Goal: Task Accomplishment & Management: Manage account settings

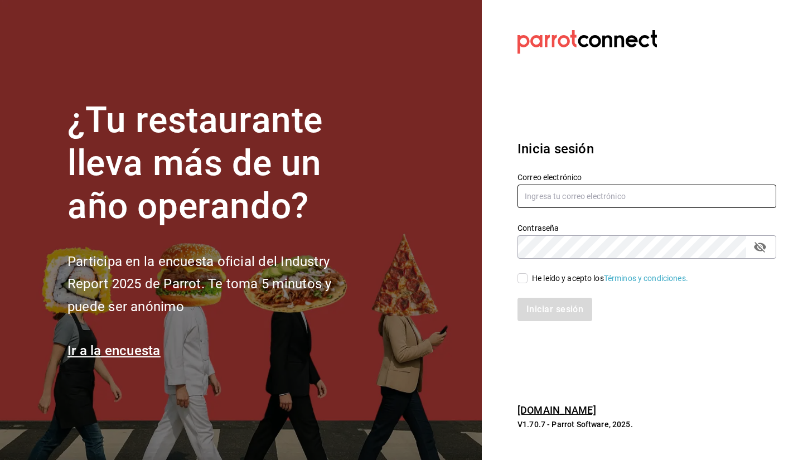
click at [567, 201] on input "text" at bounding box center [647, 196] width 259 height 23
click at [533, 284] on div "He leído y acepto los Términos y condiciones." at bounding box center [610, 279] width 156 height 12
click at [528, 283] on input "He leído y acepto los Términos y condiciones." at bounding box center [523, 278] width 10 height 10
checkbox input "true"
click at [535, 308] on button "Iniciar sesión" at bounding box center [556, 309] width 76 height 23
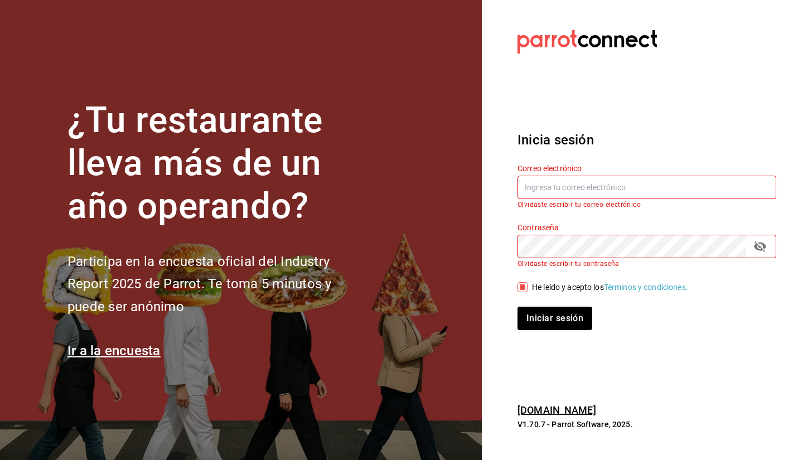
click at [542, 194] on input "text" at bounding box center [647, 187] width 259 height 23
type input "s"
type input "sebaxvp.svp@gmail.com"
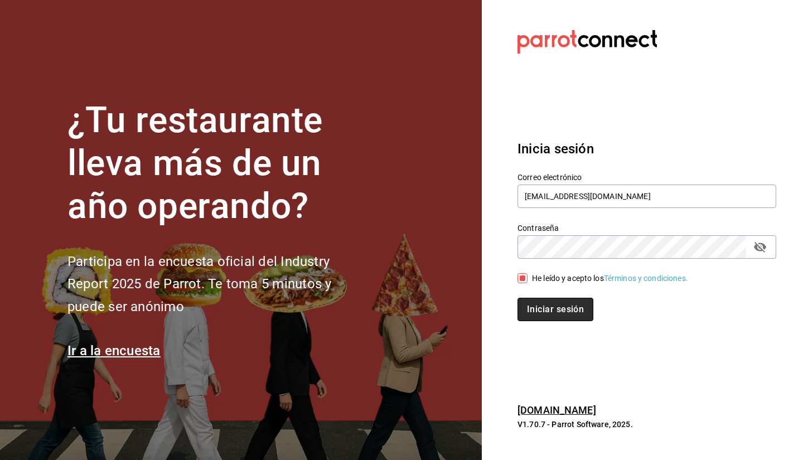
click at [574, 310] on button "Iniciar sesión" at bounding box center [556, 309] width 76 height 23
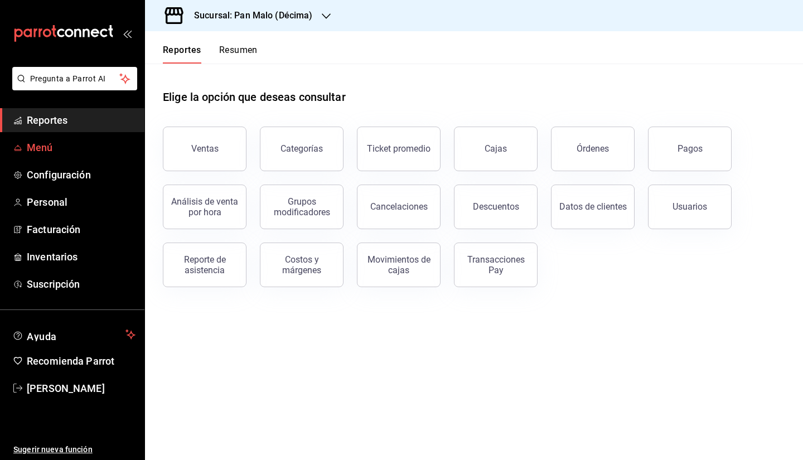
click at [70, 153] on span "Menú" at bounding box center [81, 147] width 109 height 15
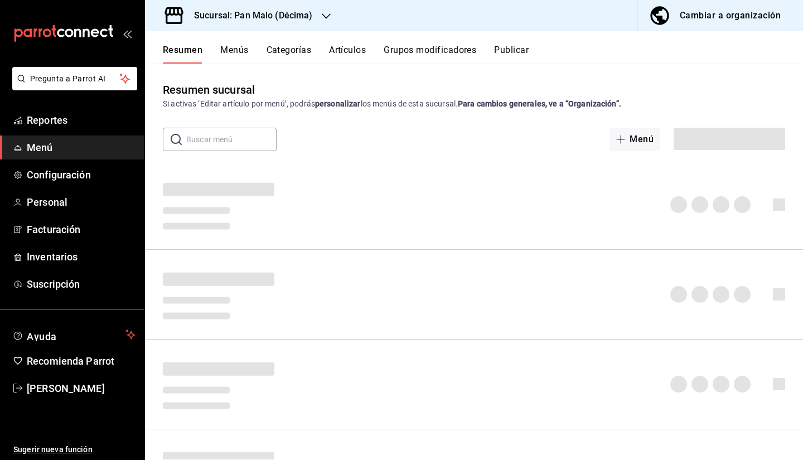
click at [229, 21] on h3 "Sucursal: Pan Malo (Décima)" at bounding box center [249, 15] width 128 height 13
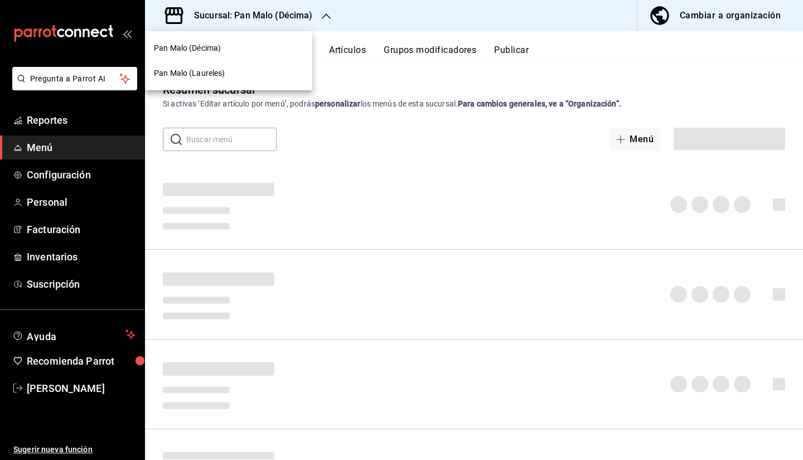
click at [203, 80] on div "Pan Malo (Laureles)" at bounding box center [228, 73] width 167 height 25
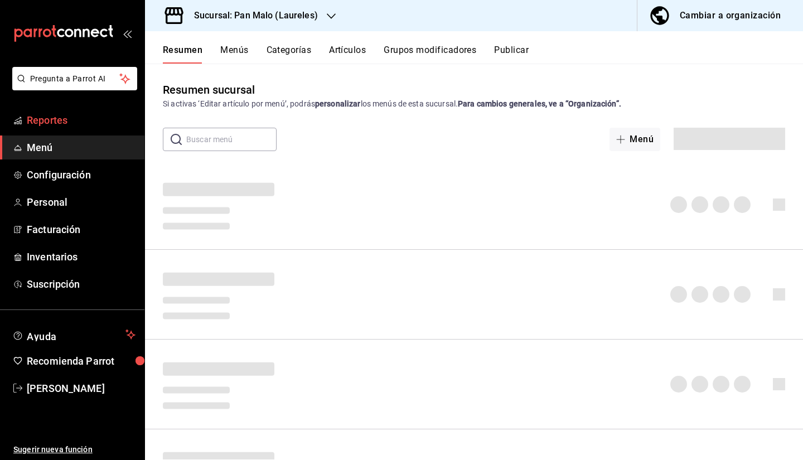
click at [66, 120] on span "Reportes" at bounding box center [81, 120] width 109 height 15
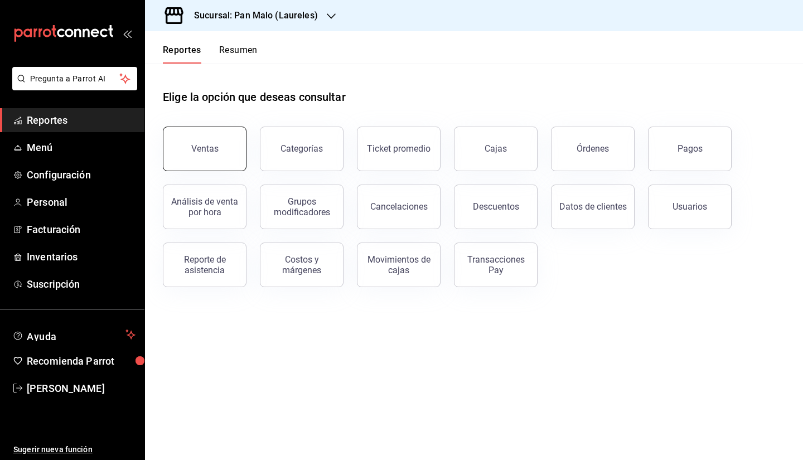
click at [203, 142] on button "Ventas" at bounding box center [205, 149] width 84 height 45
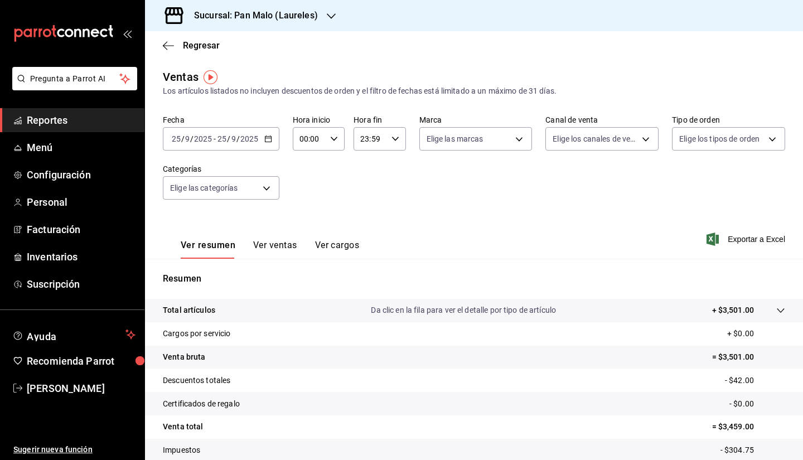
click at [268, 240] on button "Ver ventas" at bounding box center [275, 249] width 44 height 19
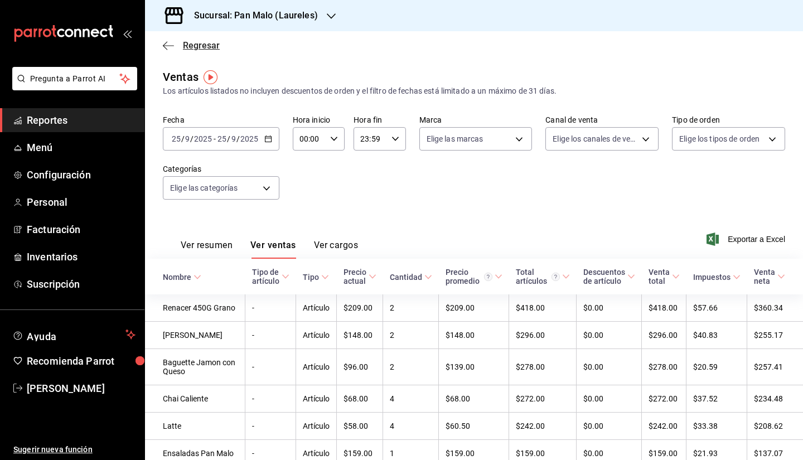
click at [175, 41] on span "Regresar" at bounding box center [191, 45] width 57 height 11
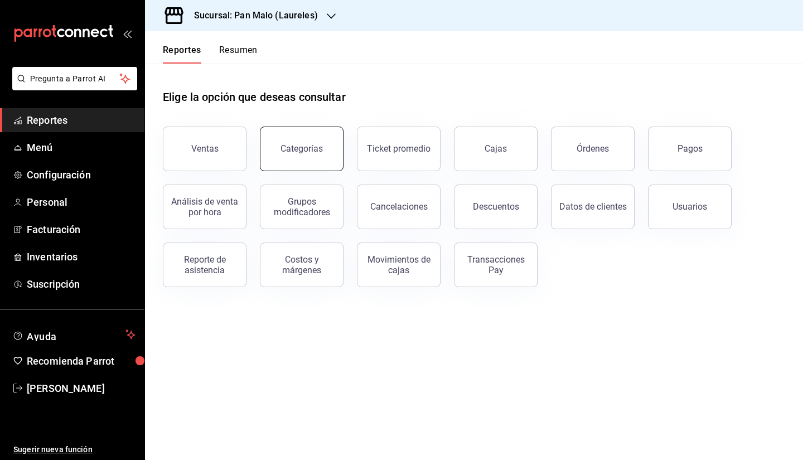
click at [329, 150] on button "Categorías" at bounding box center [302, 149] width 84 height 45
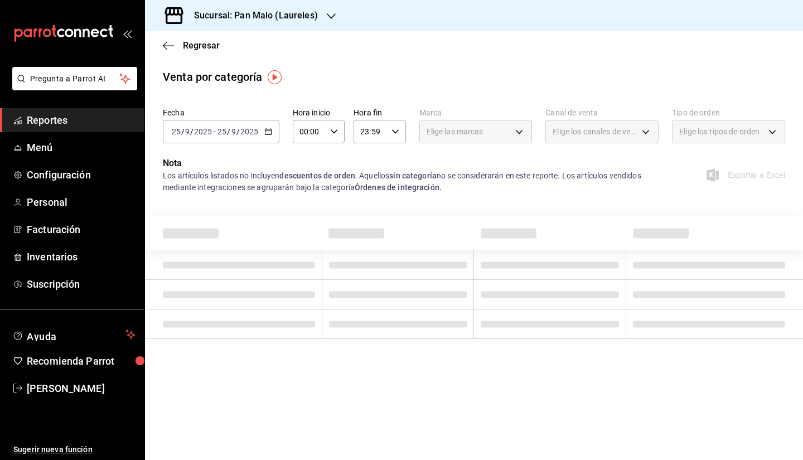
click at [499, 139] on div "Elige las marcas" at bounding box center [475, 131] width 113 height 23
click at [530, 144] on div "Fecha 2025-09-25 25 / 9 / 2025 - 2025-09-25 25 / 9 / 2025 Hora inicio 00:00 Hor…" at bounding box center [474, 130] width 622 height 54
click at [513, 136] on div "Elige las marcas" at bounding box center [475, 131] width 113 height 23
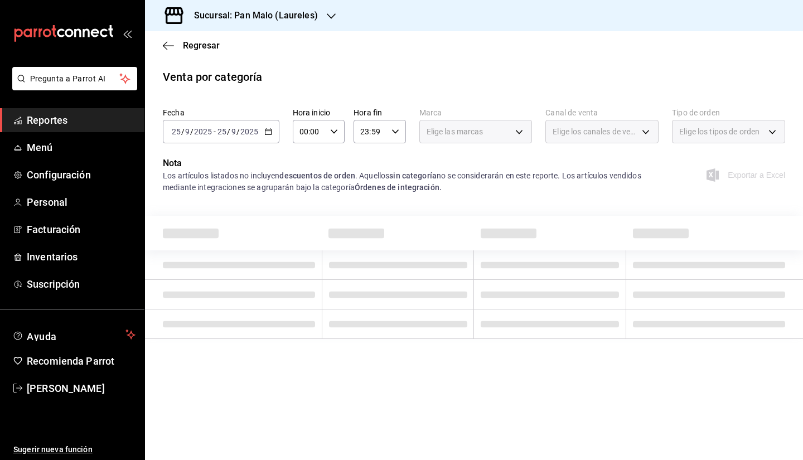
click at [492, 133] on div "Elige las marcas" at bounding box center [475, 131] width 113 height 23
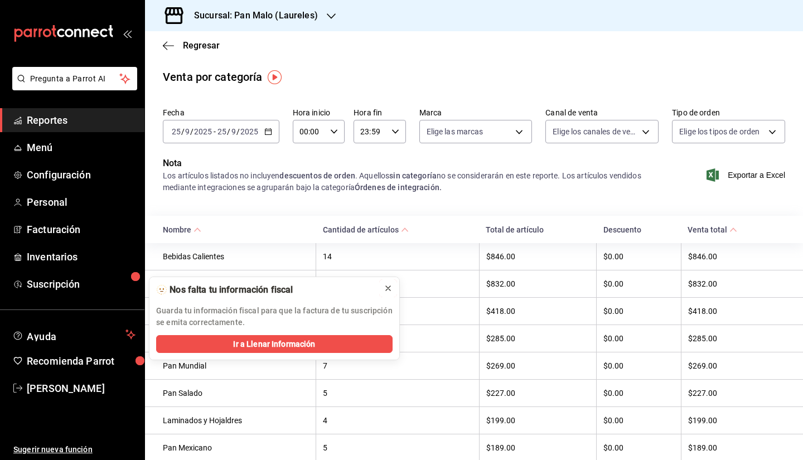
click at [383, 291] on button at bounding box center [388, 288] width 18 height 18
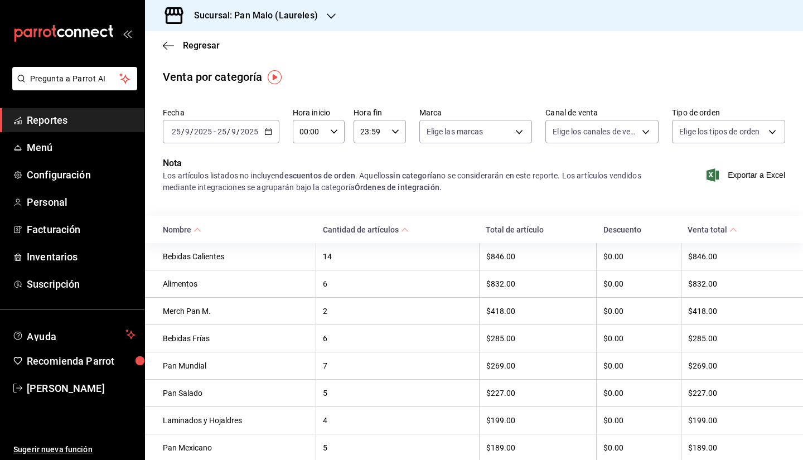
click at [249, 128] on input "2025" at bounding box center [249, 131] width 19 height 9
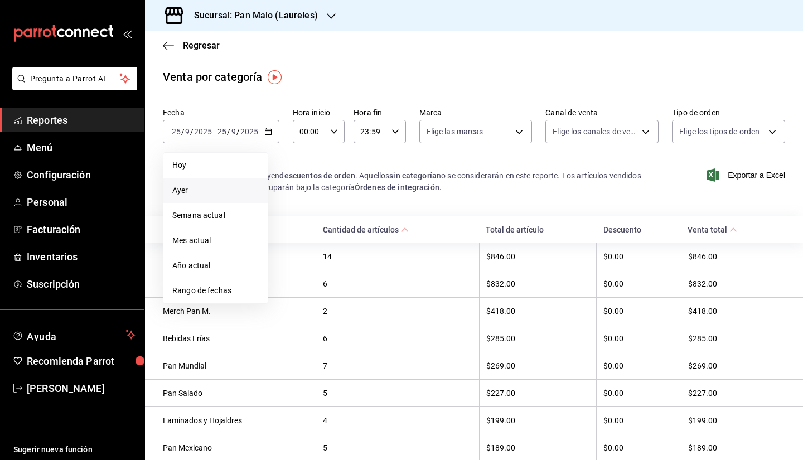
click at [240, 187] on span "Ayer" at bounding box center [215, 191] width 86 height 12
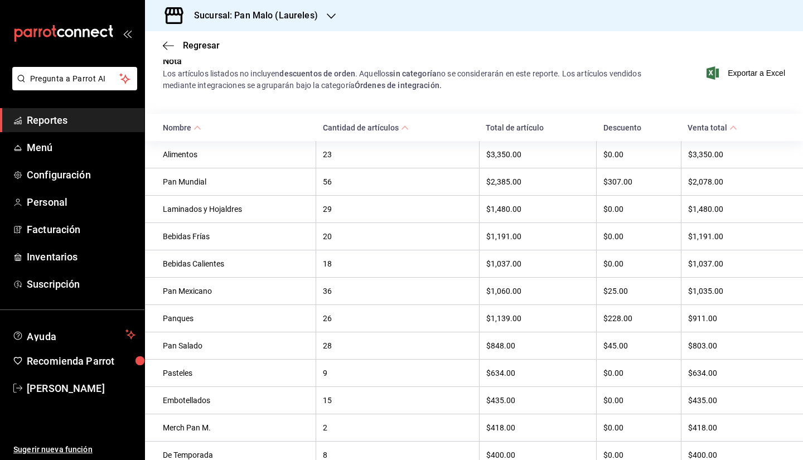
scroll to position [106, 0]
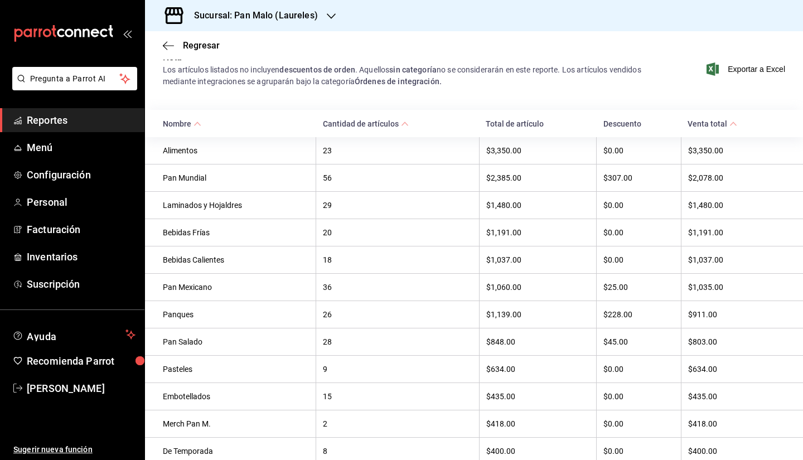
click at [186, 153] on div "Alimentos" at bounding box center [236, 150] width 146 height 9
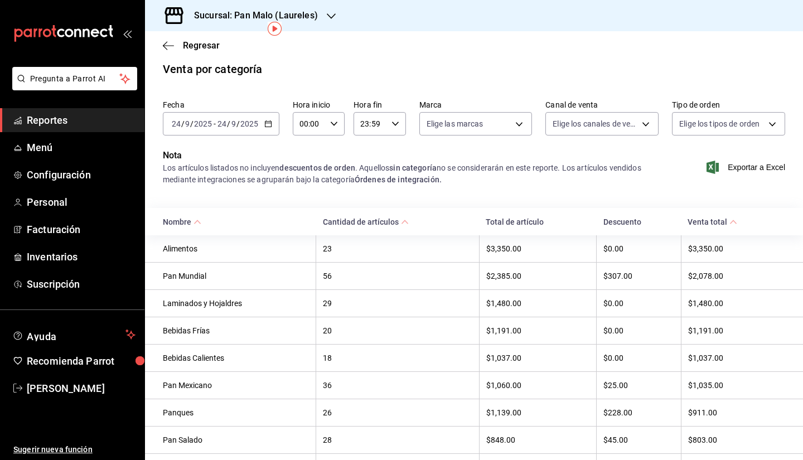
scroll to position [0, 0]
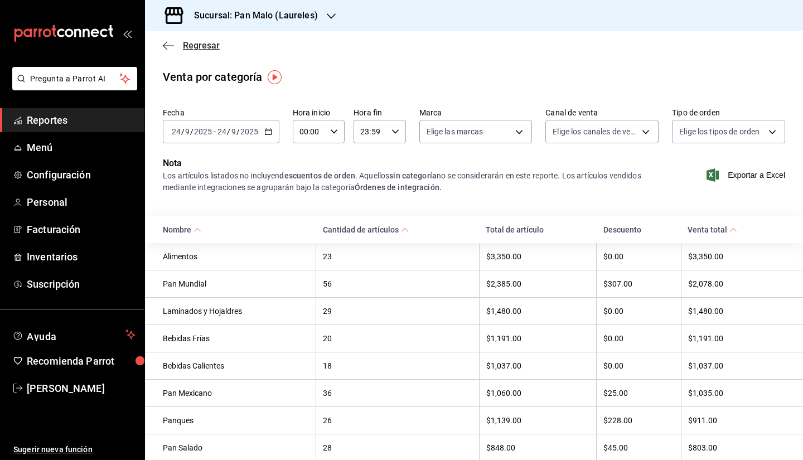
click at [187, 46] on span "Regresar" at bounding box center [201, 45] width 37 height 11
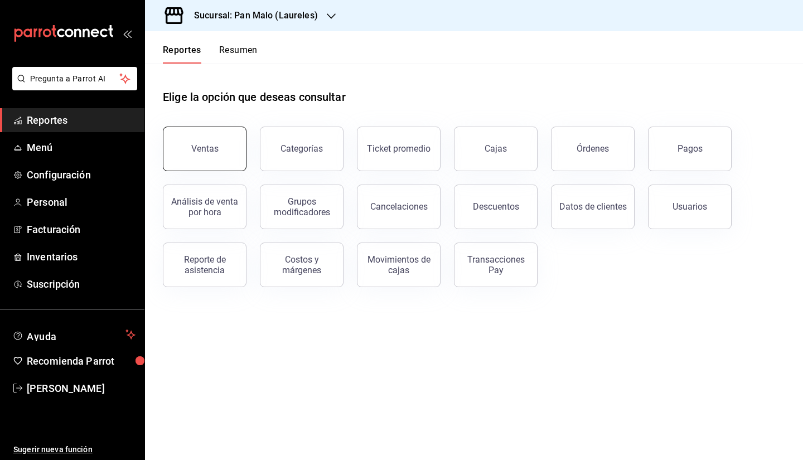
click at [234, 146] on button "Ventas" at bounding box center [205, 149] width 84 height 45
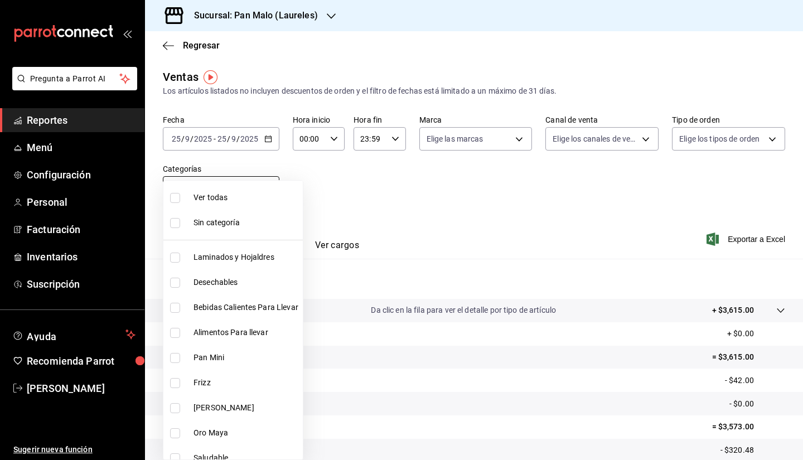
click at [268, 187] on body "Pregunta a Parrot AI Reportes Menú Configuración Personal Facturación Inventari…" at bounding box center [401, 230] width 803 height 460
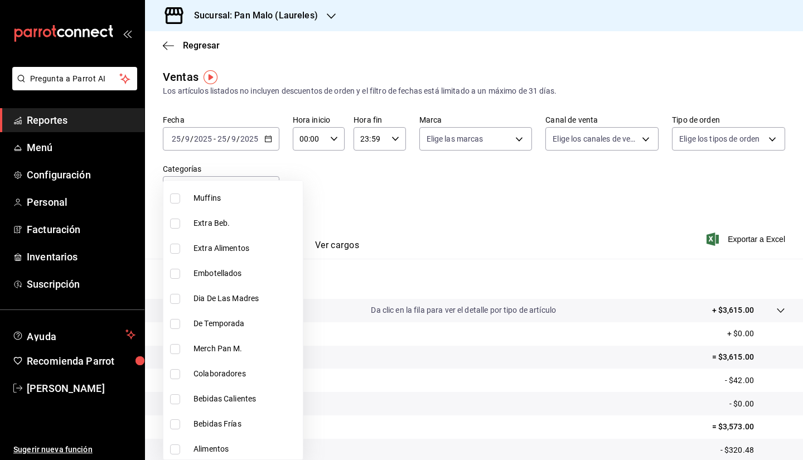
scroll to position [438, 0]
click at [253, 444] on span "Alimentos" at bounding box center [246, 447] width 105 height 12
type input "b1602665-967d-44a8-9255-d1803af05b3d"
checkbox input "true"
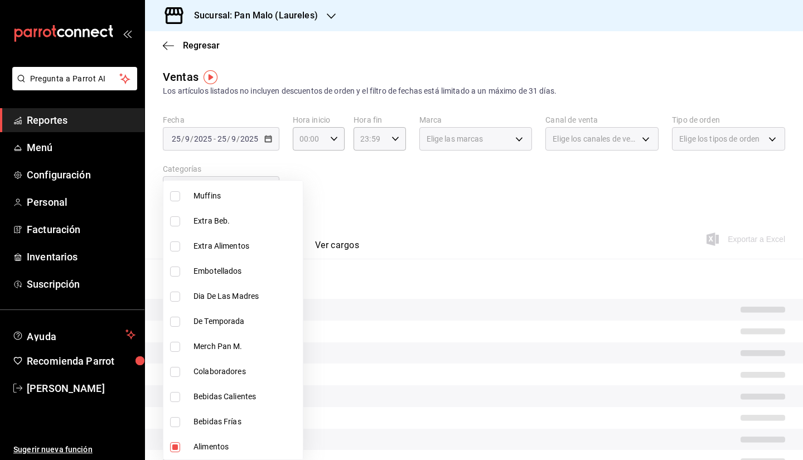
click at [592, 207] on div at bounding box center [401, 230] width 803 height 460
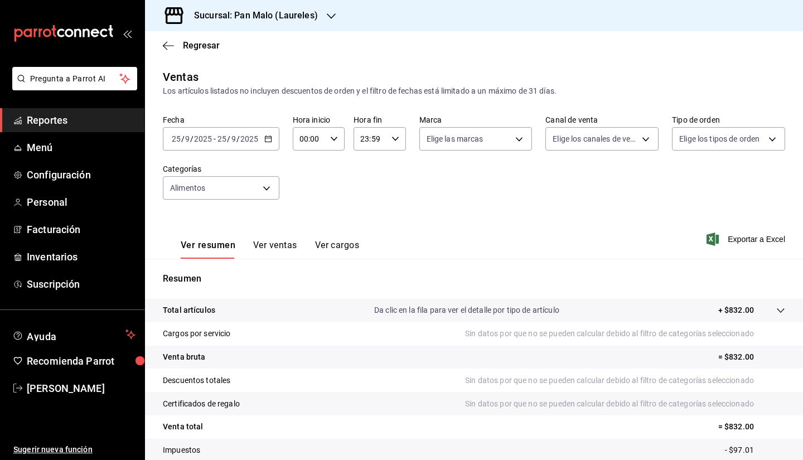
scroll to position [74, 0]
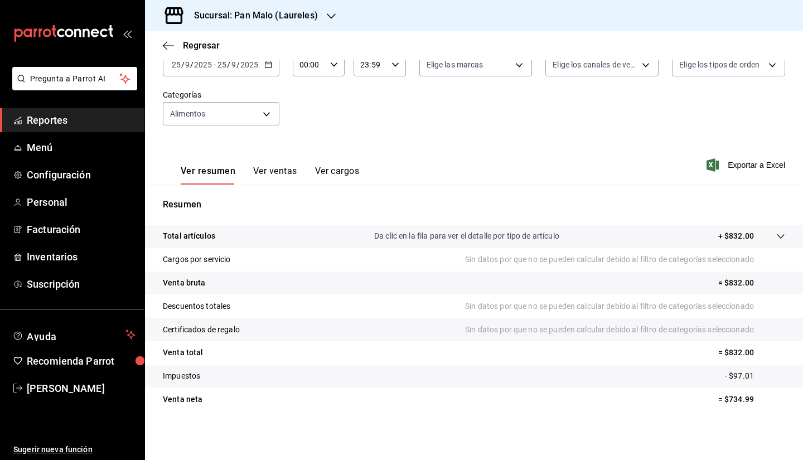
click at [292, 160] on div "Ver resumen Ver ventas Ver cargos" at bounding box center [261, 168] width 196 height 32
click at [278, 173] on button "Ver ventas" at bounding box center [275, 175] width 44 height 19
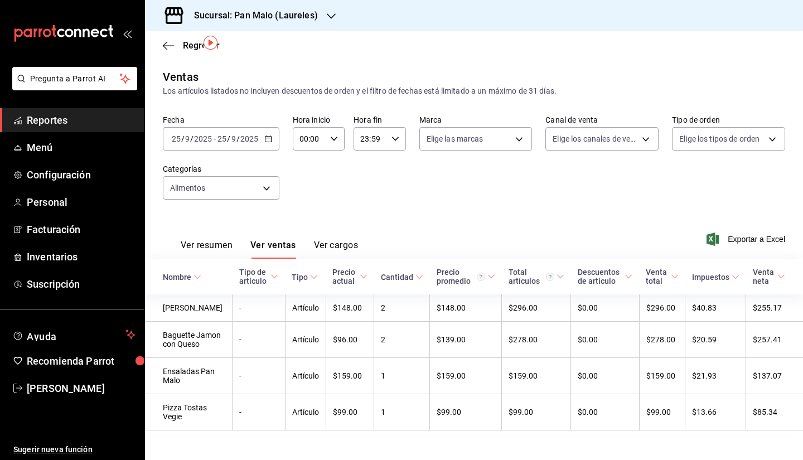
scroll to position [35, 0]
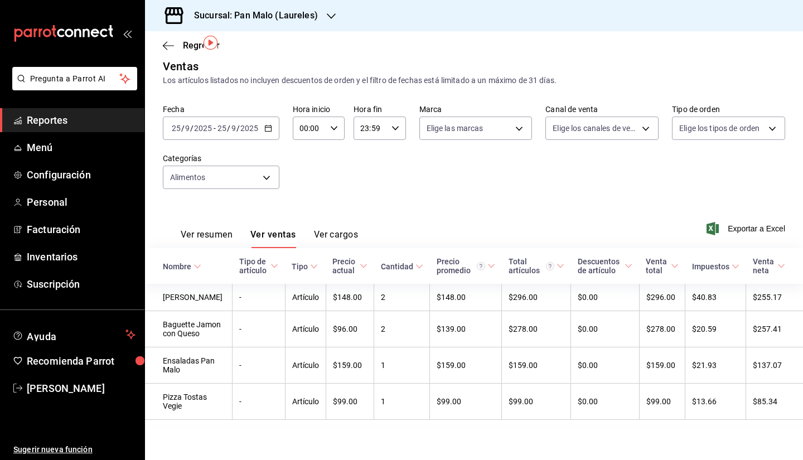
click at [254, 124] on input "2025" at bounding box center [249, 128] width 19 height 9
click at [229, 181] on span "Ayer" at bounding box center [215, 187] width 86 height 12
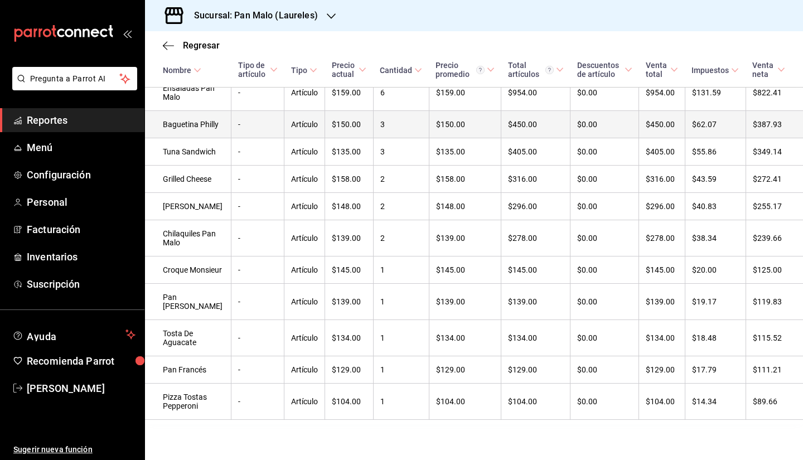
scroll to position [307, 0]
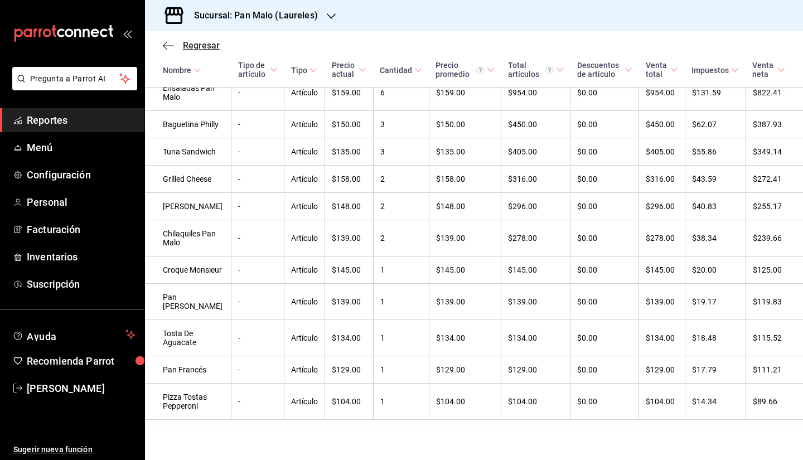
click at [184, 44] on span "Regresar" at bounding box center [201, 45] width 37 height 11
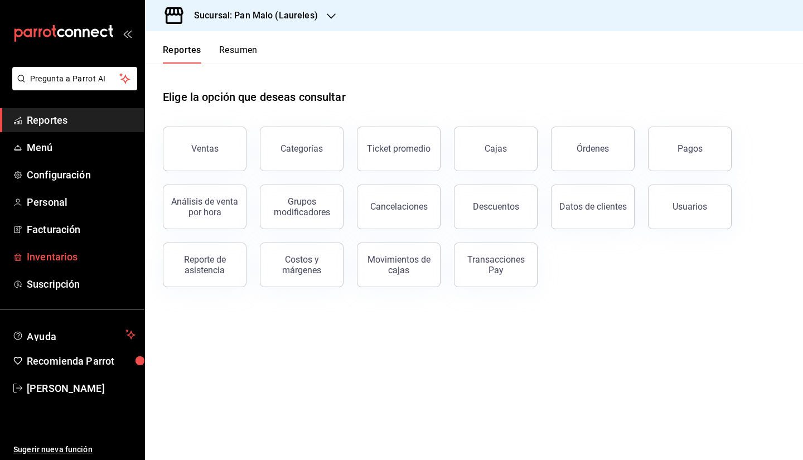
click at [94, 257] on span "Inventarios" at bounding box center [81, 256] width 109 height 15
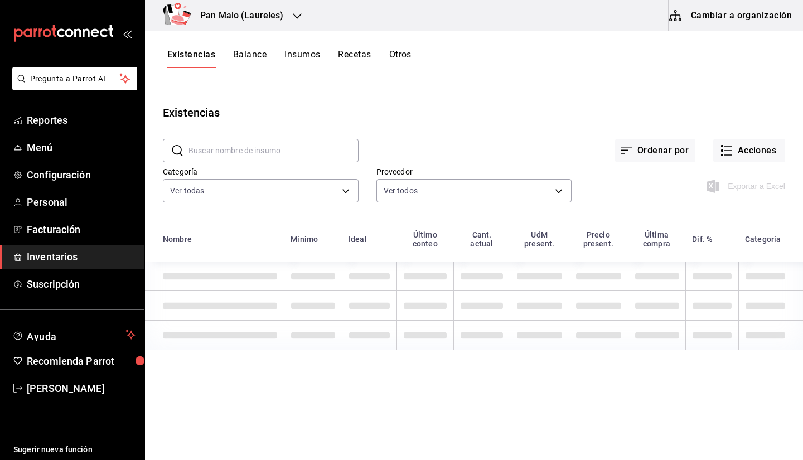
click at [748, 135] on div "Ordenar por Acciones" at bounding box center [572, 141] width 427 height 41
click at [728, 161] on button "Acciones" at bounding box center [749, 150] width 72 height 23
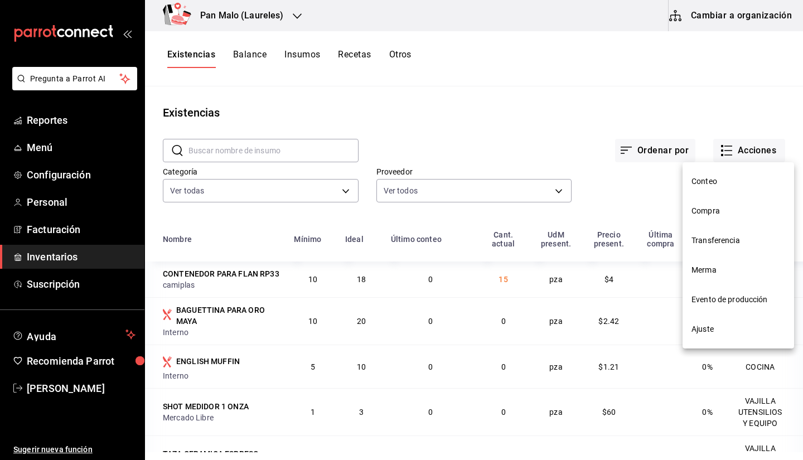
click at [711, 307] on li "Evento de producción" at bounding box center [739, 300] width 112 height 30
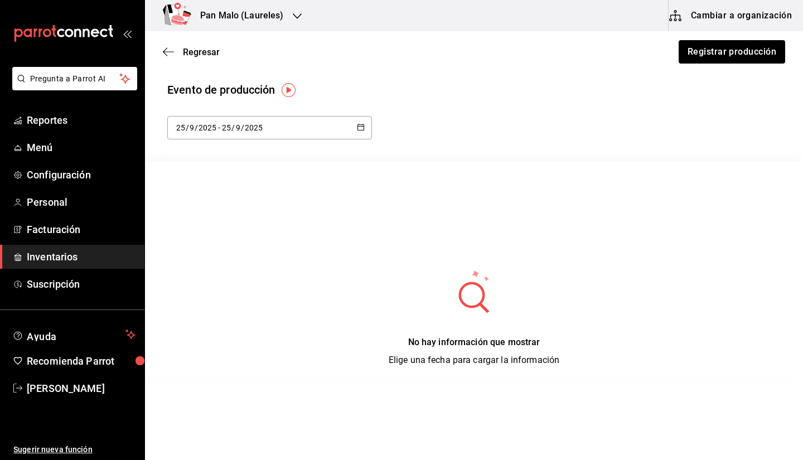
click at [279, 134] on div "2025-09-25 25 / 9 / 2025 - 2025-09-25 25 / 9 / 2025" at bounding box center [269, 127] width 205 height 23
click at [423, 161] on div "Evento de producción 2025-09-25 25 / 9 / 2025 - 2025-09-25 25 / 9 / 2025 septie…" at bounding box center [474, 229] width 658 height 297
click at [704, 52] on button "Registrar producción" at bounding box center [732, 51] width 108 height 23
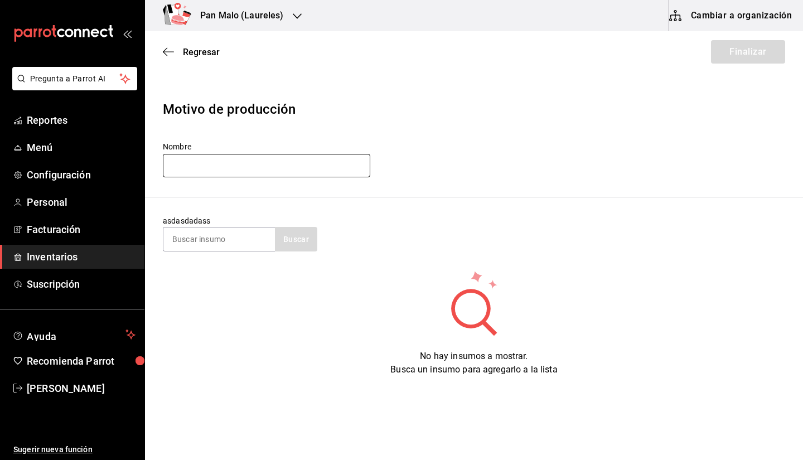
click at [231, 172] on input "text" at bounding box center [266, 165] width 207 height 23
click at [465, 187] on header "Motivo de producción Nombre PRODUCCION" at bounding box center [474, 139] width 658 height 116
click at [228, 236] on input at bounding box center [219, 239] width 112 height 23
click at [249, 154] on input "PRODUCCION" at bounding box center [266, 165] width 207 height 23
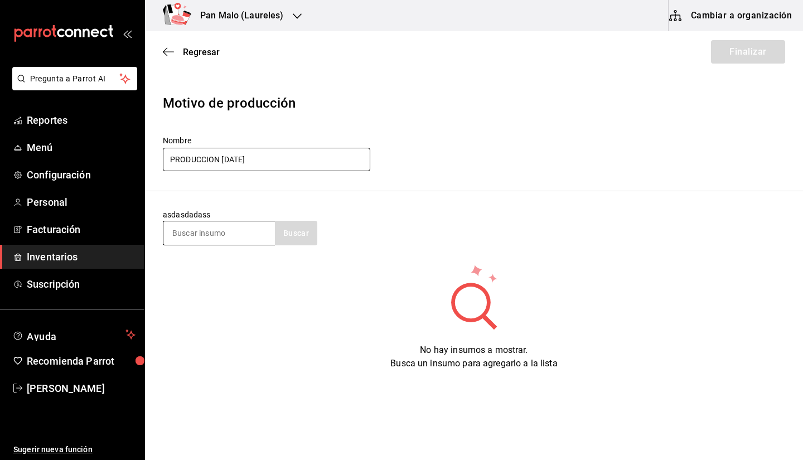
type input "PRODUCCION JUEVES"
click at [180, 239] on input at bounding box center [219, 232] width 112 height 23
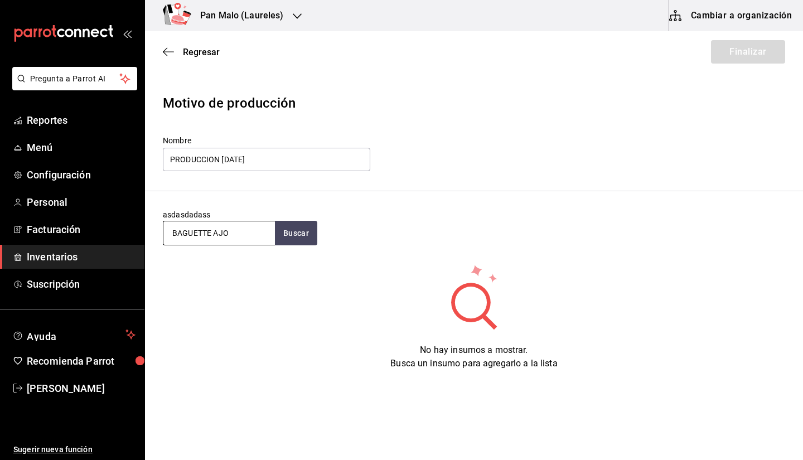
type input "BAGUETTE AJO"
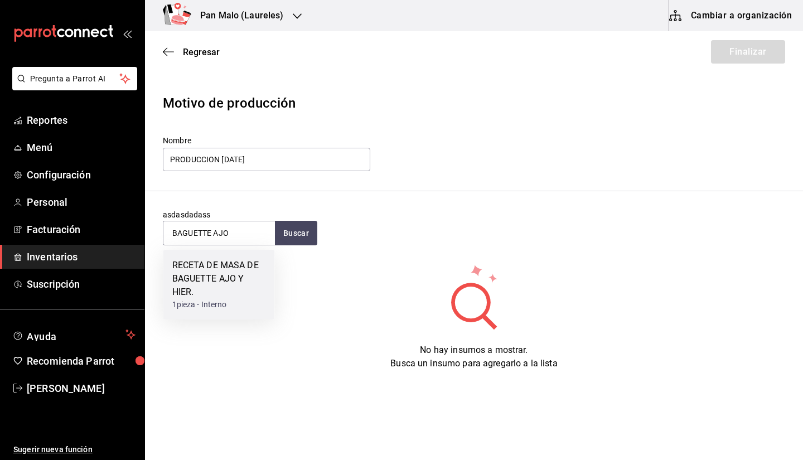
click at [243, 293] on div "RECETA DE MASA DE BAGUETTE AJO Y HIER." at bounding box center [219, 279] width 94 height 40
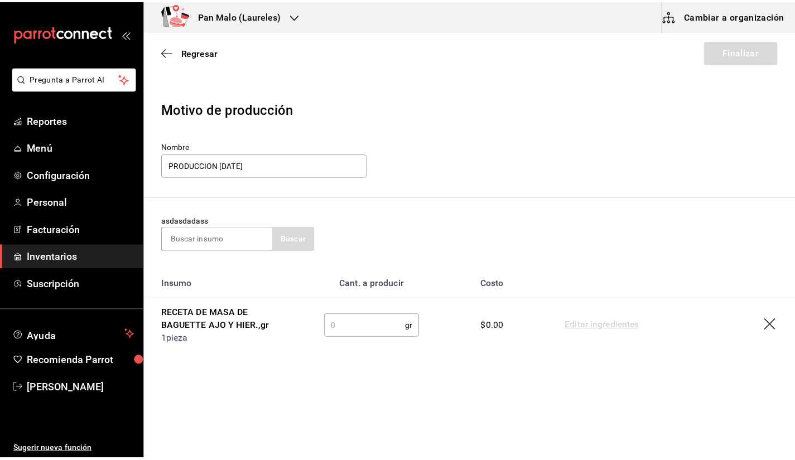
scroll to position [0, 0]
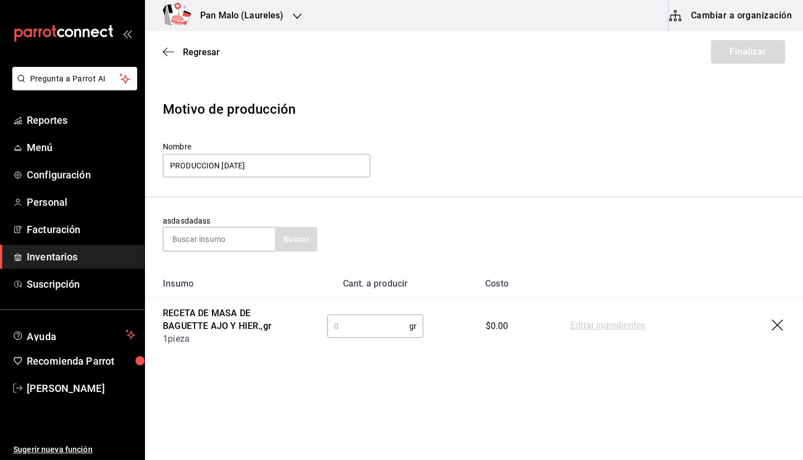
click at [780, 325] on icon "button" at bounding box center [778, 326] width 13 height 13
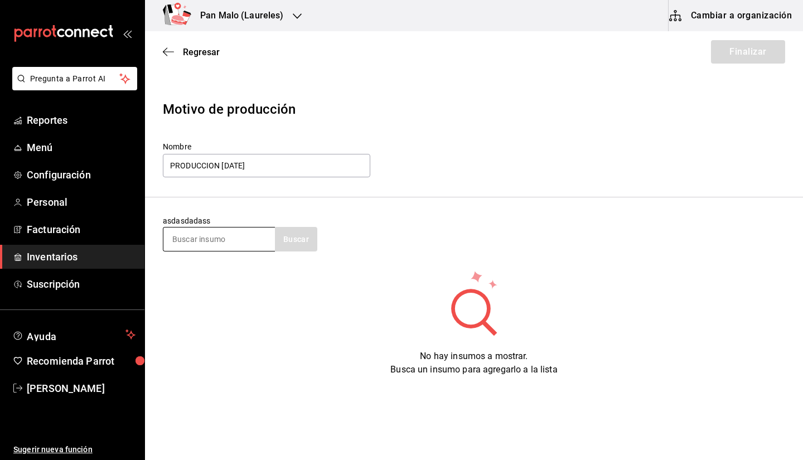
click at [232, 236] on input at bounding box center [219, 239] width 112 height 23
click at [306, 241] on button "Buscar" at bounding box center [296, 239] width 42 height 25
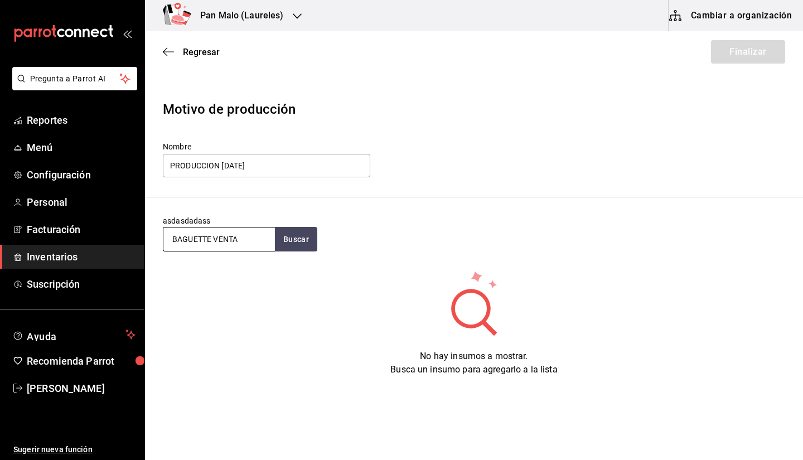
click at [260, 235] on input "BAGUETTE VENTA" at bounding box center [219, 239] width 112 height 23
type input "BAGUETTE"
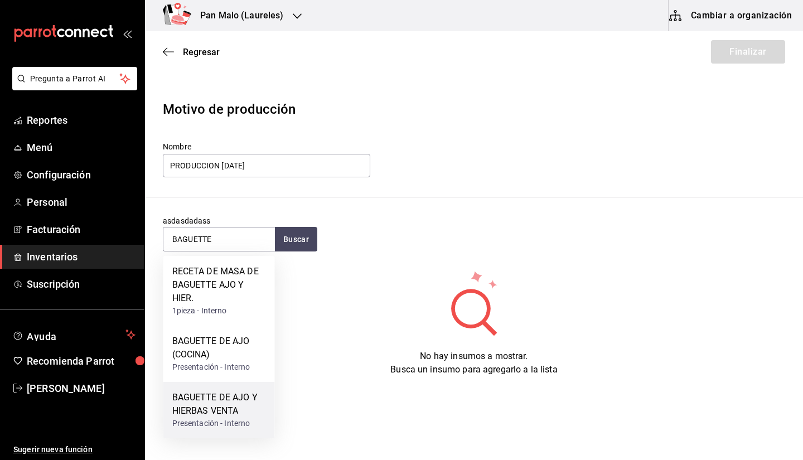
click at [213, 398] on div "BAGUETTE DE AJO Y HIERBAS VENTA" at bounding box center [219, 404] width 94 height 27
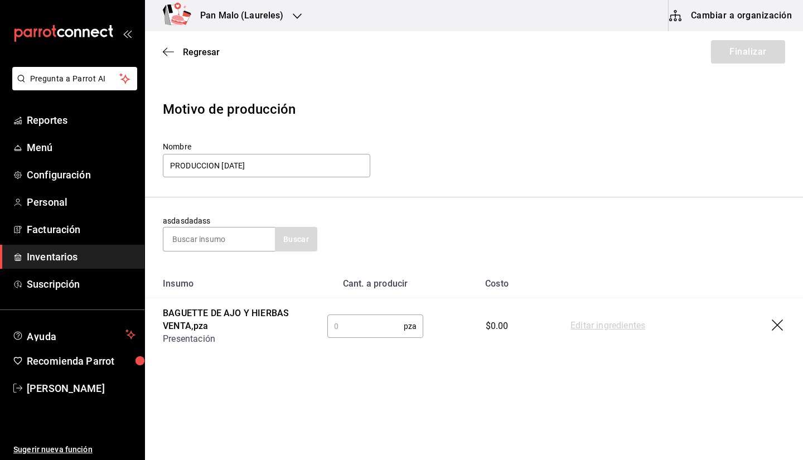
click at [378, 340] on td "pza ​" at bounding box center [376, 326] width 132 height 56
click at [369, 332] on input "text" at bounding box center [365, 326] width 76 height 22
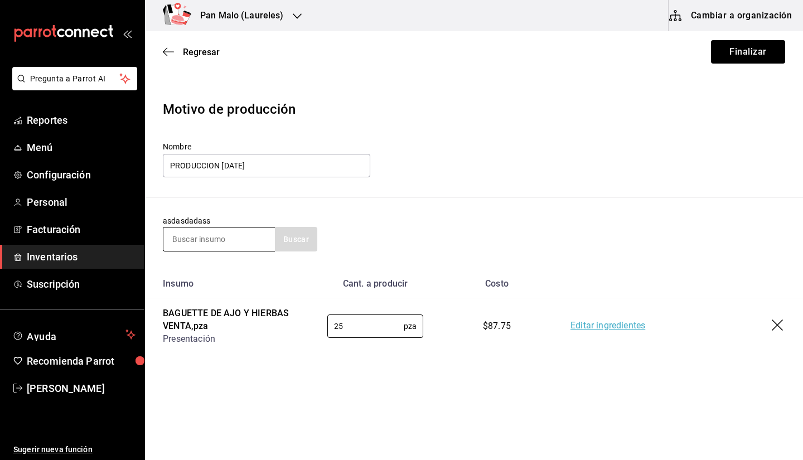
type input "25"
click at [200, 237] on input at bounding box center [219, 239] width 112 height 23
type input "BOLLO"
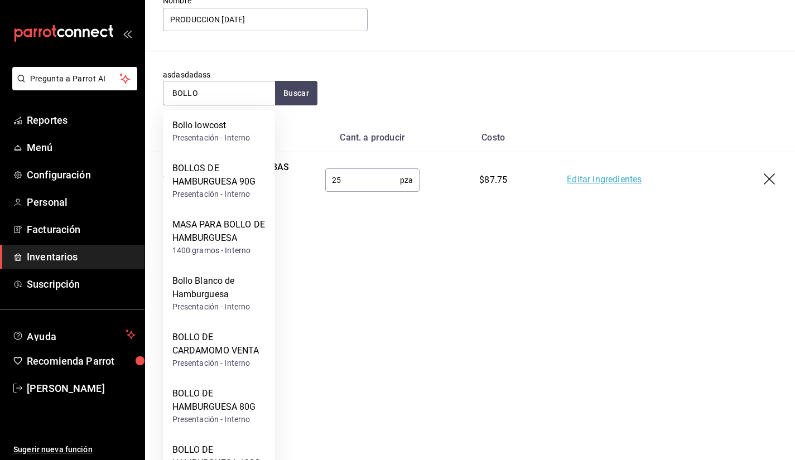
scroll to position [147, 0]
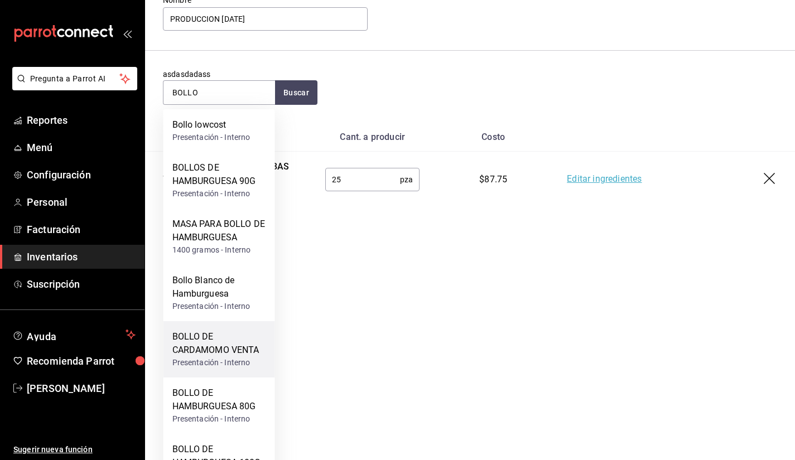
click at [229, 354] on div "BOLLO DE CARDAMOMO VENTA" at bounding box center [219, 343] width 94 height 27
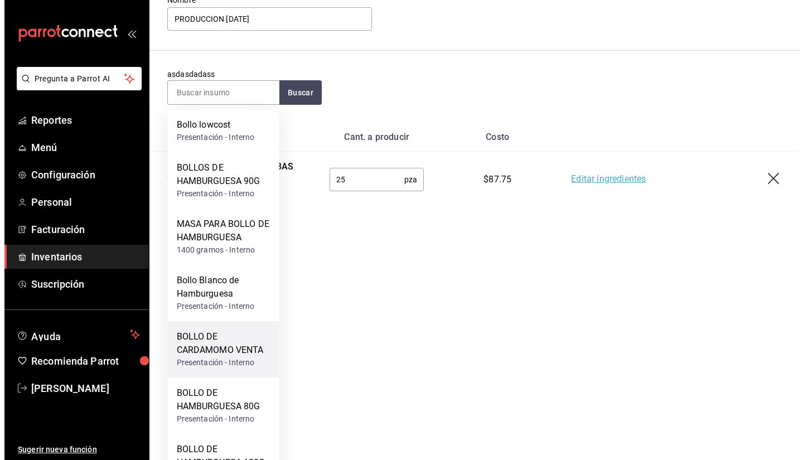
scroll to position [0, 0]
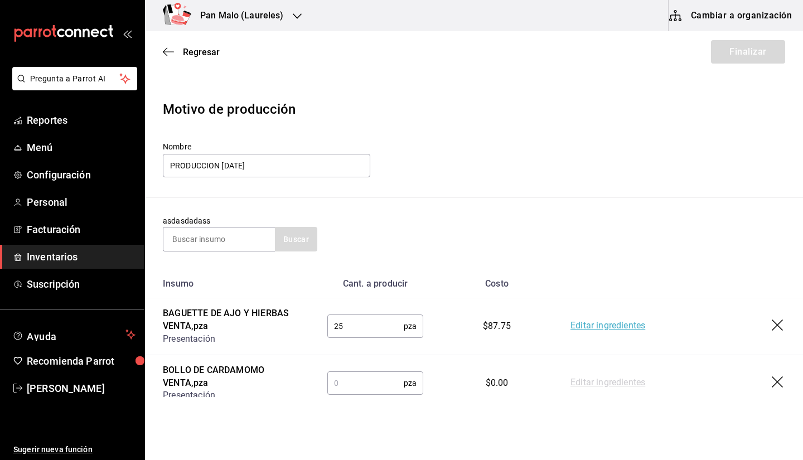
click at [370, 384] on input "text" at bounding box center [365, 383] width 76 height 22
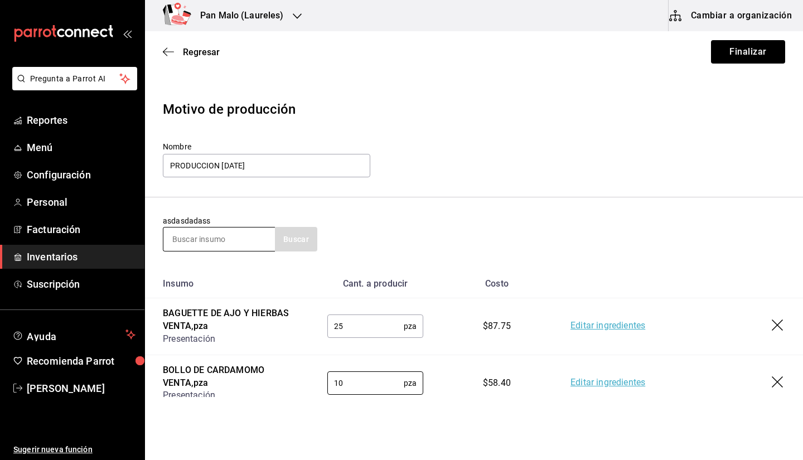
type input "10"
click at [233, 238] on input at bounding box center [219, 239] width 112 height 23
type input "NUDO"
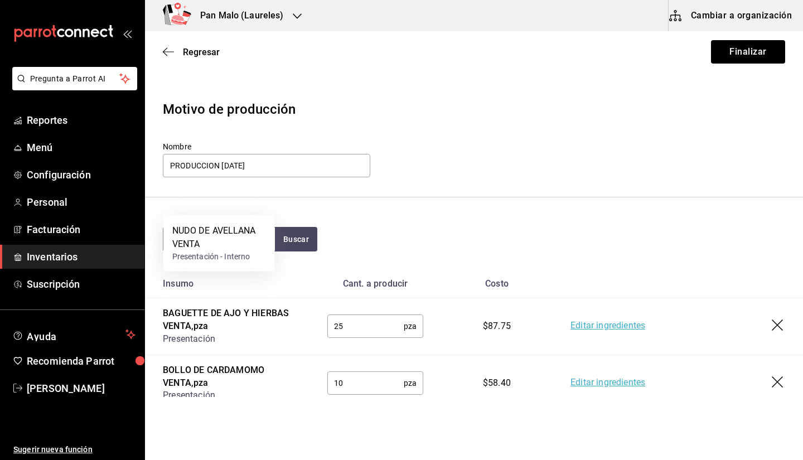
scroll to position [41, 0]
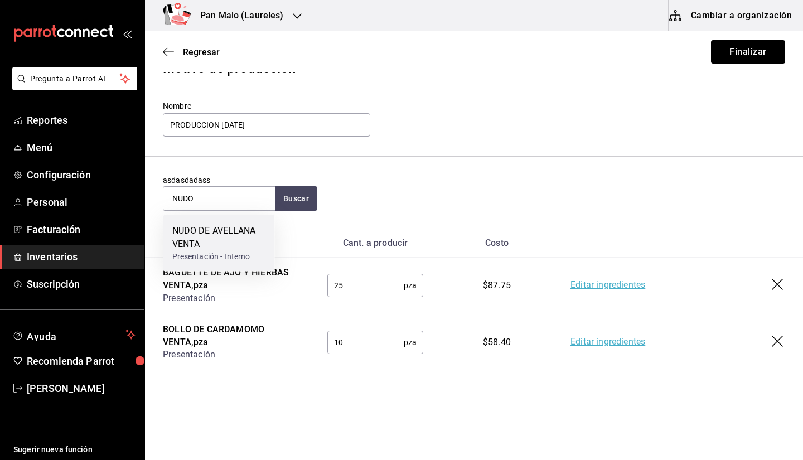
click at [202, 247] on div "NUDO DE AVELLANA VENTA" at bounding box center [219, 237] width 94 height 27
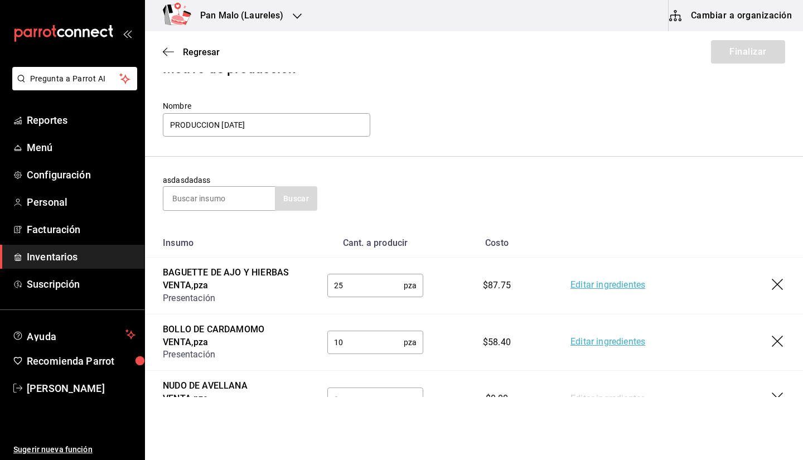
scroll to position [98, 0]
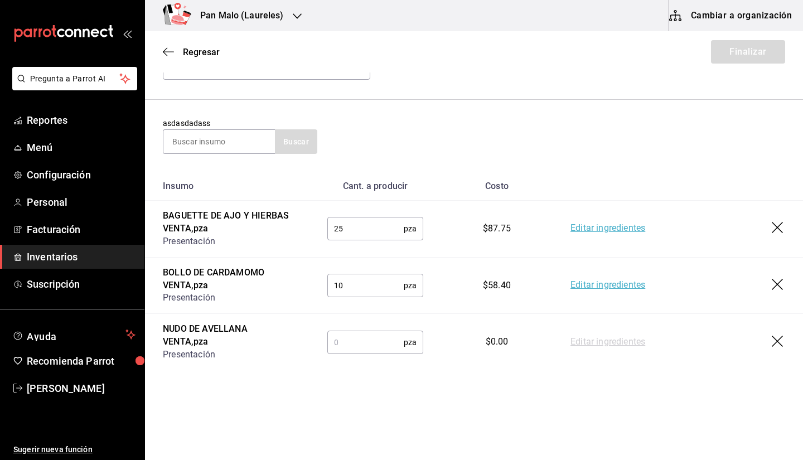
click at [368, 342] on input "text" at bounding box center [365, 342] width 76 height 22
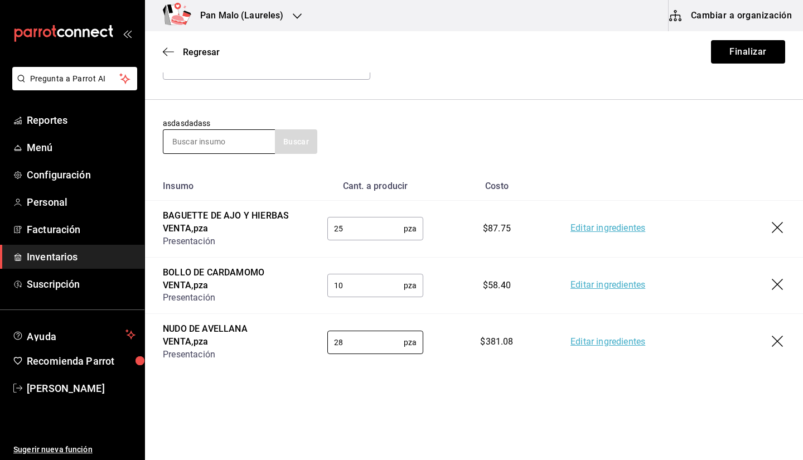
type input "28"
click at [251, 137] on input at bounding box center [219, 141] width 112 height 23
type input "ALM"
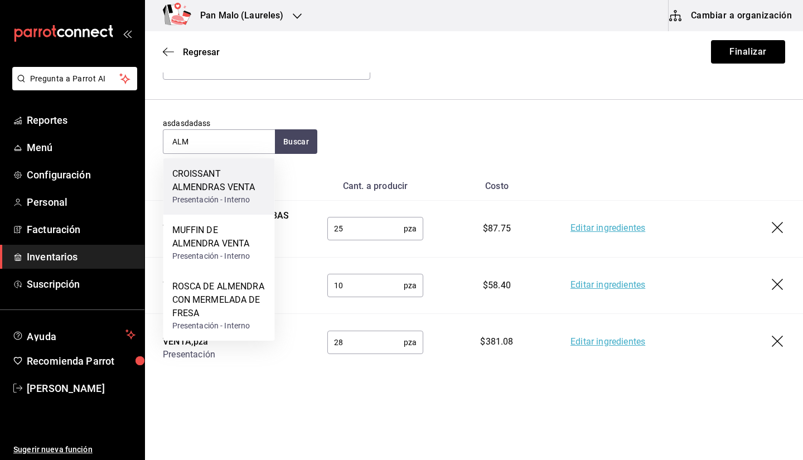
click at [228, 171] on div "CROISSANT ALMENDRAS VENTA" at bounding box center [219, 180] width 94 height 27
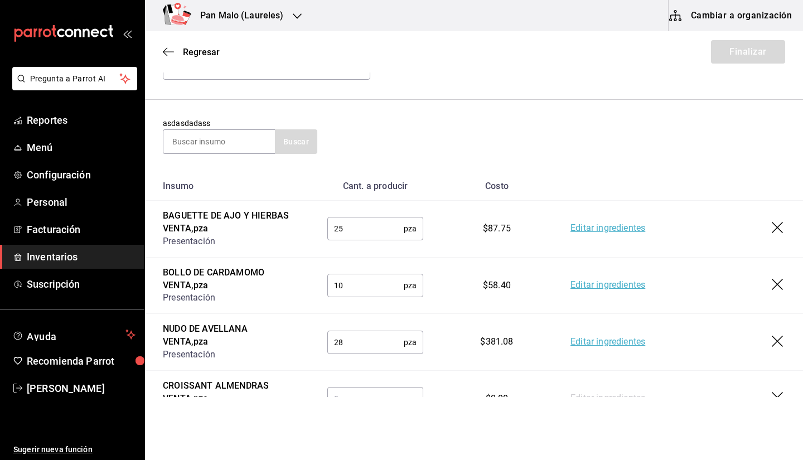
scroll to position [154, 0]
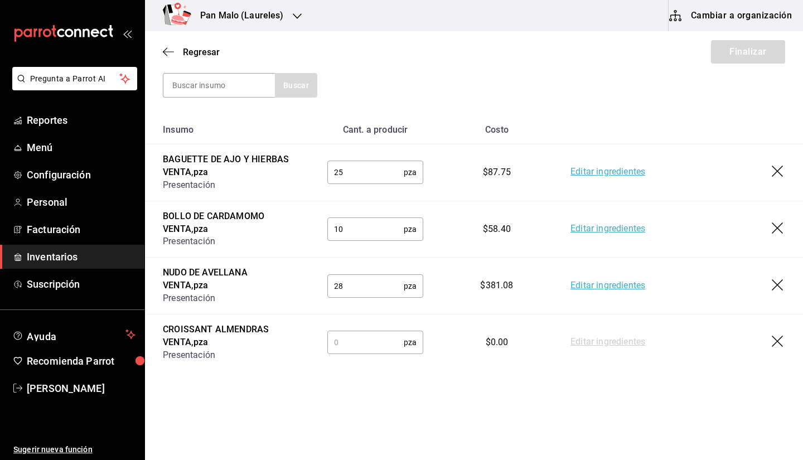
click at [387, 344] on input "text" at bounding box center [365, 342] width 76 height 22
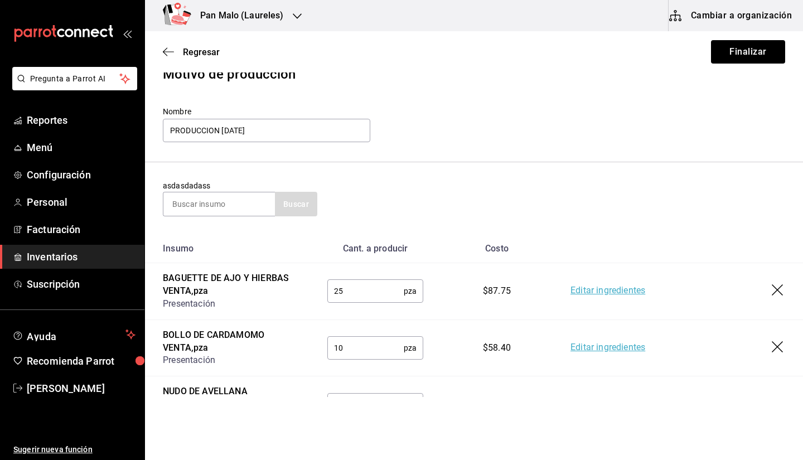
scroll to position [35, 0]
type input "16"
click at [231, 200] on input at bounding box center [219, 204] width 112 height 23
type input "ROL"
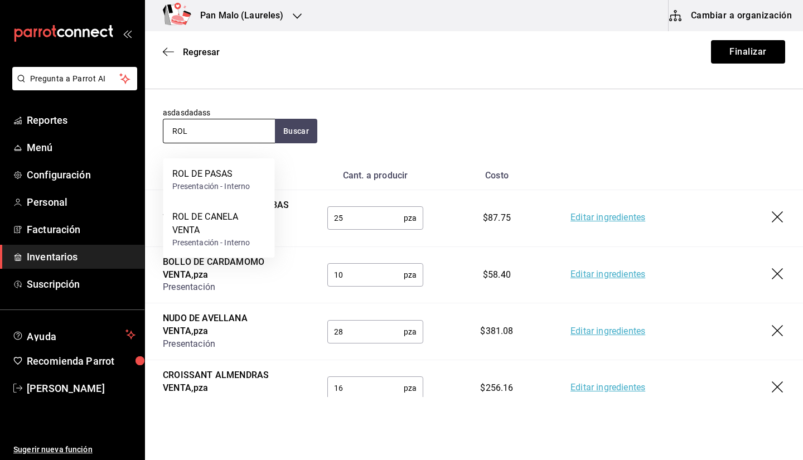
scroll to position [154, 0]
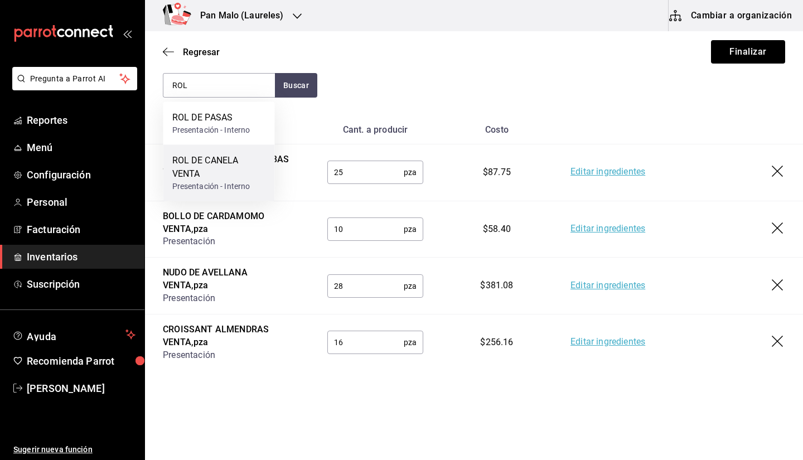
click at [243, 171] on div "ROL DE CANELA VENTA" at bounding box center [219, 167] width 94 height 27
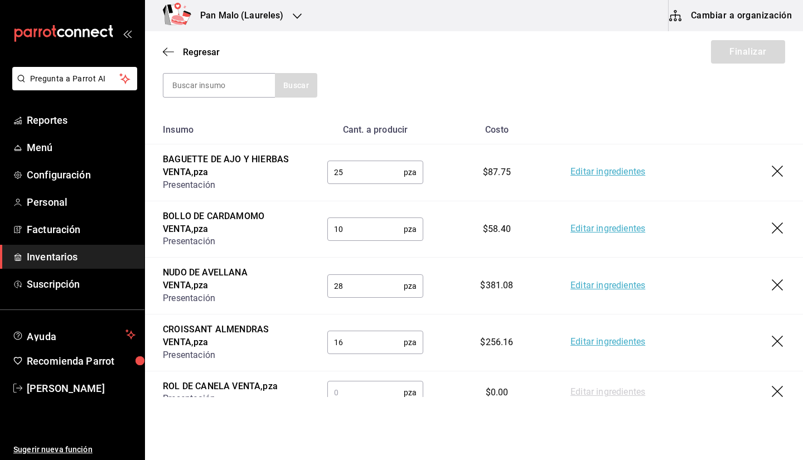
scroll to position [198, 0]
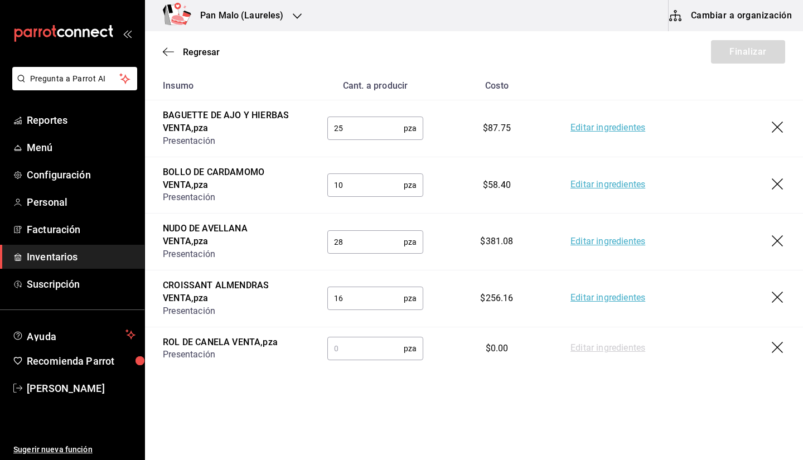
click at [384, 345] on input "text" at bounding box center [365, 348] width 76 height 22
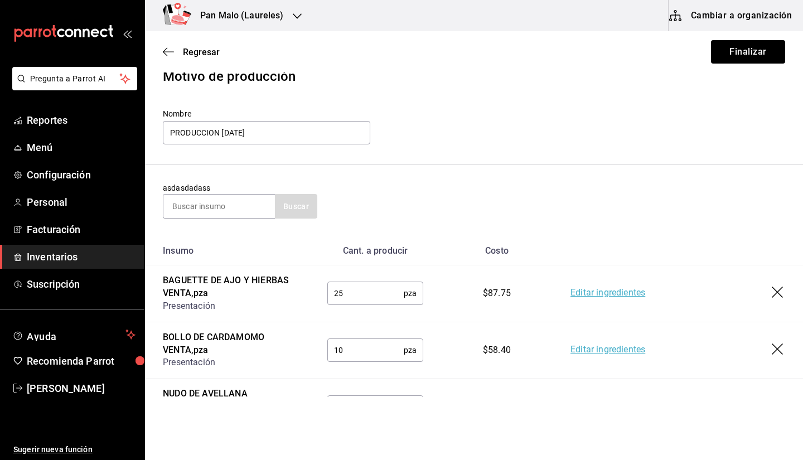
scroll to position [32, 0]
type input "30"
click at [236, 207] on input at bounding box center [219, 207] width 112 height 23
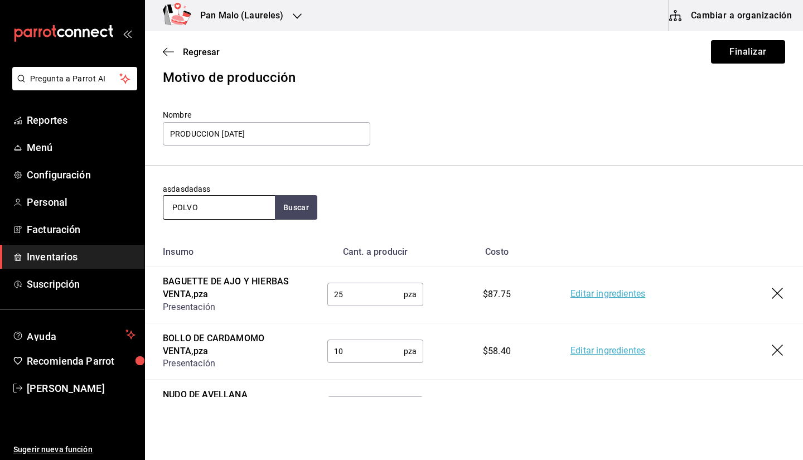
type input "POLVO"
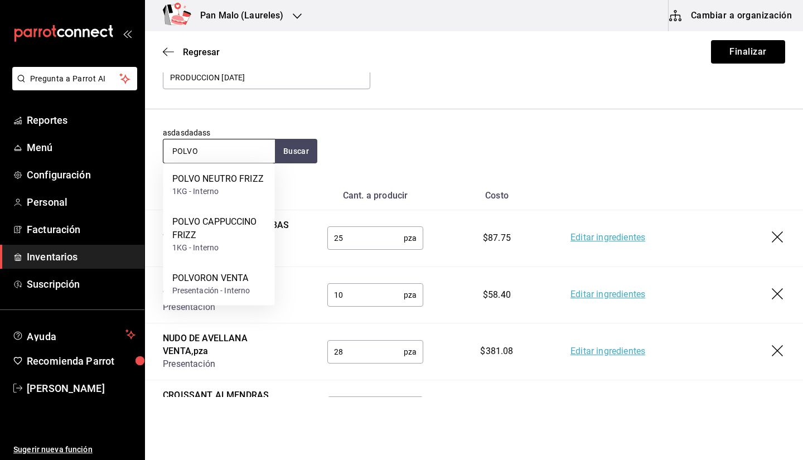
scroll to position [78, 0]
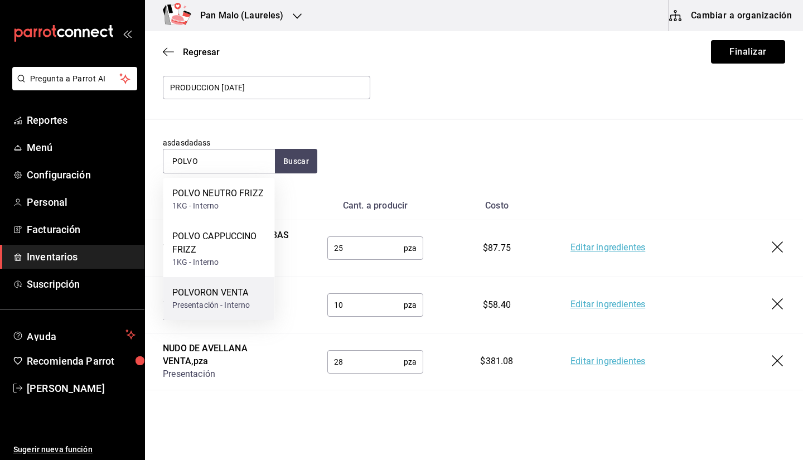
click at [247, 296] on div "POLVORON VENTA" at bounding box center [211, 292] width 78 height 13
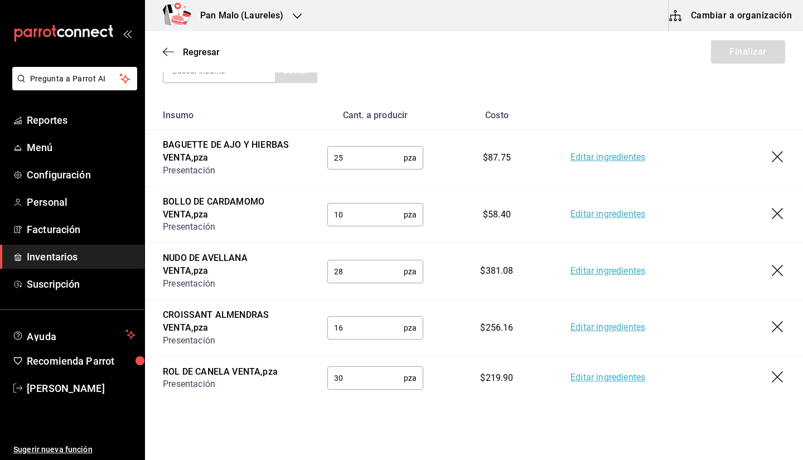
scroll to position [242, 0]
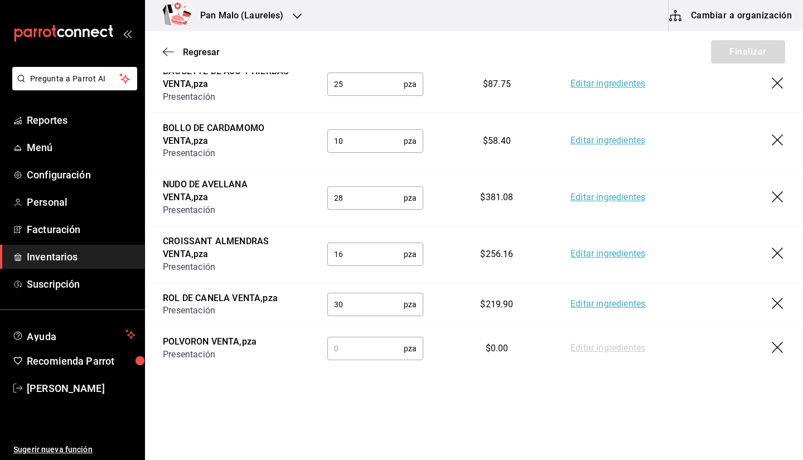
click at [374, 358] on input "text" at bounding box center [365, 348] width 76 height 22
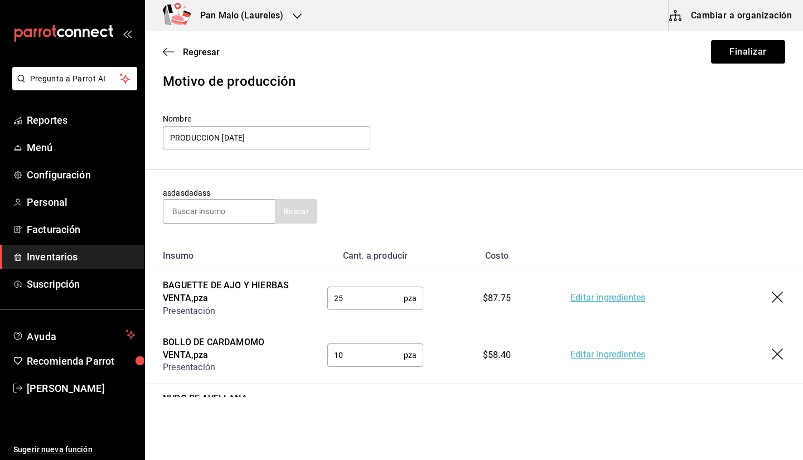
scroll to position [0, 0]
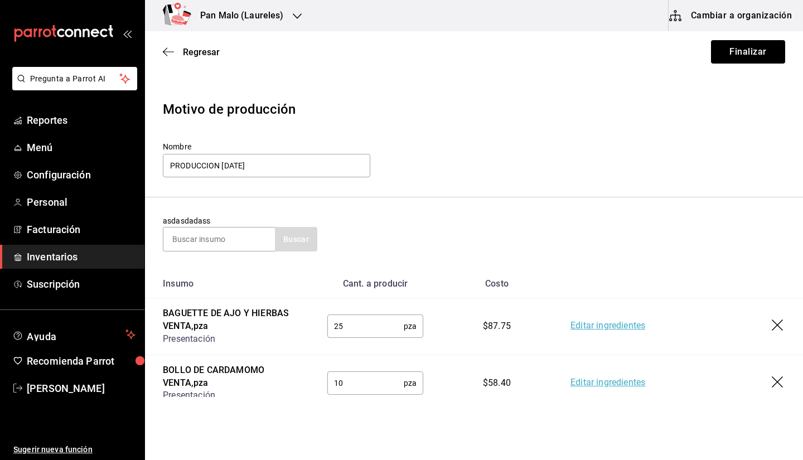
type input "16"
click at [236, 243] on input at bounding box center [219, 239] width 112 height 23
type input "ELOTE"
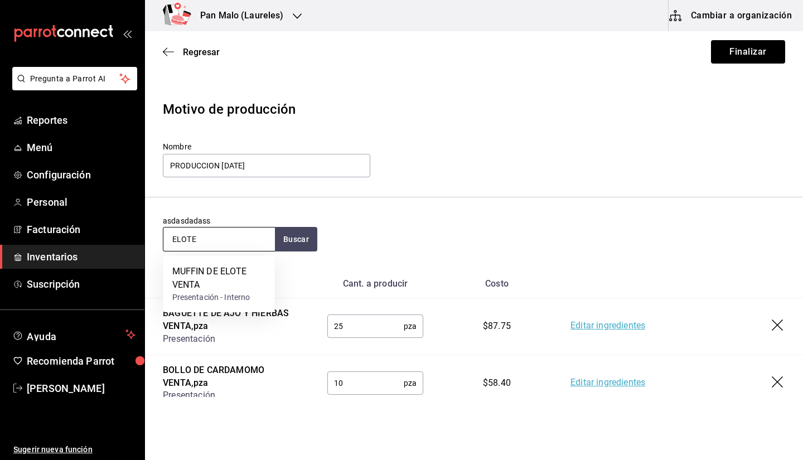
click at [230, 290] on div "MUFFIN DE ELOTE VENTA" at bounding box center [219, 278] width 94 height 27
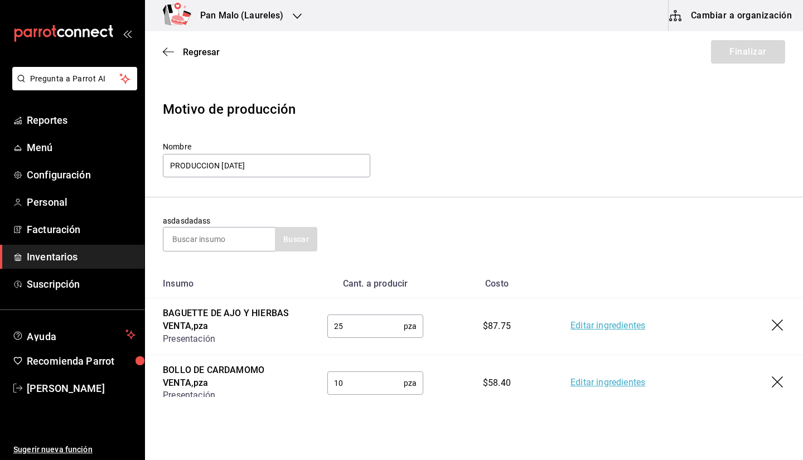
scroll to position [286, 0]
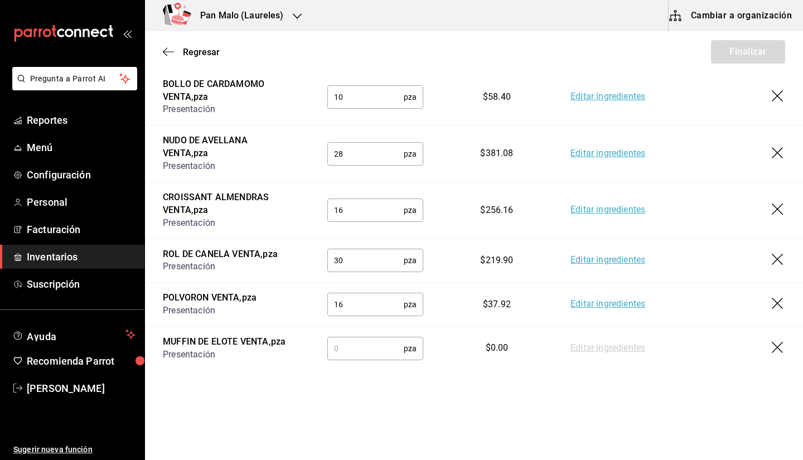
click at [378, 347] on input "text" at bounding box center [365, 348] width 76 height 22
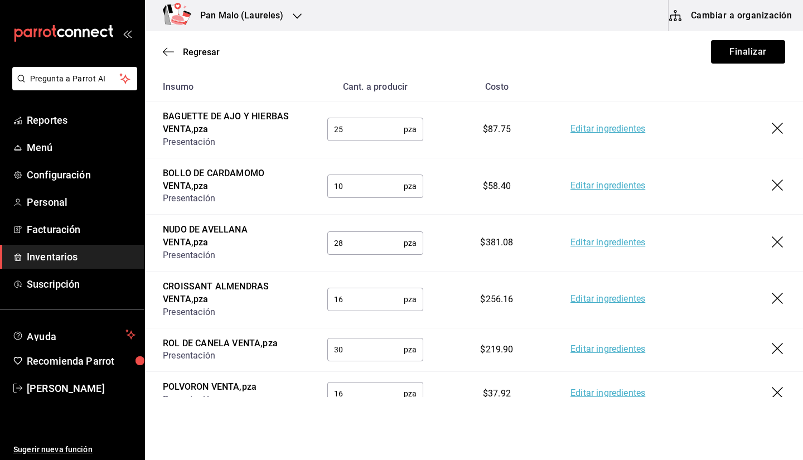
scroll to position [0, 0]
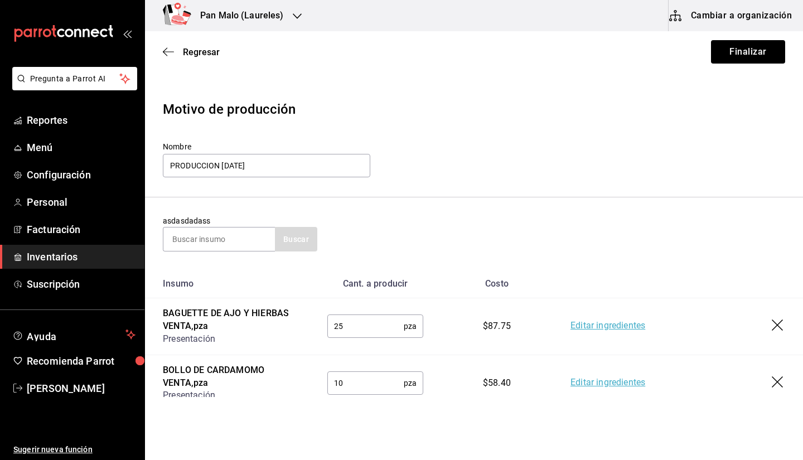
type input "12"
click at [229, 262] on section "asdasdadass Buscar" at bounding box center [474, 233] width 658 height 72
click at [235, 241] on input at bounding box center [219, 239] width 112 height 23
type input "NARANJ"
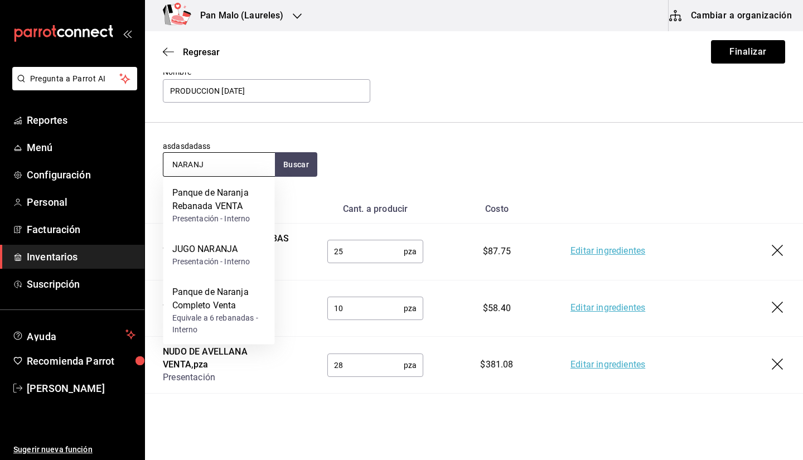
scroll to position [83, 0]
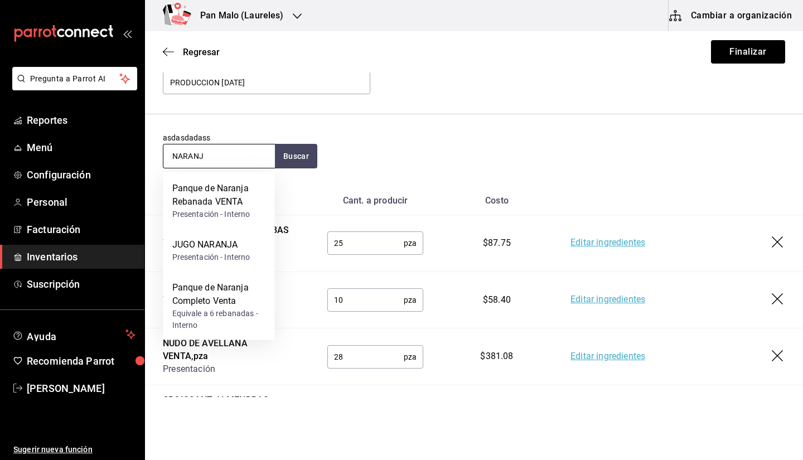
click at [234, 211] on div "Presentación - Interno" at bounding box center [219, 215] width 94 height 12
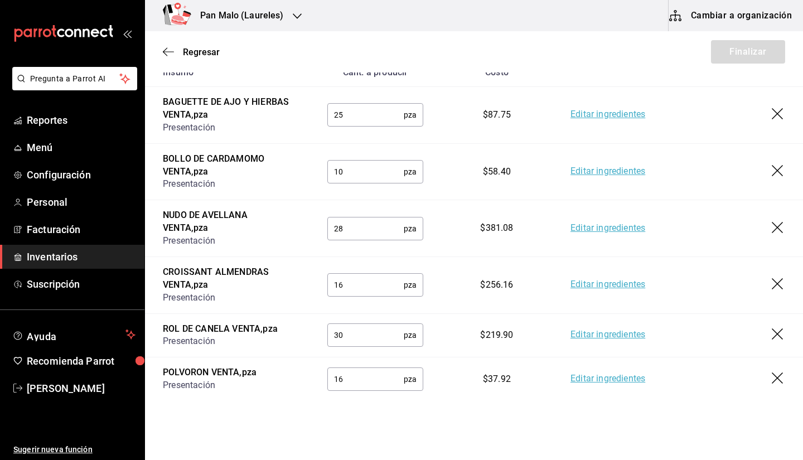
scroll to position [342, 0]
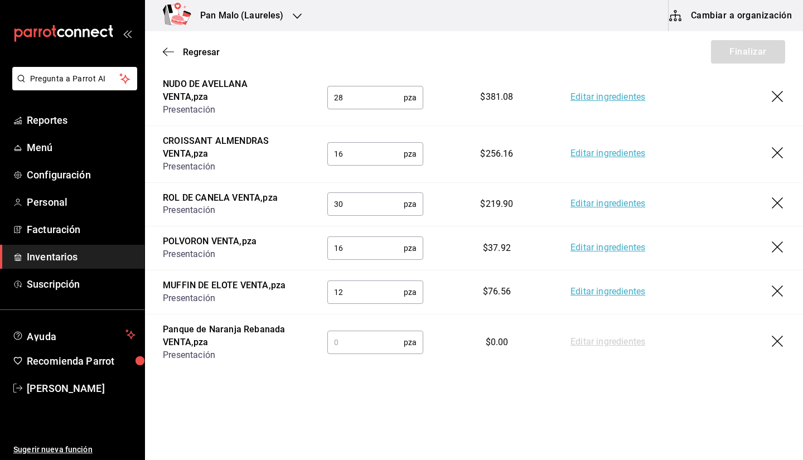
click at [383, 340] on input "text" at bounding box center [365, 342] width 76 height 22
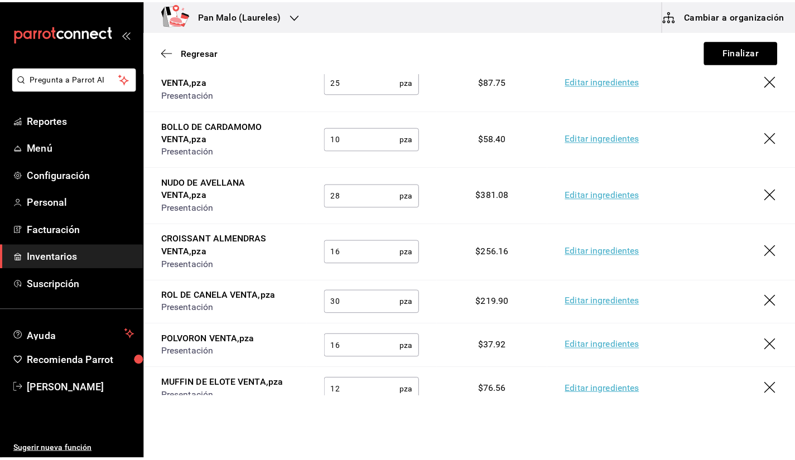
scroll to position [0, 0]
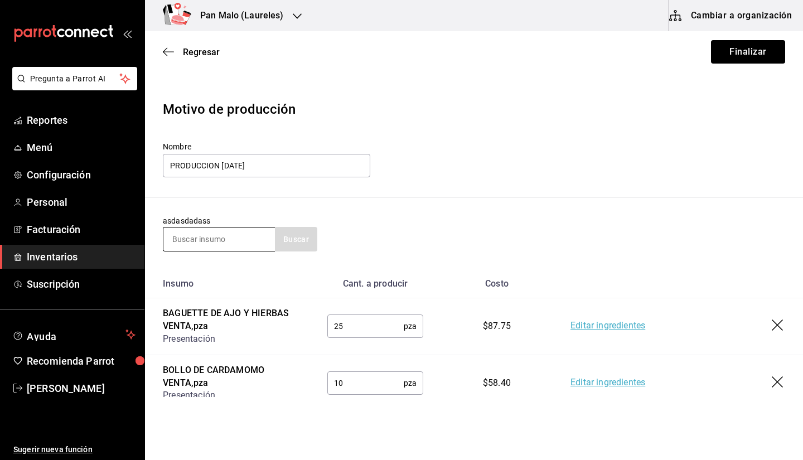
type input "12"
click at [254, 239] on input at bounding box center [219, 239] width 112 height 23
type input "ZANA"
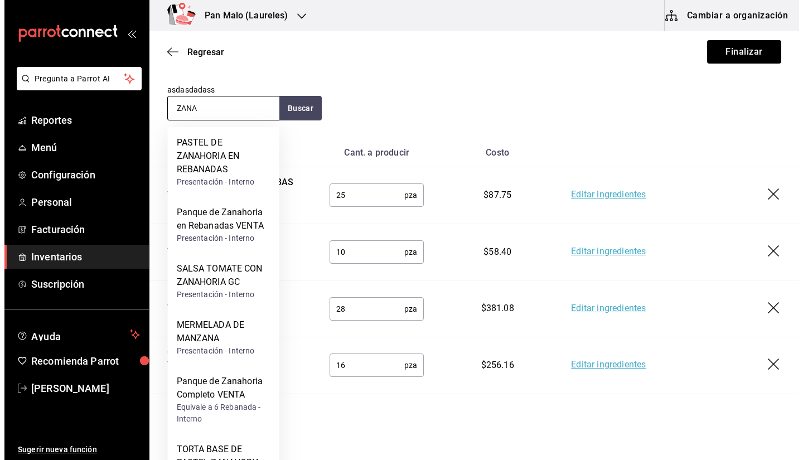
scroll to position [131, 0]
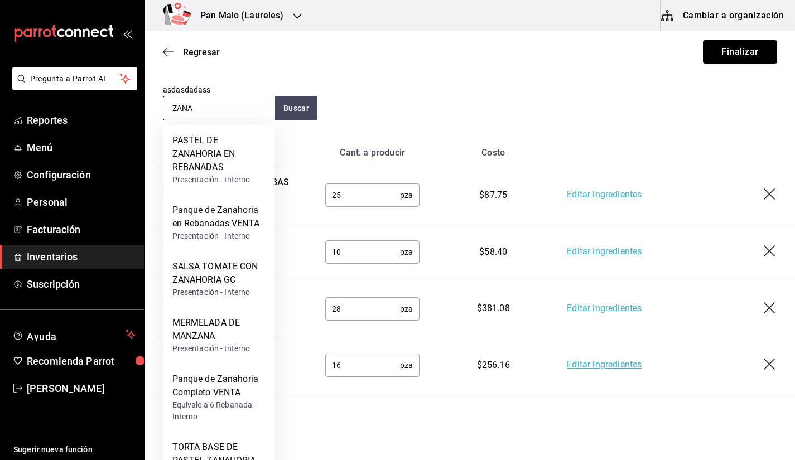
click at [212, 223] on div "Panque de Zanahoria en Rebanadas VENTA" at bounding box center [219, 217] width 94 height 27
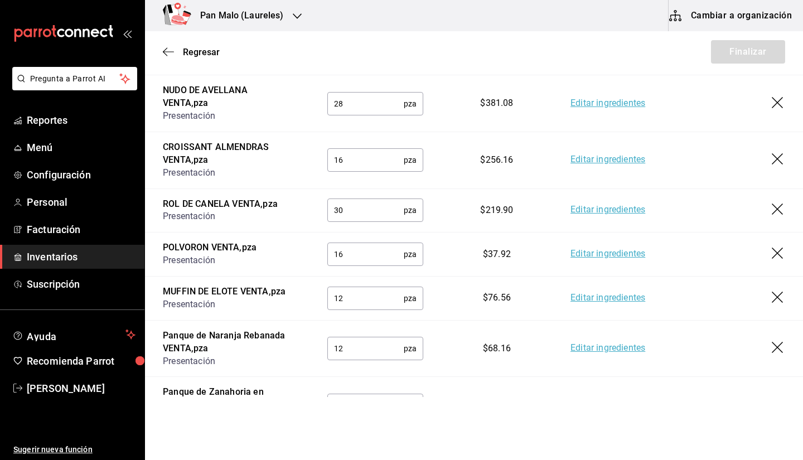
scroll to position [399, 0]
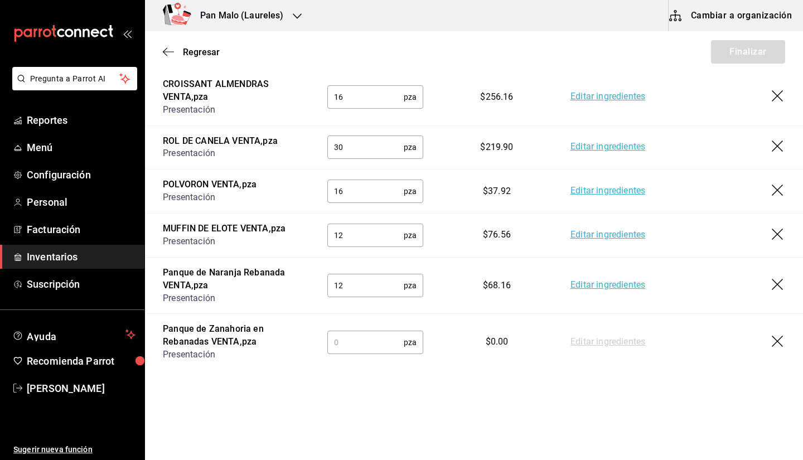
click at [359, 344] on input "text" at bounding box center [365, 342] width 76 height 22
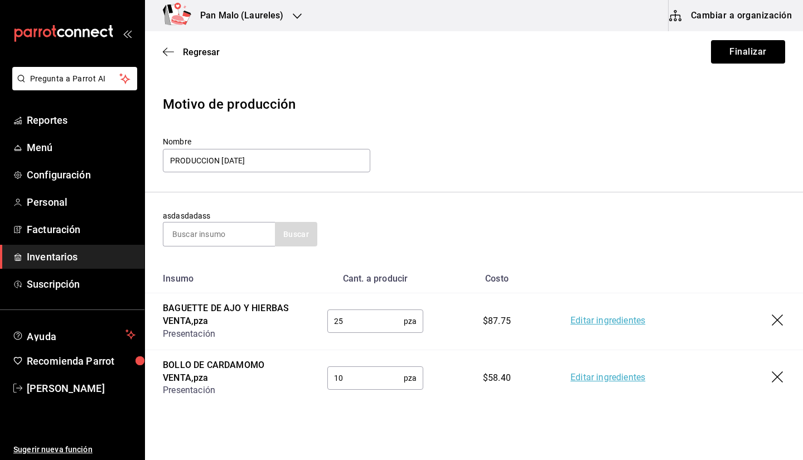
scroll to position [0, 0]
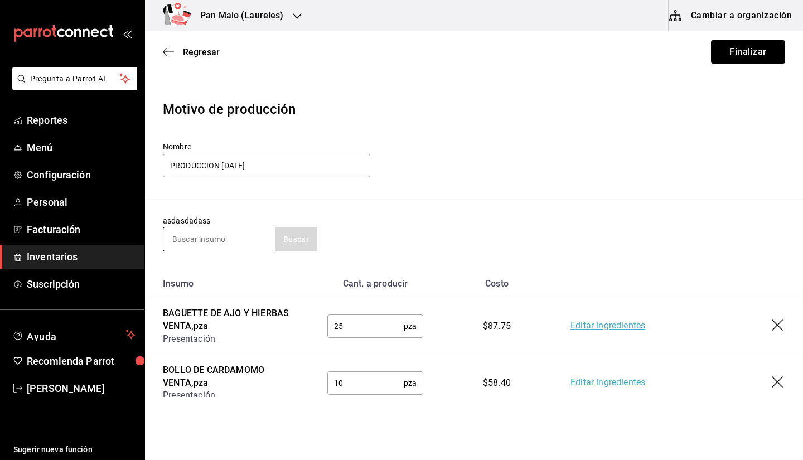
type input "24"
click at [235, 235] on input at bounding box center [219, 239] width 112 height 23
type input "PLATA"
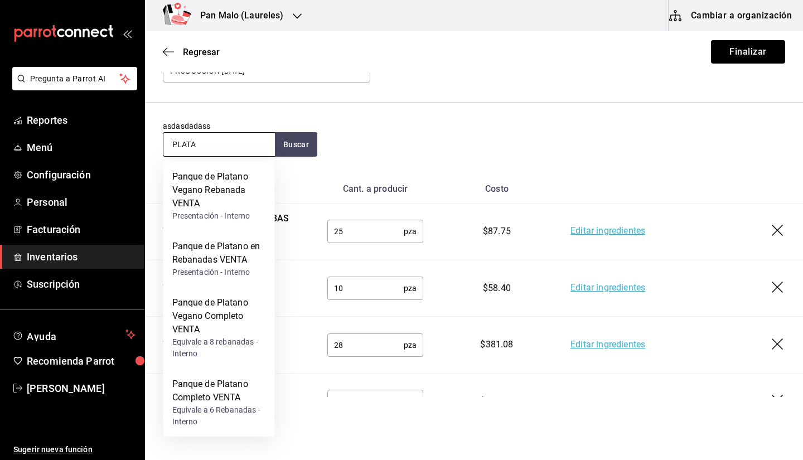
scroll to position [100, 0]
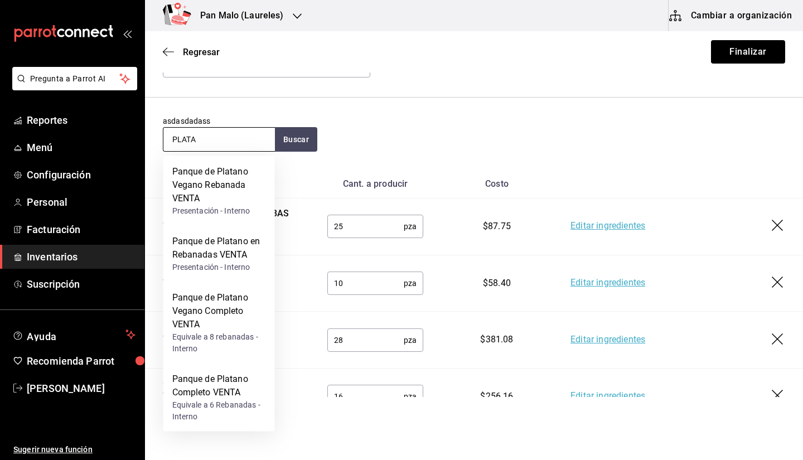
click at [206, 245] on div "Panque de Platano en Rebanadas VENTA" at bounding box center [219, 248] width 94 height 27
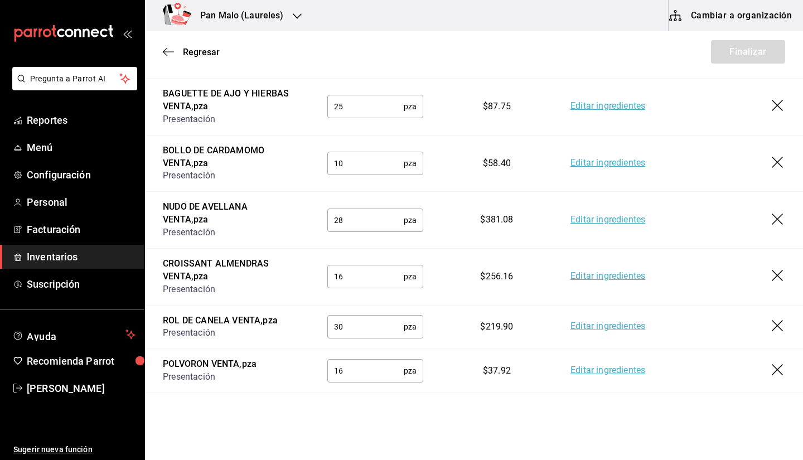
scroll to position [456, 0]
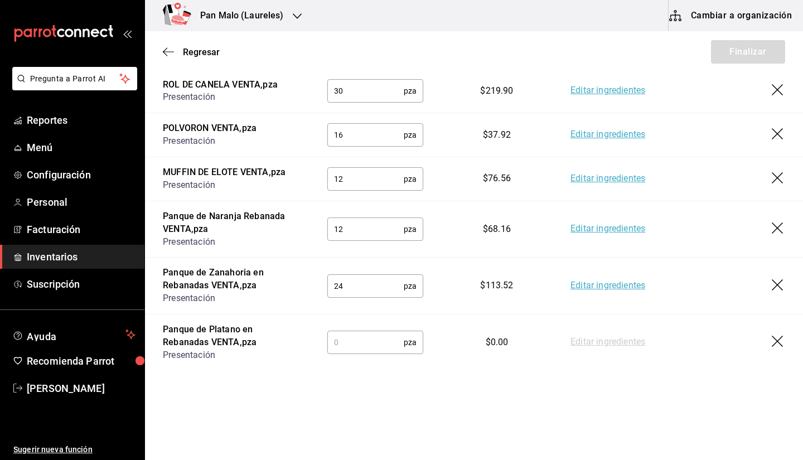
click at [376, 345] on input "text" at bounding box center [365, 342] width 76 height 22
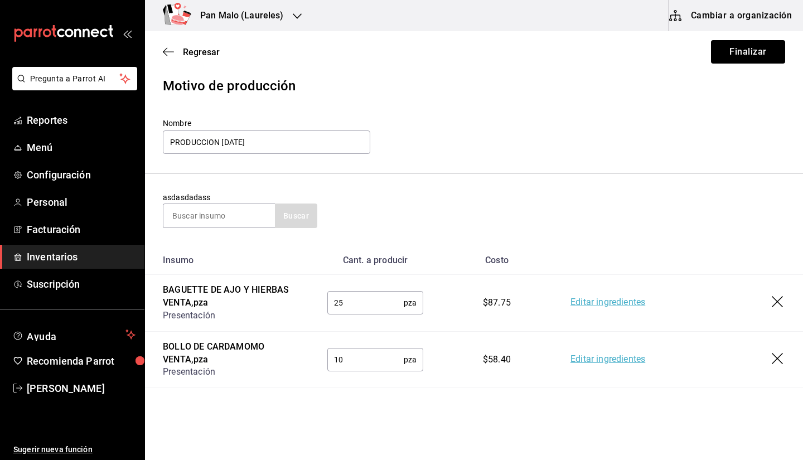
scroll to position [0, 0]
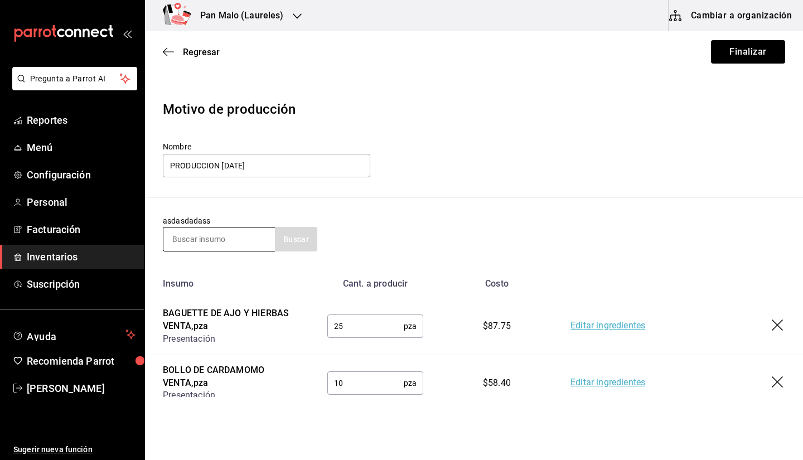
type input "24"
click at [245, 238] on input at bounding box center [219, 239] width 112 height 23
type input "VEGANO"
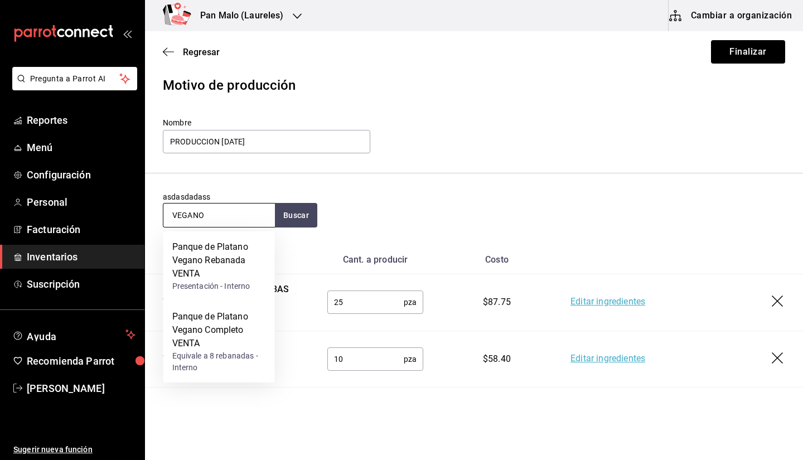
scroll to position [25, 0]
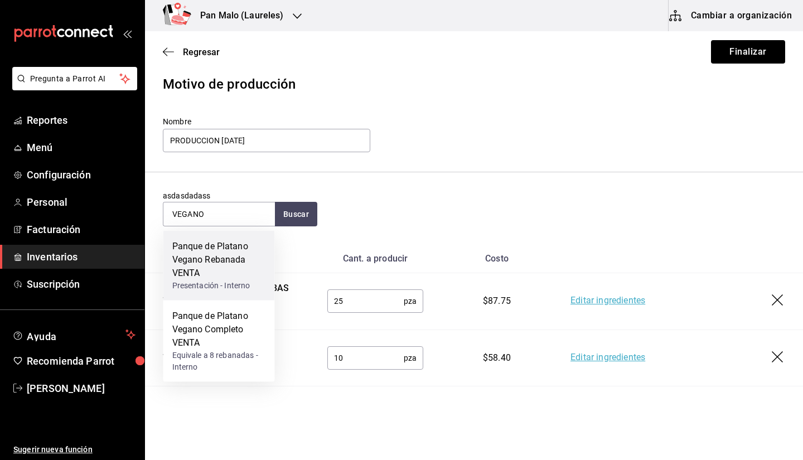
click at [228, 263] on div "Panque de Platano Vegano Rebanada VENTA" at bounding box center [219, 260] width 94 height 40
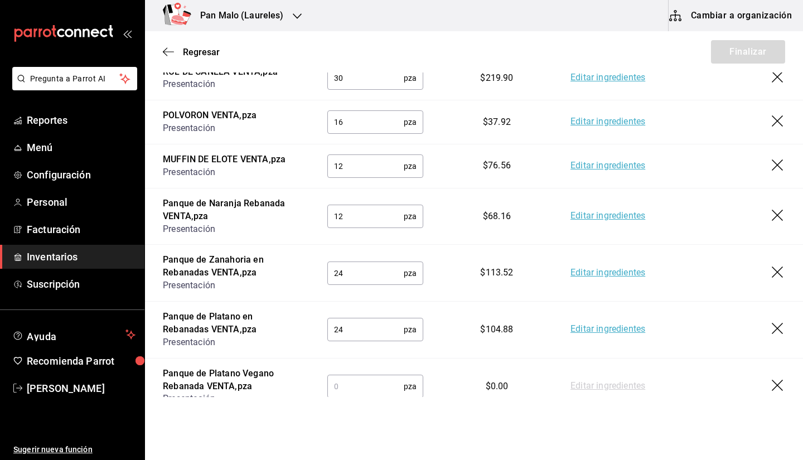
scroll to position [513, 0]
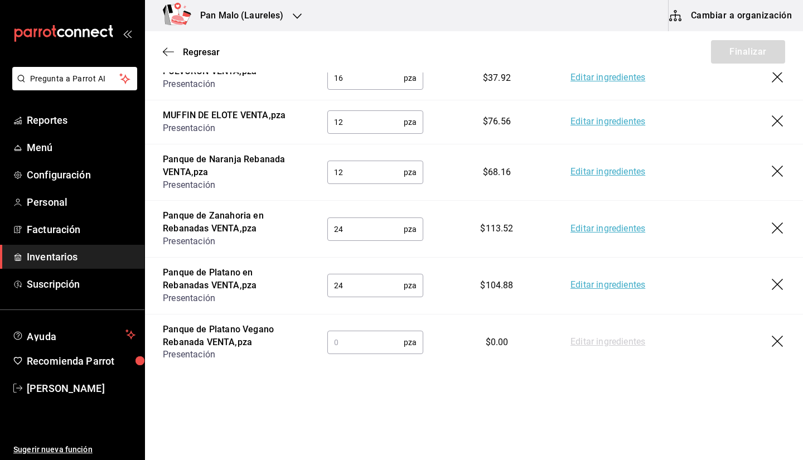
click at [361, 340] on input "text" at bounding box center [365, 342] width 76 height 22
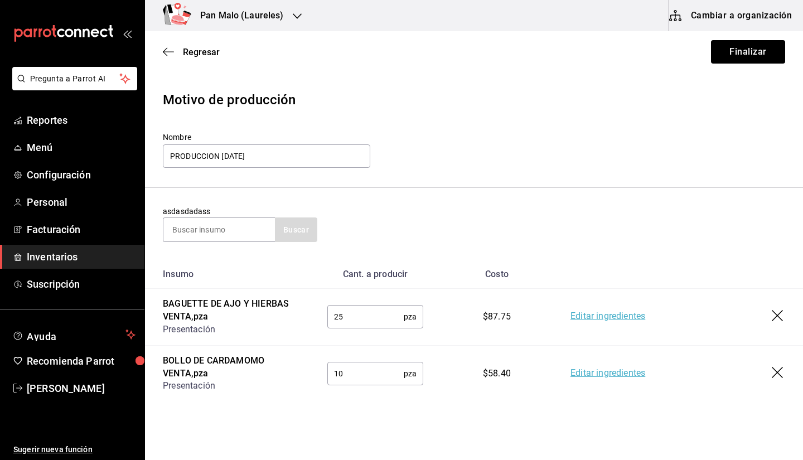
scroll to position [0, 0]
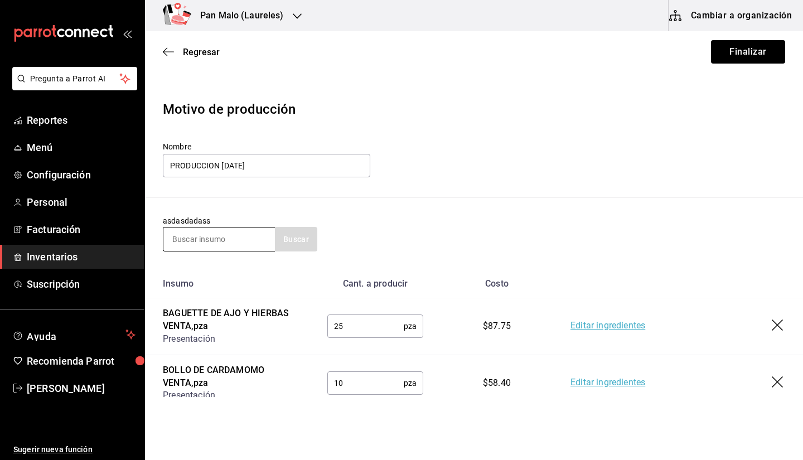
type input "16"
click at [247, 243] on input at bounding box center [219, 239] width 112 height 23
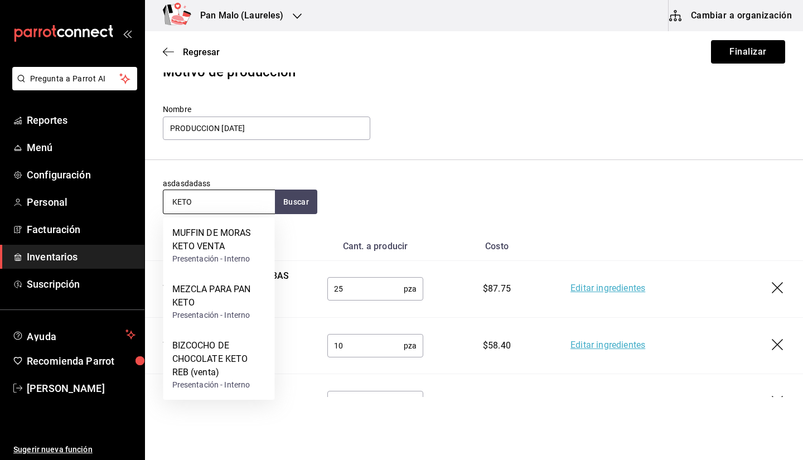
scroll to position [38, 0]
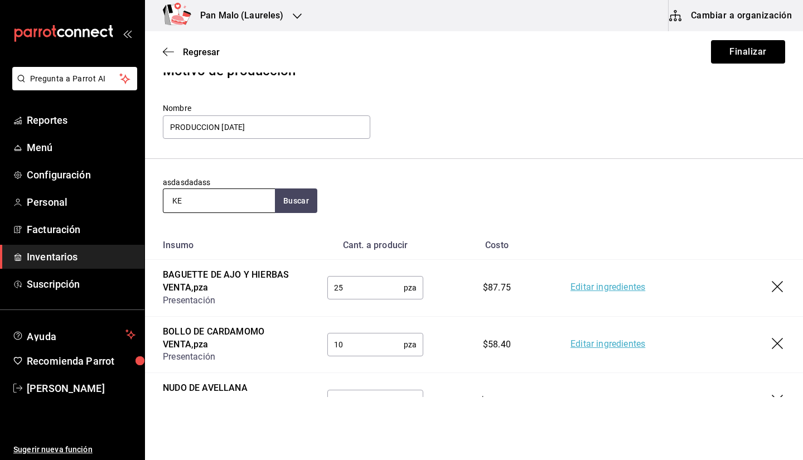
type input "K"
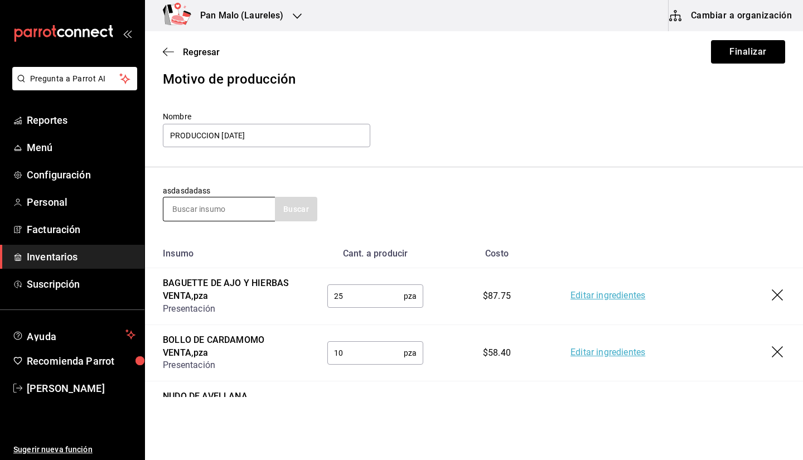
scroll to position [0, 0]
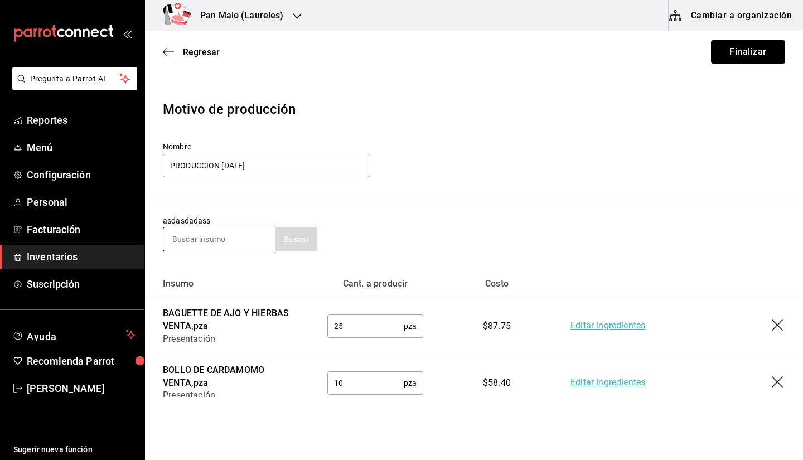
click at [195, 236] on input at bounding box center [219, 239] width 112 height 23
type input "T"
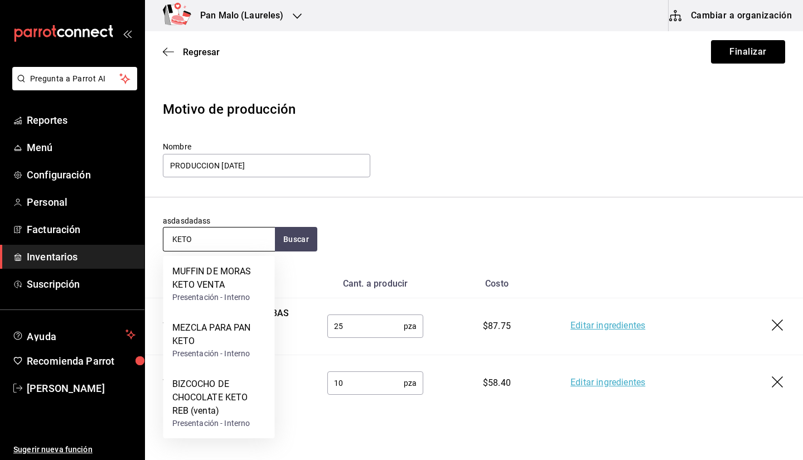
type input "KETO"
click at [207, 343] on div "MEZCLA PARA PAN KETO" at bounding box center [219, 334] width 94 height 27
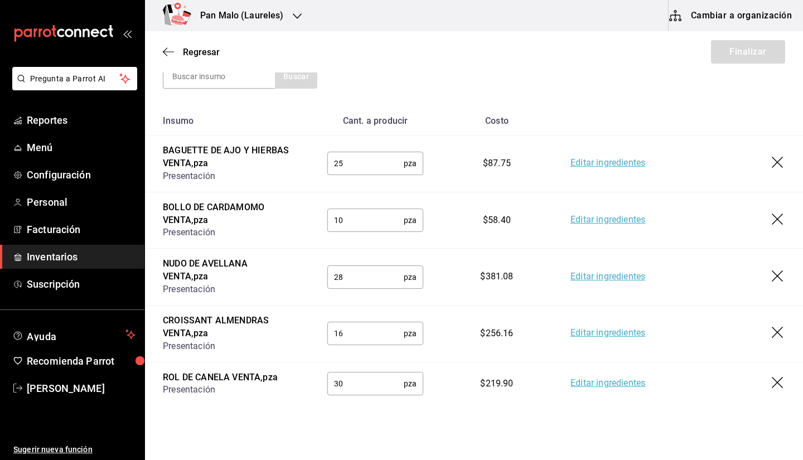
scroll to position [557, 0]
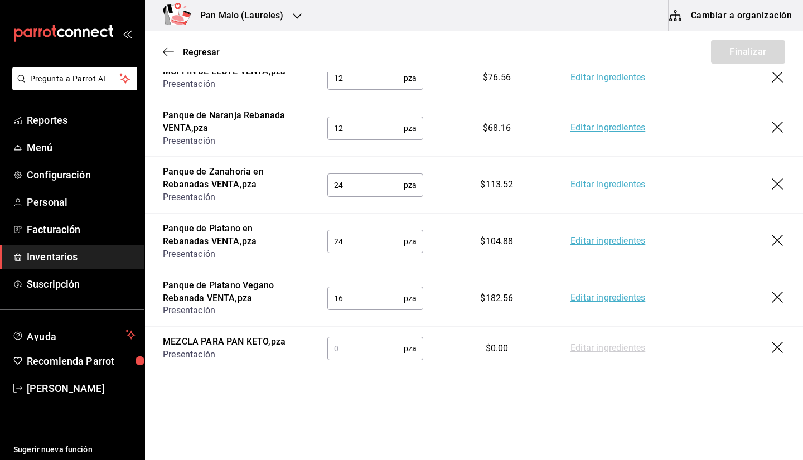
click at [378, 346] on input "text" at bounding box center [365, 348] width 76 height 22
type input "1"
type input "6"
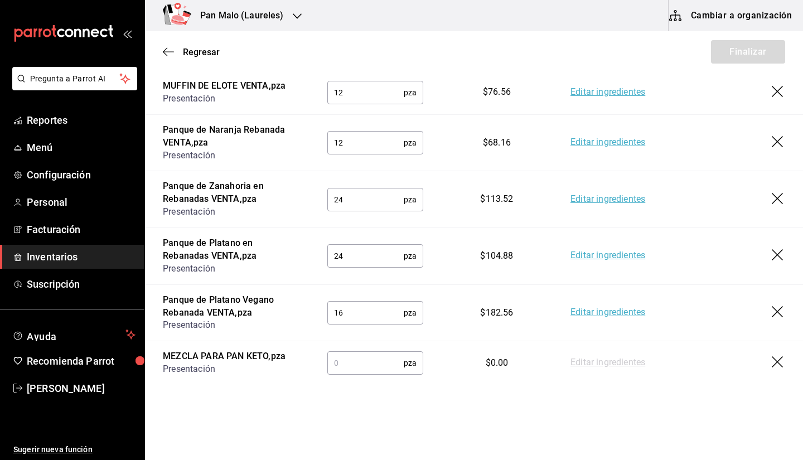
type input "8"
click at [591, 363] on link "Editar ingredientes" at bounding box center [608, 362] width 75 height 13
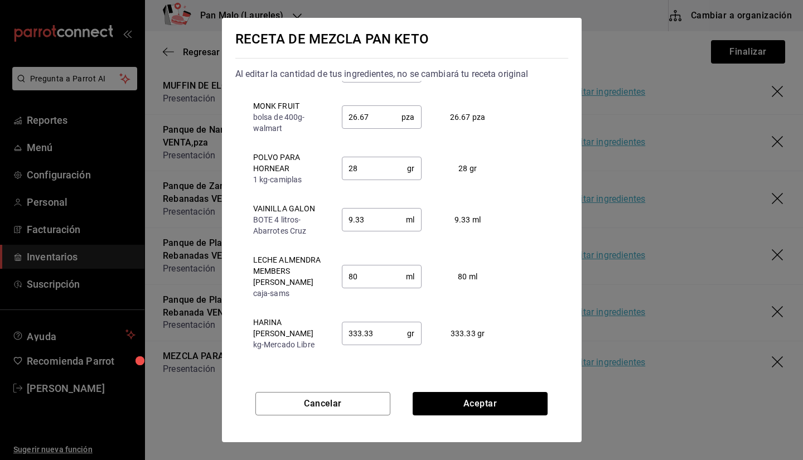
scroll to position [16, 0]
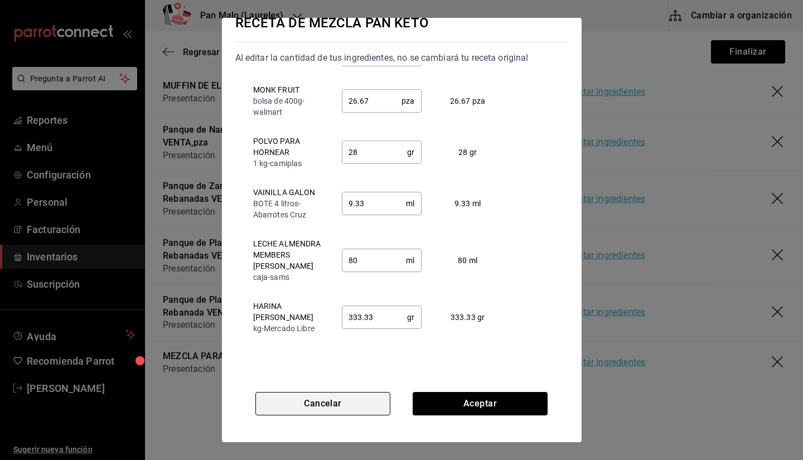
click at [364, 404] on button "Cancelar" at bounding box center [322, 403] width 135 height 23
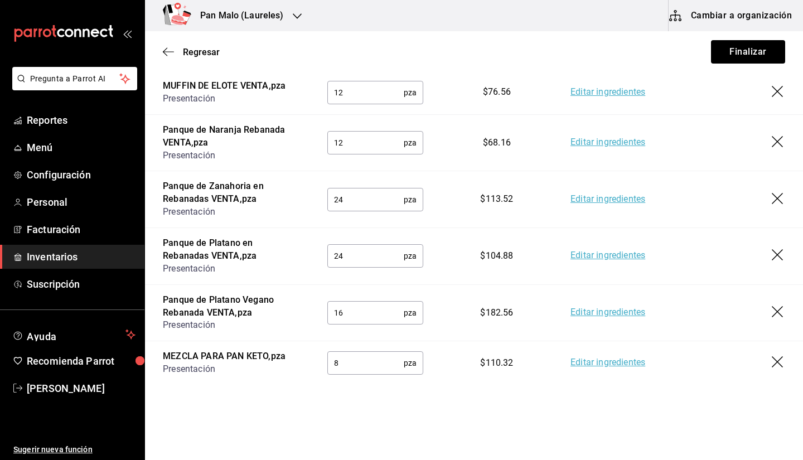
click at [379, 360] on input "8" at bounding box center [365, 363] width 76 height 22
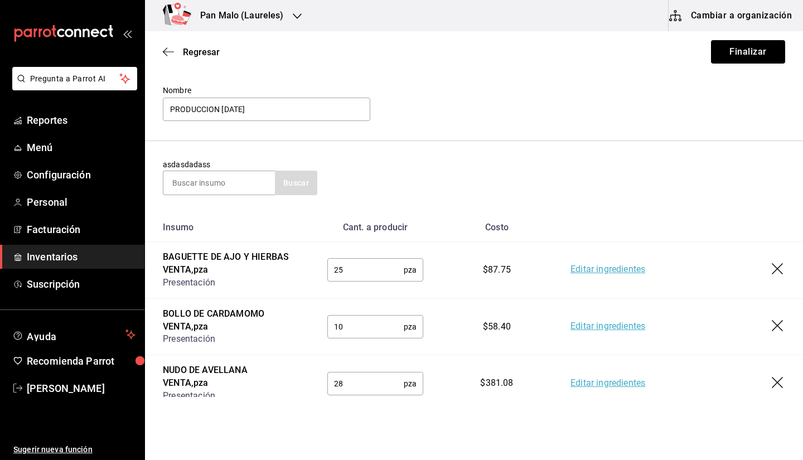
scroll to position [0, 0]
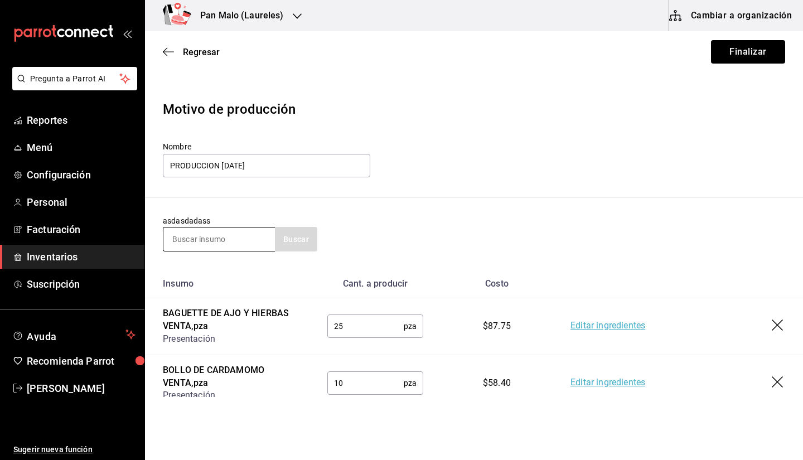
type input "6"
click at [234, 241] on input at bounding box center [219, 239] width 112 height 23
click at [233, 251] on div at bounding box center [219, 239] width 112 height 25
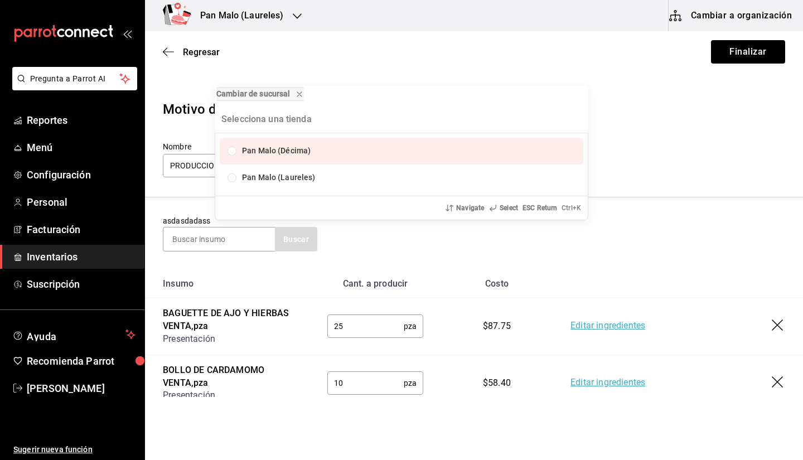
click at [215, 232] on div "Cambiar de sucursal Pan Malo (Décima) Pan Malo (Laureles) Navigate Select ESC R…" at bounding box center [401, 230] width 803 height 460
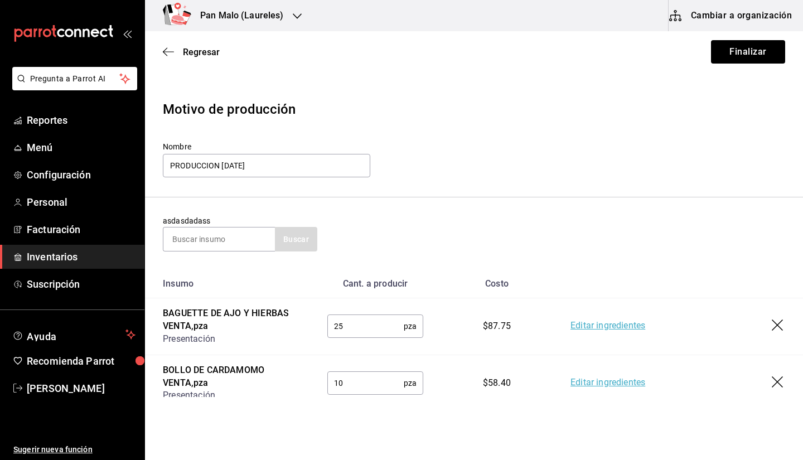
click at [194, 245] on input at bounding box center [219, 239] width 112 height 23
type input "CHEESE"
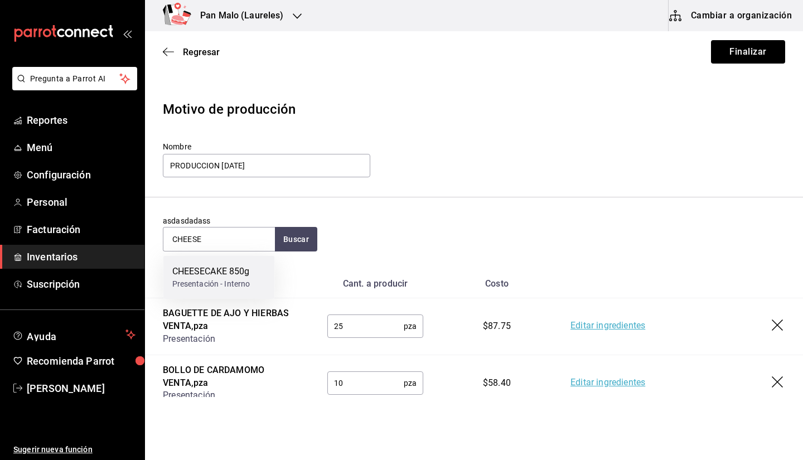
click at [209, 263] on div "CHEESECAKE 850g Presentación - Interno" at bounding box center [219, 277] width 112 height 43
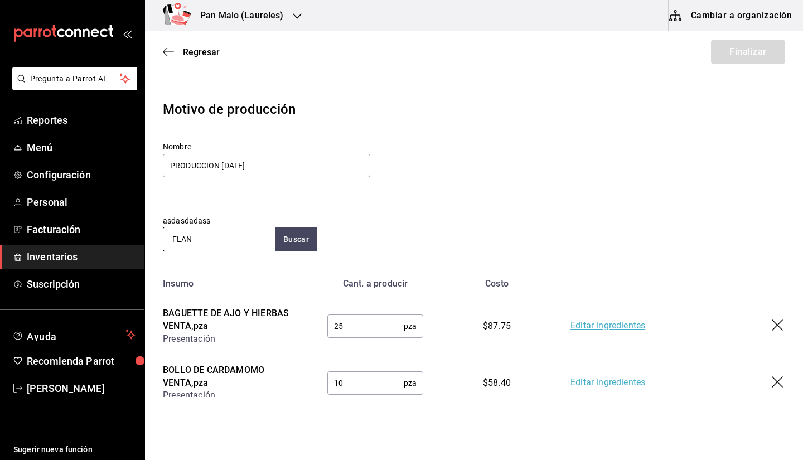
type input "FLAN"
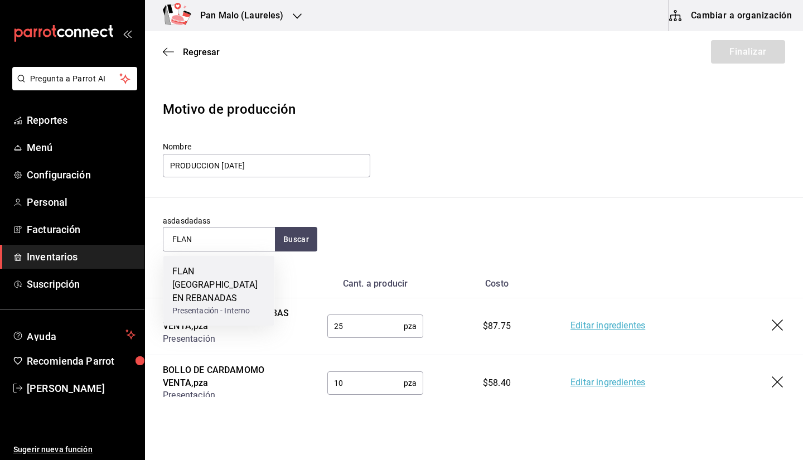
click at [187, 290] on div "FLAN [GEOGRAPHIC_DATA] EN REBANADAS" at bounding box center [219, 285] width 94 height 40
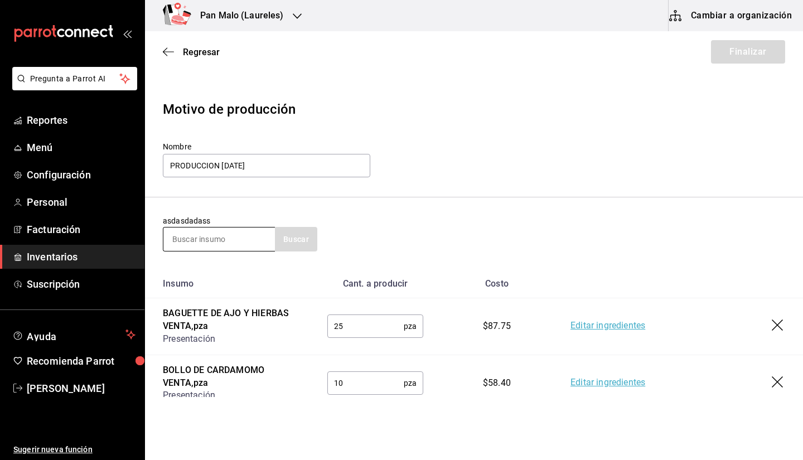
click at [238, 240] on input at bounding box center [219, 239] width 112 height 23
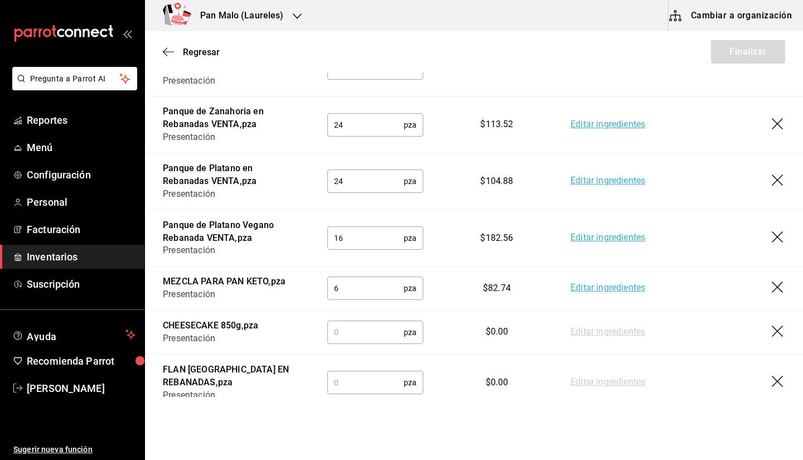
scroll to position [657, 0]
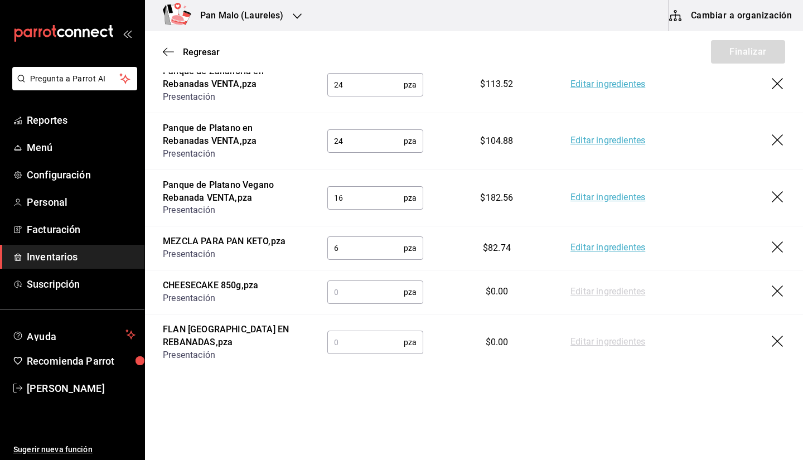
click at [588, 104] on td "Editar ingredientes" at bounding box center [678, 84] width 250 height 57
click at [379, 289] on input "text" at bounding box center [365, 292] width 76 height 22
type input "4"
click at [344, 342] on input "text" at bounding box center [365, 342] width 76 height 22
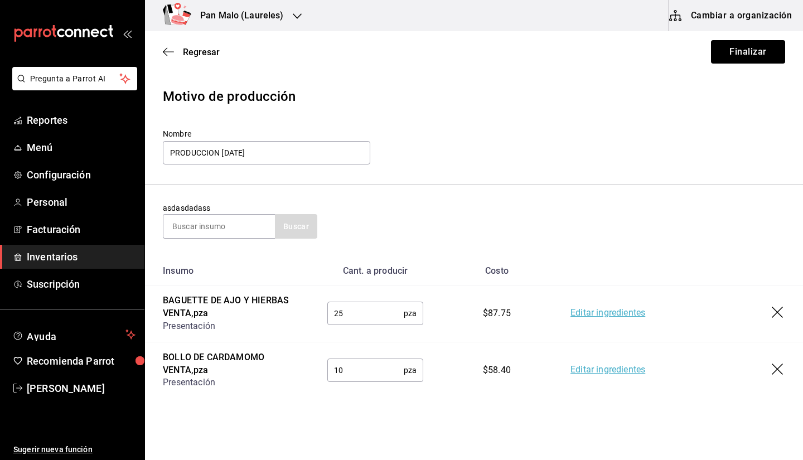
scroll to position [0, 0]
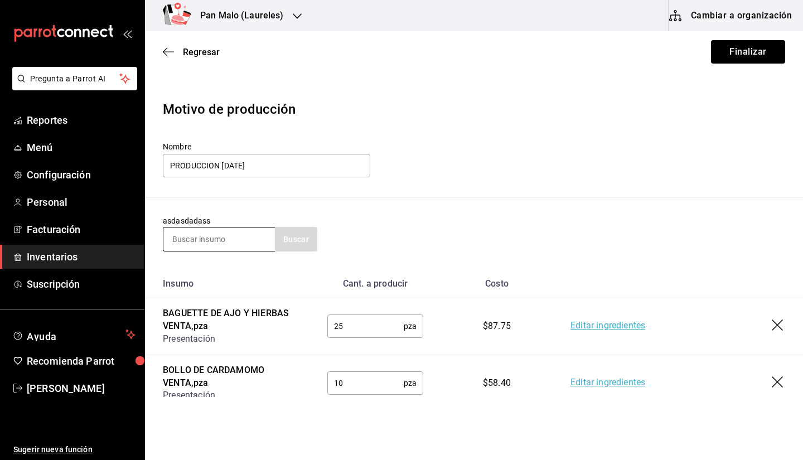
type input "2"
click at [243, 244] on input at bounding box center [219, 239] width 112 height 23
type input "CONCHA"
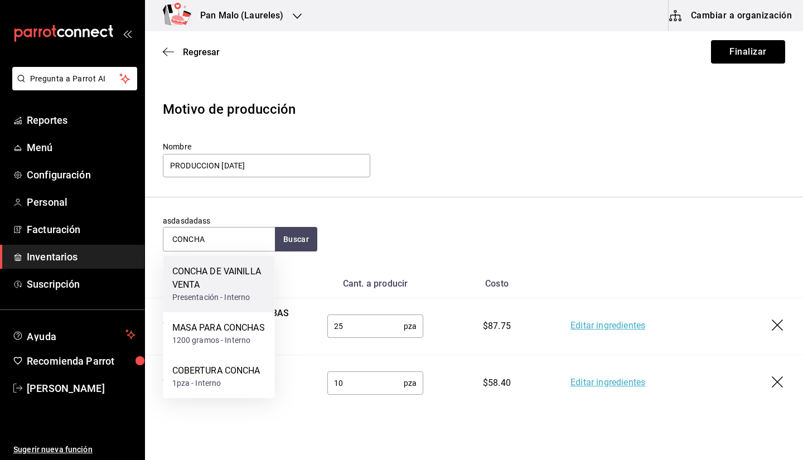
click at [227, 305] on div "CONCHA DE VAINILLA VENTA Presentación - Interno" at bounding box center [219, 284] width 112 height 56
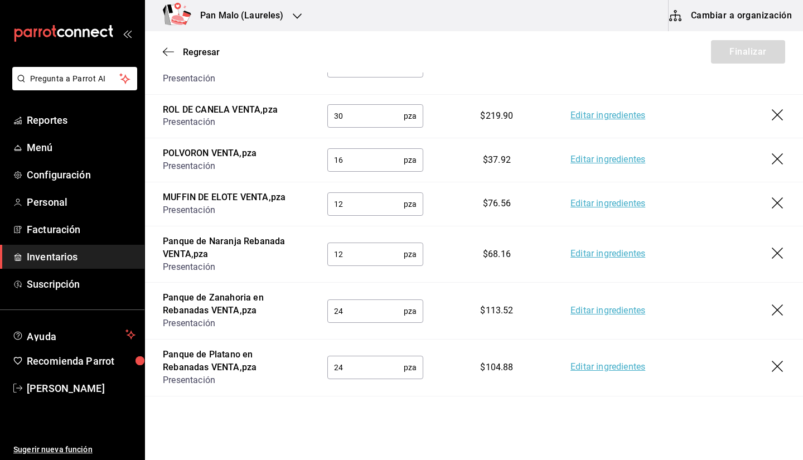
scroll to position [714, 0]
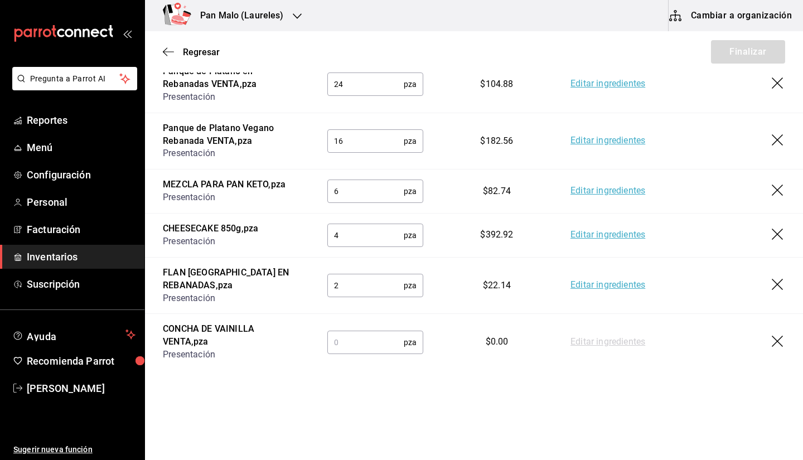
click at [393, 341] on input "text" at bounding box center [365, 342] width 76 height 22
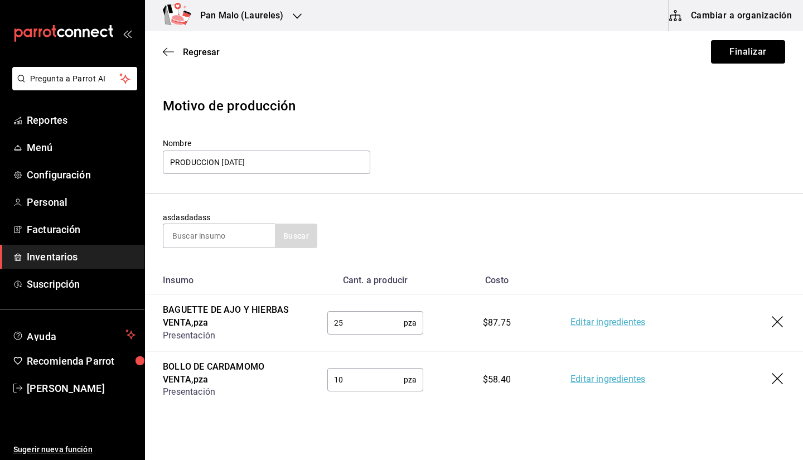
scroll to position [0, 0]
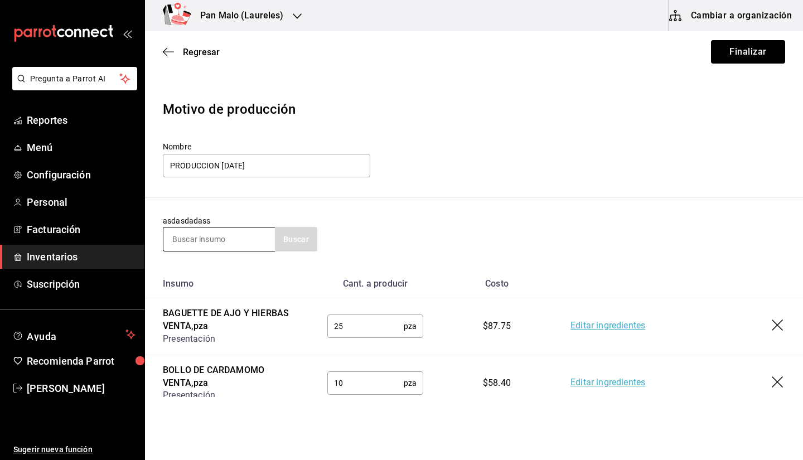
type input "31"
click at [229, 238] on input at bounding box center [219, 239] width 112 height 23
type input "CAJA"
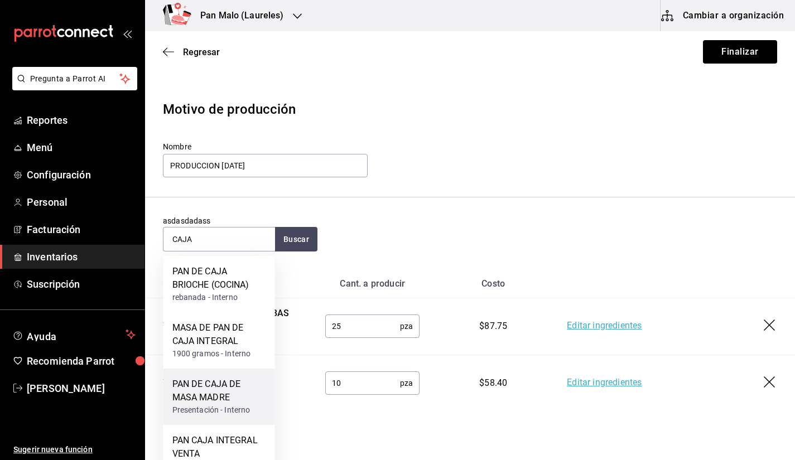
click at [239, 396] on div "PAN DE CAJA DE MASA MADRE" at bounding box center [219, 391] width 94 height 27
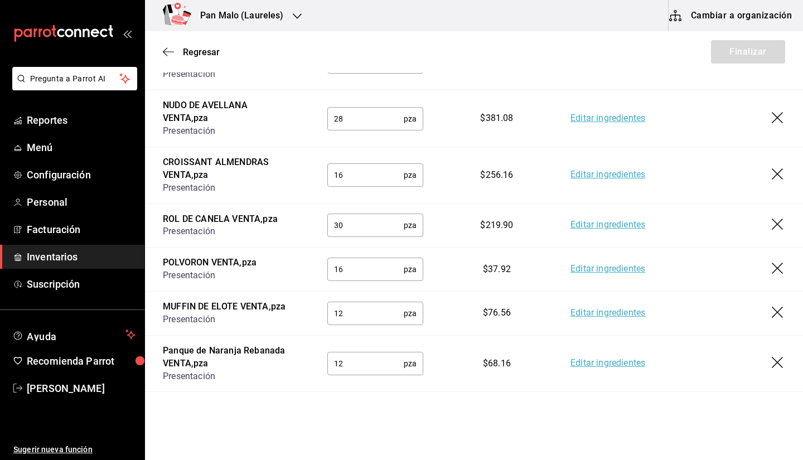
scroll to position [770, 0]
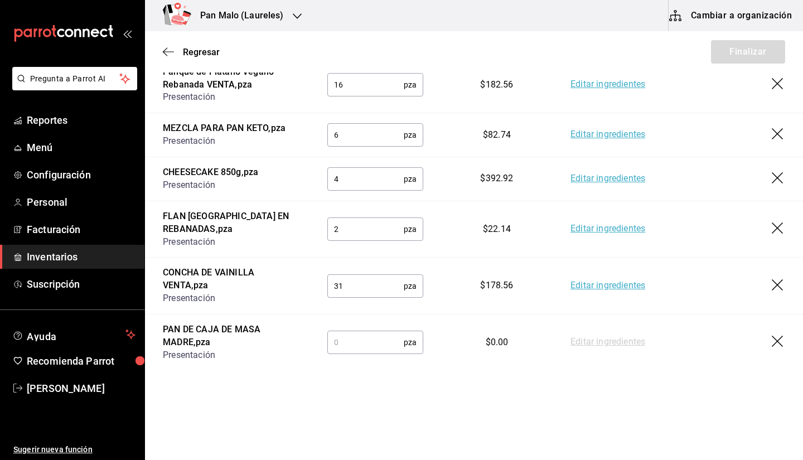
click at [374, 341] on input "text" at bounding box center [365, 342] width 76 height 22
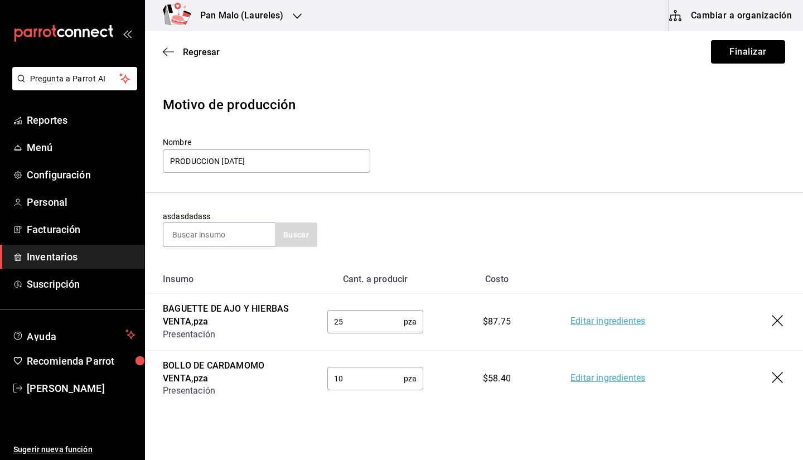
scroll to position [0, 0]
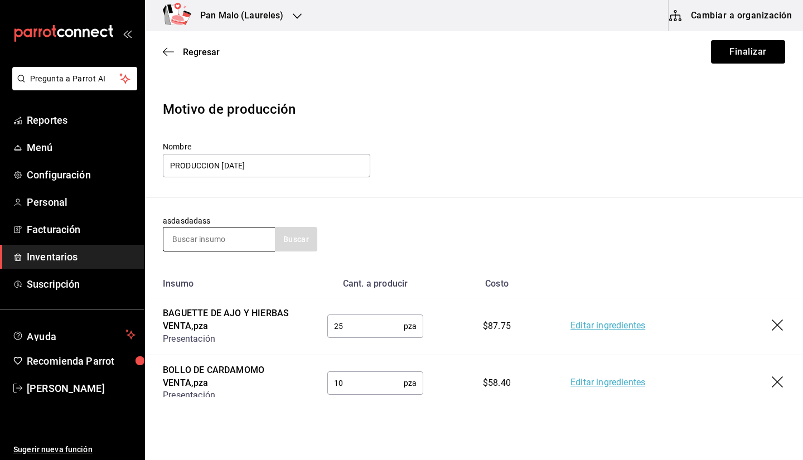
type input "12"
click at [236, 231] on input at bounding box center [219, 239] width 112 height 23
type input "INTEGRAL"
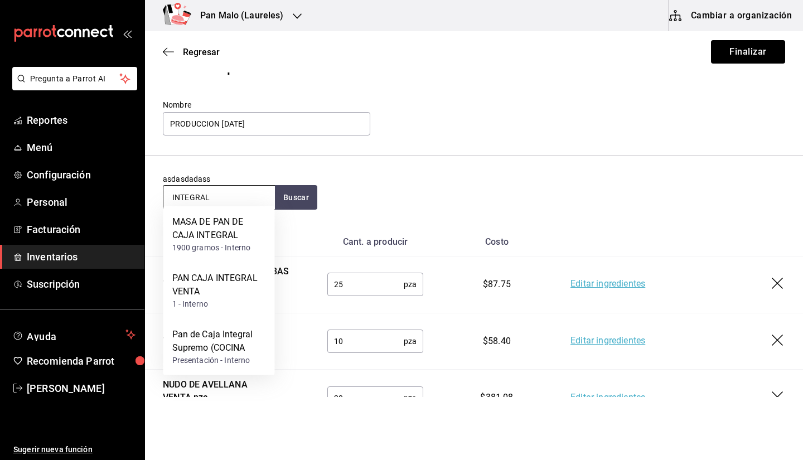
scroll to position [60, 0]
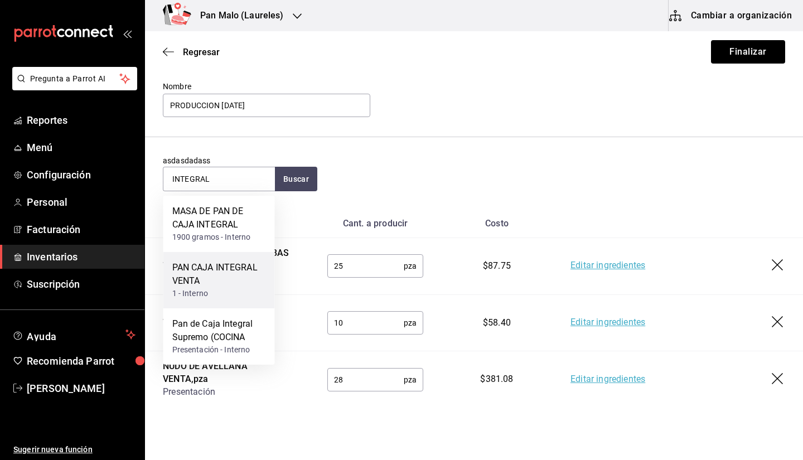
click at [200, 279] on div "PAN CAJA INTEGRAL VENTA" at bounding box center [219, 274] width 94 height 27
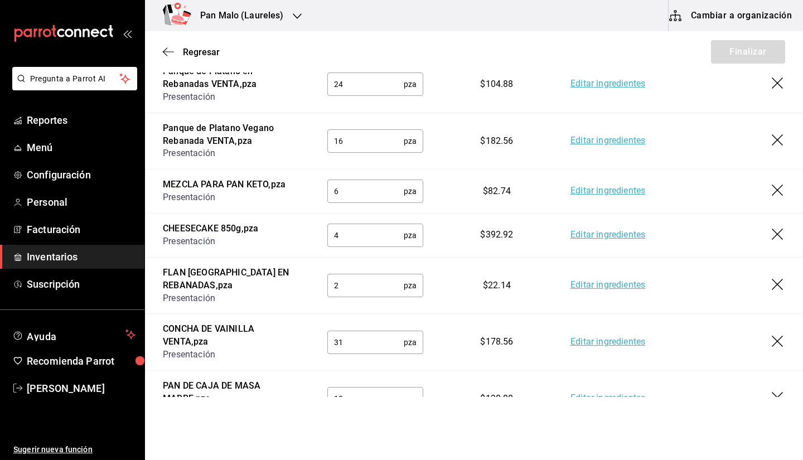
scroll to position [827, 0]
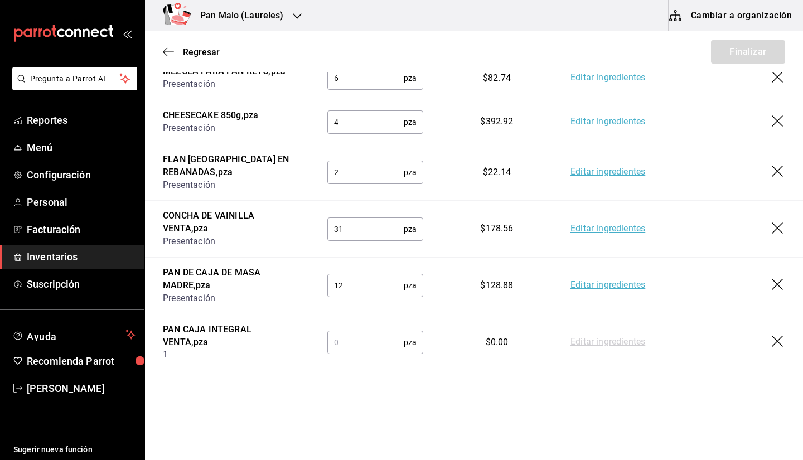
click at [374, 345] on input "text" at bounding box center [365, 342] width 76 height 22
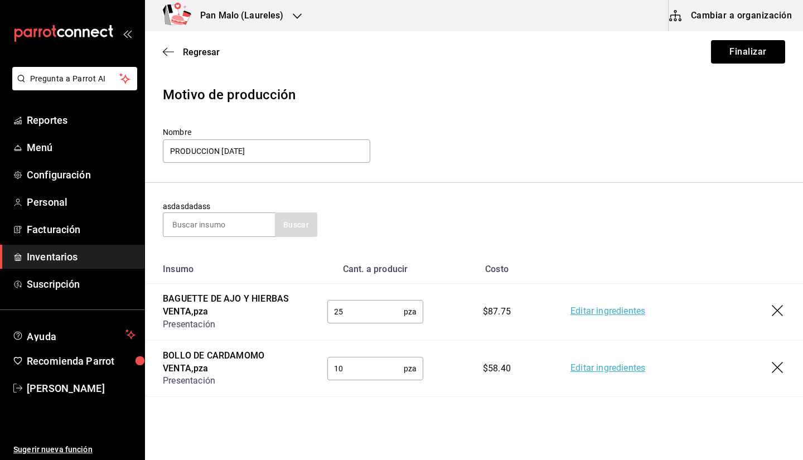
scroll to position [0, 0]
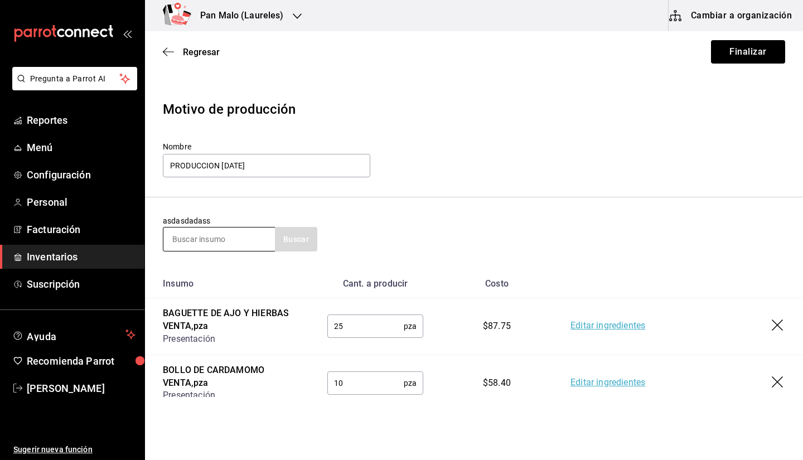
type input "4"
click at [242, 238] on input at bounding box center [219, 239] width 112 height 23
type input "PIÑA"
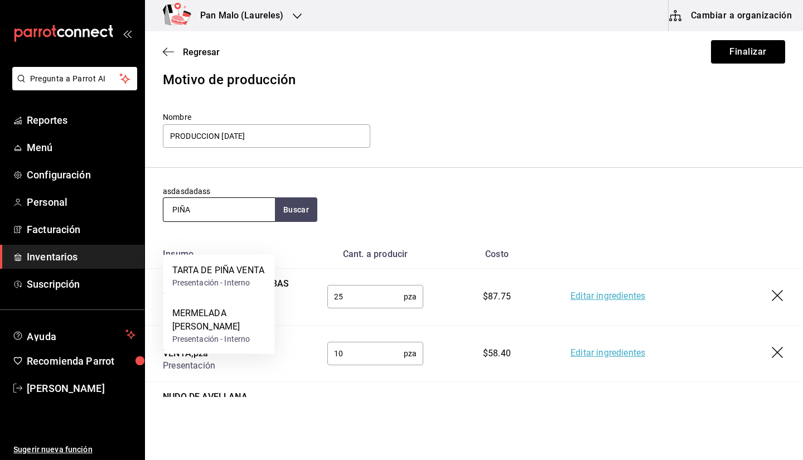
scroll to position [32, 0]
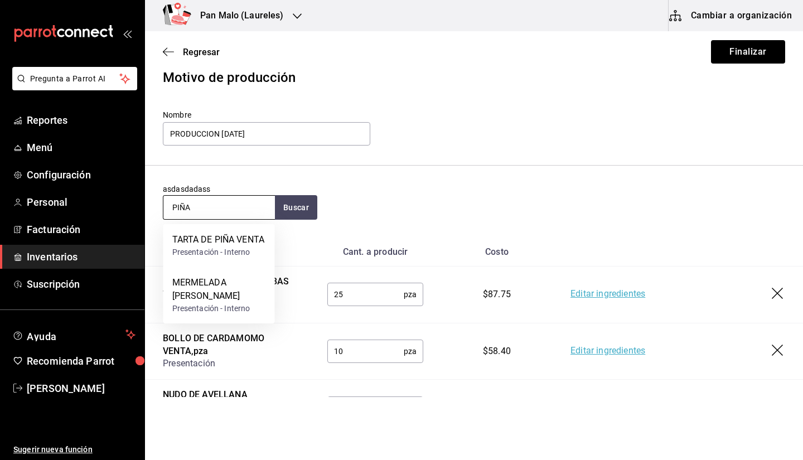
click at [207, 247] on div "TARTA DE PIÑA VENTA" at bounding box center [218, 239] width 93 height 13
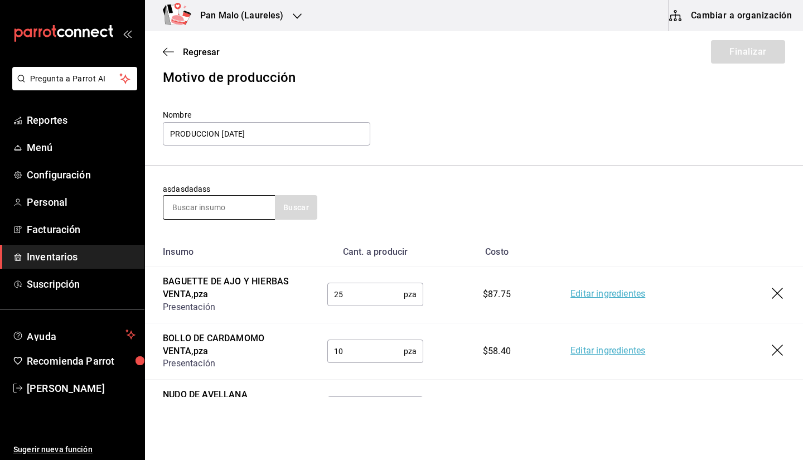
click at [244, 204] on input at bounding box center [219, 207] width 112 height 23
type input "MANZA"
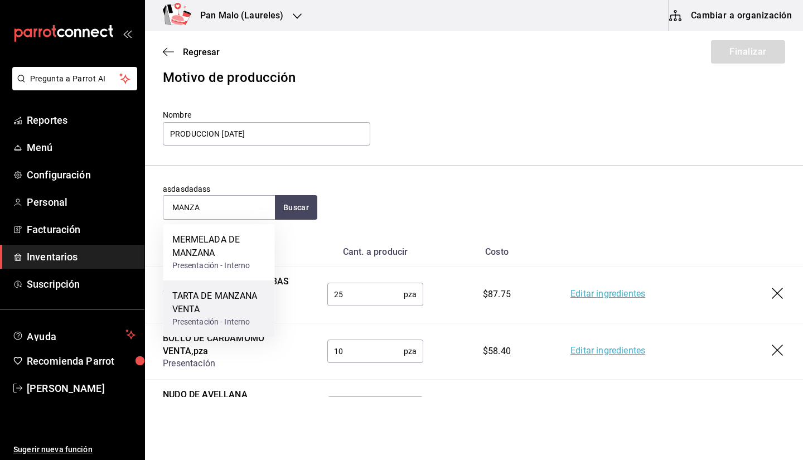
click at [233, 322] on div "Presentación - Interno" at bounding box center [219, 322] width 94 height 12
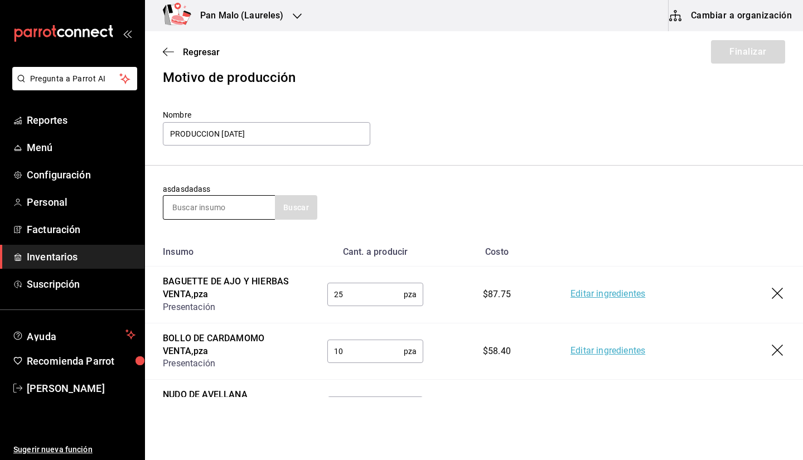
click at [229, 209] on input at bounding box center [219, 207] width 112 height 23
type input "QUESO"
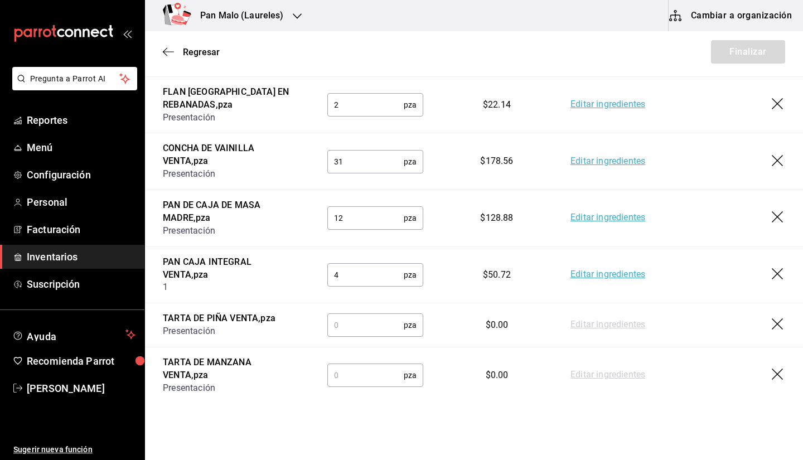
scroll to position [927, 0]
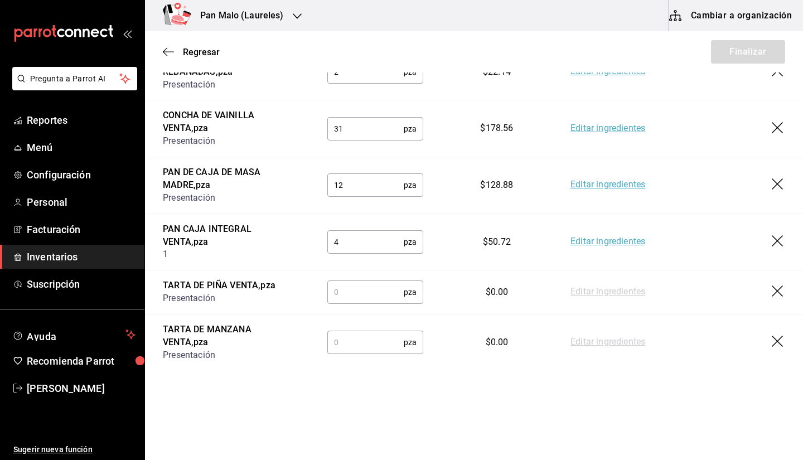
click at [369, 288] on input "text" at bounding box center [365, 292] width 76 height 22
type input "14"
click at [348, 346] on input "text" at bounding box center [365, 342] width 76 height 22
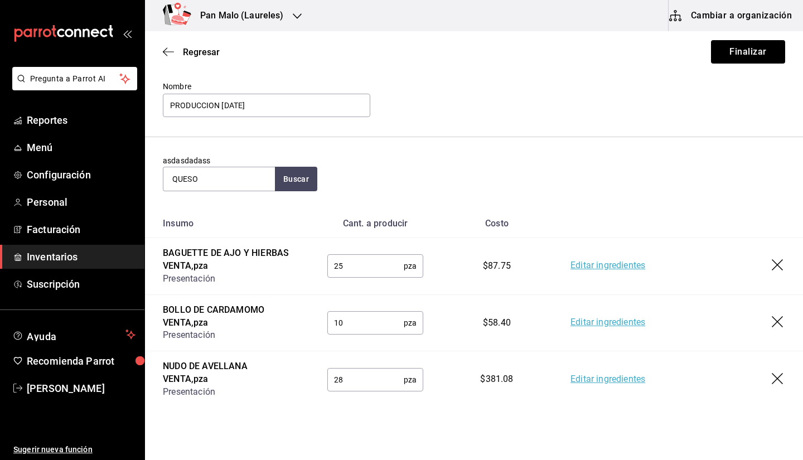
scroll to position [0, 0]
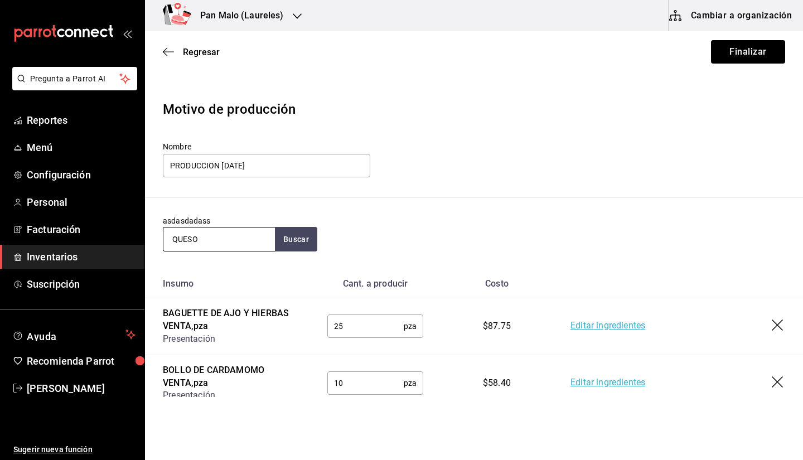
type input "7"
click at [254, 240] on input "QUESO" at bounding box center [219, 239] width 112 height 23
click at [296, 254] on section "asdasdadass QUESO Buscar" at bounding box center [474, 233] width 658 height 72
click at [293, 247] on button "Buscar" at bounding box center [296, 239] width 42 height 25
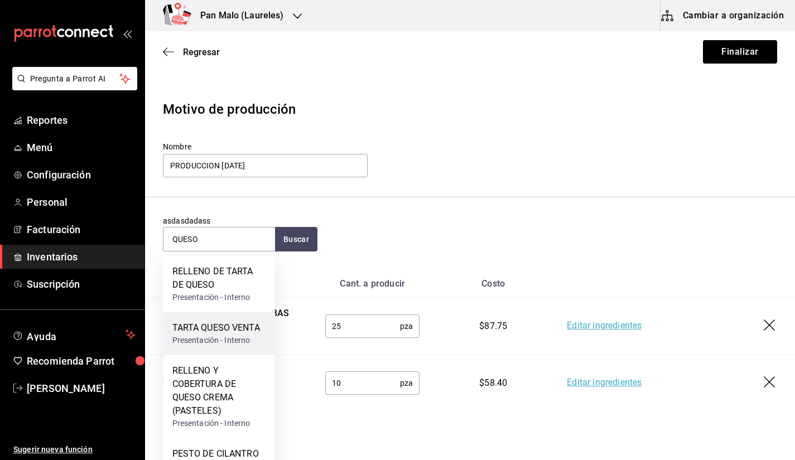
click at [240, 342] on div "Presentación - Interno" at bounding box center [216, 341] width 88 height 12
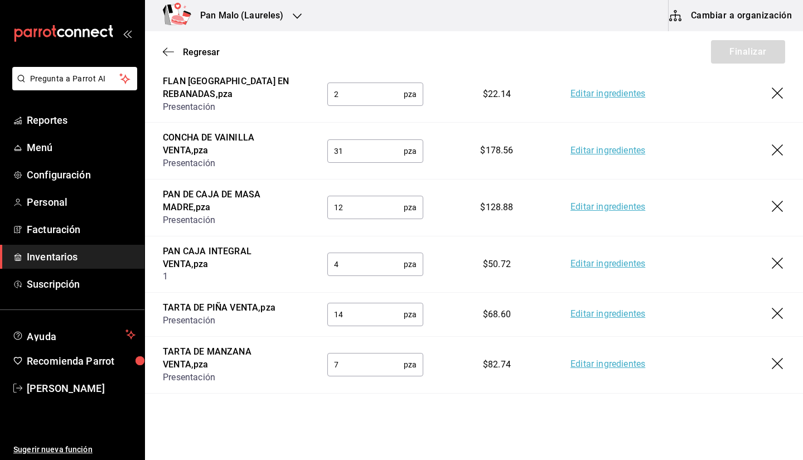
scroll to position [972, 0]
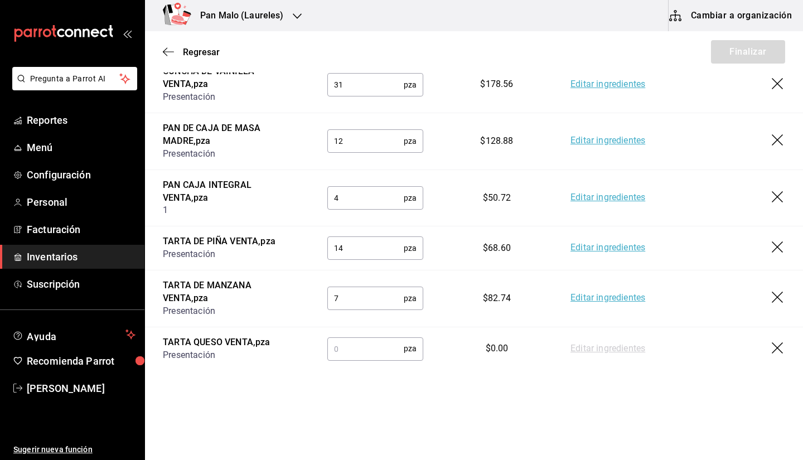
click at [393, 351] on input "text" at bounding box center [365, 348] width 76 height 22
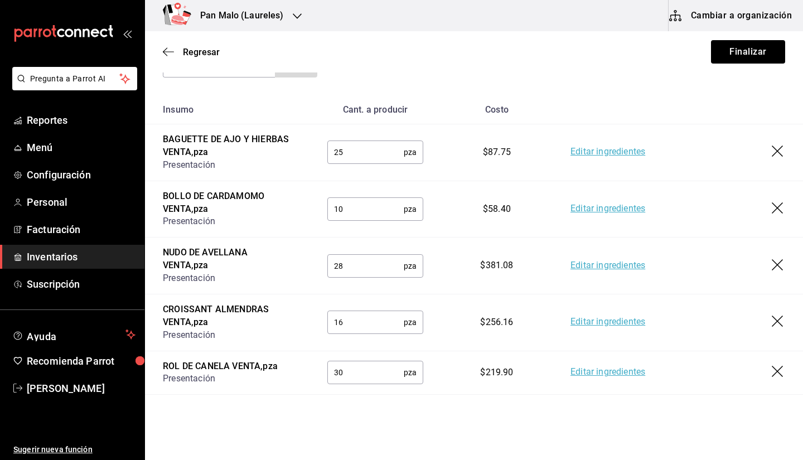
scroll to position [0, 0]
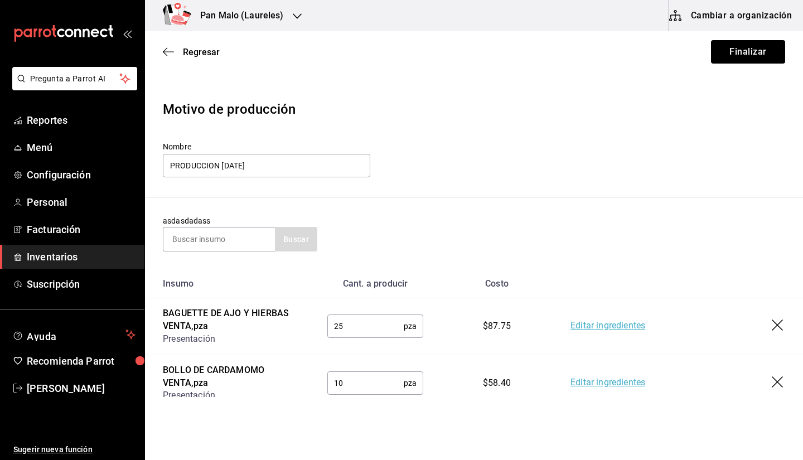
type input "8"
click at [749, 44] on button "Finalizar" at bounding box center [748, 51] width 74 height 23
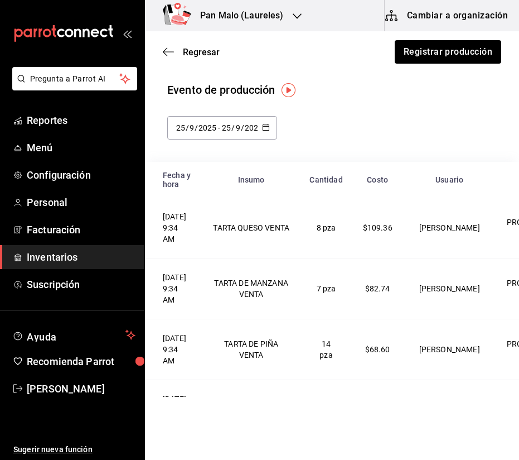
click at [204, 57] on div "Regresar Registrar producción" at bounding box center [332, 51] width 374 height 41
click at [191, 51] on span "Regresar" at bounding box center [201, 52] width 37 height 11
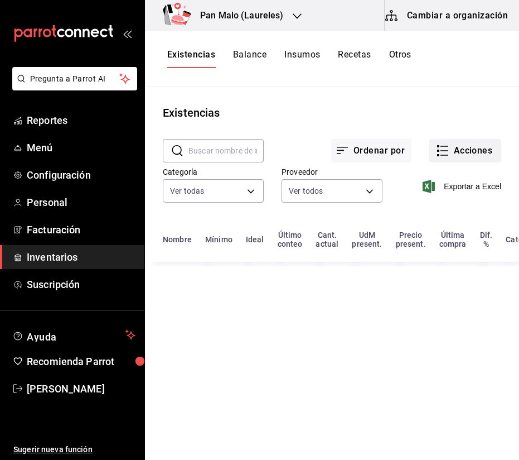
click at [446, 151] on icon "button" at bounding box center [445, 151] width 8 height 0
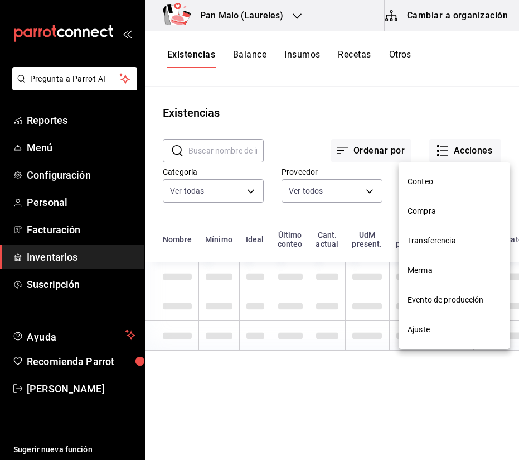
click at [448, 247] on li "Transferencia" at bounding box center [455, 241] width 112 height 30
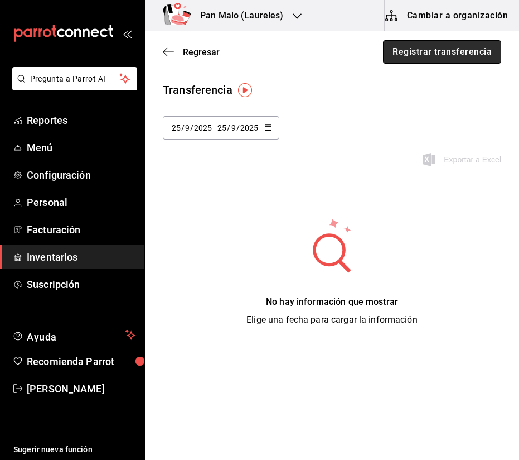
click at [426, 58] on button "Registrar transferencia" at bounding box center [442, 51] width 118 height 23
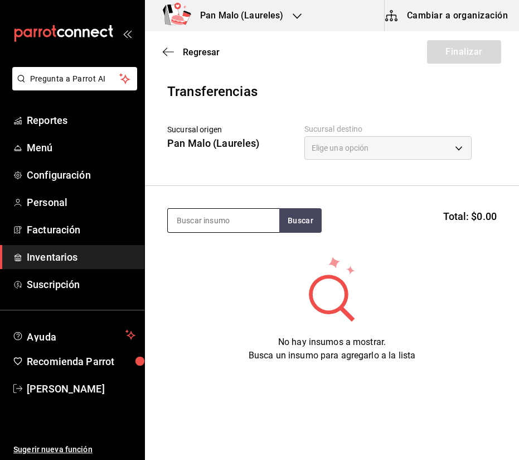
click at [212, 212] on input at bounding box center [224, 220] width 112 height 23
type input "E"
type input "BAGUETTE"
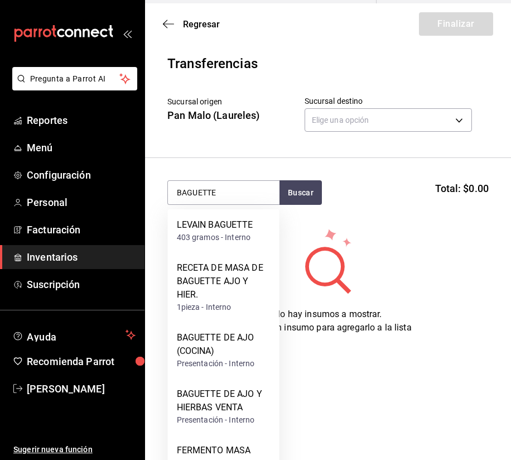
scroll to position [44, 0]
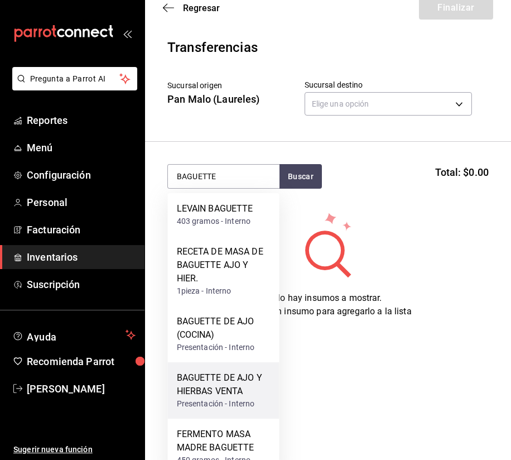
click at [209, 393] on div "BAGUETTE DE AJO Y HIERBAS VENTA" at bounding box center [224, 384] width 94 height 27
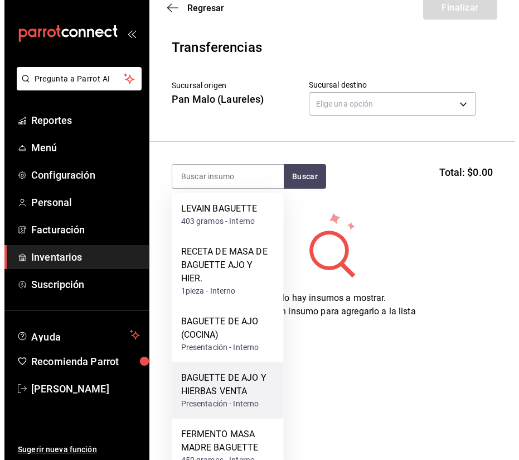
scroll to position [0, 0]
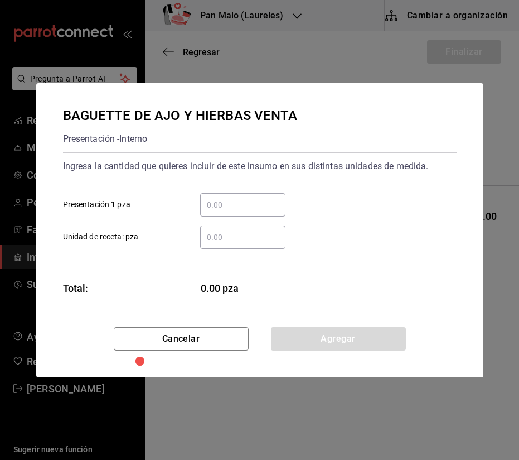
click at [219, 204] on input "​ Presentación 1 pza" at bounding box center [242, 204] width 85 height 13
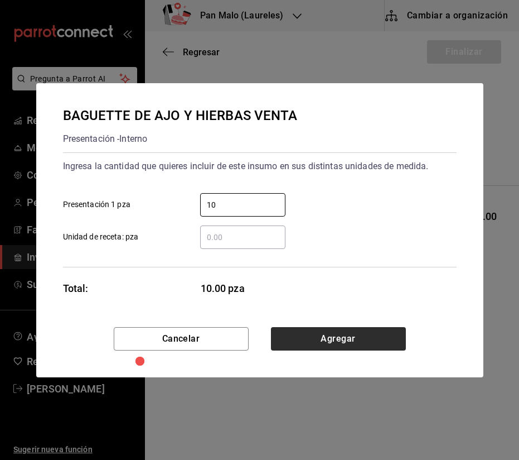
type input "10"
click at [313, 335] on button "Agregar" at bounding box center [338, 338] width 135 height 23
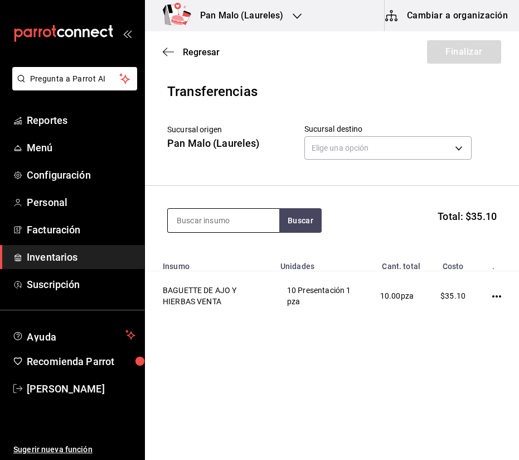
click at [239, 219] on input at bounding box center [224, 220] width 112 height 23
click at [239, 211] on input at bounding box center [224, 220] width 112 height 23
type input "BOLLO DE CARDA"
click at [247, 223] on input "BOLLO DE CARDA" at bounding box center [224, 220] width 112 height 23
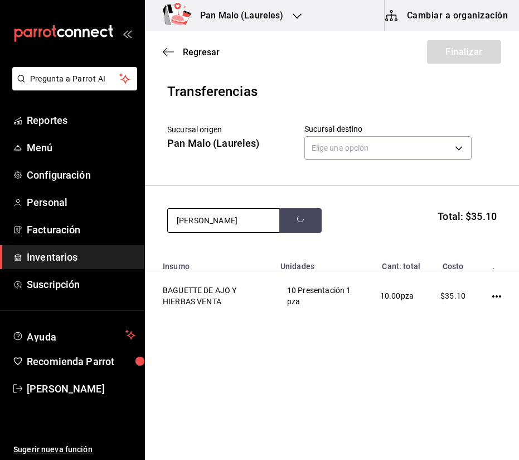
click at [247, 223] on input "BOLLO DE CARDA" at bounding box center [224, 220] width 112 height 23
type input "BOLLO"
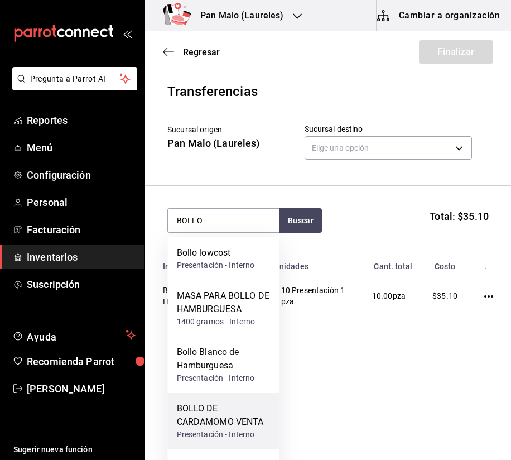
click at [224, 416] on div "BOLLO DE CARDAMOMO VENTA" at bounding box center [224, 415] width 94 height 27
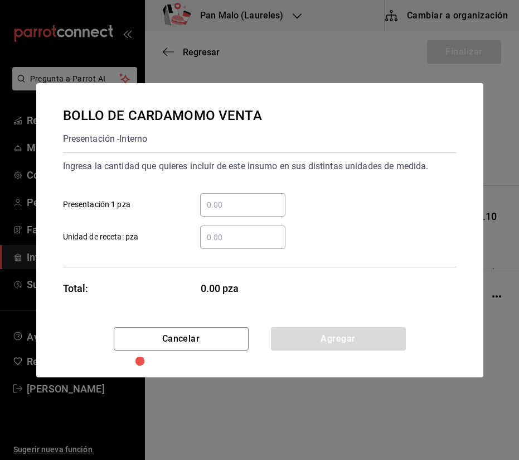
click at [225, 204] on input "​ Presentación 1 pza" at bounding box center [242, 204] width 85 height 13
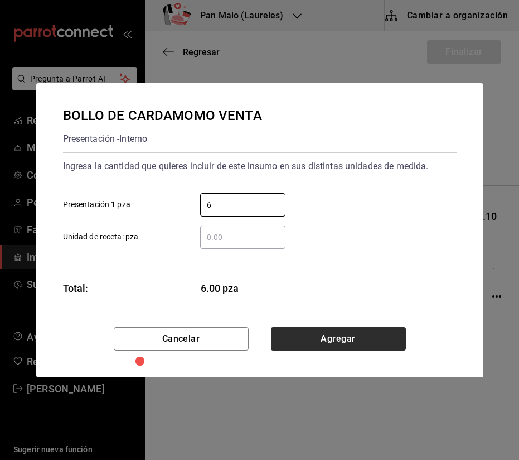
type input "6"
click at [347, 332] on button "Agregar" at bounding box center [338, 338] width 135 height 23
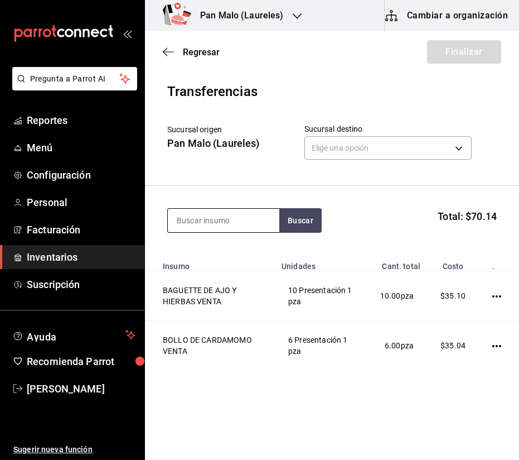
click at [223, 219] on input at bounding box center [224, 220] width 112 height 23
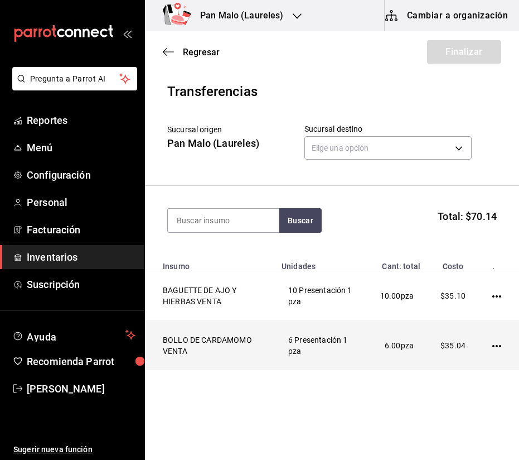
click at [492, 349] on icon "button" at bounding box center [496, 345] width 9 height 9
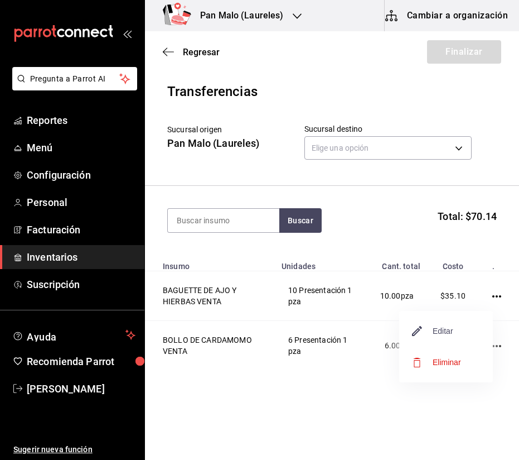
click at [442, 329] on span "Editar" at bounding box center [433, 330] width 41 height 13
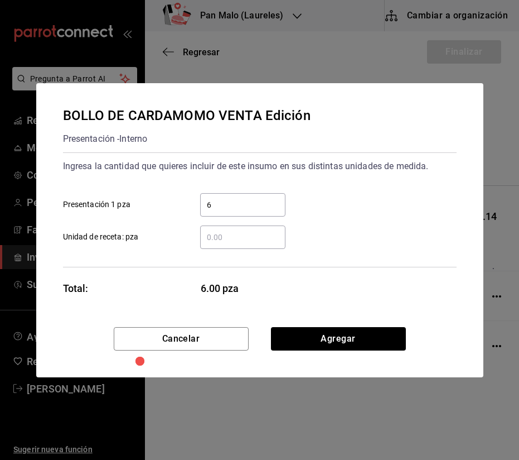
drag, startPoint x: 221, startPoint y: 206, endPoint x: 223, endPoint y: 195, distance: 10.7
click at [223, 195] on div "6 ​" at bounding box center [242, 204] width 85 height 23
click at [223, 198] on input "6" at bounding box center [242, 204] width 85 height 13
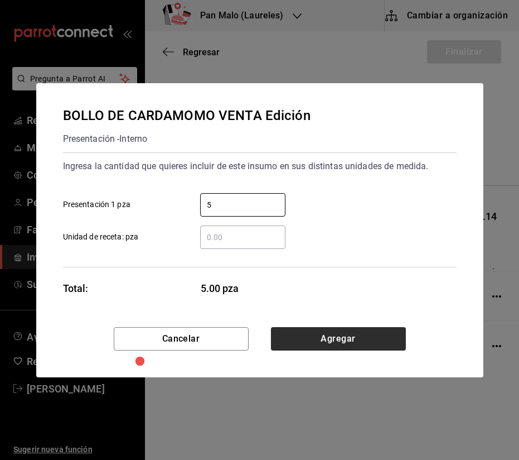
type input "5"
click at [372, 330] on button "Agregar" at bounding box center [338, 338] width 135 height 23
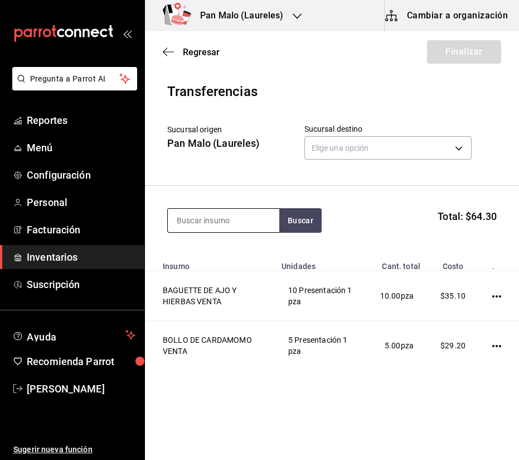
click at [230, 209] on input at bounding box center [224, 220] width 112 height 23
click at [229, 210] on input at bounding box center [224, 220] width 112 height 23
click at [223, 215] on input at bounding box center [224, 220] width 112 height 23
type input "CHOCOLATIN"
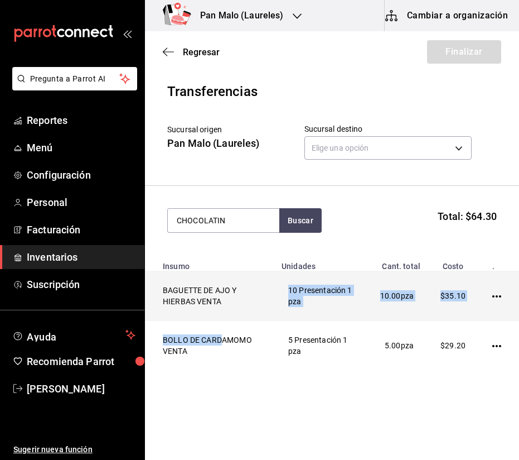
drag, startPoint x: 220, startPoint y: 340, endPoint x: 231, endPoint y: 308, distance: 33.7
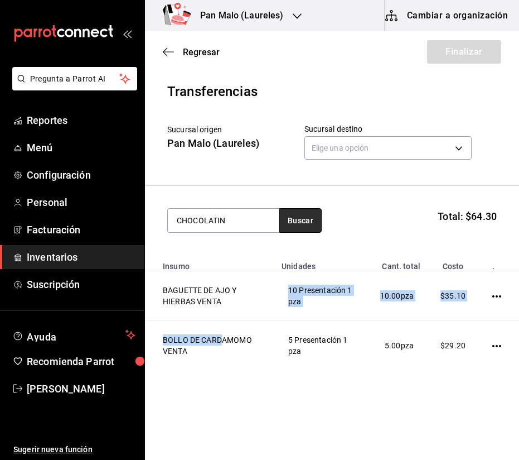
click at [299, 218] on button "Buscar" at bounding box center [300, 220] width 42 height 25
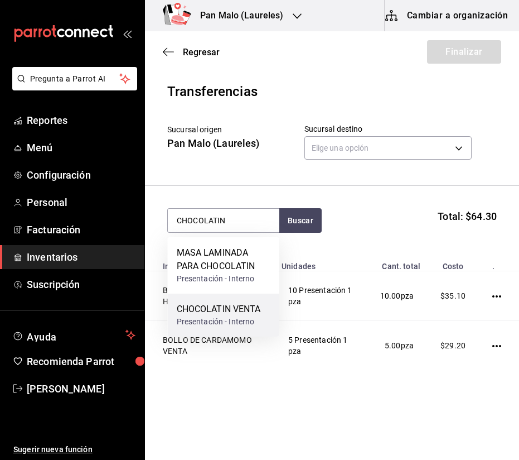
click at [241, 308] on div "CHOCOLATIN VENTA" at bounding box center [219, 308] width 84 height 13
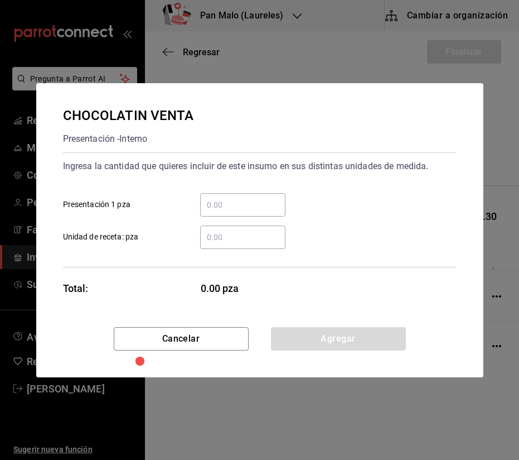
click at [269, 201] on input "​ Presentación 1 pza" at bounding box center [242, 204] width 85 height 13
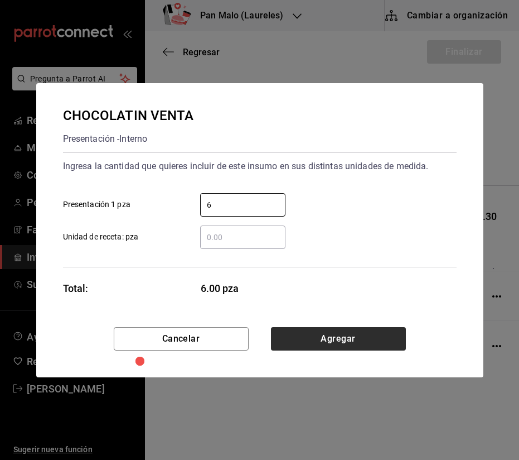
type input "6"
click at [337, 330] on button "Agregar" at bounding box center [338, 338] width 135 height 23
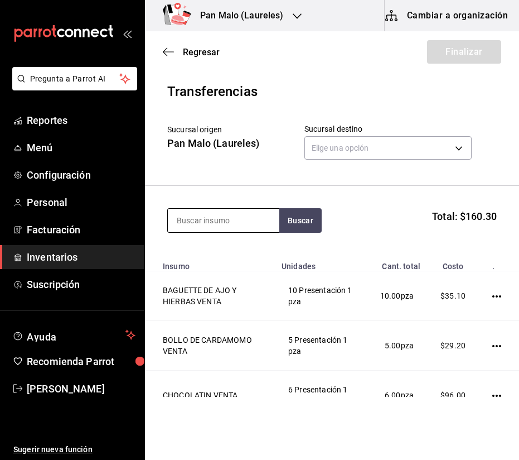
click at [226, 214] on input at bounding box center [224, 220] width 112 height 23
type input "CONCHA DE VAINI"
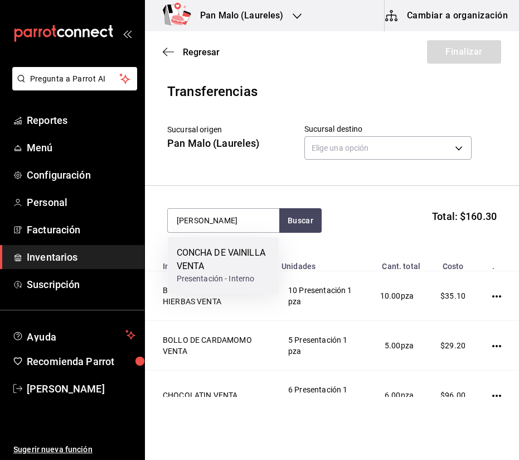
click at [226, 267] on div "CONCHA DE VAINILLA VENTA" at bounding box center [224, 259] width 94 height 27
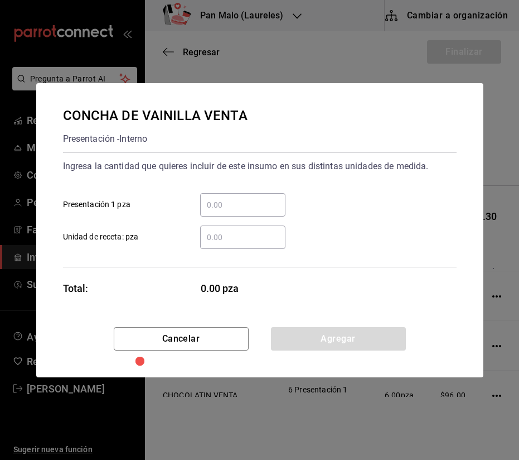
click at [228, 215] on div "​" at bounding box center [242, 204] width 85 height 23
click at [228, 211] on input "​ Presentación 1 pza" at bounding box center [242, 204] width 85 height 13
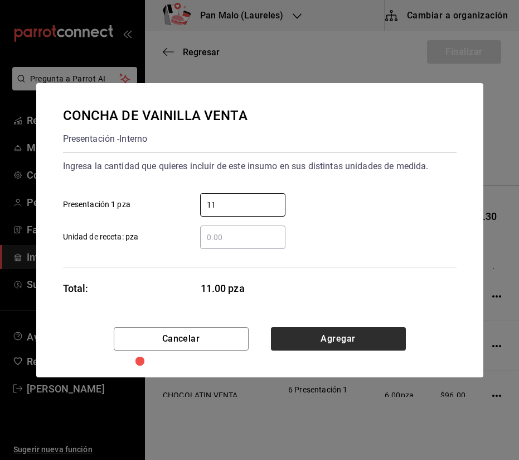
type input "11"
click at [332, 349] on button "Agregar" at bounding box center [338, 338] width 135 height 23
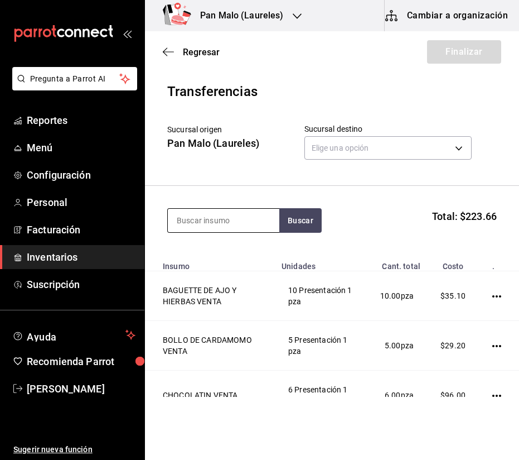
click at [252, 221] on input at bounding box center [224, 220] width 112 height 23
type input "JAMON"
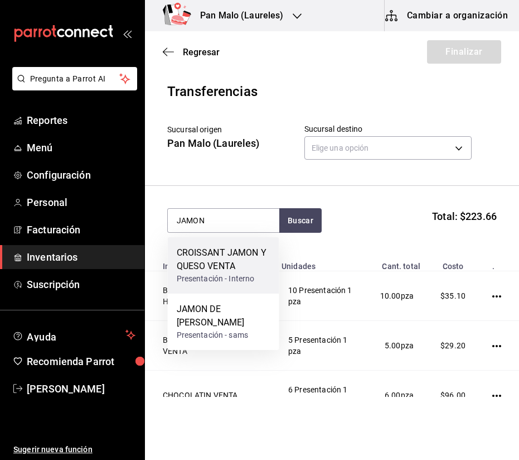
click at [225, 271] on div "CROISSANT JAMON Y QUESO VENTA" at bounding box center [224, 259] width 94 height 27
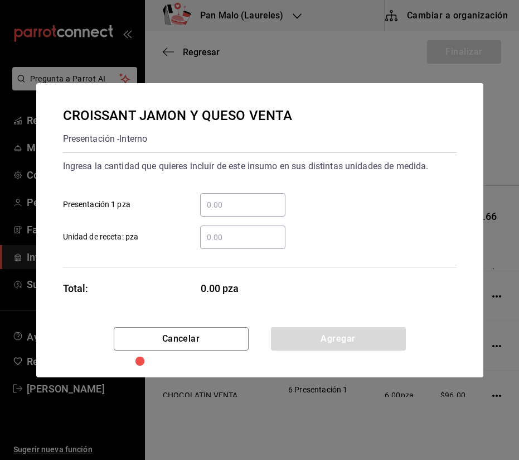
click at [242, 204] on input "​ Presentación 1 pza" at bounding box center [242, 204] width 85 height 13
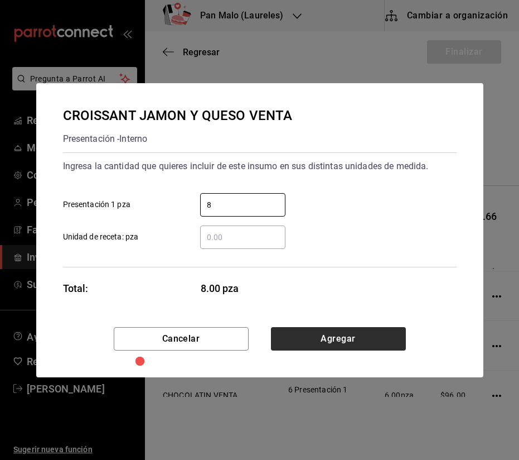
type input "8"
click at [358, 349] on button "Agregar" at bounding box center [338, 338] width 135 height 23
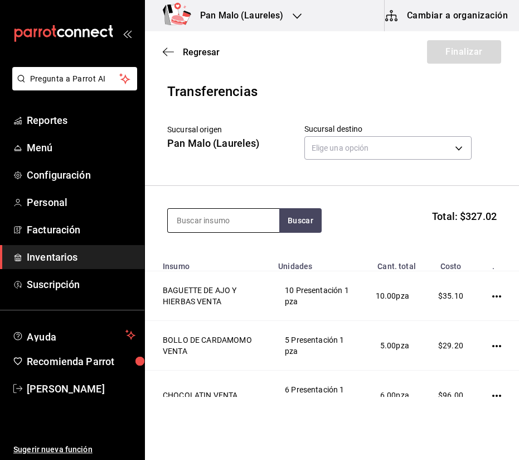
click at [217, 211] on input at bounding box center [224, 220] width 112 height 23
type input "1"
type input "FLAN"
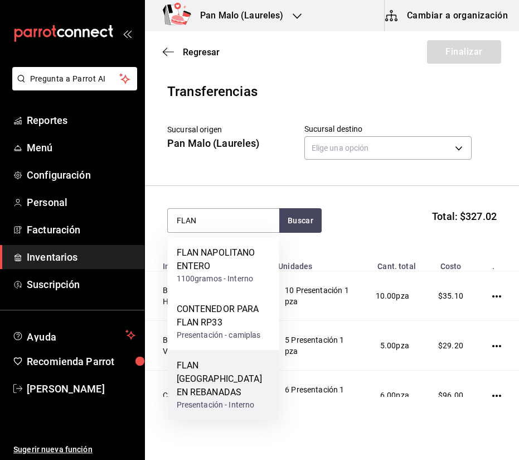
click at [233, 374] on div "FLAN [GEOGRAPHIC_DATA] EN REBANADAS" at bounding box center [224, 379] width 94 height 40
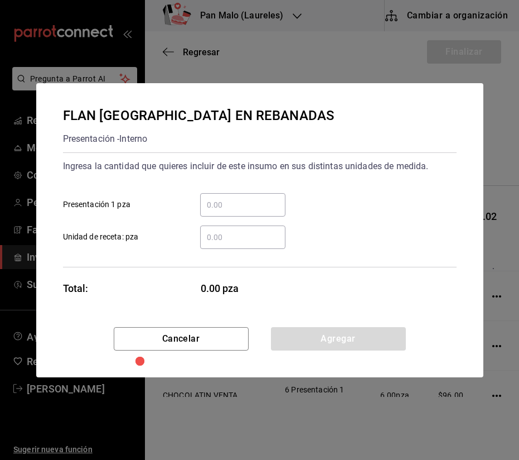
click at [223, 209] on input "​ Presentación 1 pza" at bounding box center [242, 204] width 85 height 13
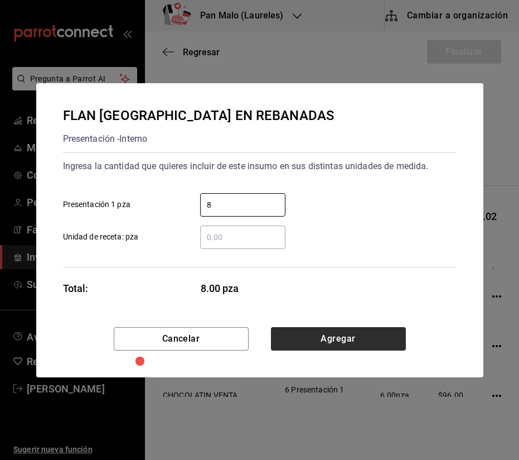
type input "8"
click at [353, 343] on button "Agregar" at bounding box center [338, 338] width 135 height 23
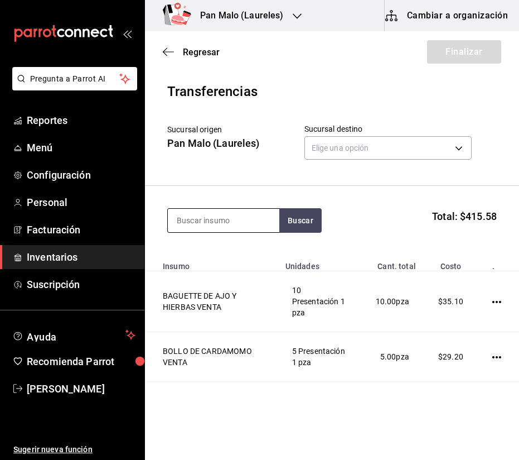
click at [238, 229] on input at bounding box center [224, 220] width 112 height 23
type input "ALMENDRA"
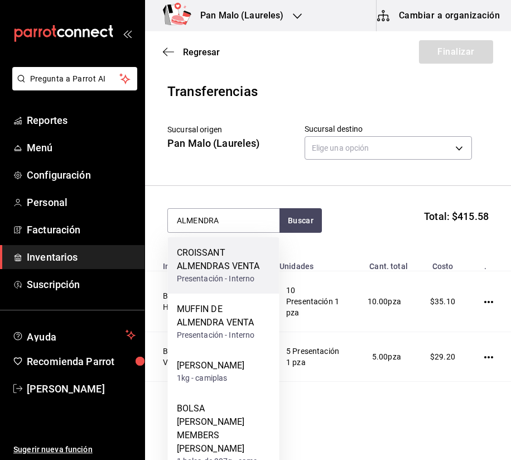
click at [228, 252] on div "CROISSANT ALMENDRAS VENTA" at bounding box center [224, 259] width 94 height 27
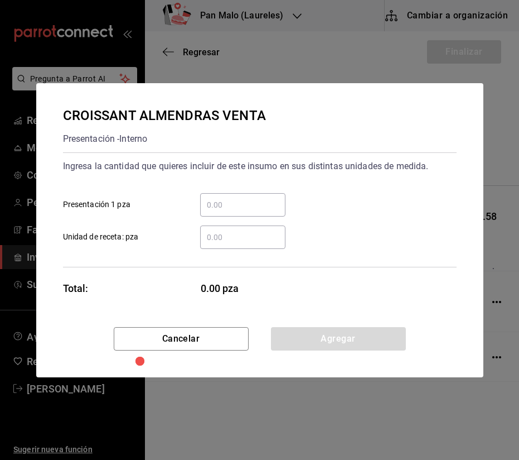
click at [232, 199] on input "​ Presentación 1 pza" at bounding box center [242, 204] width 85 height 13
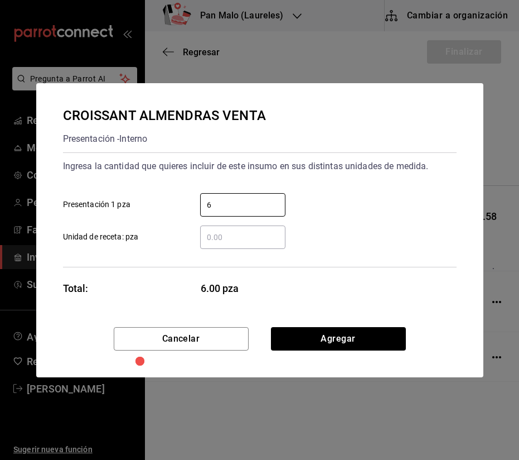
type input "6"
click at [334, 354] on div "Cancelar Agregar" at bounding box center [259, 352] width 447 height 50
click at [332, 350] on div "Cancelar Agregar" at bounding box center [259, 352] width 447 height 50
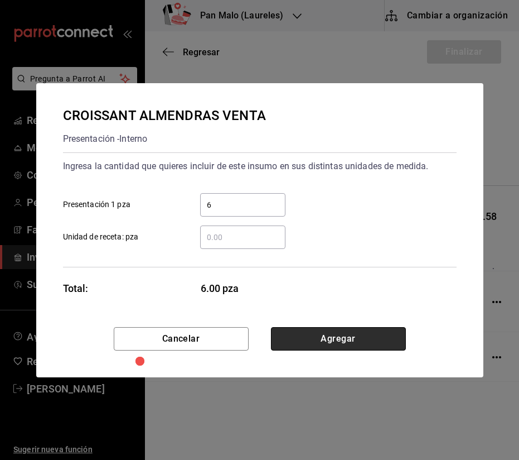
click at [330, 349] on button "Agregar" at bounding box center [338, 338] width 135 height 23
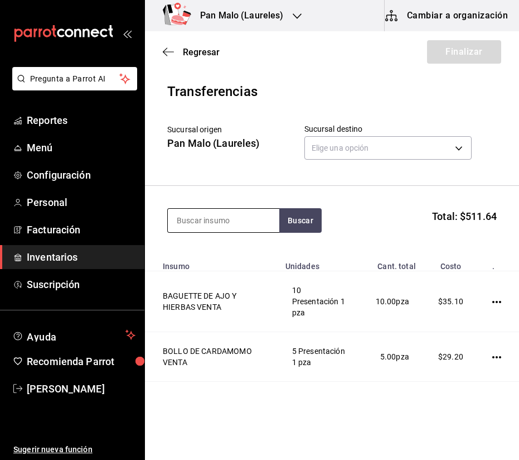
click at [221, 230] on input at bounding box center [224, 220] width 112 height 23
click at [222, 227] on input at bounding box center [224, 220] width 112 height 23
type input "CAF"
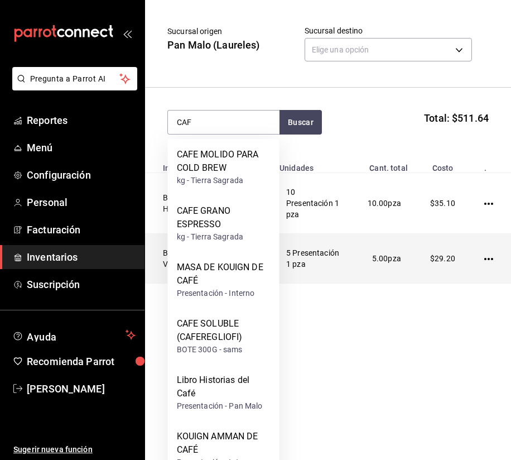
scroll to position [99, 0]
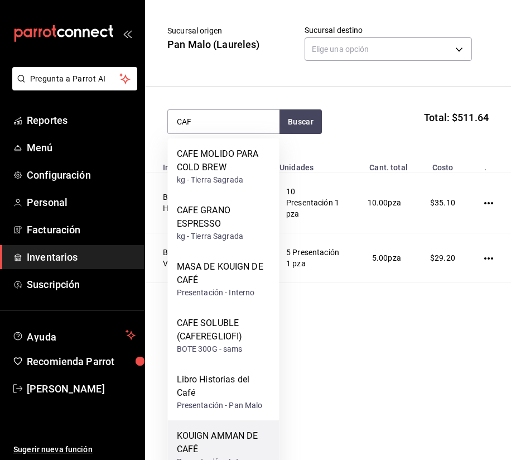
click at [269, 439] on div "KOUIGN AMMAN DE CAFÉ" at bounding box center [224, 442] width 94 height 27
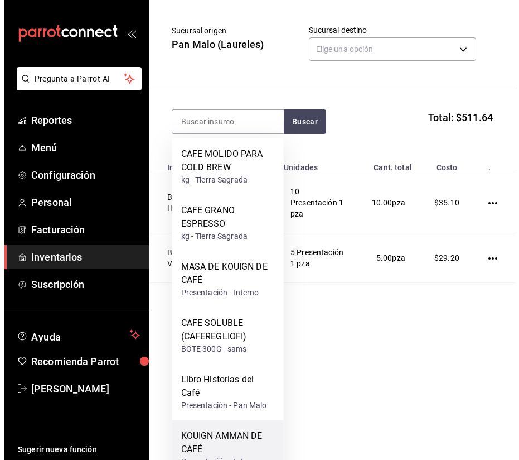
scroll to position [0, 0]
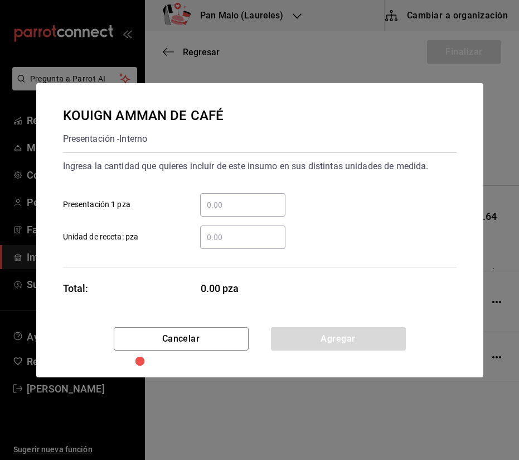
click at [231, 206] on input "​ Presentación 1 pza" at bounding box center [242, 204] width 85 height 13
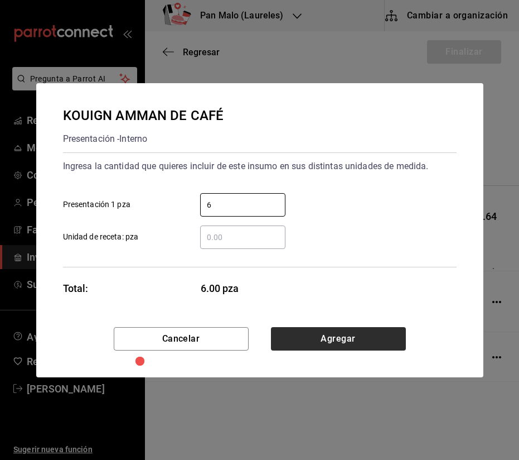
type input "6"
click at [318, 337] on button "Agregar" at bounding box center [338, 338] width 135 height 23
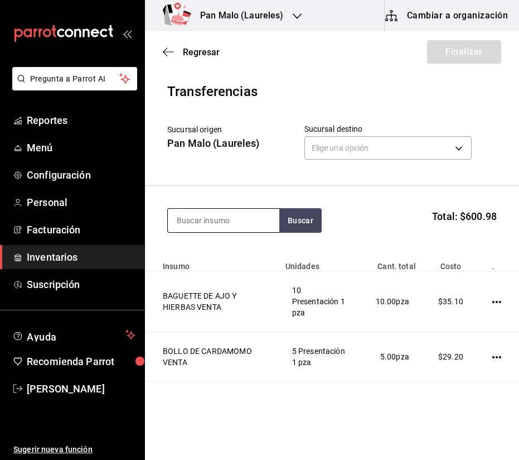
click at [244, 227] on input at bounding box center [224, 220] width 112 height 23
type input "ELOTE"
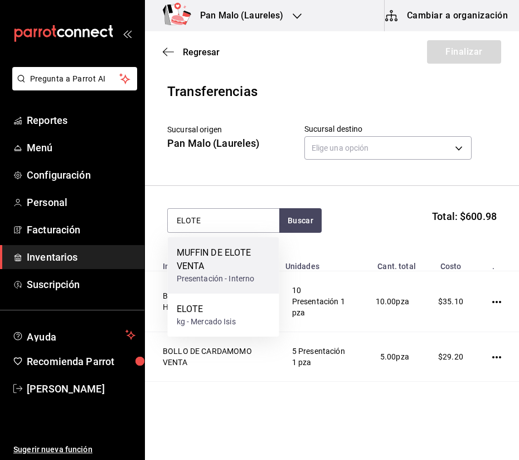
click at [225, 276] on div "Presentación - Interno" at bounding box center [224, 279] width 94 height 12
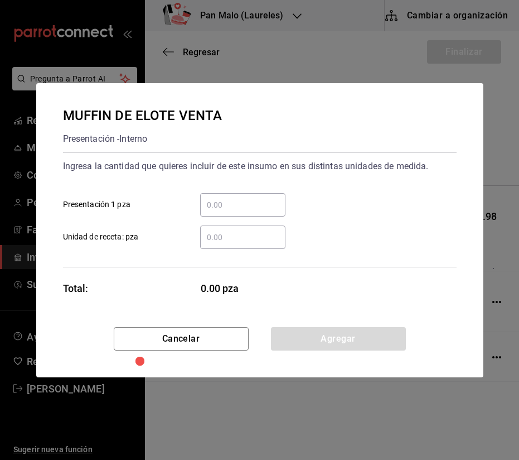
click at [223, 206] on input "​ Presentación 1 pza" at bounding box center [242, 204] width 85 height 13
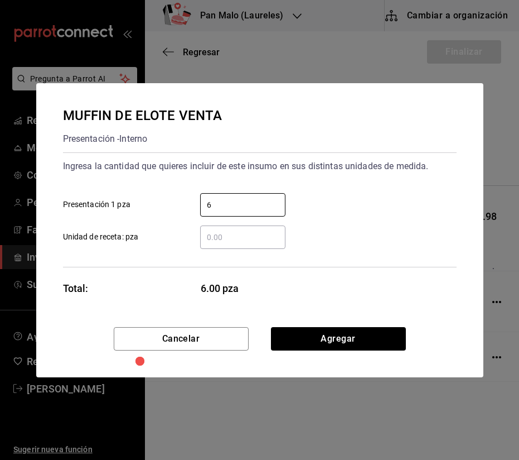
type input "6"
click at [356, 326] on div "MUFFIN DE ELOTE VENTA Presentación - Interno Ingresa la cantidad que quieres in…" at bounding box center [259, 205] width 447 height 244
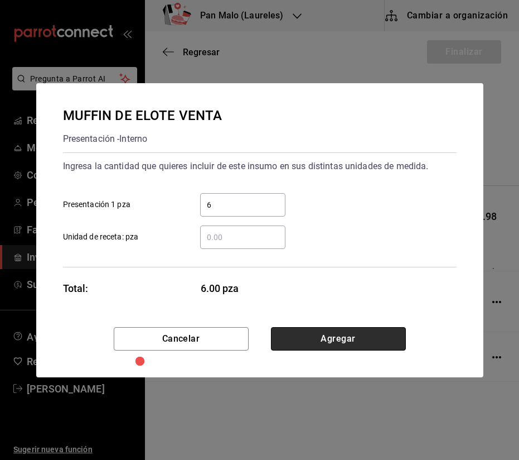
click at [350, 335] on button "Agregar" at bounding box center [338, 338] width 135 height 23
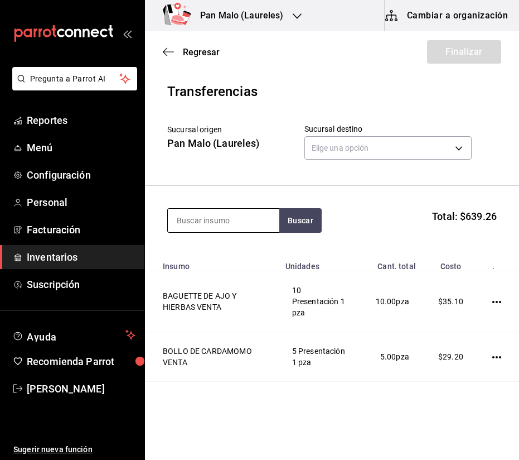
click at [249, 215] on input at bounding box center [224, 220] width 112 height 23
type input "MARA"
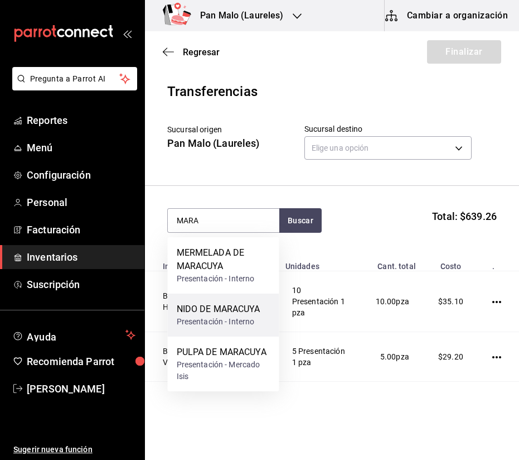
click at [249, 320] on div "Presentación - Interno" at bounding box center [219, 322] width 84 height 12
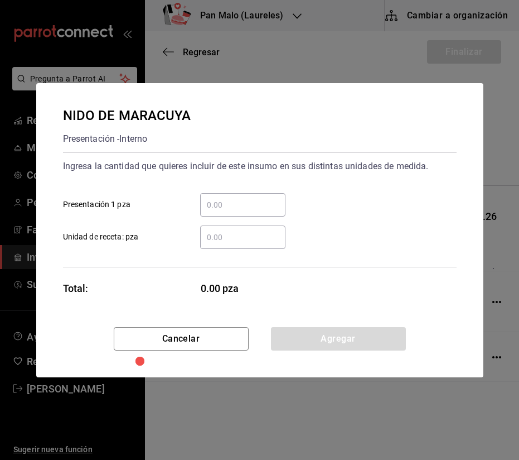
click at [229, 212] on div "​" at bounding box center [242, 204] width 85 height 23
click at [229, 211] on input "​ Presentación 1 pza" at bounding box center [242, 204] width 85 height 13
click at [229, 209] on input "​ Presentación 1 pza" at bounding box center [242, 204] width 85 height 13
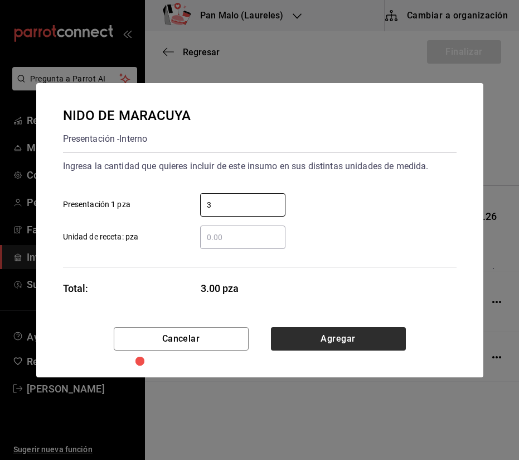
type input "3"
click at [368, 341] on button "Agregar" at bounding box center [338, 338] width 135 height 23
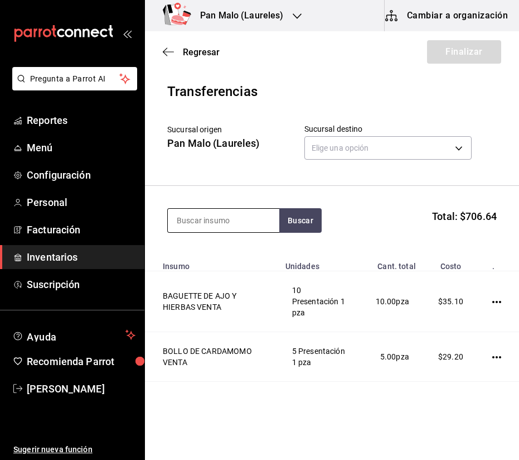
click at [261, 225] on input at bounding box center [224, 220] width 112 height 23
type input "AVELLANA"
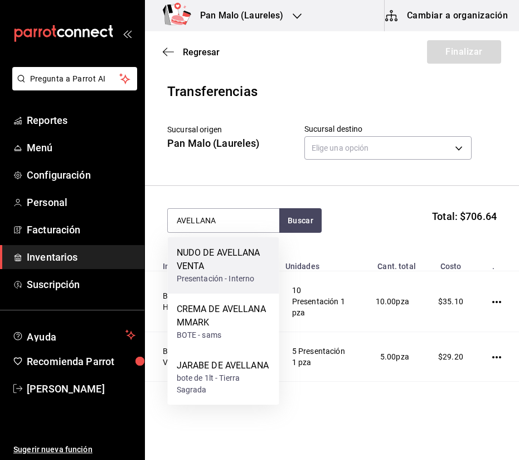
click at [248, 263] on div "NUDO DE AVELLANA VENTA" at bounding box center [224, 259] width 94 height 27
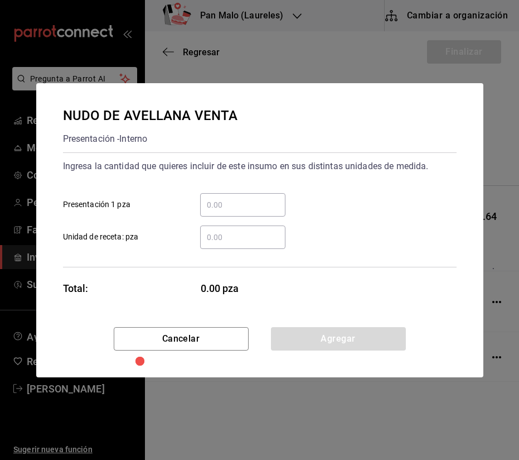
click at [265, 203] on input "​ Presentación 1 pza" at bounding box center [242, 204] width 85 height 13
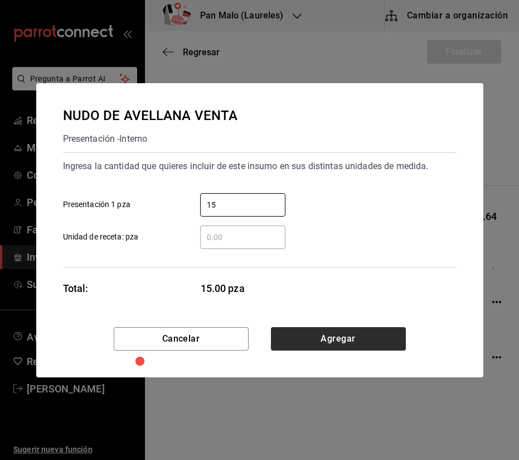
type input "15"
click at [372, 348] on button "Agregar" at bounding box center [338, 338] width 135 height 23
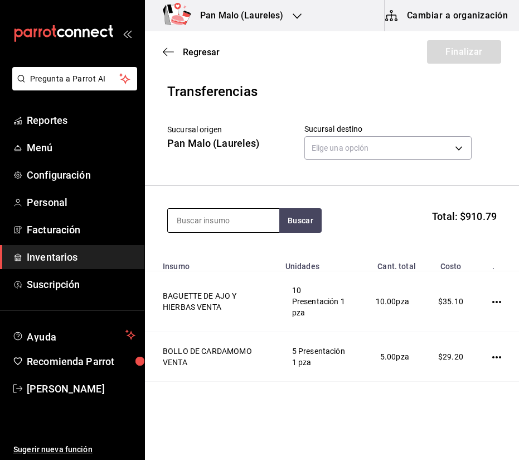
click at [231, 215] on input at bounding box center [224, 220] width 112 height 23
type input "M"
type input "NARANJA"
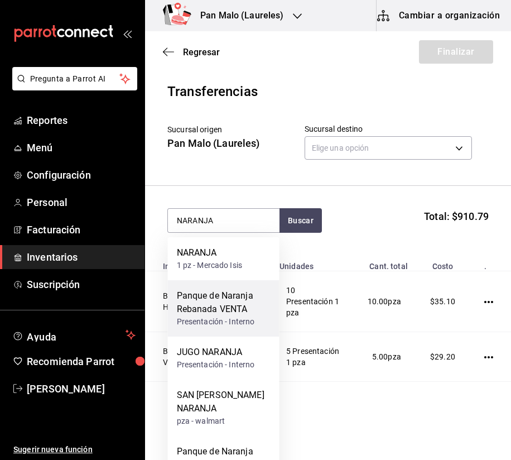
click at [252, 330] on div "Panque de Naranja Rebanada VENTA Presentación - Interno" at bounding box center [224, 308] width 112 height 56
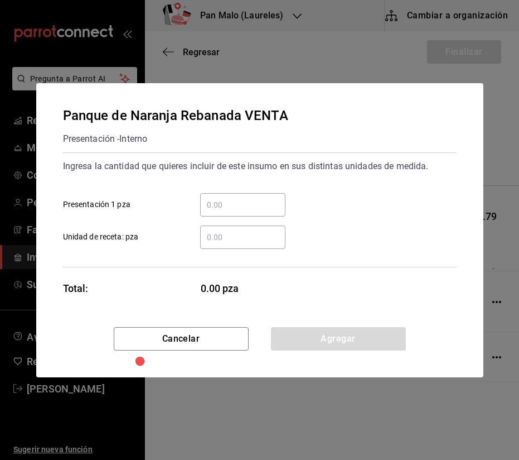
click at [203, 210] on input "​ Presentación 1 pza" at bounding box center [242, 204] width 85 height 13
type input "1"
click at [223, 212] on div "​" at bounding box center [242, 204] width 85 height 23
click at [223, 211] on input "​ Presentación 1 pza" at bounding box center [242, 204] width 85 height 13
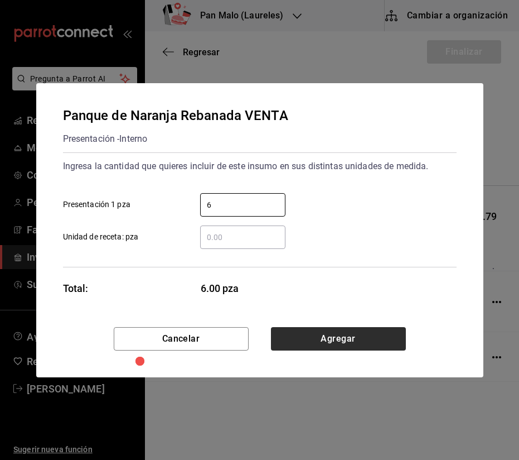
type input "6"
click at [329, 334] on button "Agregar" at bounding box center [338, 338] width 135 height 23
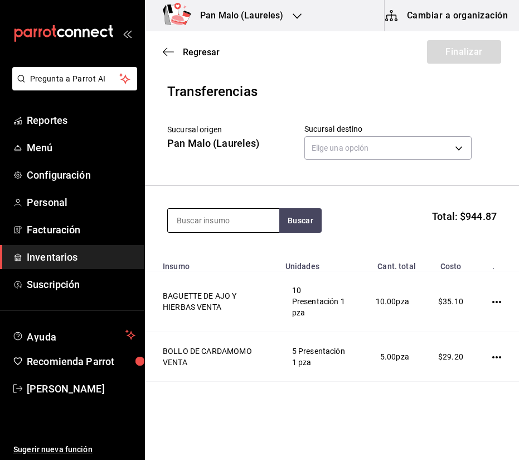
click at [238, 217] on input at bounding box center [224, 220] width 112 height 23
click at [237, 219] on input at bounding box center [224, 220] width 112 height 23
type input "PLATANO"
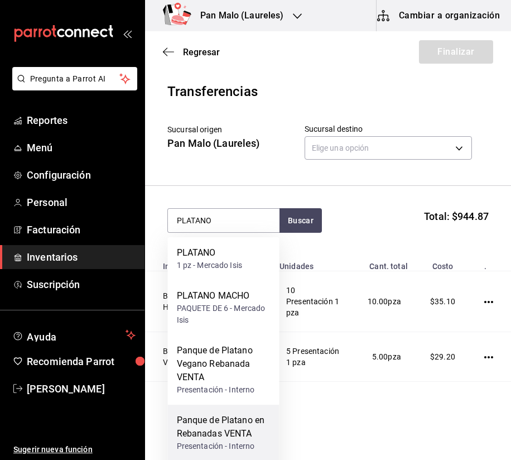
click at [245, 424] on div "Panque de Platano en Rebanadas VENTA" at bounding box center [224, 426] width 94 height 27
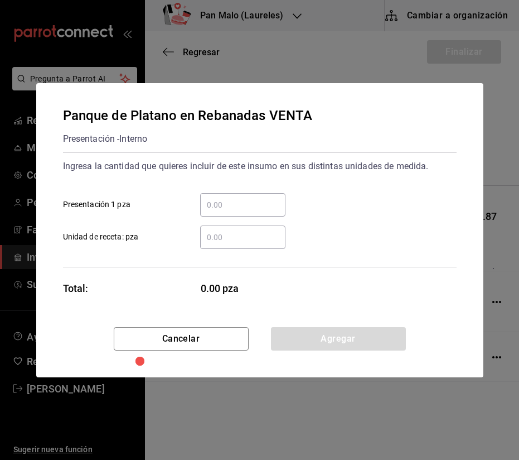
click at [245, 202] on input "​ Presentación 1 pza" at bounding box center [242, 204] width 85 height 13
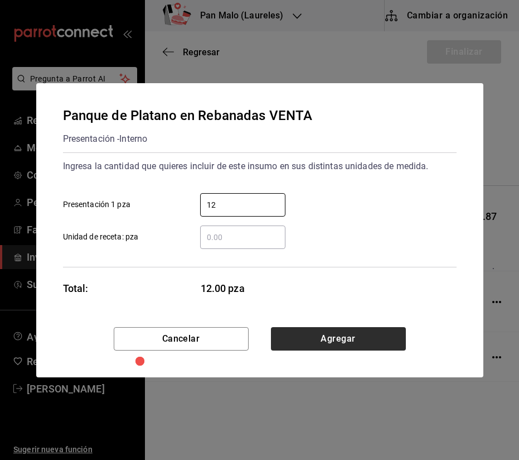
type input "12"
click at [340, 336] on button "Agregar" at bounding box center [338, 338] width 135 height 23
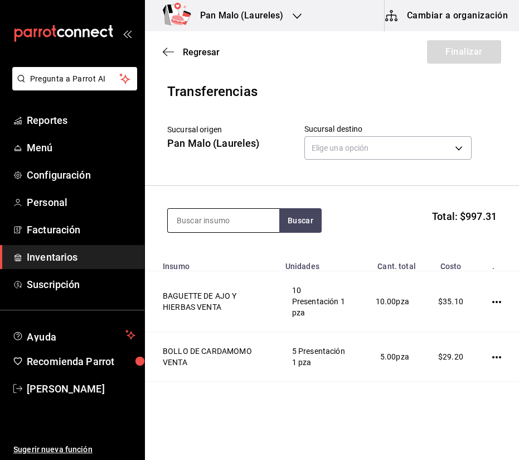
click at [260, 222] on input at bounding box center [224, 220] width 112 height 23
type input "VEGANO"
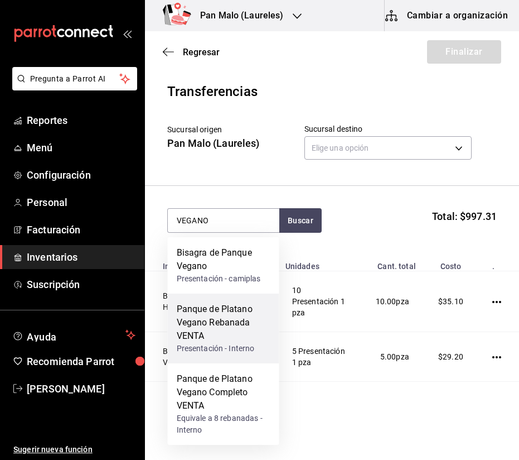
click at [248, 336] on div "Panque de Platano Vegano Rebanada VENTA" at bounding box center [224, 322] width 94 height 40
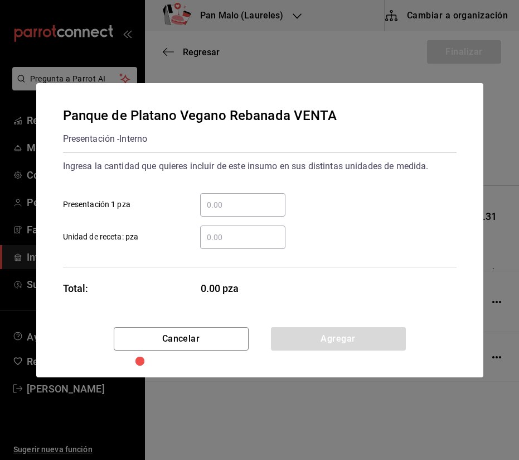
click at [242, 199] on input "​ Presentación 1 pza" at bounding box center [242, 204] width 85 height 13
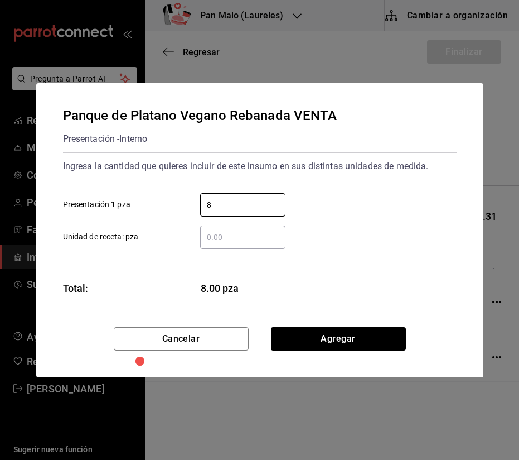
type input "8"
click at [344, 351] on div "Cancelar Agregar" at bounding box center [259, 352] width 447 height 50
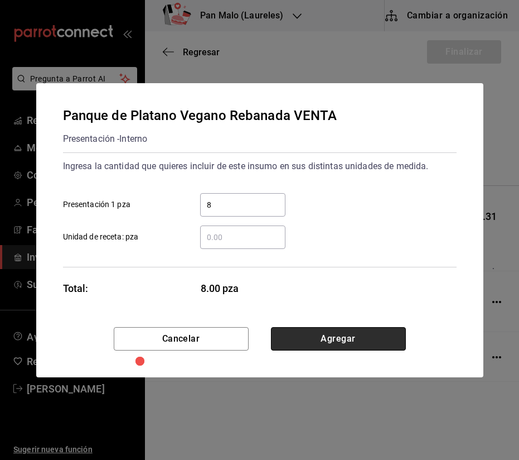
click at [344, 346] on button "Agregar" at bounding box center [338, 338] width 135 height 23
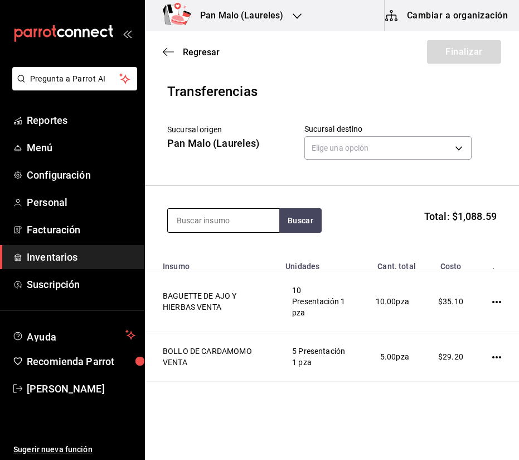
click at [260, 221] on input at bounding box center [224, 220] width 112 height 23
type input "INTEGRAL"
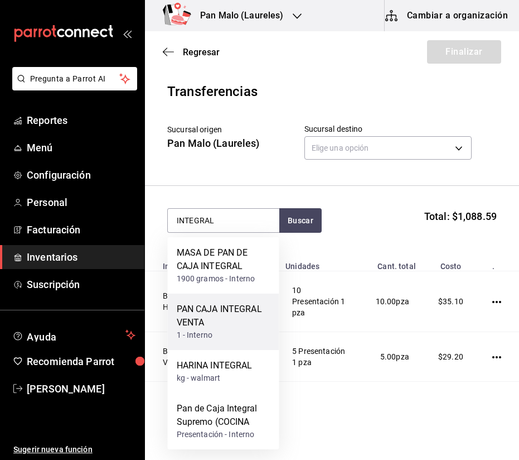
click at [259, 323] on div "PAN CAJA INTEGRAL VENTA" at bounding box center [224, 315] width 94 height 27
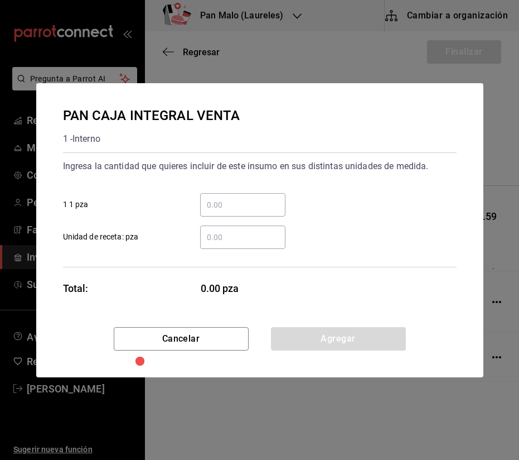
click at [254, 214] on div "​" at bounding box center [242, 204] width 85 height 23
click at [254, 211] on input "​ 1 1 pza" at bounding box center [242, 204] width 85 height 13
type input "1"
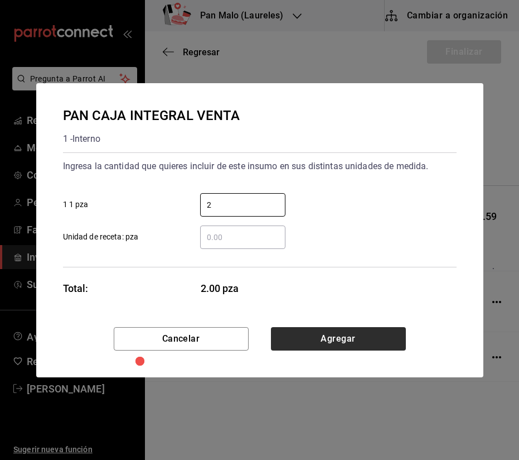
type input "2"
click at [376, 329] on button "Agregar" at bounding box center [338, 338] width 135 height 23
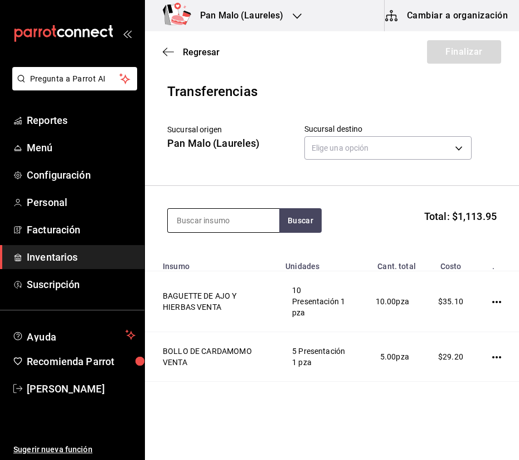
click at [247, 220] on input at bounding box center [224, 220] width 112 height 23
type input "C"
click at [218, 230] on input at bounding box center [224, 220] width 112 height 23
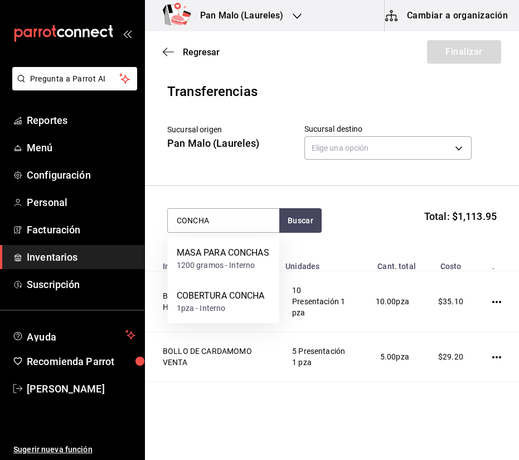
drag, startPoint x: 233, startPoint y: 310, endPoint x: 359, endPoint y: 187, distance: 175.9
click at [359, 187] on body "Pregunta a Parrot AI Reportes Menú Configuración Personal Facturación Inventari…" at bounding box center [259, 198] width 519 height 397
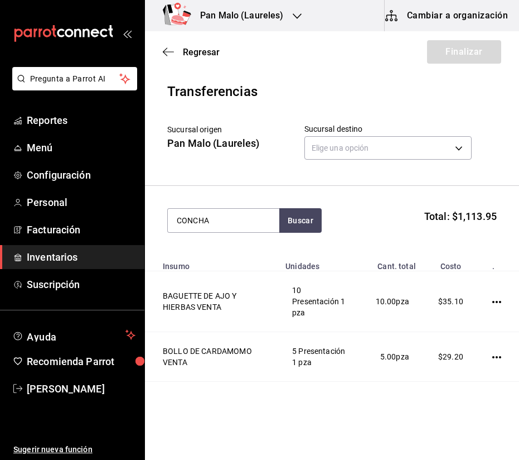
click at [359, 187] on section "CONCHA Buscar Total: $1,113.95" at bounding box center [332, 220] width 374 height 69
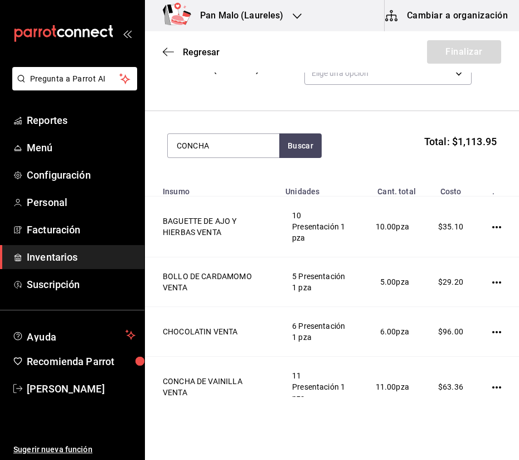
scroll to position [104, 0]
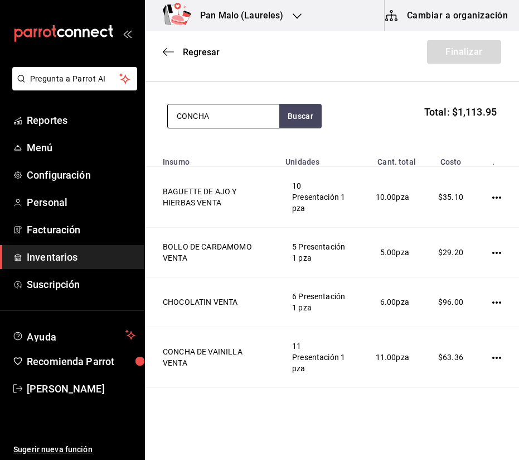
click at [225, 115] on input "CONCHA" at bounding box center [224, 115] width 112 height 23
type input "TARTA QUESO"
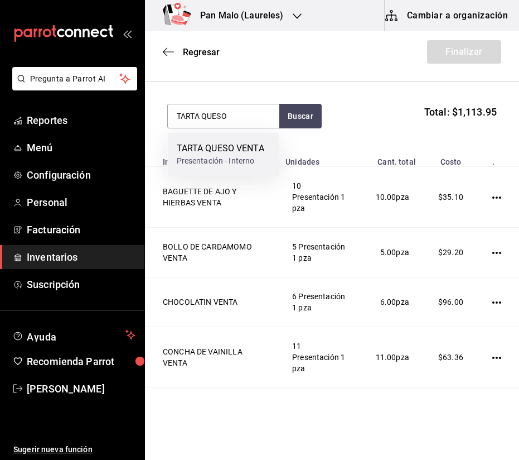
click at [219, 150] on div "TARTA QUESO VENTA" at bounding box center [221, 148] width 88 height 13
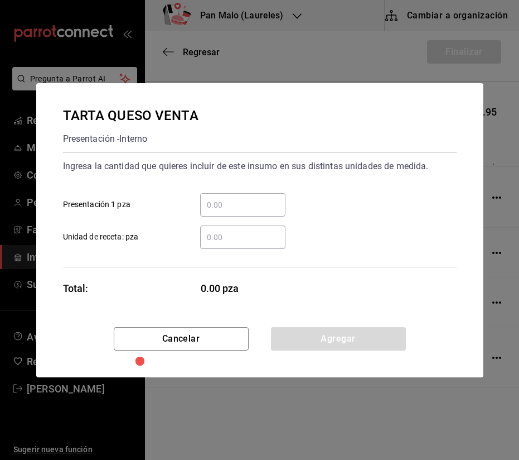
click at [258, 193] on div "​" at bounding box center [242, 204] width 85 height 23
click at [258, 198] on input "​ Presentación 1 pza" at bounding box center [242, 204] width 85 height 13
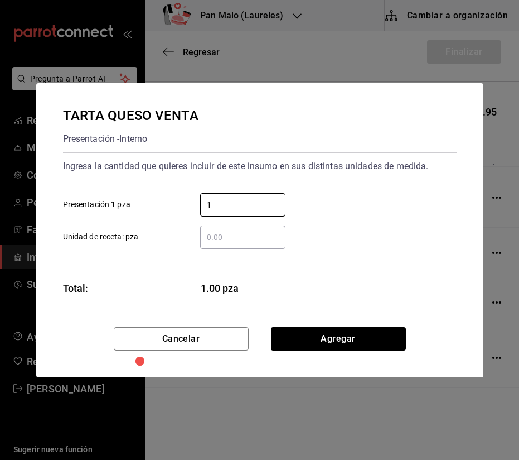
type input "1"
click at [388, 322] on div "TARTA QUESO VENTA Presentación - Interno Ingresa la cantidad que quieres inclui…" at bounding box center [259, 205] width 447 height 244
click at [385, 326] on div "TARTA QUESO VENTA Presentación - Interno Ingresa la cantidad que quieres inclui…" at bounding box center [259, 205] width 447 height 244
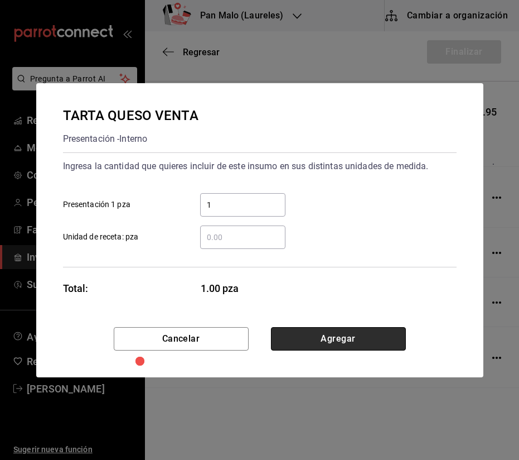
click at [381, 330] on button "Agregar" at bounding box center [338, 338] width 135 height 23
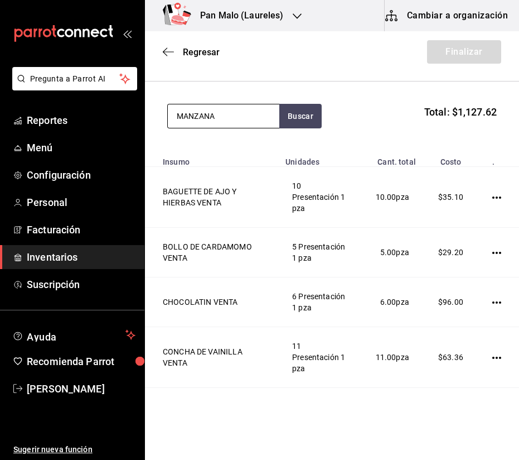
type input "MANZANA"
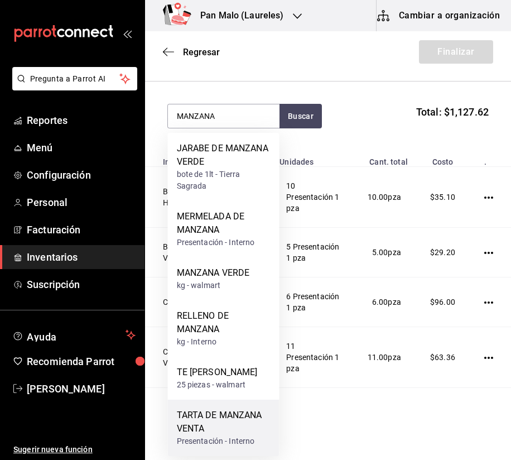
click at [236, 422] on div "TARTA DE MANZANA VENTA" at bounding box center [224, 421] width 94 height 27
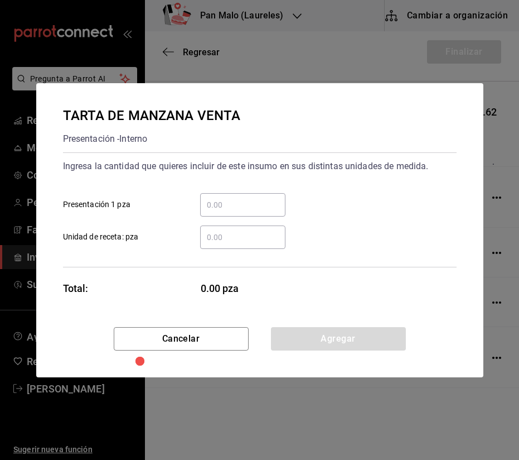
click at [228, 214] on div "​" at bounding box center [242, 204] width 85 height 23
click at [228, 211] on input "​ Presentación 1 pza" at bounding box center [242, 204] width 85 height 13
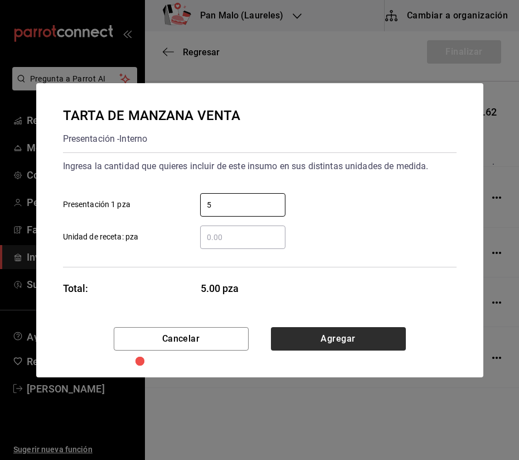
type input "5"
click at [346, 335] on button "Agregar" at bounding box center [338, 338] width 135 height 23
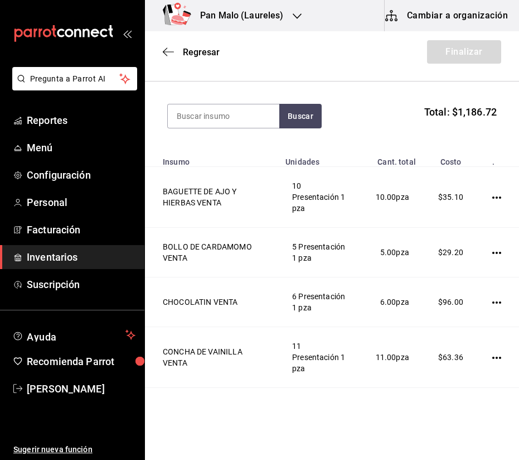
click at [215, 100] on section "Buscar Total: $1,186.72" at bounding box center [332, 115] width 374 height 69
click at [216, 103] on section "Buscar Total: $1,186.72" at bounding box center [332, 115] width 374 height 69
click at [207, 109] on input at bounding box center [224, 115] width 112 height 23
type input "PIÑA"
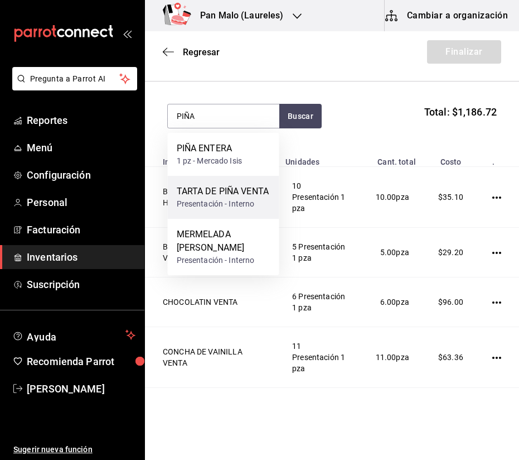
click at [231, 198] on div "TARTA DE PIÑA VENTA" at bounding box center [223, 191] width 93 height 13
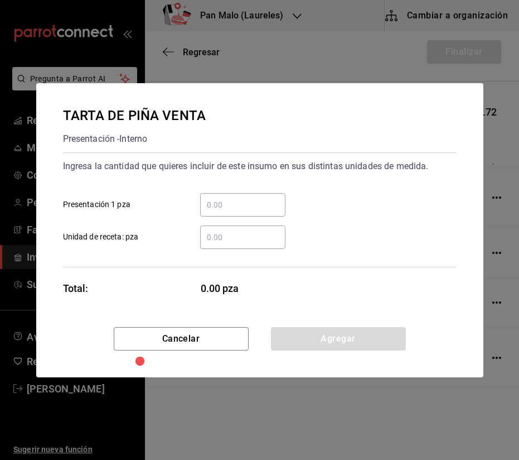
click at [231, 209] on input "​ Presentación 1 pza" at bounding box center [242, 204] width 85 height 13
type input "1"
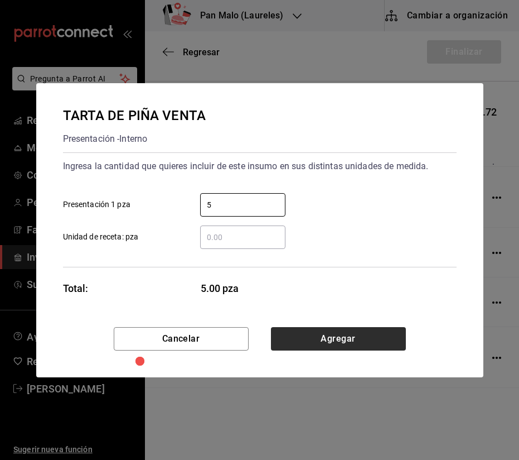
type input "5"
click at [381, 342] on button "Agregar" at bounding box center [338, 338] width 135 height 23
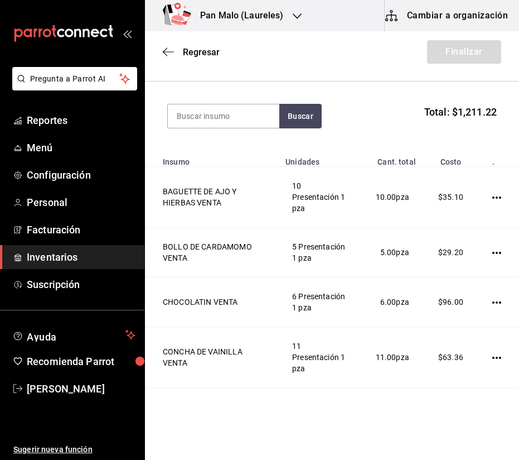
scroll to position [0, 0]
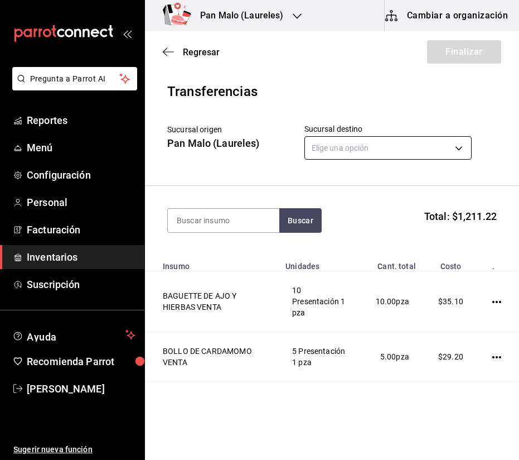
click at [317, 142] on body "Pregunta a Parrot AI Reportes Menú Configuración Personal Facturación Inventari…" at bounding box center [259, 198] width 519 height 397
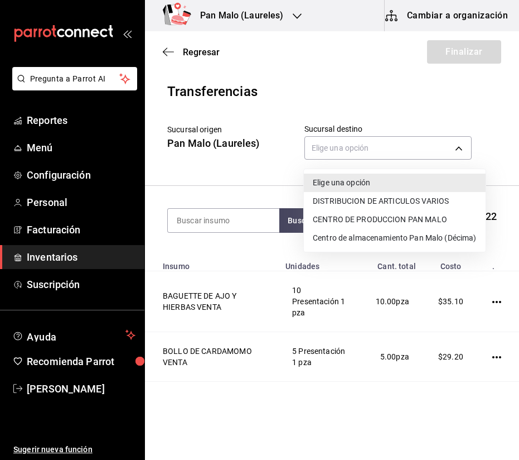
click at [400, 244] on li "Centro de almacenamiento Pan Malo (Décima)" at bounding box center [395, 238] width 182 height 18
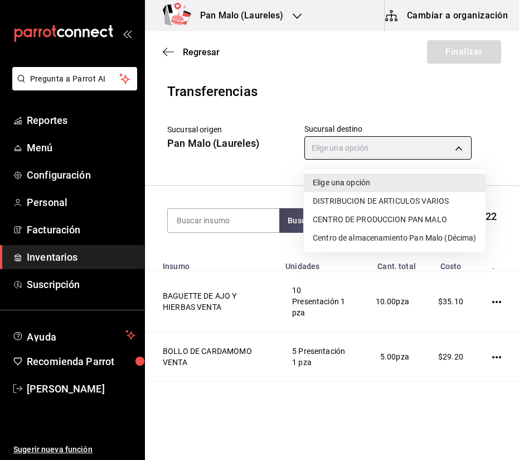
type input "9abab4d3-b7ec-41e7-98de-9fea929b679c"
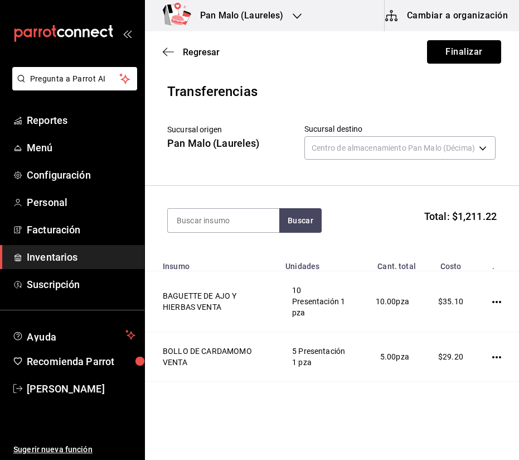
drag, startPoint x: 514, startPoint y: 114, endPoint x: 452, endPoint y: 44, distance: 93.6
click at [452, 44] on button "Finalizar" at bounding box center [464, 51] width 74 height 23
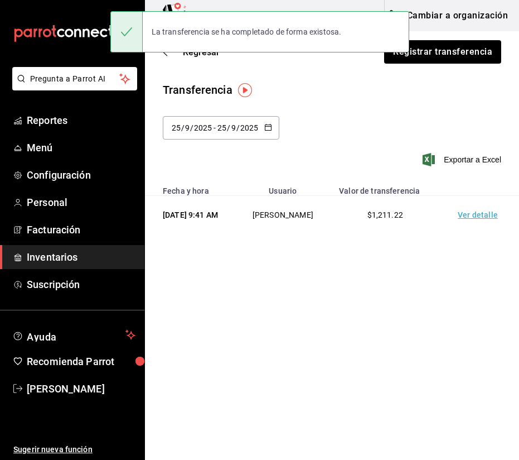
click at [176, 60] on div "Regresar Registrar transferencia" at bounding box center [332, 51] width 374 height 41
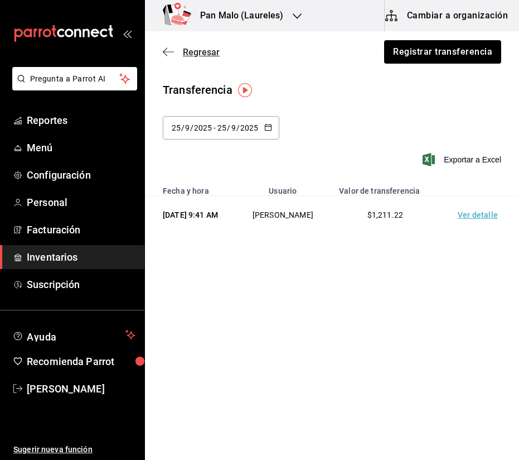
click at [190, 52] on span "Regresar" at bounding box center [201, 52] width 37 height 11
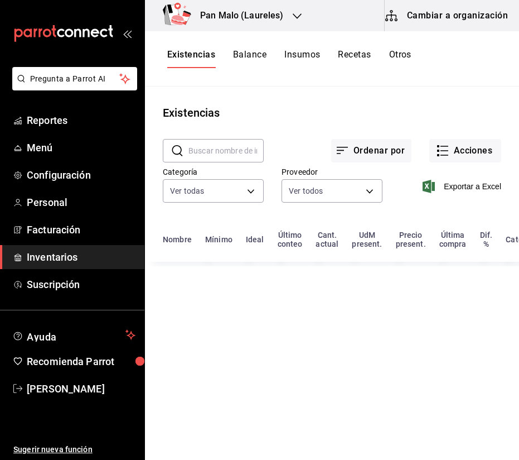
click at [291, 24] on div "Pan Malo (Laureles)" at bounding box center [230, 15] width 152 height 31
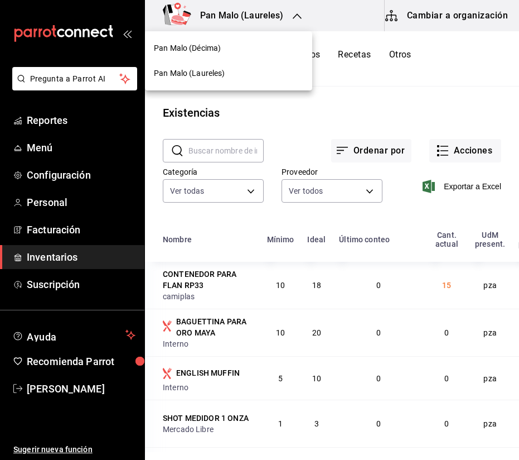
click at [226, 90] on nav "Pan Malo (Décima) Pan Malo (Laureles)" at bounding box center [228, 60] width 167 height 59
click at [233, 80] on div "Pan Malo (Laureles)" at bounding box center [228, 73] width 167 height 25
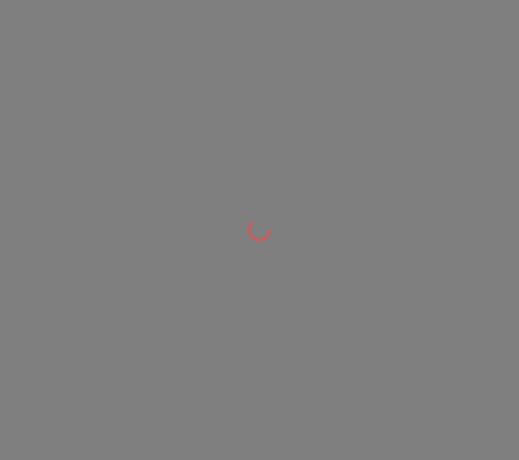
click at [241, 63] on div at bounding box center [259, 230] width 519 height 460
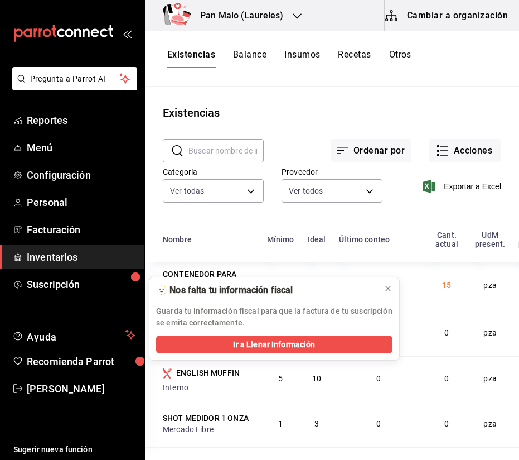
click at [225, 20] on h3 "Pan Malo (Laureles)" at bounding box center [237, 15] width 93 height 13
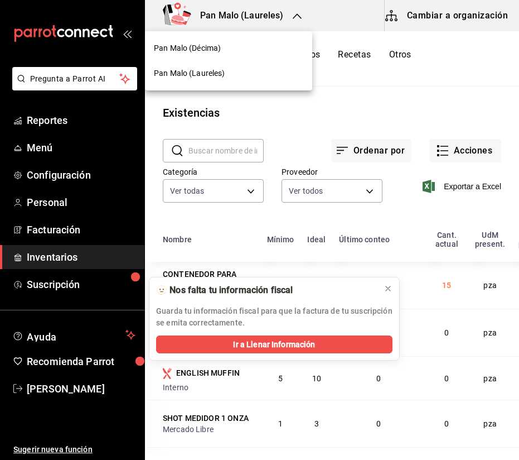
click at [234, 54] on div "Pan Malo (Décima)" at bounding box center [228, 48] width 149 height 12
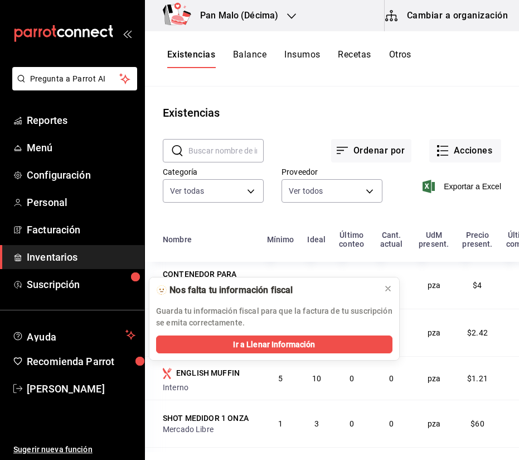
click at [241, 134] on div "​ ​" at bounding box center [204, 141] width 119 height 41
click at [225, 148] on input "text" at bounding box center [226, 150] width 75 height 22
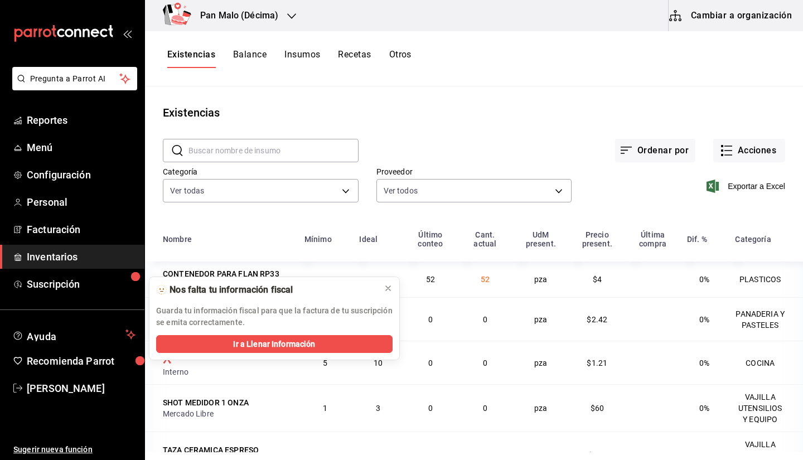
click at [257, 141] on input "text" at bounding box center [274, 150] width 170 height 22
type input "¿"
click at [519, 154] on button "Acciones" at bounding box center [749, 150] width 72 height 23
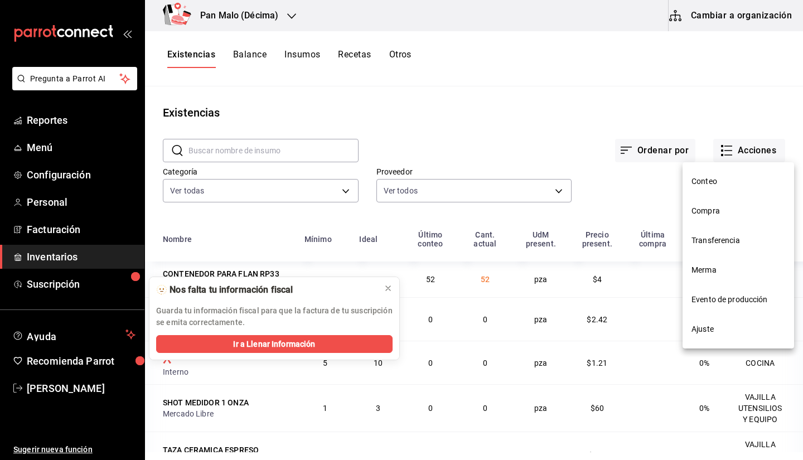
click at [519, 93] on div at bounding box center [401, 230] width 803 height 460
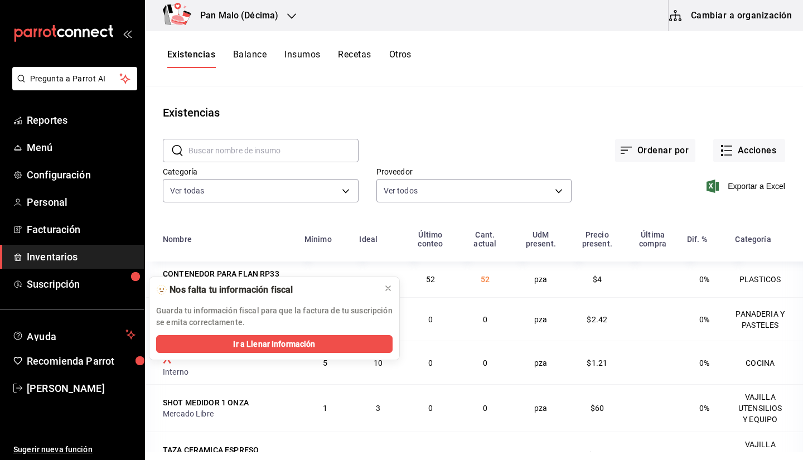
click at [270, 146] on input "text" at bounding box center [274, 150] width 170 height 22
click at [235, 167] on div "Categoría Ver todas 582c698c-3cca-49c7-8505-2353f6626327,70f7bd2c-2c71-4982-af5…" at bounding box center [261, 185] width 196 height 36
click at [258, 156] on input "text" at bounding box center [274, 150] width 170 height 22
click at [317, 145] on input "text" at bounding box center [274, 150] width 170 height 22
click at [277, 148] on input "text" at bounding box center [274, 150] width 170 height 22
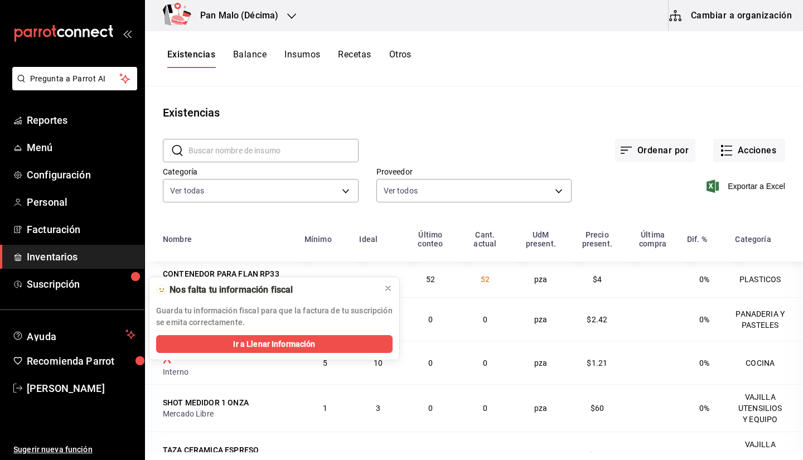
click at [519, 102] on main "Existencias ​ ​ Ordenar por Acciones Categoría Ver todas 582c698c-3cca-49c7-850…" at bounding box center [474, 269] width 658 height 366
click at [318, 144] on input "text" at bounding box center [274, 150] width 170 height 22
click at [375, 132] on div "Ordenar por Acciones" at bounding box center [572, 141] width 427 height 41
click at [318, 149] on input "text" at bounding box center [274, 150] width 170 height 22
click at [394, 137] on div "Ordenar por Acciones" at bounding box center [572, 141] width 427 height 41
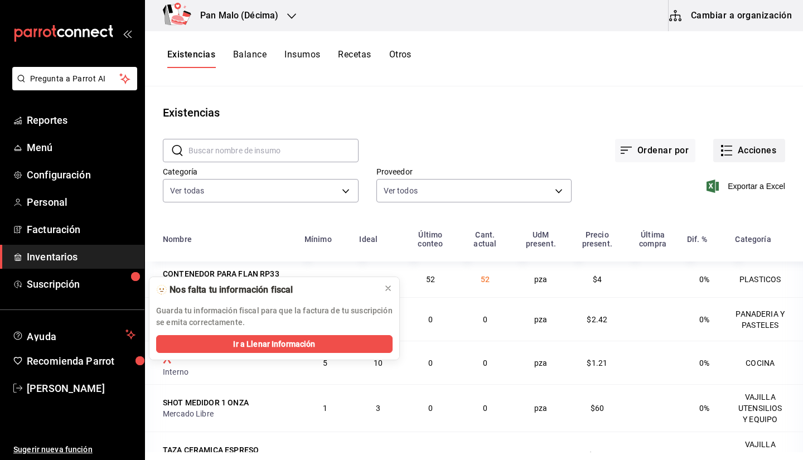
click at [519, 154] on icon "button" at bounding box center [726, 150] width 13 height 13
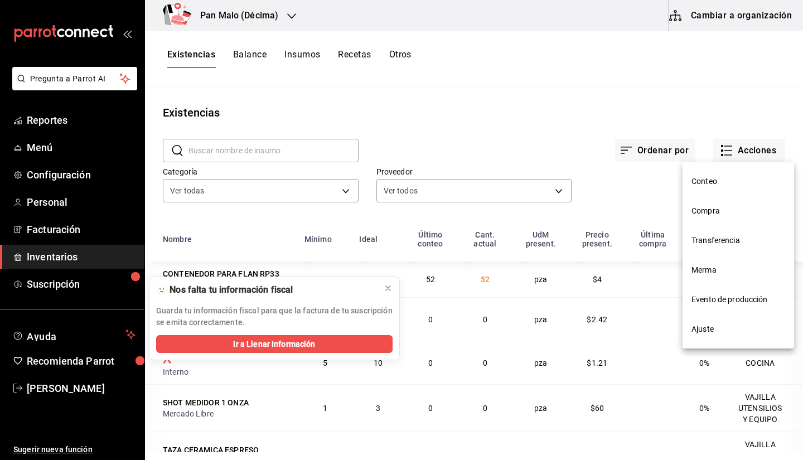
click at [519, 212] on span "Compra" at bounding box center [739, 211] width 94 height 12
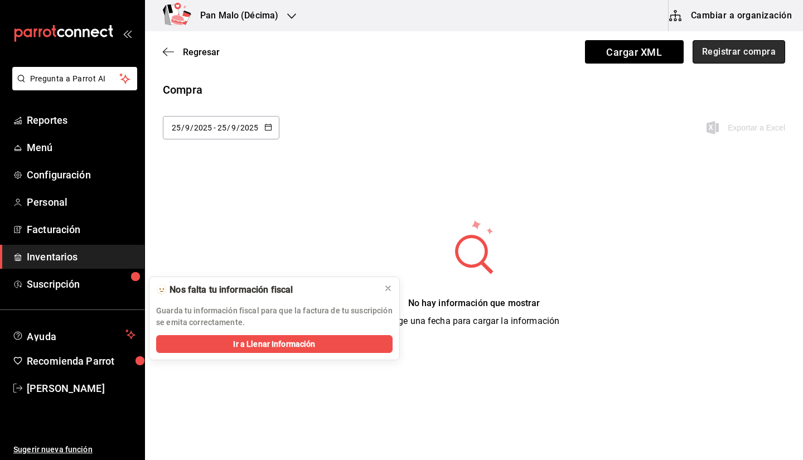
click at [519, 49] on button "Registrar compra" at bounding box center [739, 51] width 93 height 23
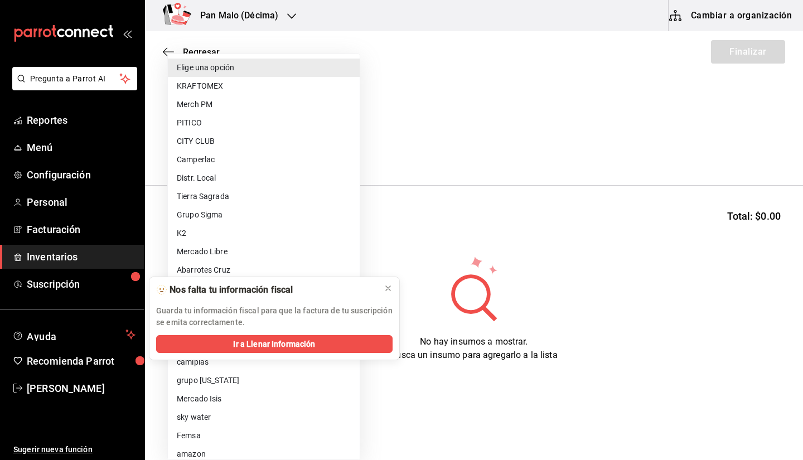
click at [200, 153] on body "Pregunta a Parrot AI Reportes Menú Configuración Personal Facturación Inventari…" at bounding box center [401, 198] width 803 height 397
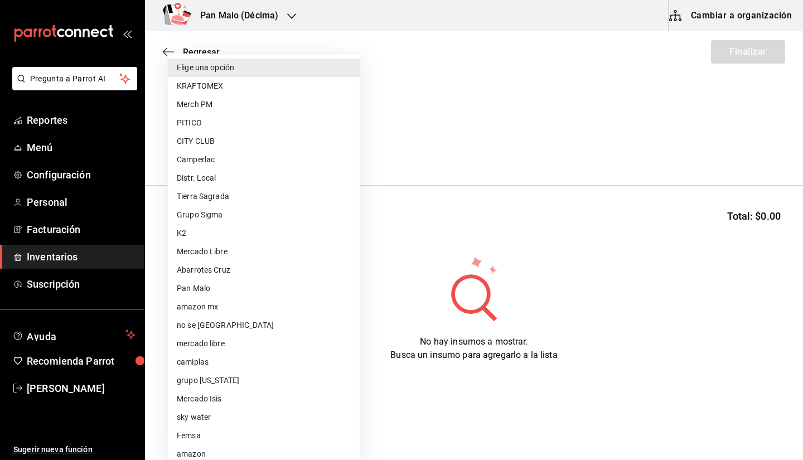
click at [428, 191] on div at bounding box center [401, 230] width 803 height 460
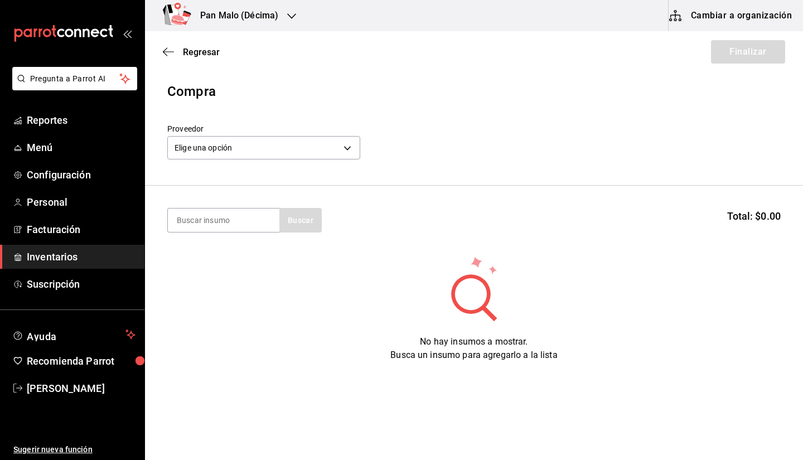
click at [259, 106] on header "Compra Proveedor Elige una opción default" at bounding box center [474, 133] width 658 height 104
click at [171, 55] on icon "button" at bounding box center [168, 52] width 11 height 10
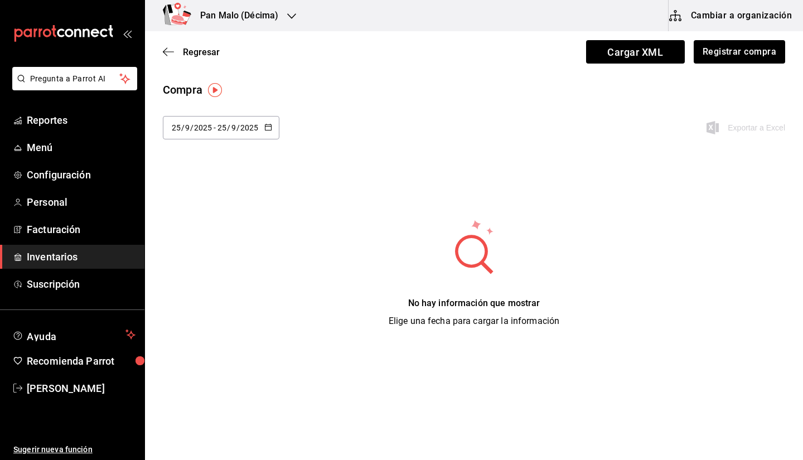
click at [242, 128] on input "2025" at bounding box center [249, 127] width 19 height 9
drag, startPoint x: 221, startPoint y: 230, endPoint x: 214, endPoint y: 212, distance: 19.1
click at [214, 212] on ul "Hoy Ayer Última semana Semana pasada Mes actual Mes pasado Último año Rango de …" at bounding box center [215, 250] width 105 height 205
click at [214, 212] on li "Última semana" at bounding box center [215, 213] width 105 height 25
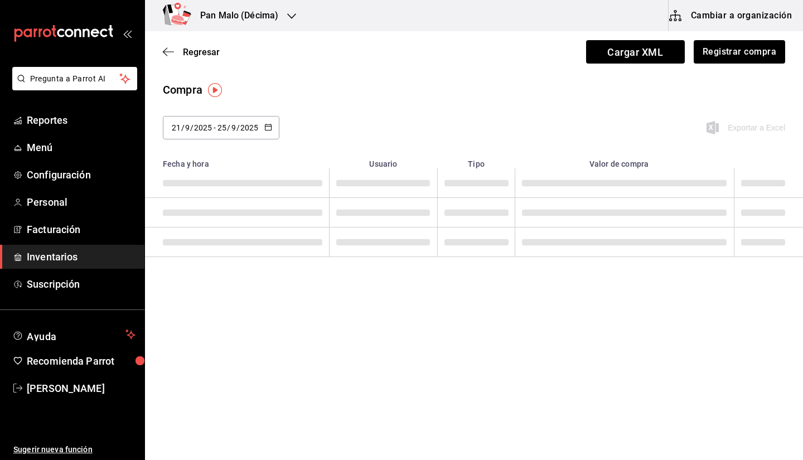
type input "2025-09-21"
type input "21"
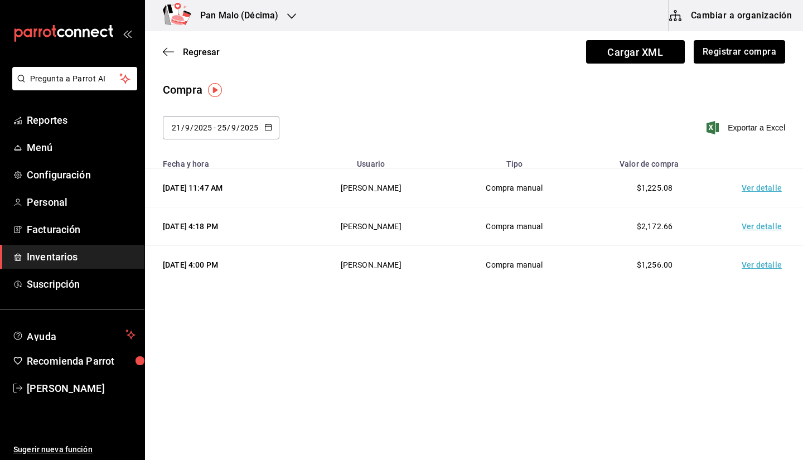
click at [519, 185] on td "Ver detalle" at bounding box center [764, 188] width 78 height 38
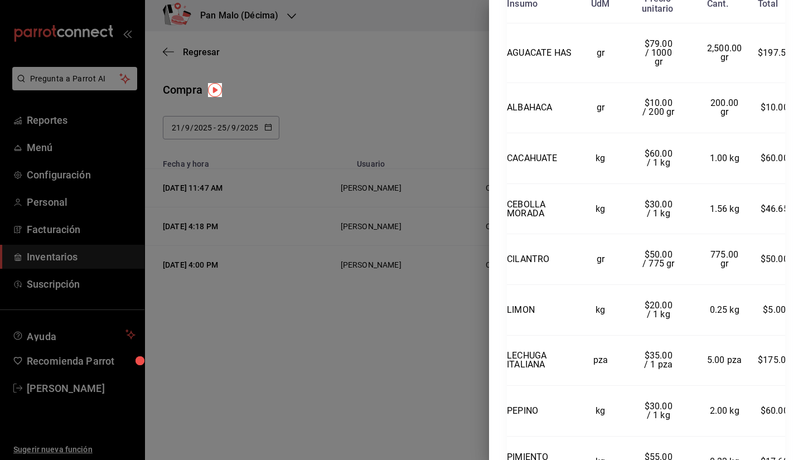
scroll to position [205, 0]
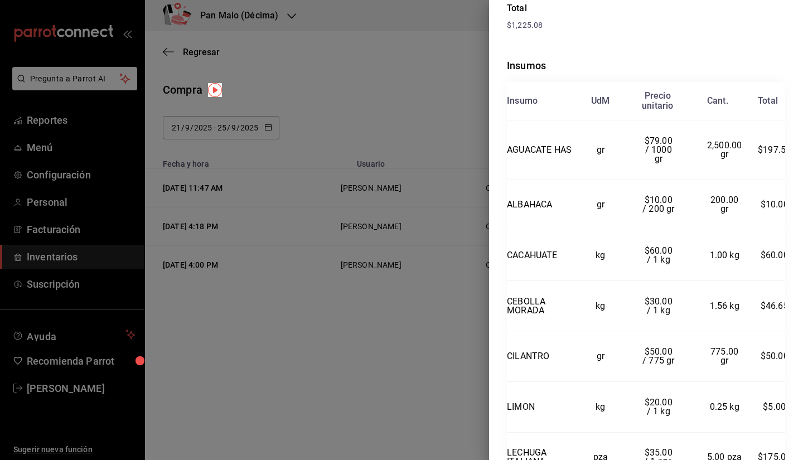
click at [355, 182] on div at bounding box center [401, 230] width 803 height 460
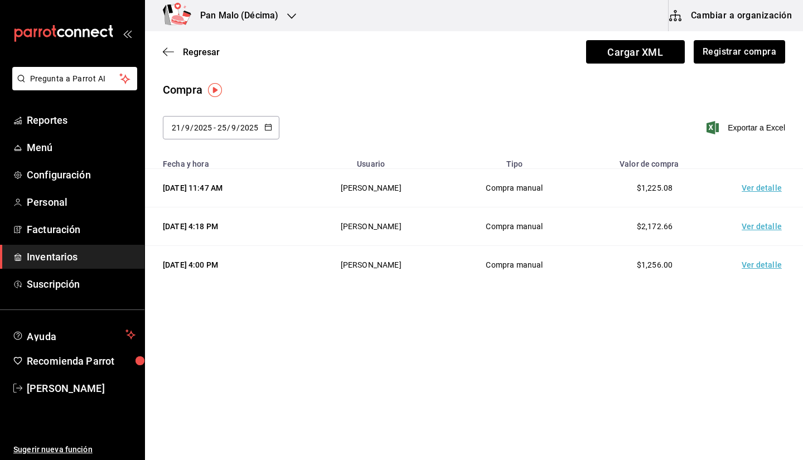
click at [519, 218] on td "Ver detalle" at bounding box center [764, 226] width 78 height 38
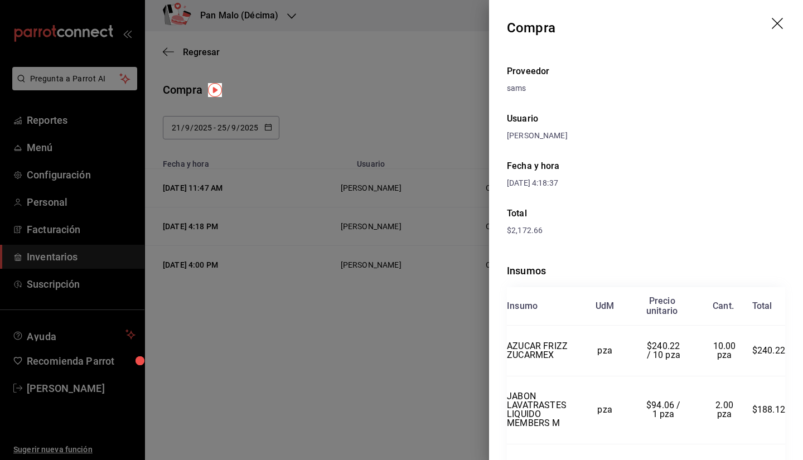
click at [380, 322] on div at bounding box center [401, 230] width 803 height 460
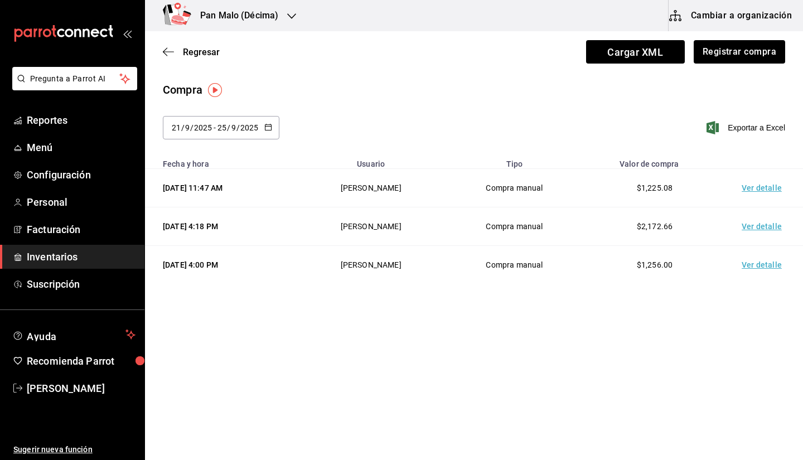
click at [519, 260] on td "Ver detalle" at bounding box center [764, 265] width 78 height 38
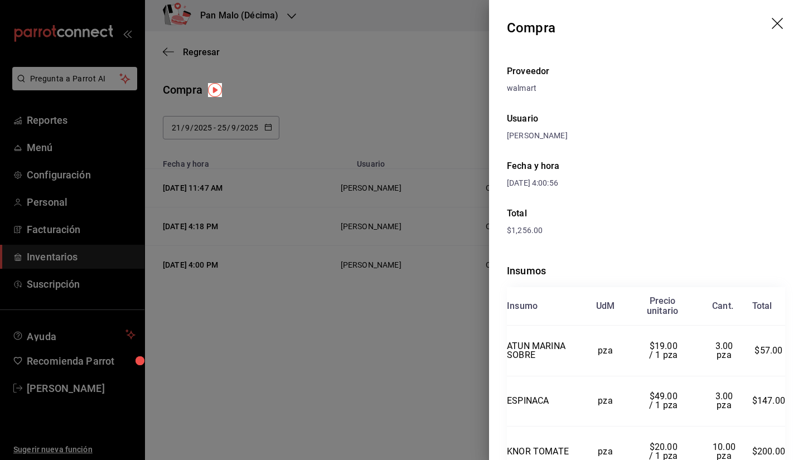
scroll to position [274, 0]
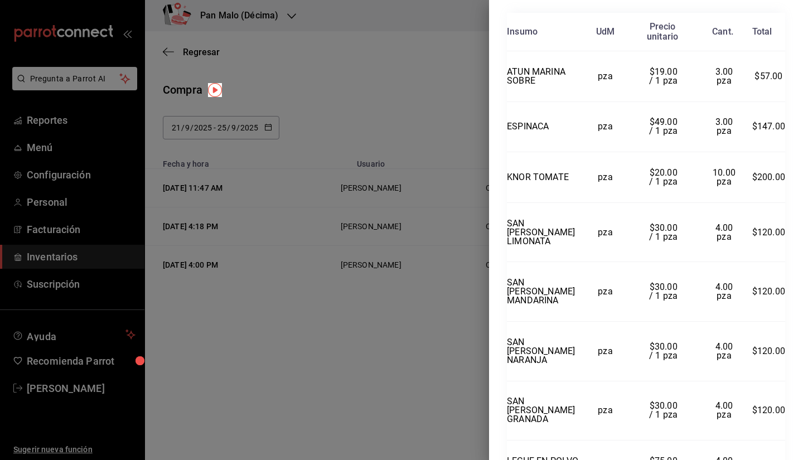
click at [281, 279] on div at bounding box center [401, 230] width 803 height 460
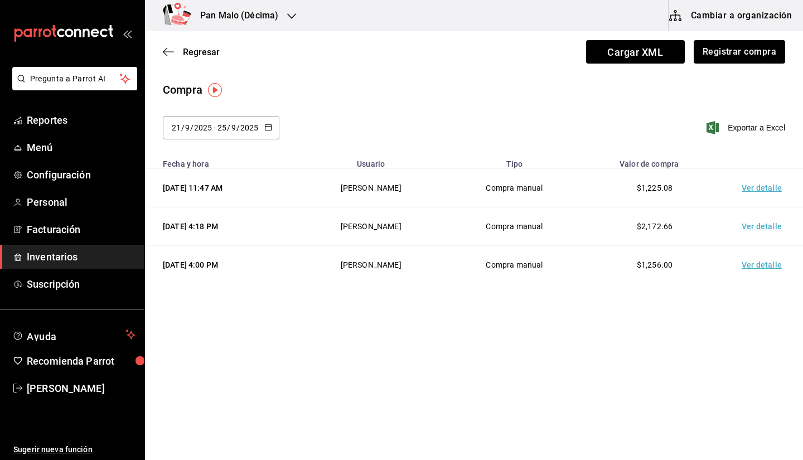
click at [519, 372] on main "Regresar Cargar XML Registrar compra Compra 2025-09-21 21 / 9 / 2025 - 2025-09-…" at bounding box center [474, 214] width 658 height 366
click at [314, 85] on div "Compra" at bounding box center [474, 89] width 622 height 17
click at [286, 17] on div "Pan Malo (Décima)" at bounding box center [227, 15] width 147 height 31
click at [416, 84] on div at bounding box center [401, 230] width 803 height 460
click at [320, 81] on div "Compra" at bounding box center [474, 89] width 622 height 17
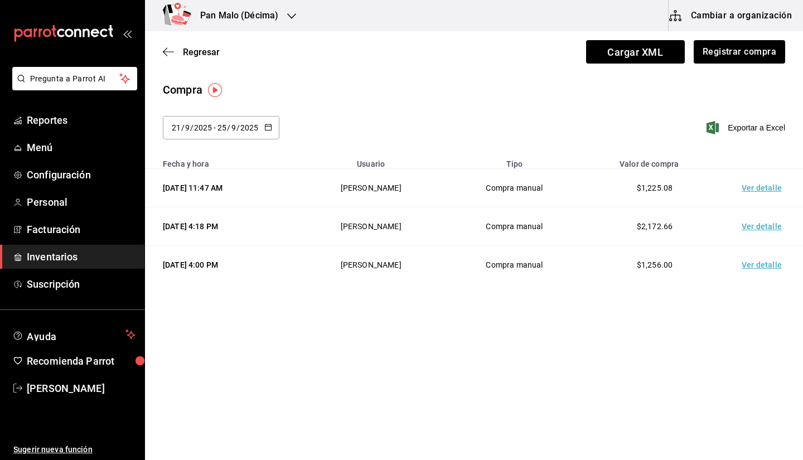
click at [260, 125] on div "2025-09-21 21 / 9 / 2025 - 2025-09-25 25 / 9 / 2025" at bounding box center [221, 127] width 117 height 23
click at [331, 128] on div "2025-09-21 21 / 9 / 2025 - 2025-09-25 25 / 9 / 2025 Hoy Ayer Última semana Sema…" at bounding box center [474, 134] width 658 height 37
click at [354, 107] on div "Compra 2025-09-21 21 / 9 / 2025 - 2025-09-25 25 / 9 / 2025 septiembre de 2025 l…" at bounding box center [474, 116] width 658 height 71
click at [255, 17] on h3 "Pan Malo (Décima)" at bounding box center [234, 15] width 87 height 13
click at [258, 53] on div "Pan Malo (Décima)" at bounding box center [228, 48] width 149 height 12
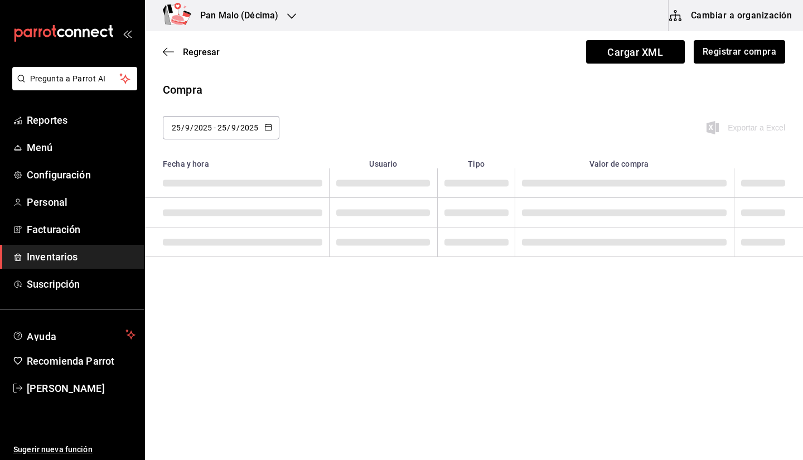
click at [236, 16] on h3 "Pan Malo (Décima)" at bounding box center [234, 15] width 87 height 13
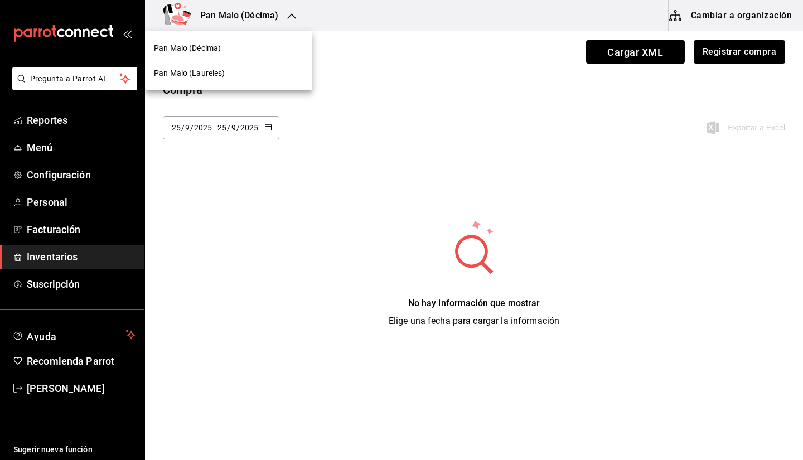
click at [228, 76] on div "Pan Malo (Laureles)" at bounding box center [228, 73] width 149 height 12
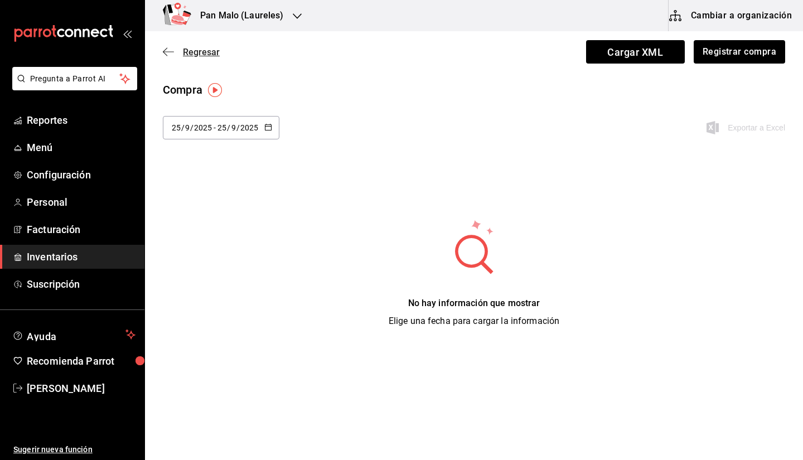
click at [183, 50] on span "Regresar" at bounding box center [201, 52] width 37 height 11
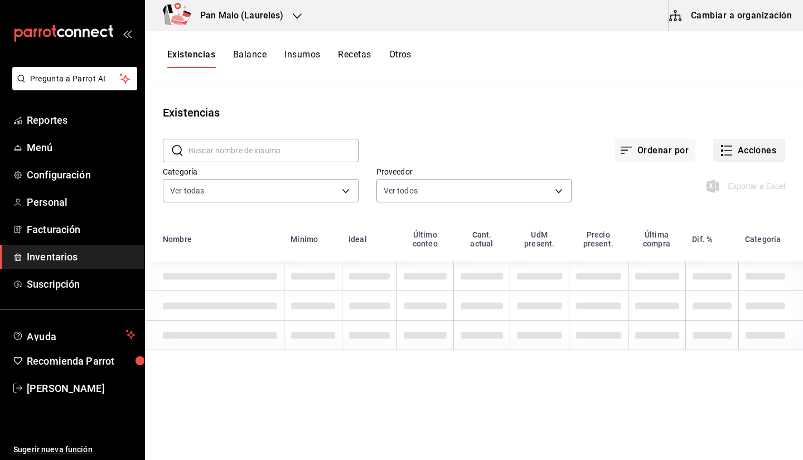
click at [716, 159] on button "Acciones" at bounding box center [749, 150] width 72 height 23
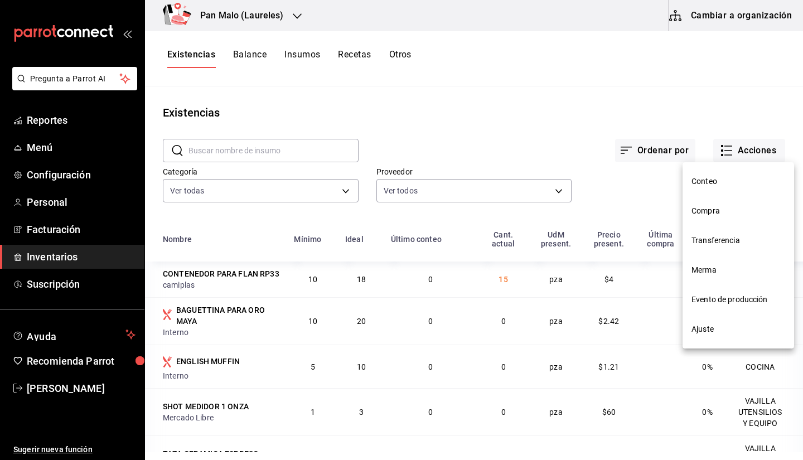
click at [731, 297] on span "Evento de producción" at bounding box center [739, 300] width 94 height 12
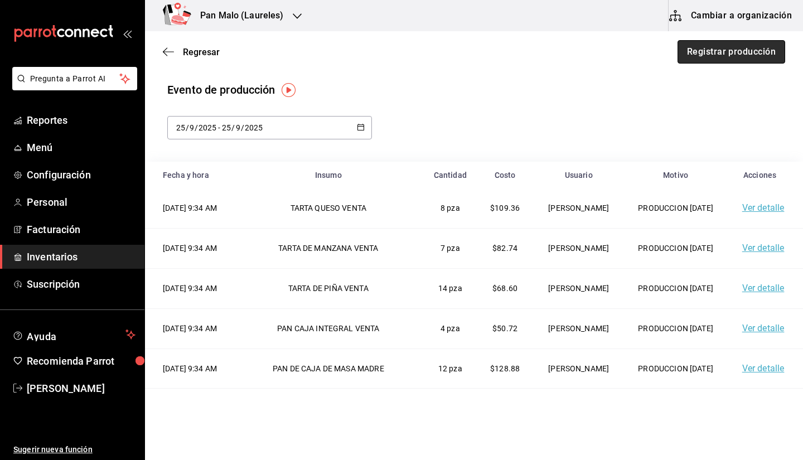
click at [731, 46] on button "Registrar producción" at bounding box center [732, 51] width 108 height 23
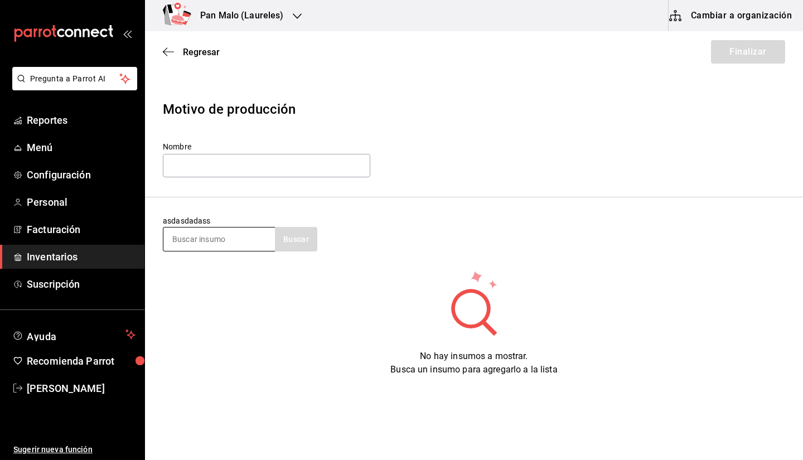
click at [244, 249] on input at bounding box center [219, 239] width 112 height 23
type input "salsa"
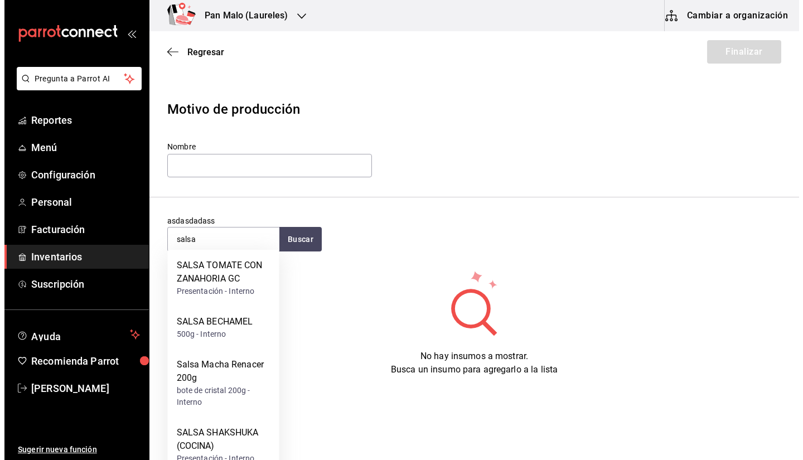
scroll to position [6, 0]
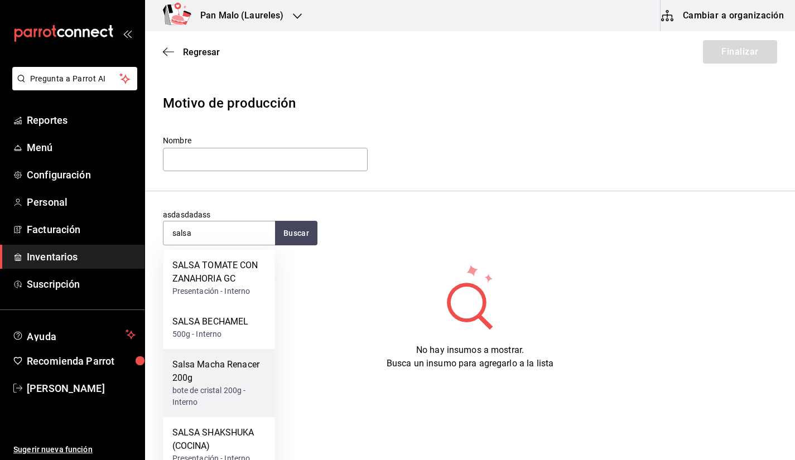
click at [189, 389] on div "bote de cristal 200g - Interno" at bounding box center [219, 396] width 94 height 23
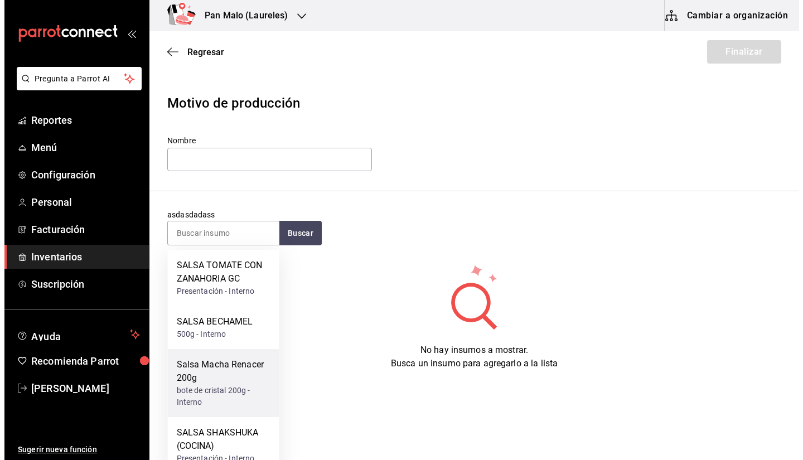
scroll to position [0, 0]
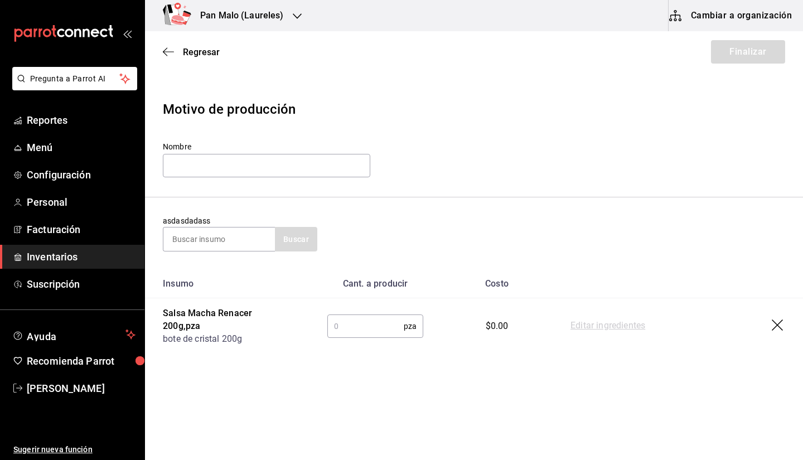
click at [379, 321] on input "text" at bounding box center [365, 326] width 76 height 22
type input "3"
click at [540, 221] on div "asdasdadass Buscar" at bounding box center [474, 233] width 622 height 36
click at [276, 172] on input "text" at bounding box center [266, 165] width 207 height 23
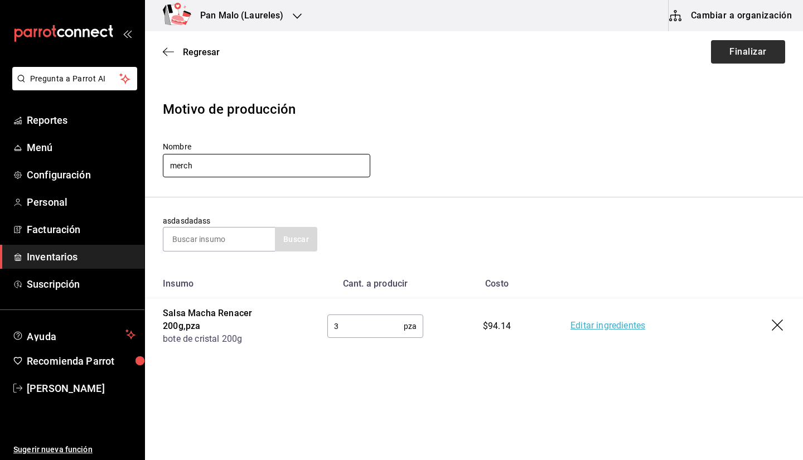
type input "merch"
click at [716, 44] on button "Finalizar" at bounding box center [748, 51] width 74 height 23
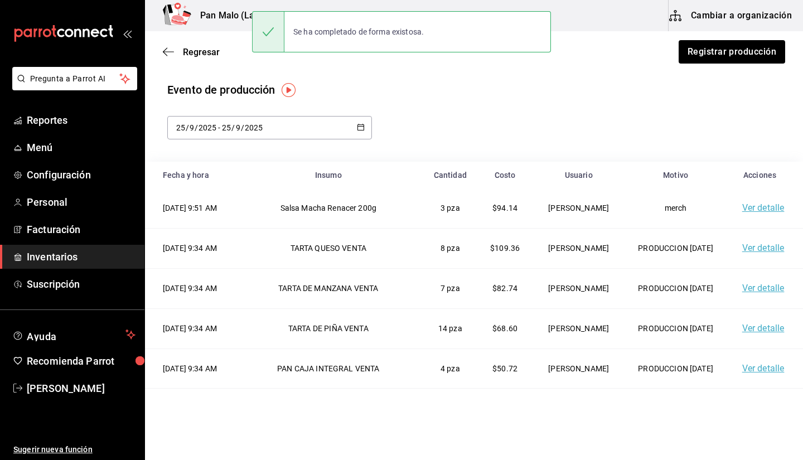
click at [65, 253] on span "Inventarios" at bounding box center [81, 256] width 109 height 15
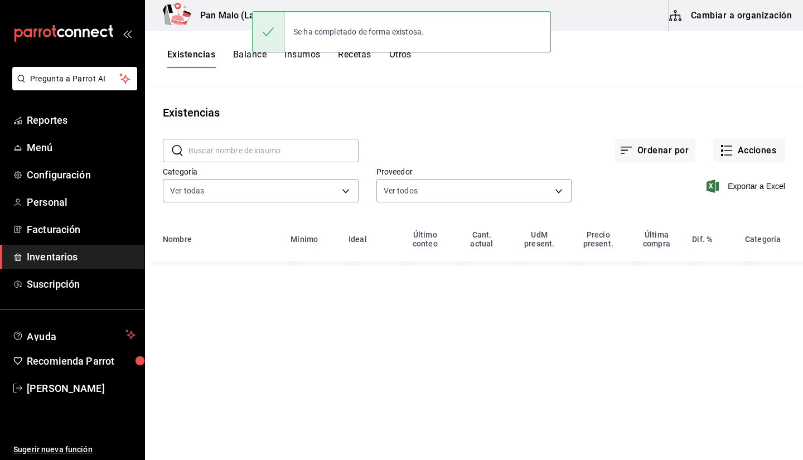
click at [240, 147] on input "text" at bounding box center [274, 150] width 170 height 22
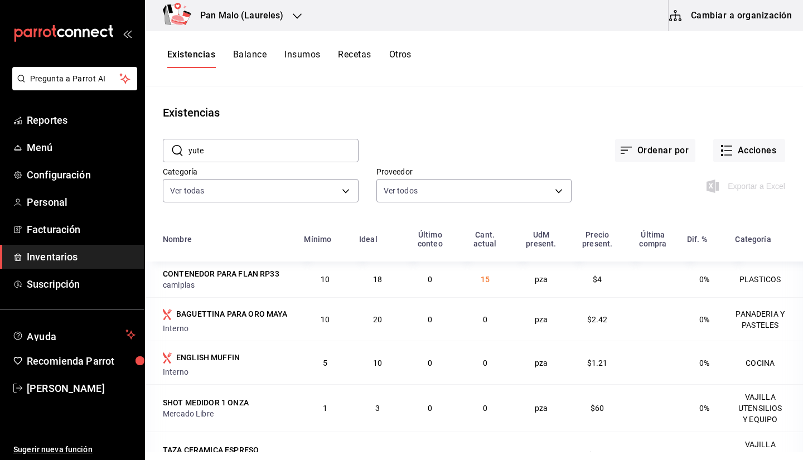
type input "yute"
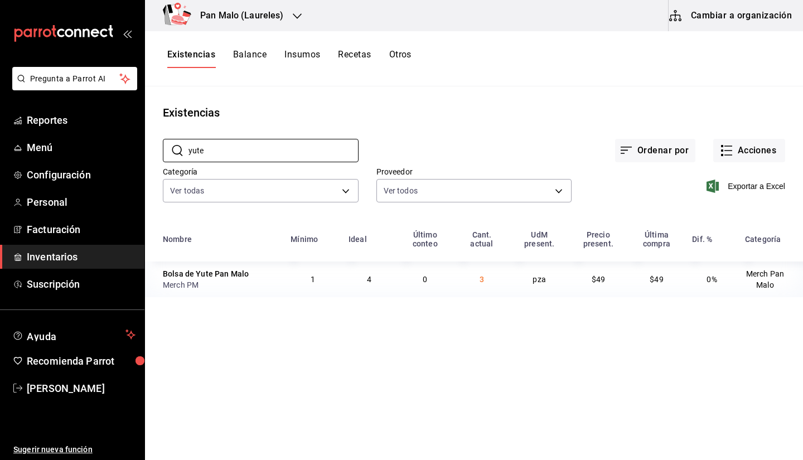
click at [276, 16] on h3 "Pan Malo (Laureles)" at bounding box center [237, 15] width 93 height 13
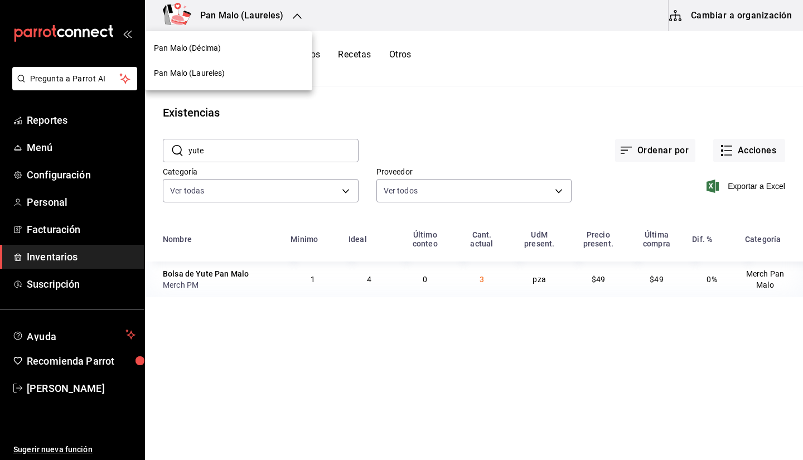
click at [244, 45] on div "Pan Malo (Décima)" at bounding box center [228, 48] width 149 height 12
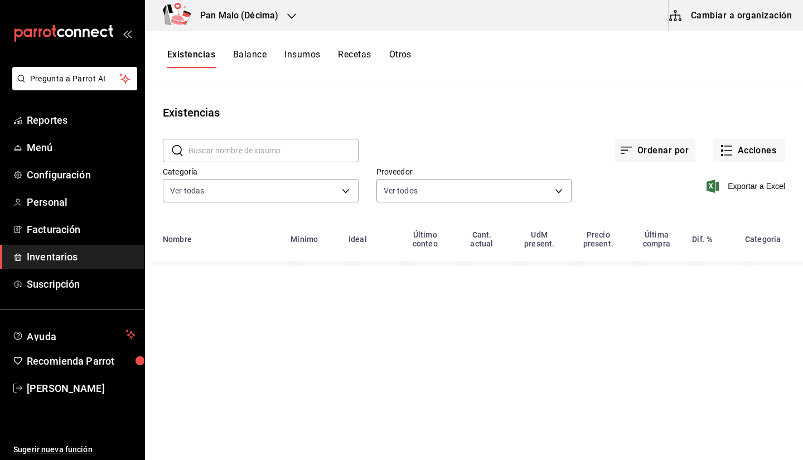
click at [259, 152] on input "text" at bounding box center [274, 150] width 170 height 22
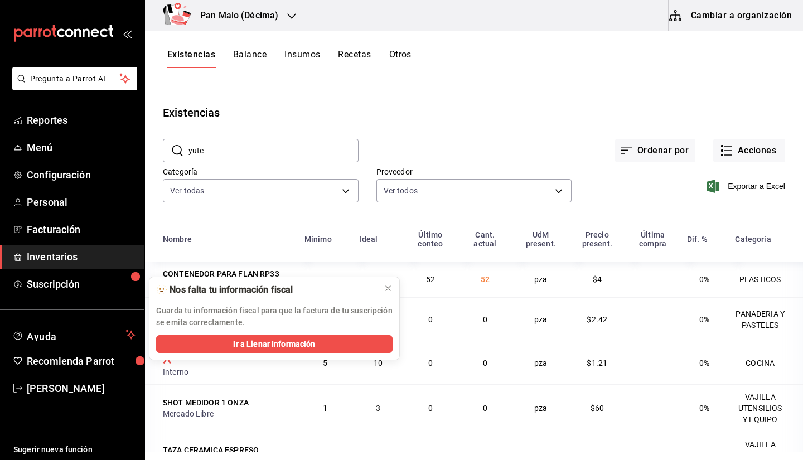
type input "yute"
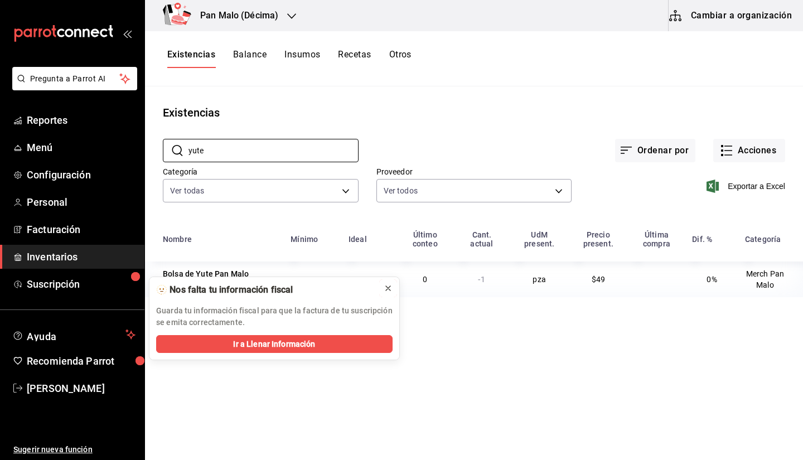
click at [388, 289] on icon at bounding box center [388, 288] width 9 height 9
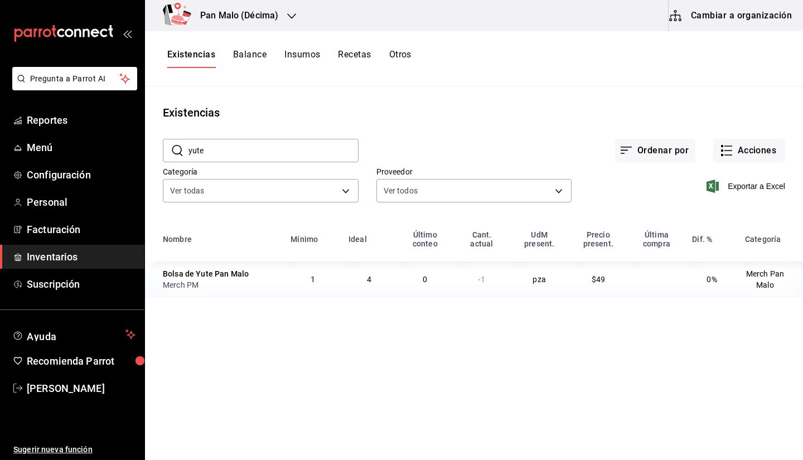
click at [47, 254] on span "Inventarios" at bounding box center [81, 256] width 109 height 15
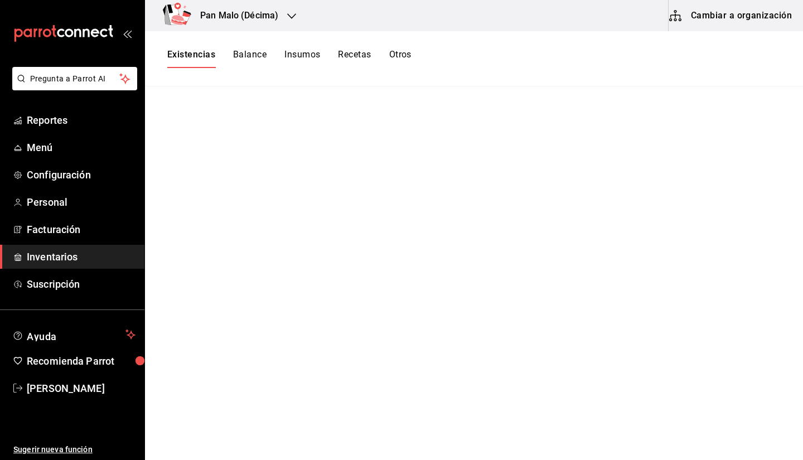
click at [417, 59] on div "Existencias Balance Insumos Recetas Otros" at bounding box center [474, 58] width 658 height 19
click at [402, 60] on button "Otros" at bounding box center [400, 58] width 22 height 19
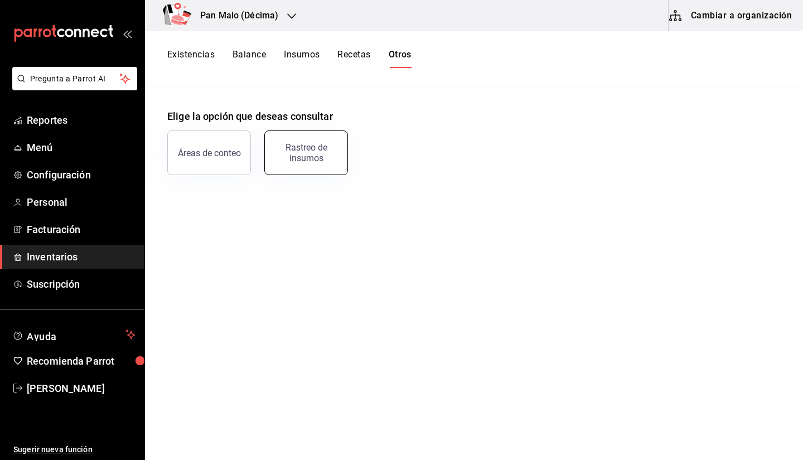
click at [321, 153] on div "Rastreo de insumos" at bounding box center [306, 152] width 69 height 21
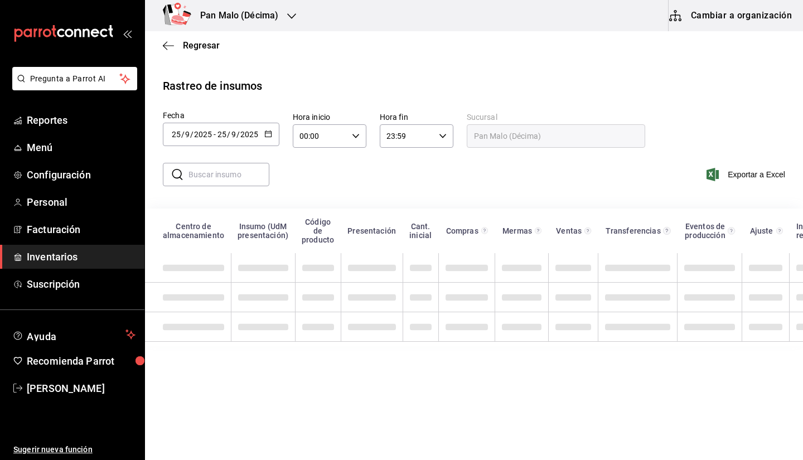
click at [219, 187] on div "​ ​" at bounding box center [211, 174] width 115 height 32
click at [219, 186] on div "​ ​" at bounding box center [211, 174] width 115 height 32
click at [219, 176] on input "text" at bounding box center [229, 174] width 81 height 22
type input "yute"
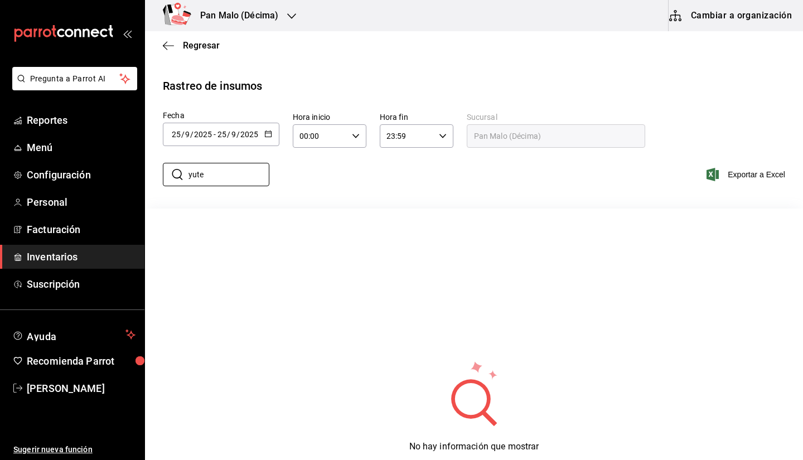
click at [223, 134] on input "25" at bounding box center [222, 134] width 10 height 9
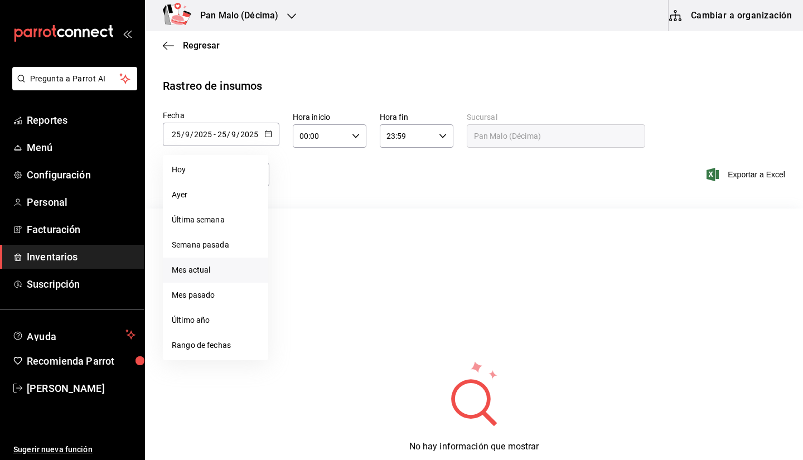
click at [202, 270] on li "Mes actual" at bounding box center [215, 270] width 105 height 25
type input "2025-09-01"
type input "1"
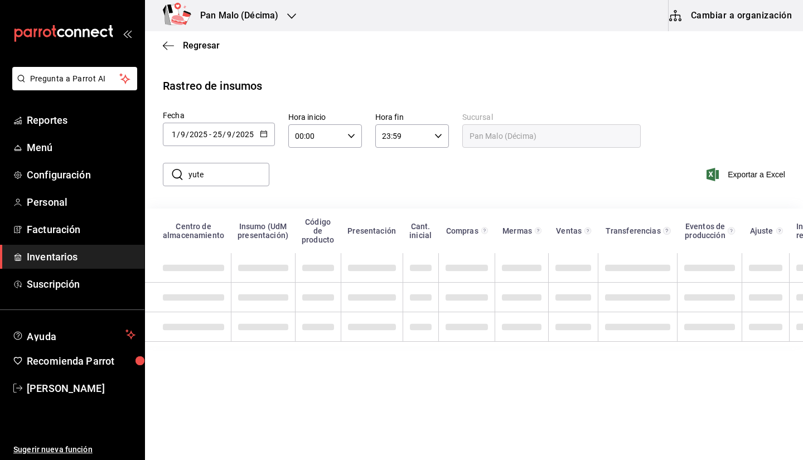
click at [226, 180] on input "yute" at bounding box center [229, 174] width 81 height 22
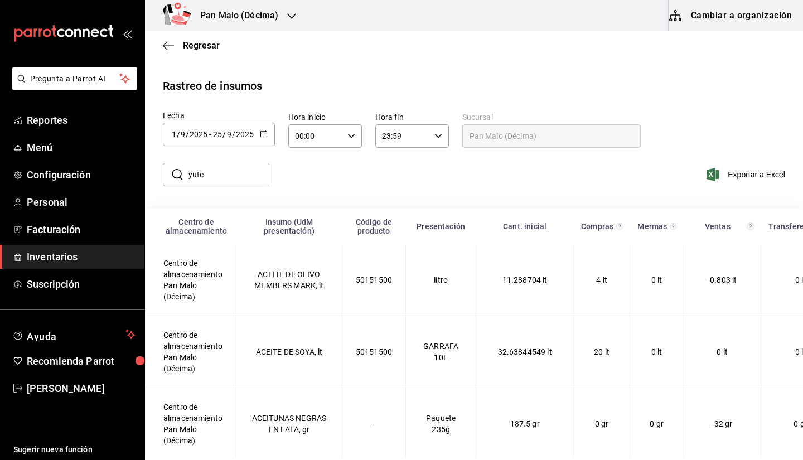
click at [232, 180] on input "yute" at bounding box center [229, 174] width 81 height 22
type input "y"
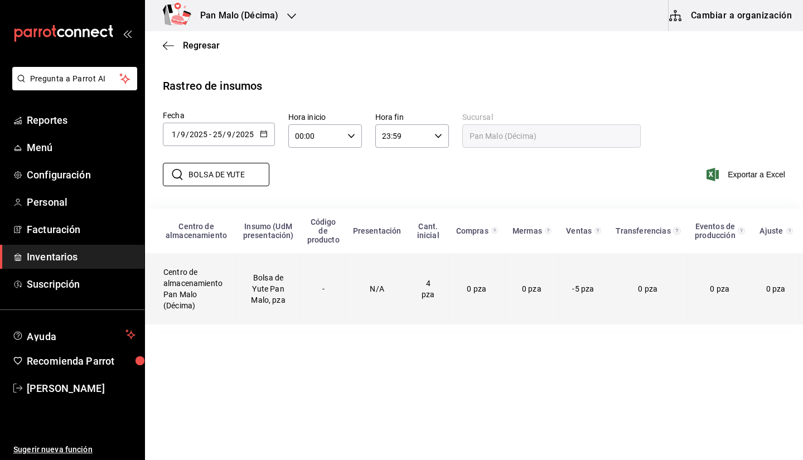
type input "BOLSA DE YUTE"
click at [573, 288] on span "-5 pza" at bounding box center [583, 288] width 22 height 9
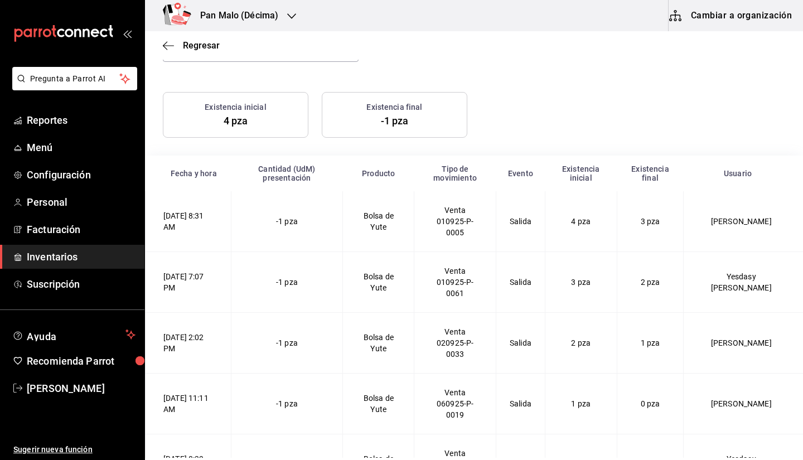
scroll to position [158, 0]
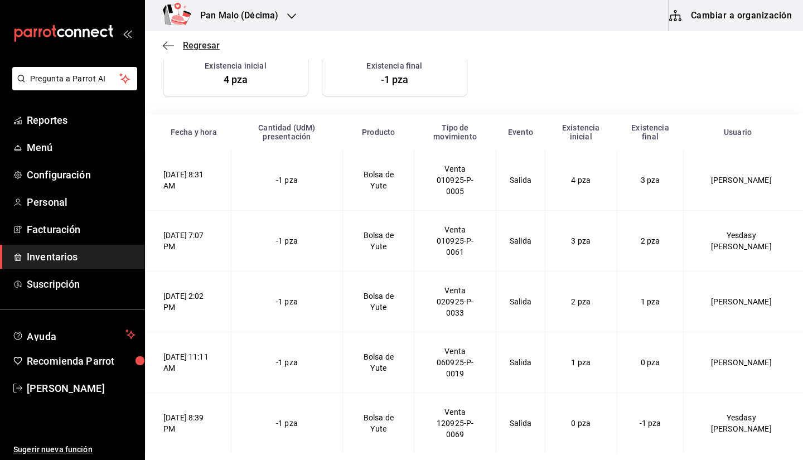
click at [178, 44] on span "Regresar" at bounding box center [191, 45] width 57 height 11
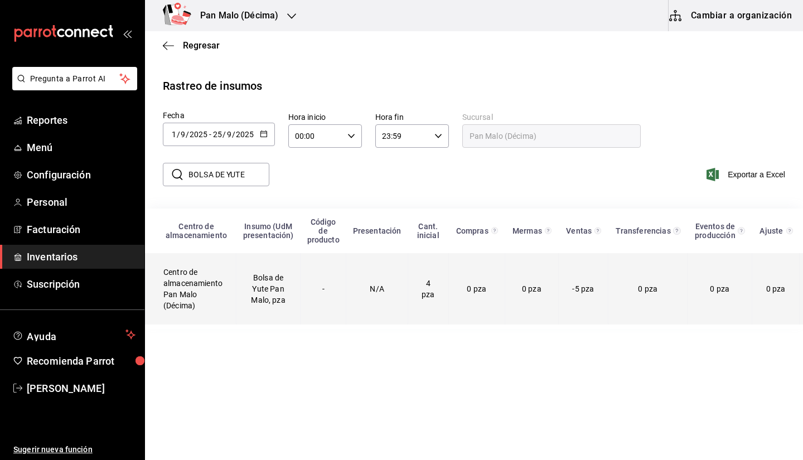
click at [587, 284] on td "-5 pza" at bounding box center [583, 288] width 50 height 71
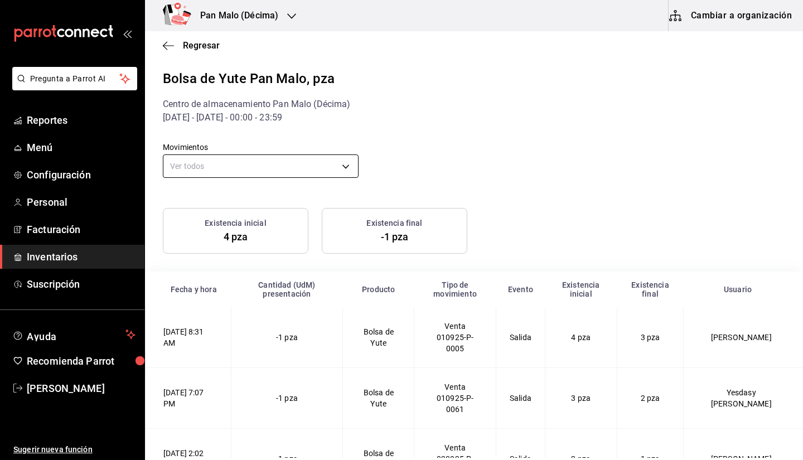
click at [325, 160] on body "Pregunta a Parrot AI Reportes Menú Configuración Personal Facturación Inventari…" at bounding box center [401, 229] width 803 height 458
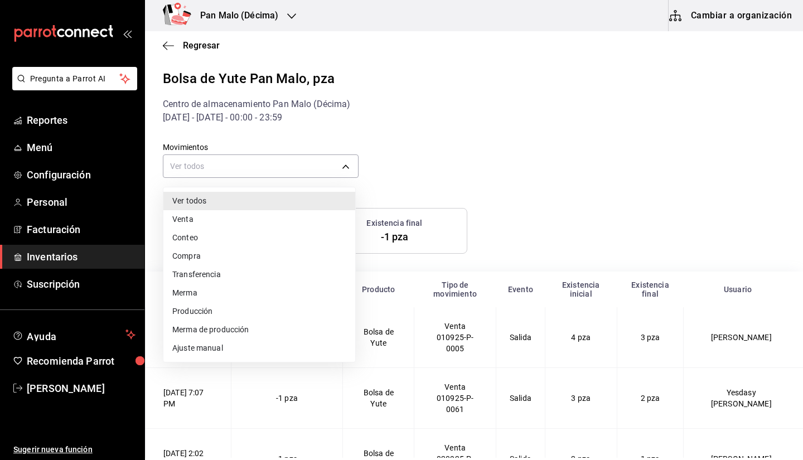
click at [439, 129] on div at bounding box center [401, 230] width 803 height 460
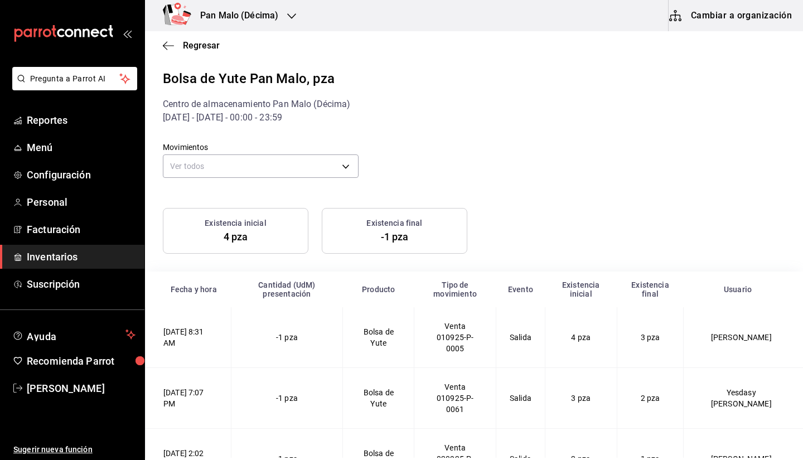
click at [205, 38] on div "Regresar" at bounding box center [474, 45] width 658 height 28
click at [180, 47] on span "Regresar" at bounding box center [191, 45] width 57 height 11
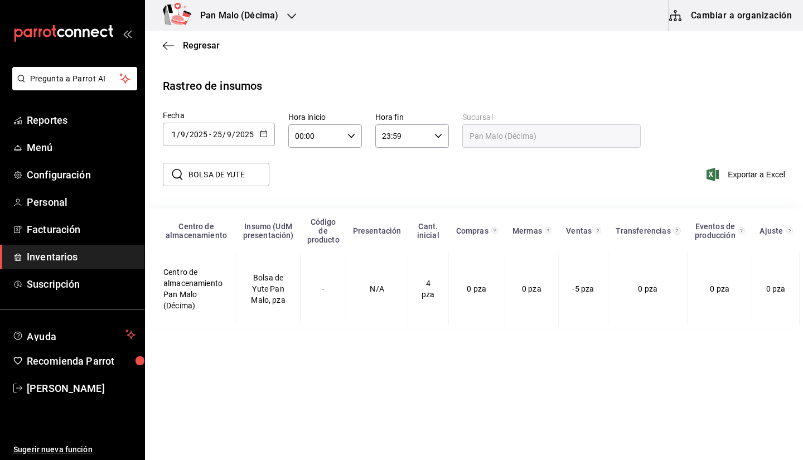
click at [234, 129] on div "2025-09-01 1 / 9 / 2025 - 2025-09-25 25 / 9 / 2025" at bounding box center [219, 134] width 112 height 23
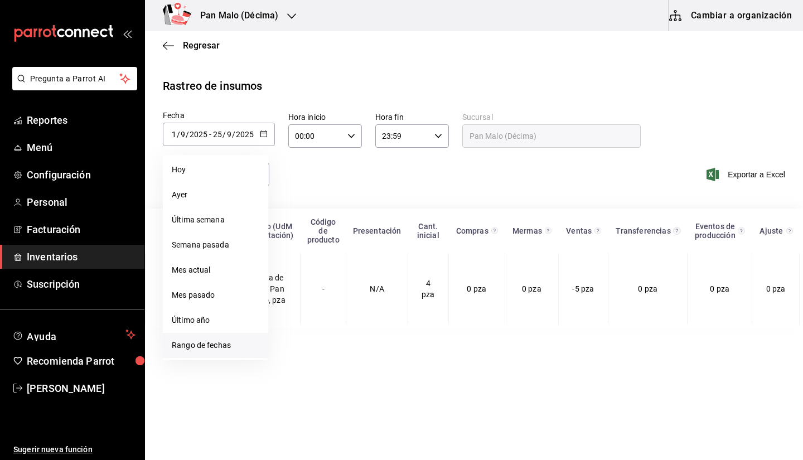
click at [206, 358] on li "Rango de fechas" at bounding box center [215, 345] width 105 height 25
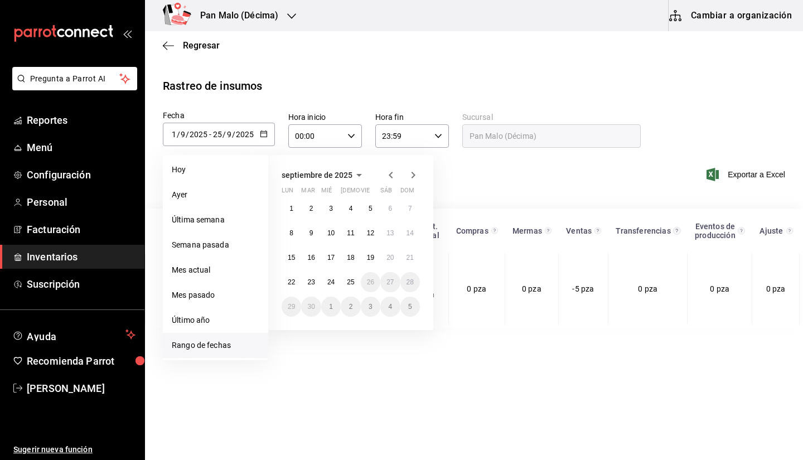
click at [390, 176] on icon "button" at bounding box center [391, 175] width 4 height 7
click at [394, 175] on icon "button" at bounding box center [390, 174] width 13 height 13
click at [316, 206] on button "1" at bounding box center [311, 209] width 20 height 20
click at [419, 181] on icon "button" at bounding box center [413, 174] width 13 height 13
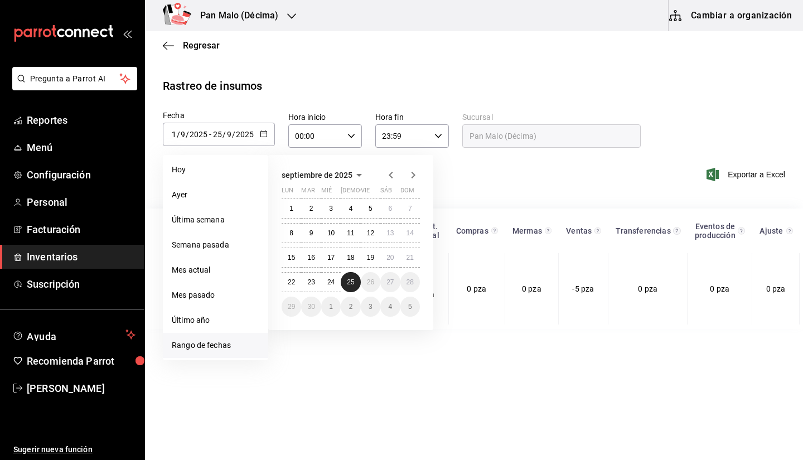
click at [348, 277] on button "25" at bounding box center [351, 282] width 20 height 20
type input "2025-07-01"
type input "7"
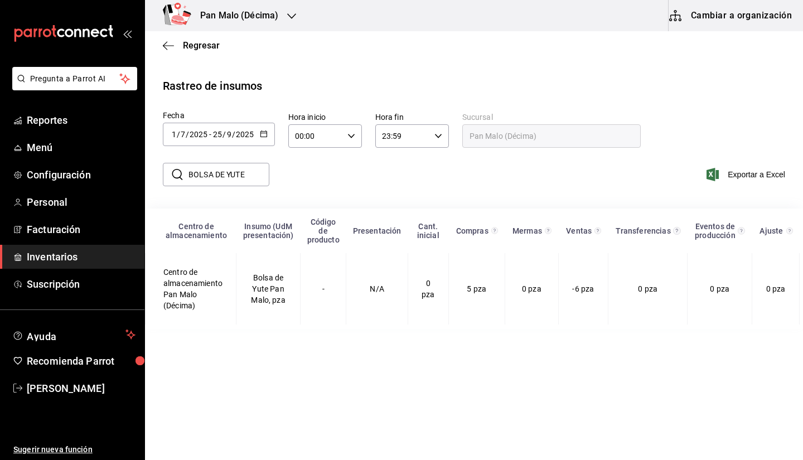
click at [244, 183] on input "BOLSA DE YUTE" at bounding box center [229, 174] width 81 height 22
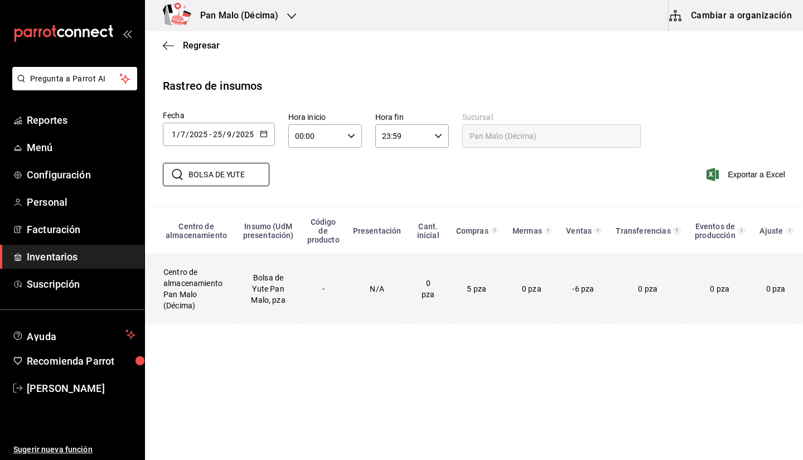
click at [262, 287] on td "Bolsa de Yute Pan Malo, pza" at bounding box center [268, 288] width 64 height 71
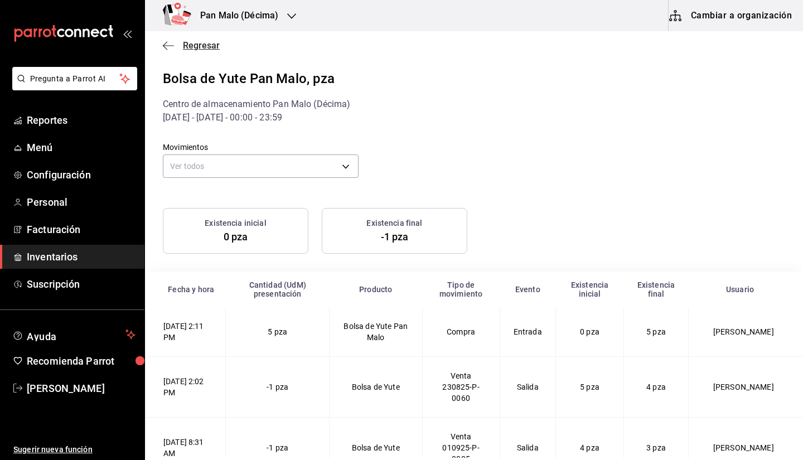
click at [180, 43] on span "Regresar" at bounding box center [191, 45] width 57 height 11
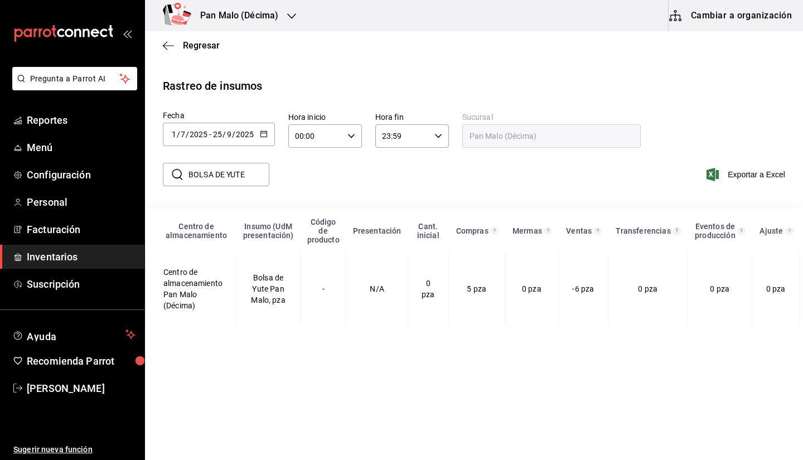
click at [252, 18] on h3 "Pan Malo (Décima)" at bounding box center [234, 15] width 87 height 13
click at [212, 69] on span "Pan Malo (Laureles)" at bounding box center [189, 73] width 71 height 12
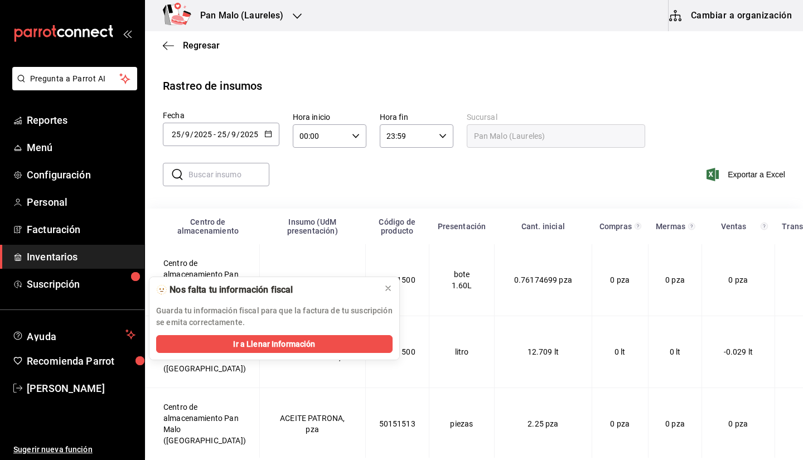
click at [322, 60] on main "Regresar Rastreo de insumos Fecha [DATE] [DATE] - [DATE] [DATE] Hora inicio 00:…" at bounding box center [474, 317] width 658 height 573
click at [765, 16] on button "Cambiar a organización" at bounding box center [731, 15] width 125 height 31
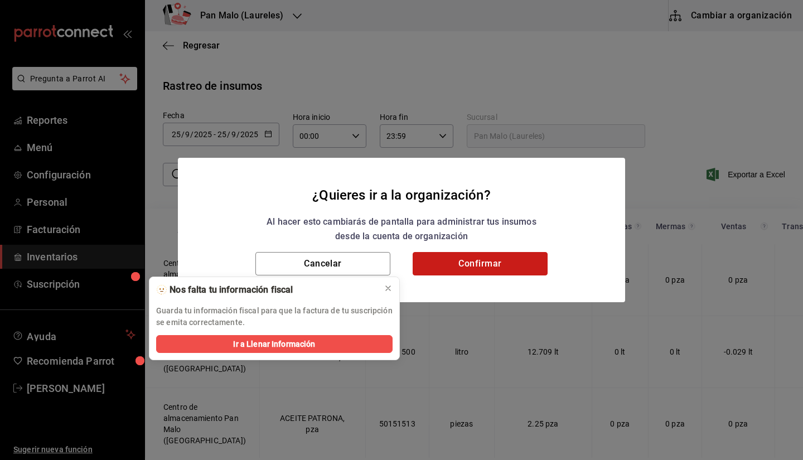
click at [497, 263] on button "Confirmar" at bounding box center [480, 263] width 135 height 23
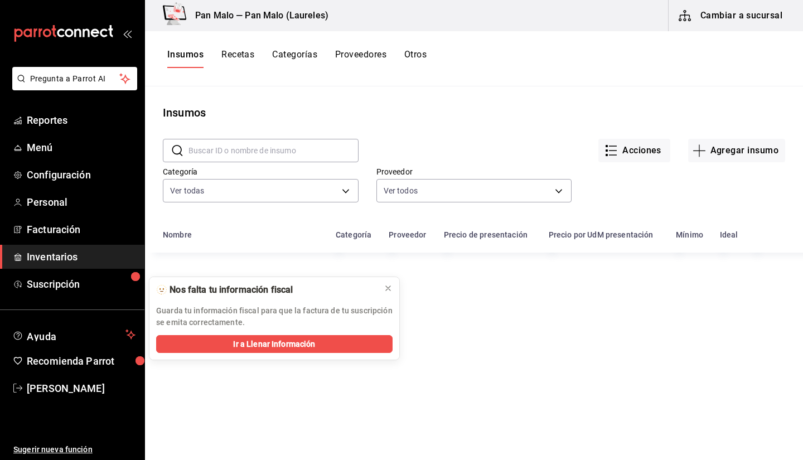
click at [242, 60] on button "Recetas" at bounding box center [237, 58] width 33 height 19
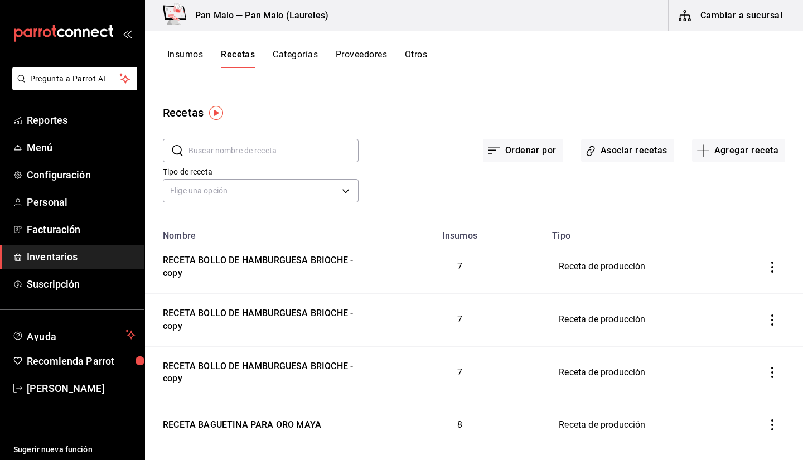
click at [678, 103] on div "Recetas ​ ​ Ordenar por Asociar recetas Agregar receta Tipo de receta Elige una…" at bounding box center [474, 269] width 658 height 366
click at [22, 143] on link "Menú" at bounding box center [72, 148] width 144 height 24
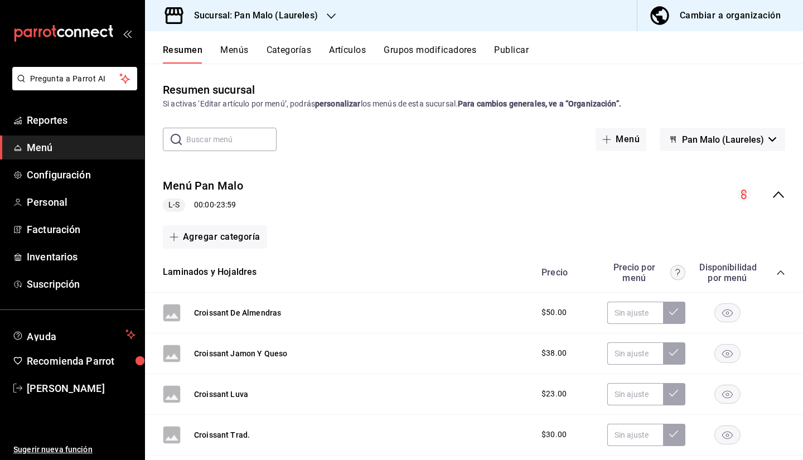
click at [719, 24] on button "Cambiar a organización" at bounding box center [715, 15] width 157 height 31
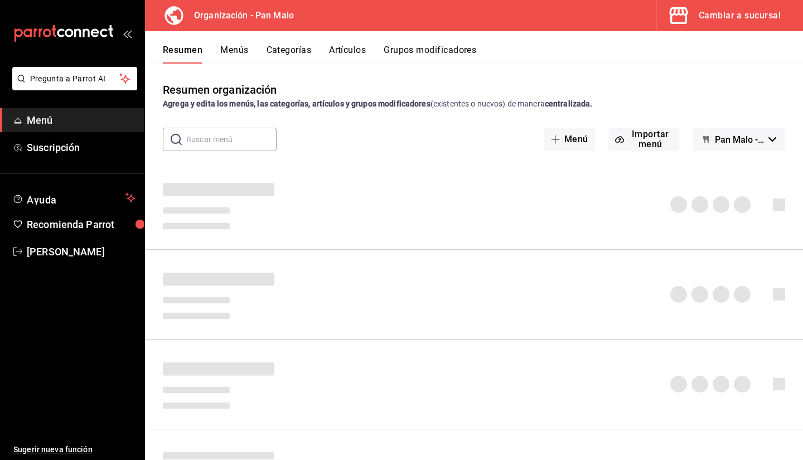
click at [234, 53] on button "Menús" at bounding box center [234, 54] width 28 height 19
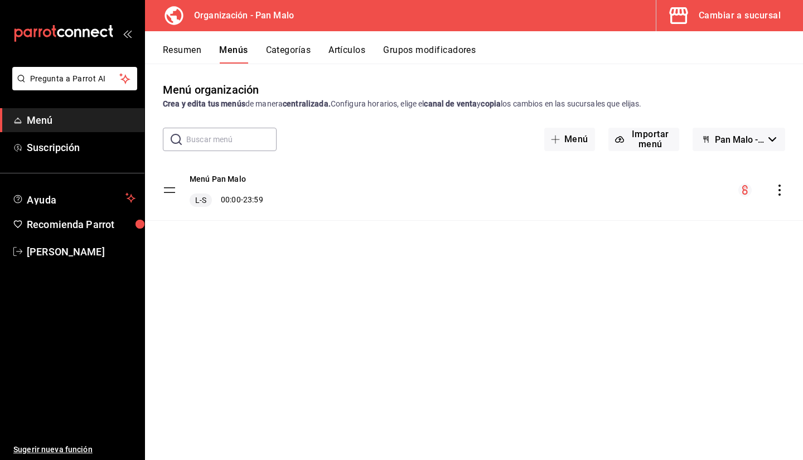
click at [344, 44] on div "Resumen Menús Categorías Artículos Grupos modificadores" at bounding box center [474, 47] width 658 height 32
click at [340, 61] on button "Artículos" at bounding box center [347, 54] width 37 height 19
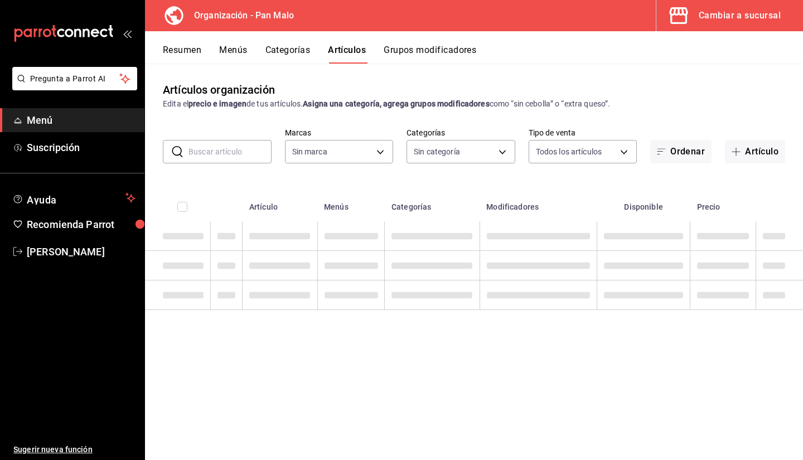
click at [348, 55] on button "Artículos" at bounding box center [347, 54] width 38 height 19
type input "fc172b80-d414-46c2-bed9-f4eeed86d775"
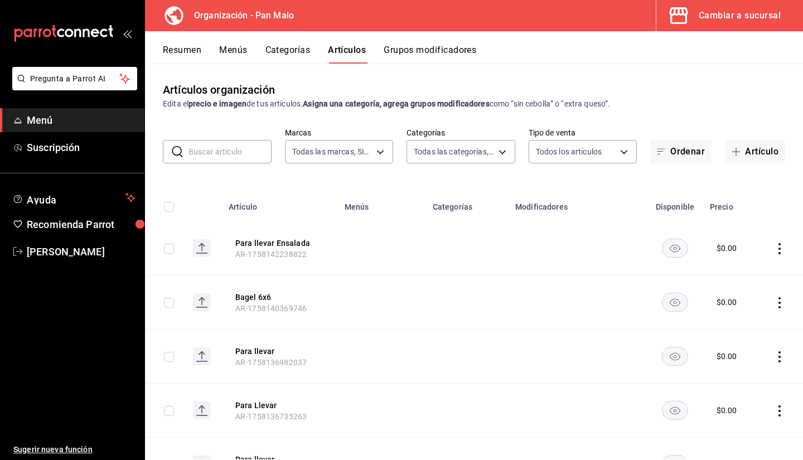
type input "29d1294a-295d-4472-8ea2-7d6c841903ae,51794acf-e1dd-4f38-9b3b-bc570c38acdf,faac9…"
click at [736, 158] on button "Artículo" at bounding box center [755, 151] width 60 height 23
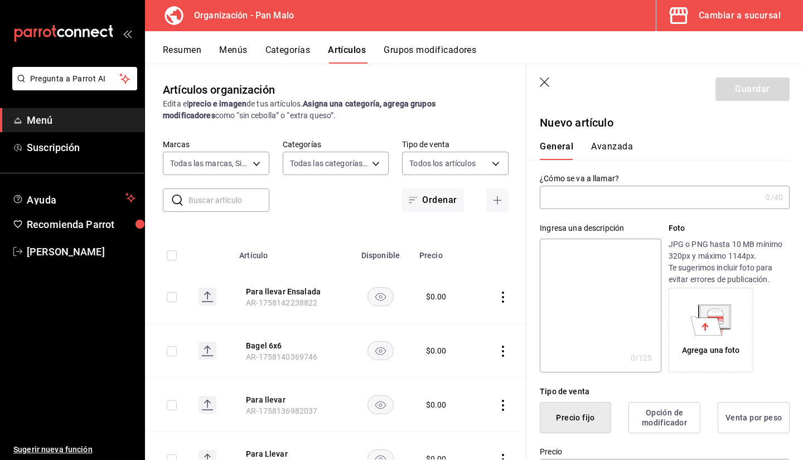
click at [607, 197] on input "text" at bounding box center [650, 197] width 221 height 22
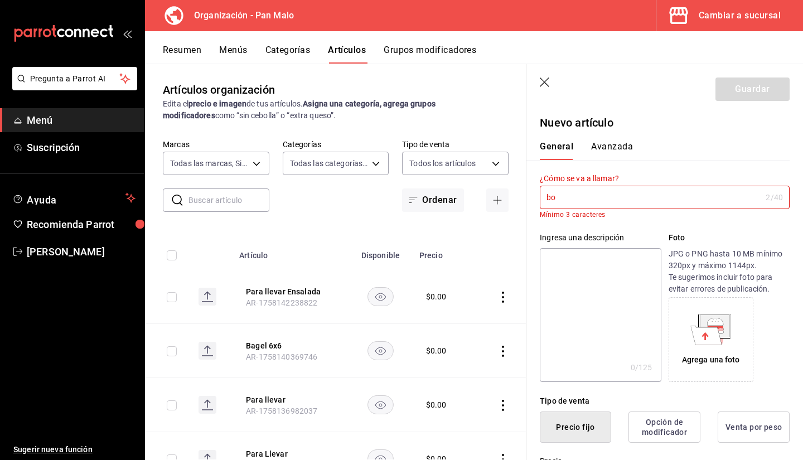
type input "b"
type input "V"
type input "b"
click at [215, 197] on input "text" at bounding box center [229, 200] width 81 height 22
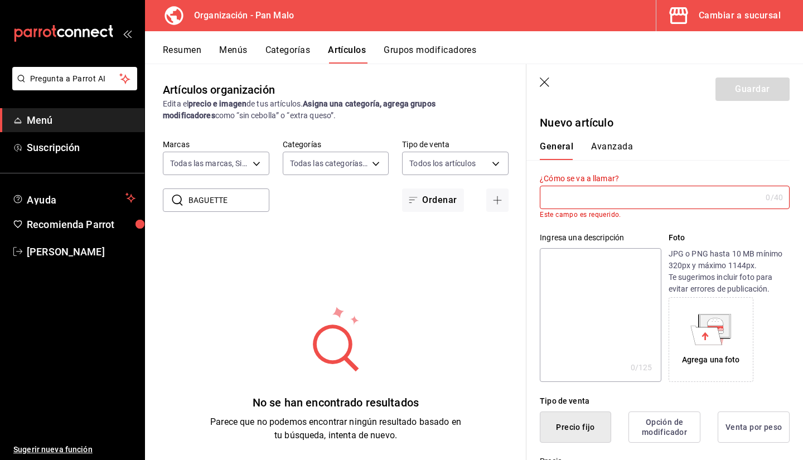
type input "BAGUETTE"
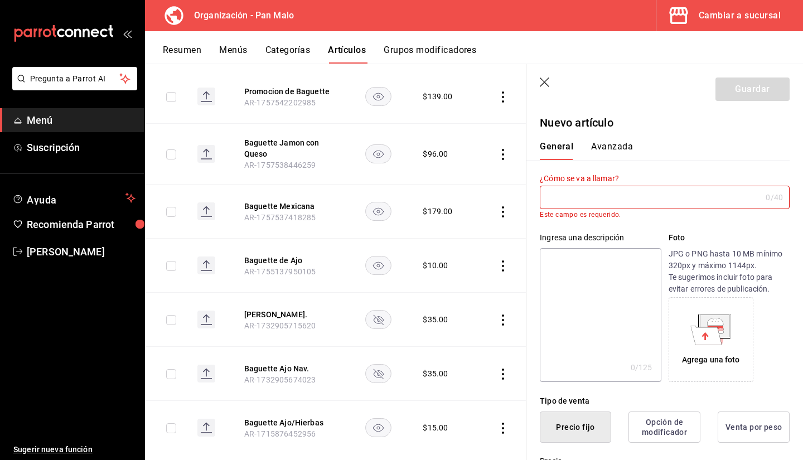
scroll to position [222, 0]
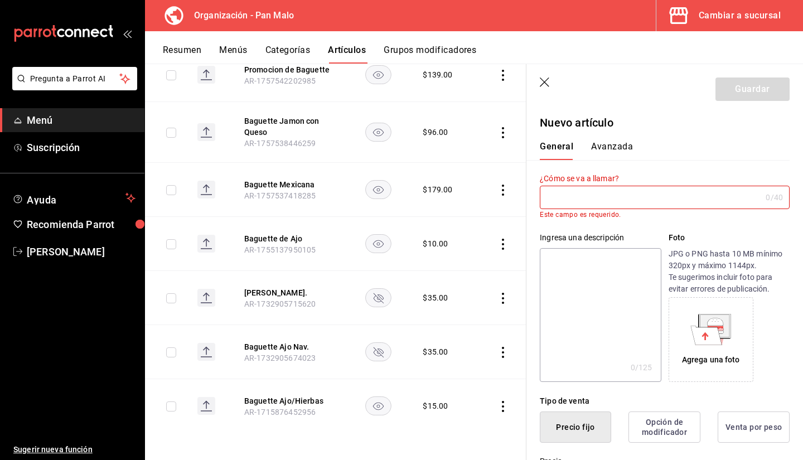
click at [392, 352] on td at bounding box center [378, 352] width 62 height 54
click at [379, 351] on icon "availability-product" at bounding box center [378, 352] width 10 height 10
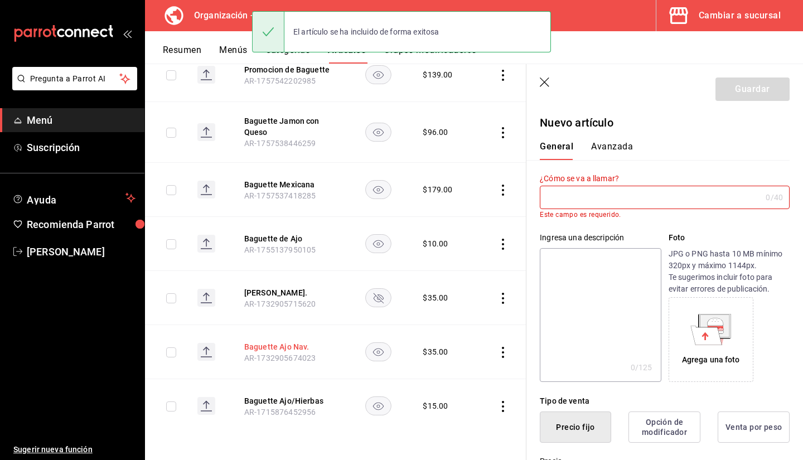
click at [255, 349] on button "Baguette Ajo Nav." at bounding box center [288, 346] width 89 height 11
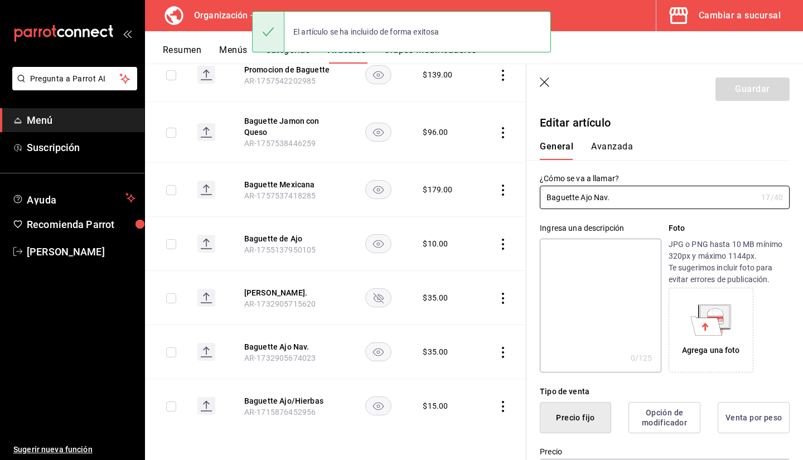
type input "$35.00"
radio input "false"
radio input "true"
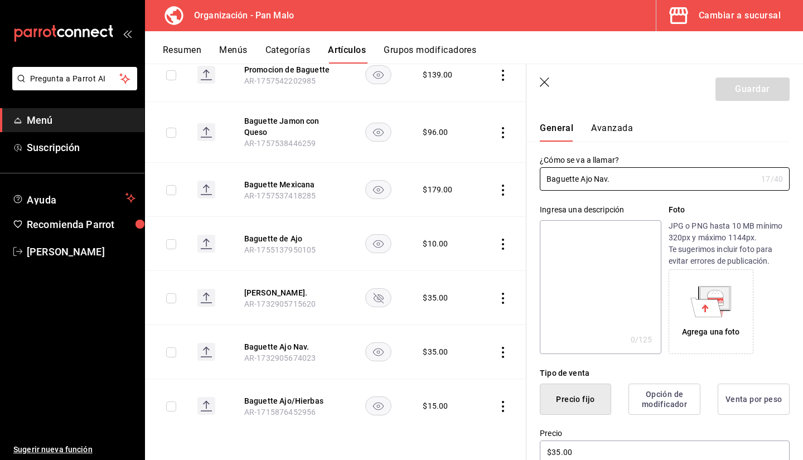
scroll to position [14, 0]
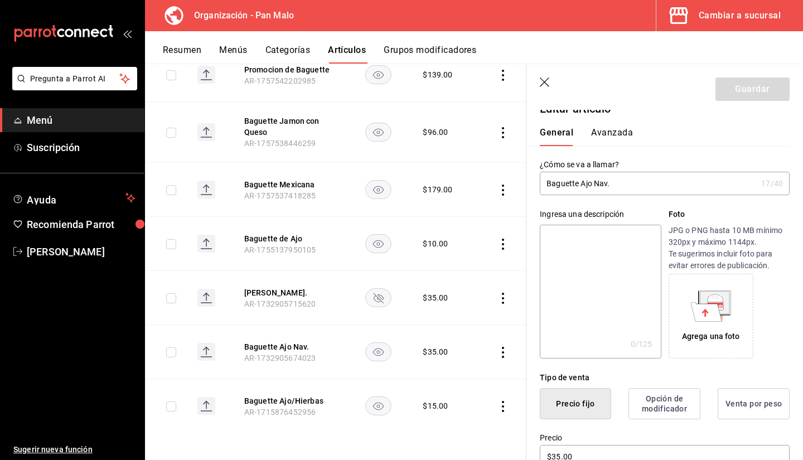
click at [604, 129] on button "Avanzada" at bounding box center [612, 136] width 42 height 19
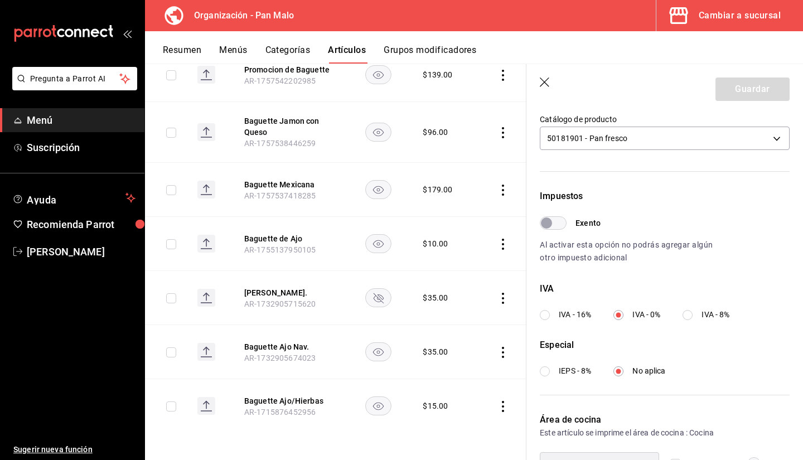
scroll to position [261, 0]
drag, startPoint x: 791, startPoint y: 303, endPoint x: 793, endPoint y: 316, distance: 12.9
click at [793, 316] on div "Editar artículo General Avanzada ¿Cómo se va a llamar? Baguette Ajo Nav. 17 /40…" at bounding box center [664, 188] width 277 height 678
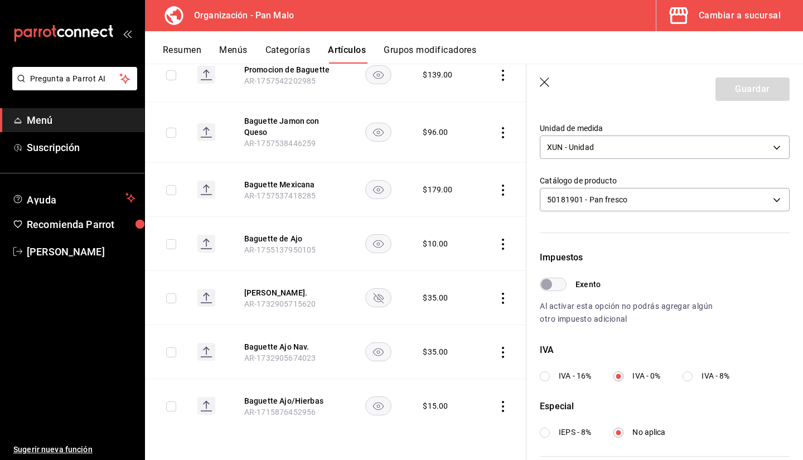
scroll to position [192, 0]
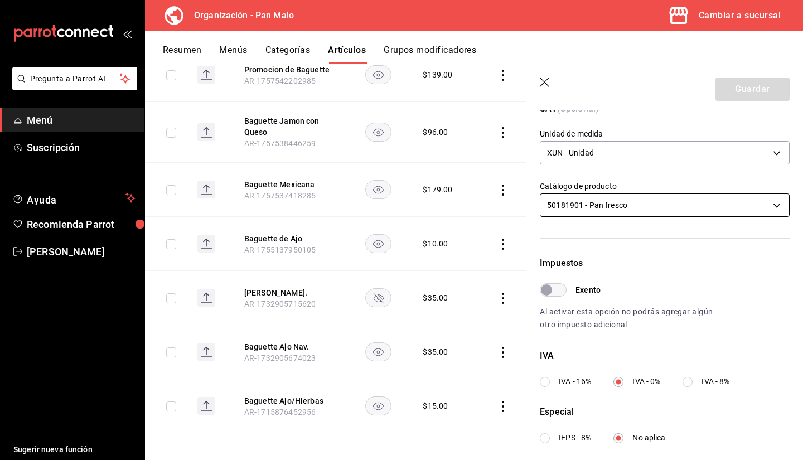
click at [688, 202] on body "Pregunta a Parrot AI Menú Suscripción Ayuda Recomienda Parrot [PERSON_NAME] Sug…" at bounding box center [401, 230] width 803 height 460
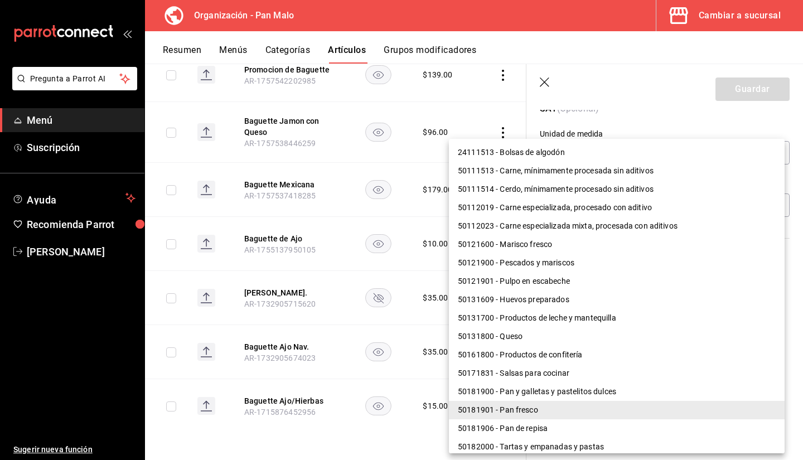
click at [619, 408] on li "50181901 - Pan fresco" at bounding box center [617, 410] width 336 height 18
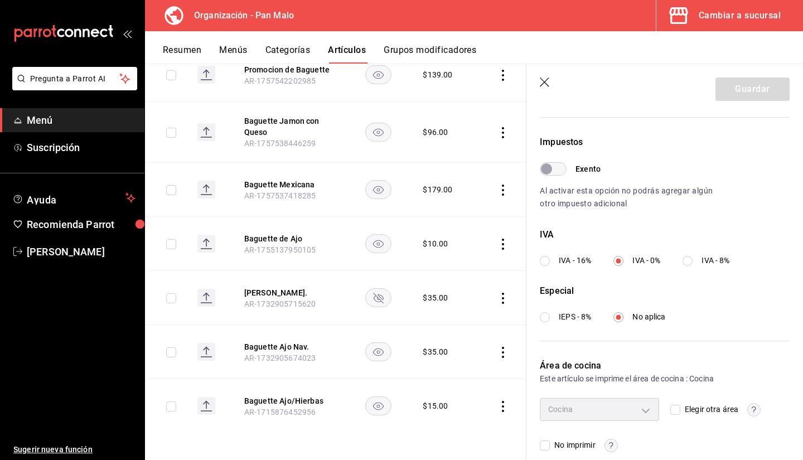
scroll to position [327, 0]
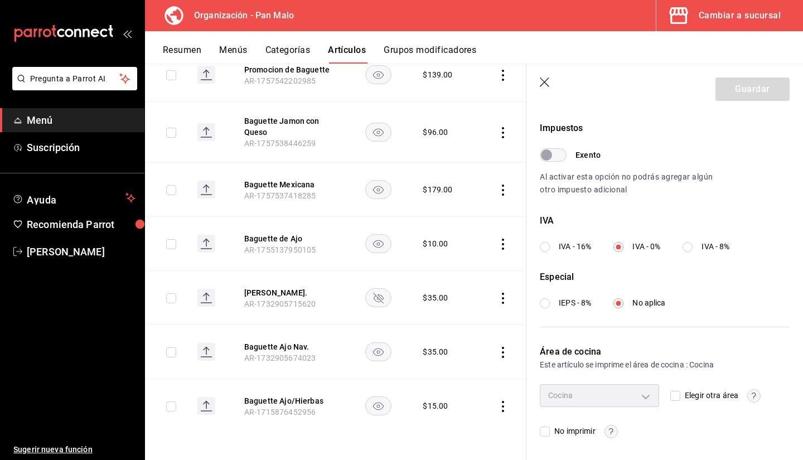
click at [644, 394] on div "Cocina" at bounding box center [599, 395] width 119 height 22
click at [670, 393] on input "Elegir otra área" at bounding box center [675, 396] width 10 height 10
checkbox input "true"
click at [637, 392] on body "Pregunta a Parrot AI Menú Suscripción Ayuda Recomienda Parrot [PERSON_NAME] Sug…" at bounding box center [401, 230] width 803 height 460
click at [643, 392] on div at bounding box center [401, 230] width 803 height 460
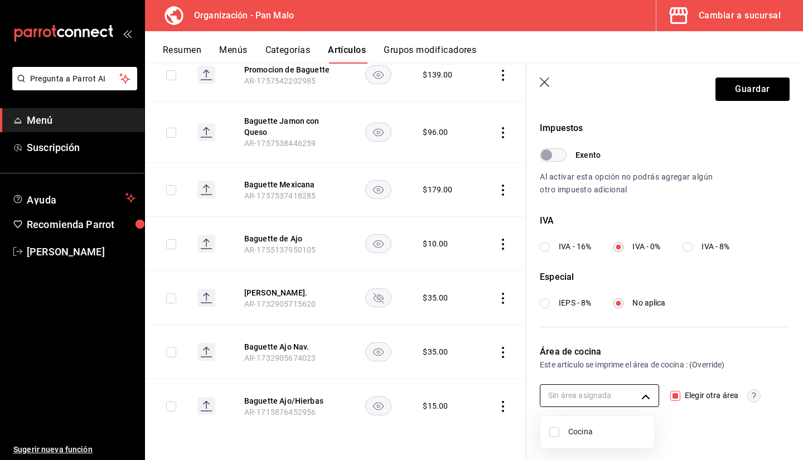
click at [641, 400] on body "Pregunta a Parrot AI Menú Suscripción Ayuda Recomienda Parrot [PERSON_NAME] Sug…" at bounding box center [401, 230] width 803 height 460
click at [618, 421] on li "Cocina" at bounding box center [597, 432] width 114 height 23
type input "b7144bea-908d-4b58-95b0-8df689f21d33"
checkbox input "true"
drag, startPoint x: 803, startPoint y: 392, endPoint x: 793, endPoint y: 379, distance: 16.4
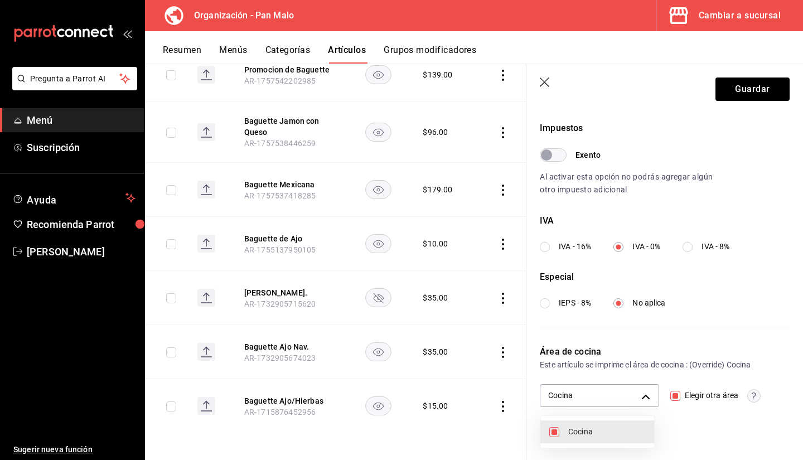
click at [798, 381] on div at bounding box center [401, 230] width 803 height 460
click at [773, 370] on div "Este artículo se imprime el área de cocina : (Override) Cocina" at bounding box center [665, 365] width 250 height 12
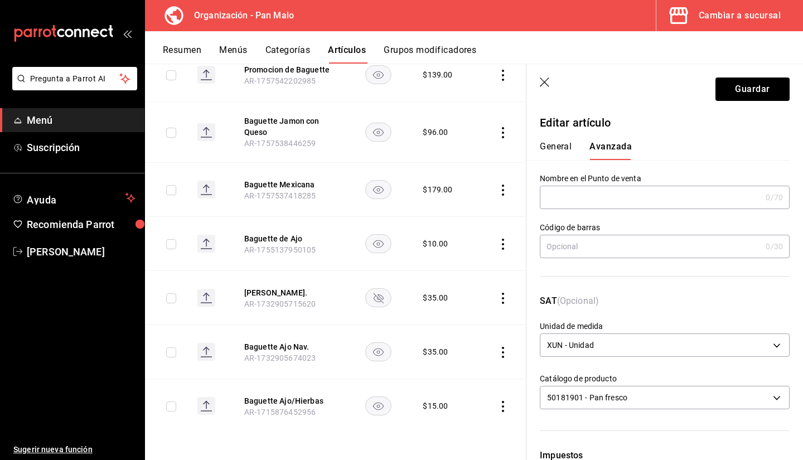
click at [551, 78] on icon "button" at bounding box center [545, 83] width 11 height 11
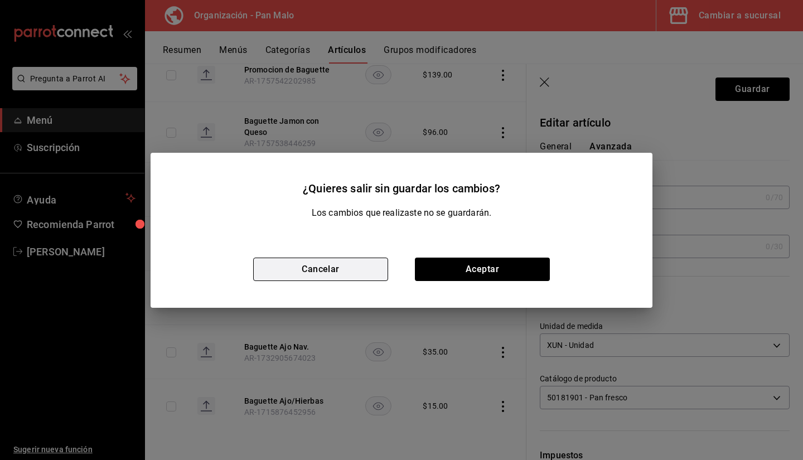
click at [359, 268] on button "Cancelar" at bounding box center [320, 269] width 135 height 23
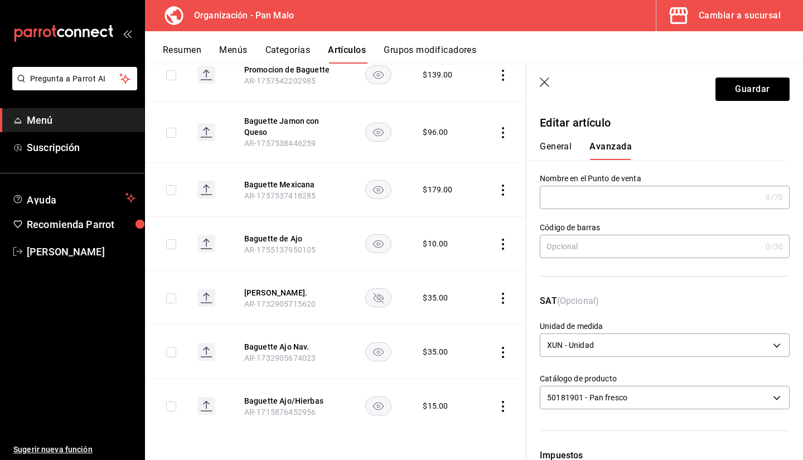
click at [554, 149] on button "General" at bounding box center [556, 150] width 32 height 19
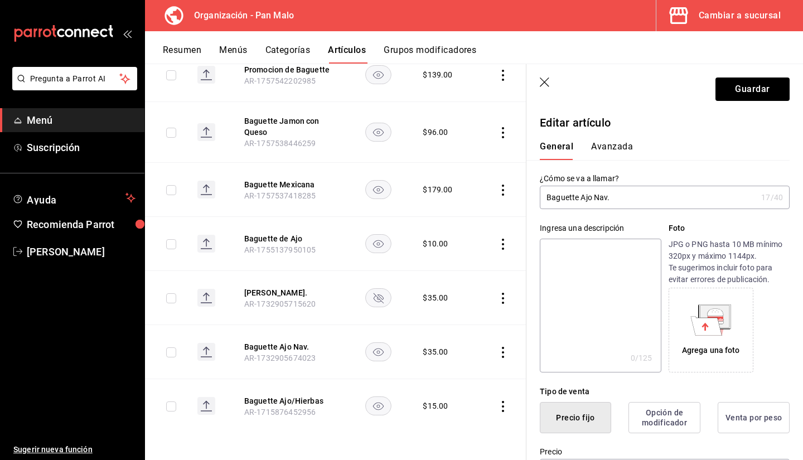
click at [599, 145] on button "Avanzada" at bounding box center [612, 150] width 42 height 19
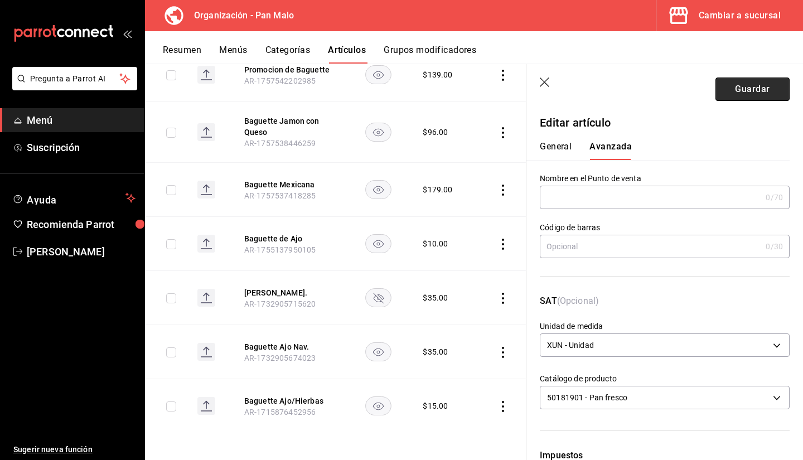
click at [745, 94] on button "Guardar" at bounding box center [753, 89] width 74 height 23
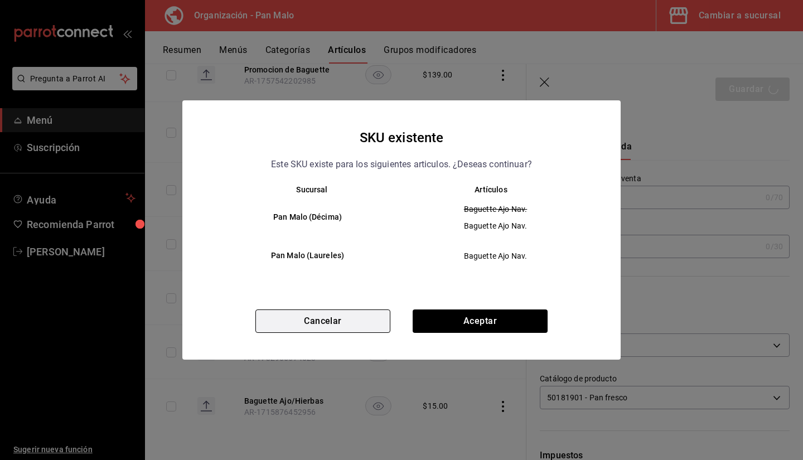
click at [360, 316] on button "Cancelar" at bounding box center [322, 321] width 135 height 23
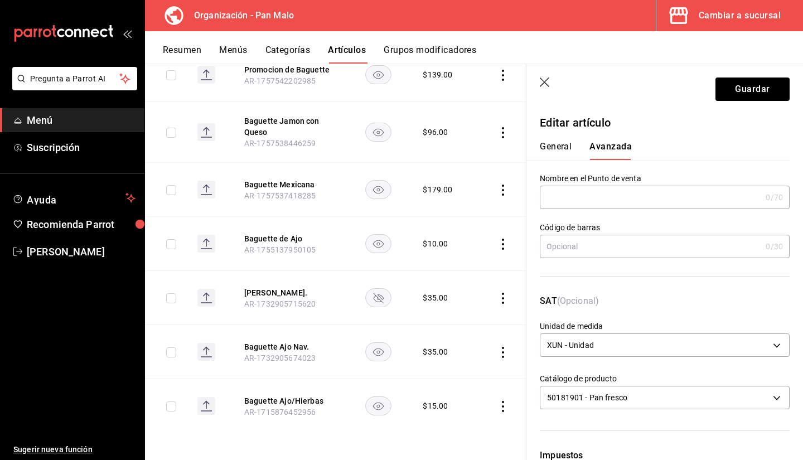
click at [544, 83] on icon "button" at bounding box center [545, 83] width 11 height 11
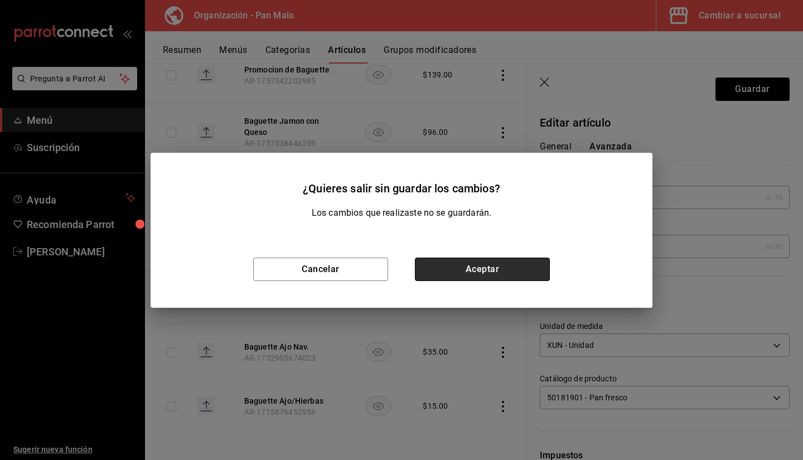
click at [487, 268] on button "Aceptar" at bounding box center [482, 269] width 135 height 23
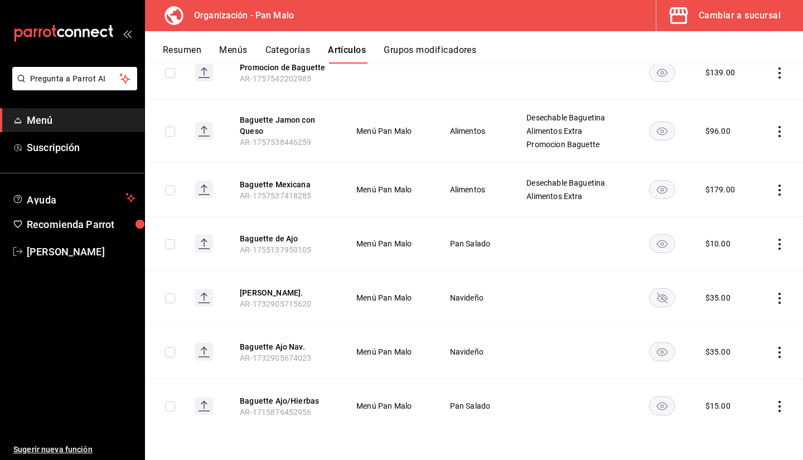
scroll to position [176, 0]
click at [297, 349] on button "Baguette Ajo Nav." at bounding box center [284, 346] width 89 height 11
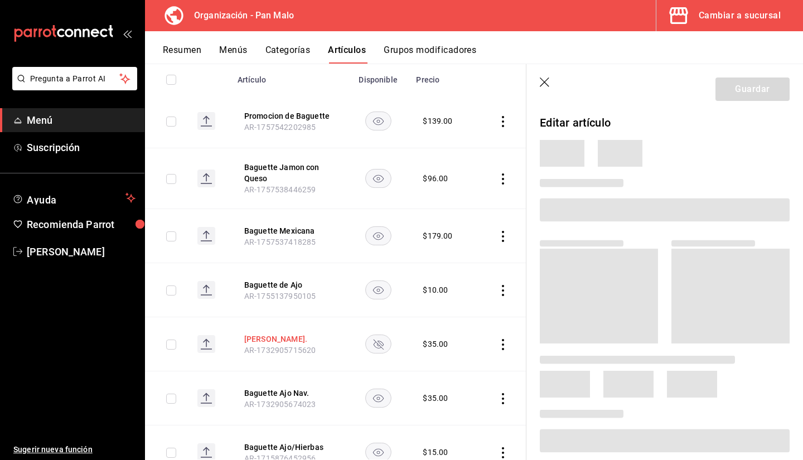
scroll to position [173, 0]
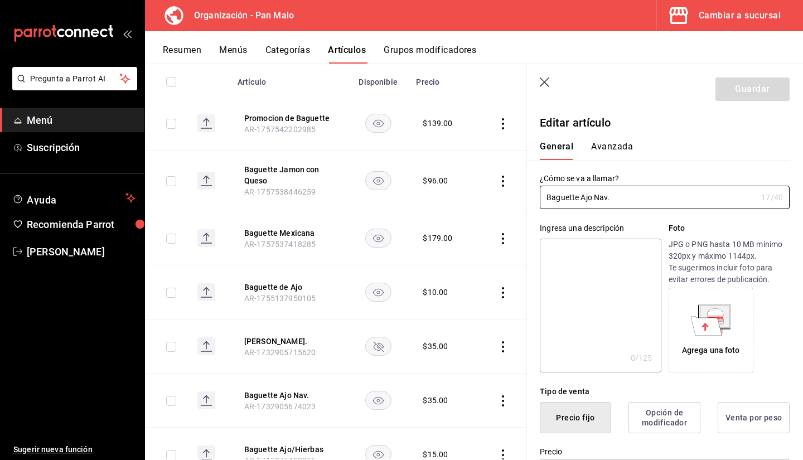
type input "$35.00"
radio input "false"
radio input "true"
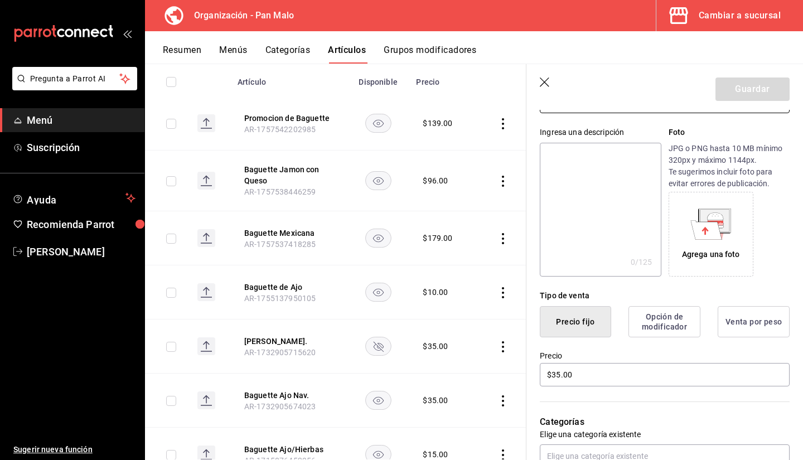
scroll to position [0, 0]
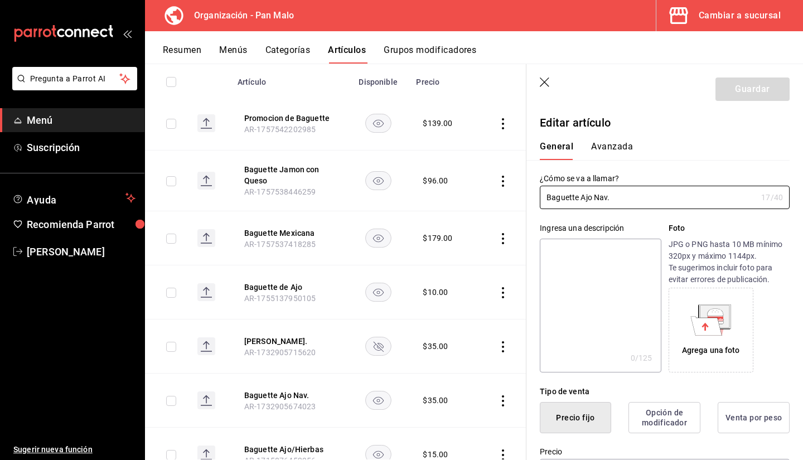
click at [289, 56] on button "Categorías" at bounding box center [287, 54] width 45 height 19
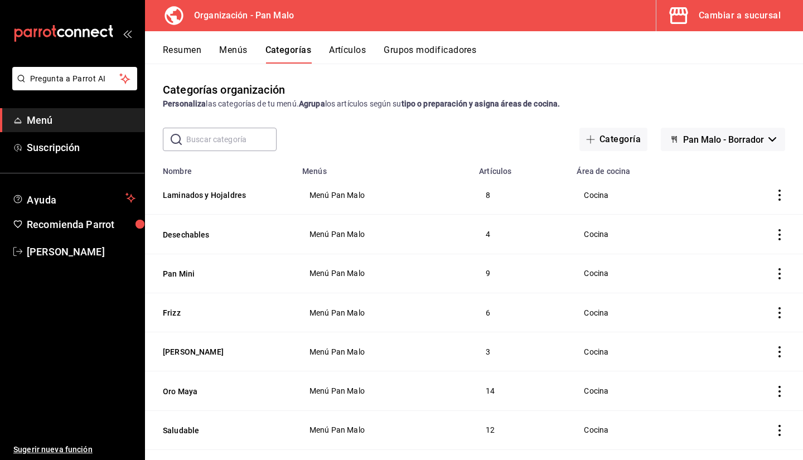
click at [253, 146] on input "text" at bounding box center [231, 139] width 90 height 22
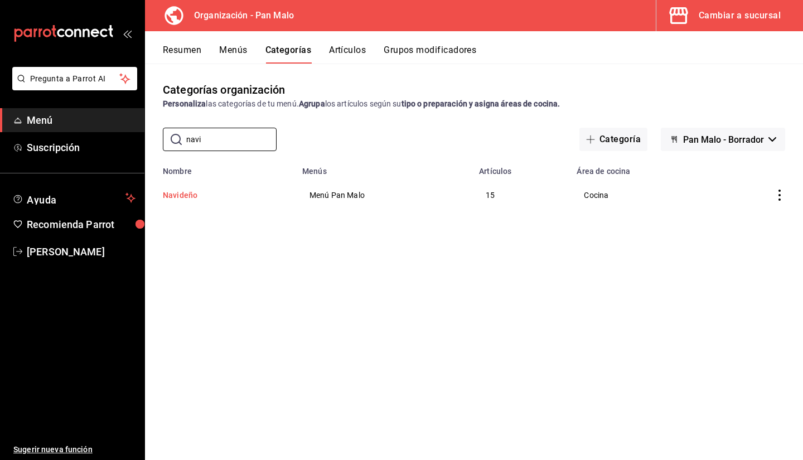
type input "navi"
click at [175, 201] on button "Navideño" at bounding box center [219, 195] width 112 height 11
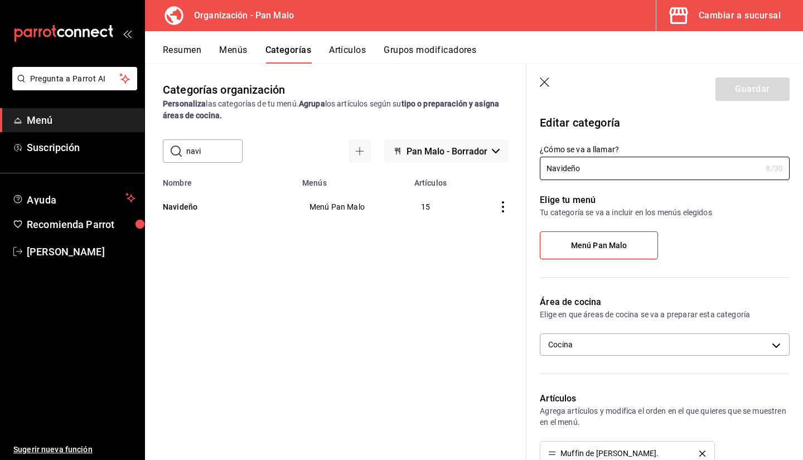
click at [538, 80] on header "Guardar" at bounding box center [664, 87] width 277 height 46
click at [554, 81] on header "Guardar" at bounding box center [664, 87] width 277 height 46
click at [545, 82] on icon "button" at bounding box center [545, 83] width 11 height 11
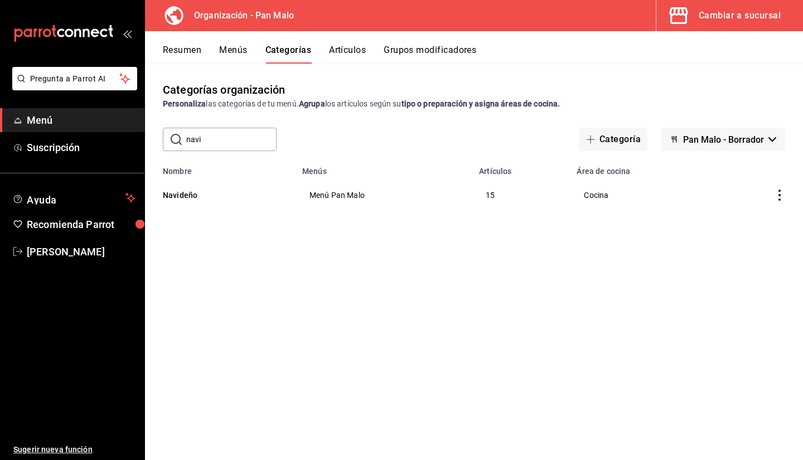
click at [237, 47] on button "Menús" at bounding box center [233, 54] width 28 height 19
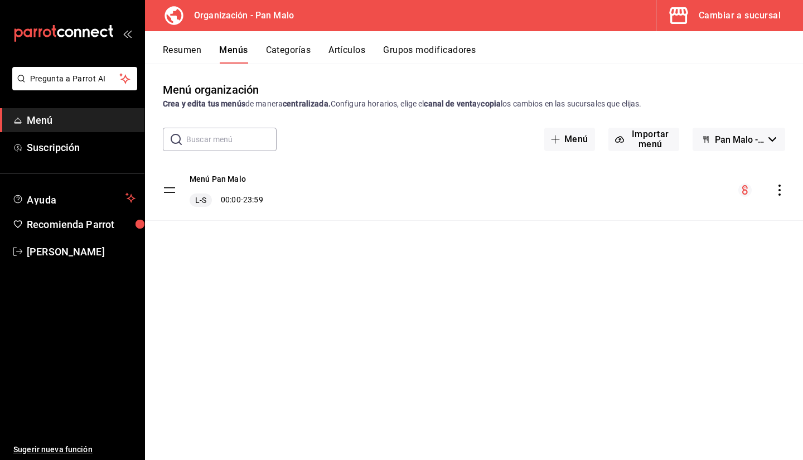
click at [356, 49] on button "Artículos" at bounding box center [347, 54] width 37 height 19
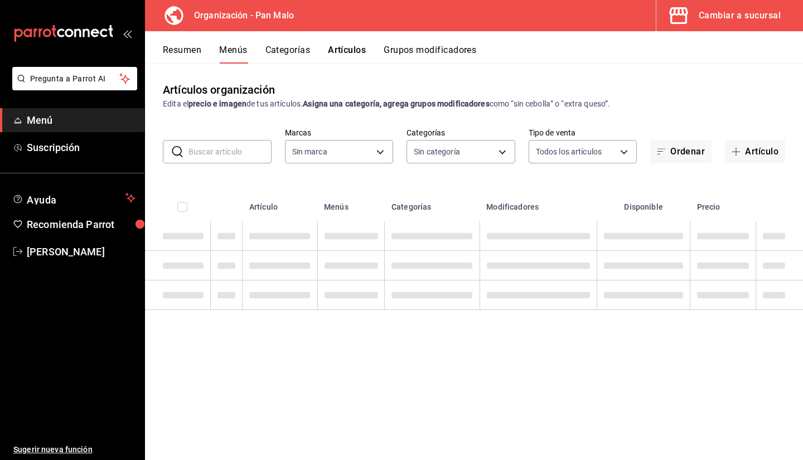
click at [230, 154] on input "text" at bounding box center [230, 152] width 83 height 22
click at [757, 147] on button "Artículo" at bounding box center [755, 151] width 60 height 23
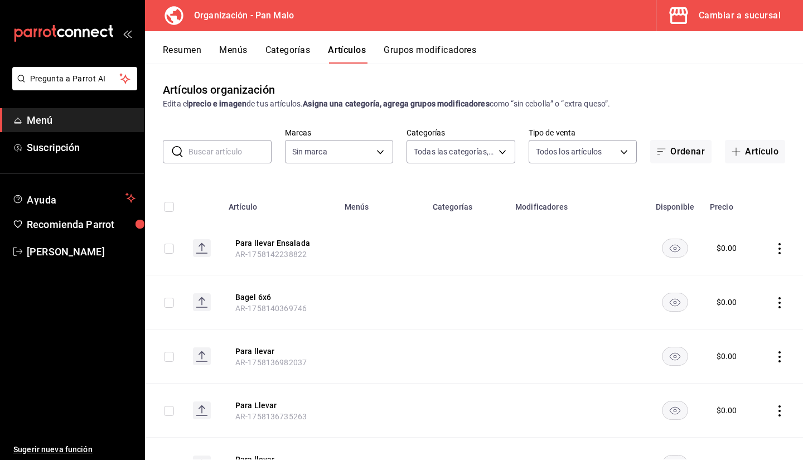
type input "29d1294a-295d-4472-8ea2-7d6c841903ae,51794acf-e1dd-4f38-9b3b-bc570c38acdf,faac9…"
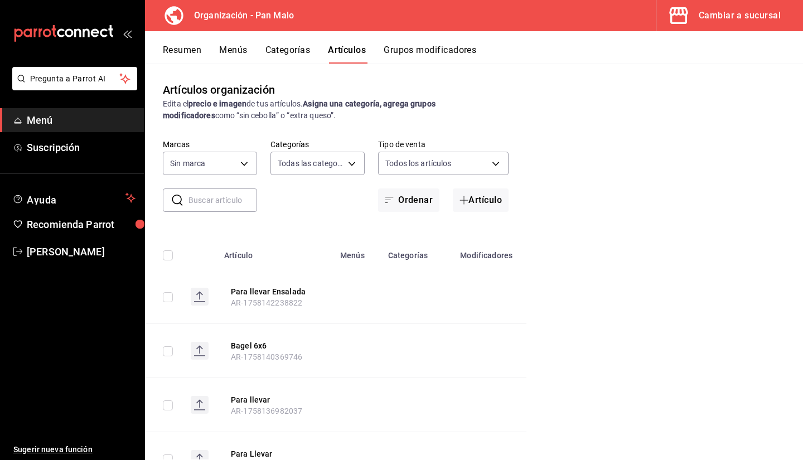
type input "fc172b80-d414-46c2-bed9-f4eeed86d775"
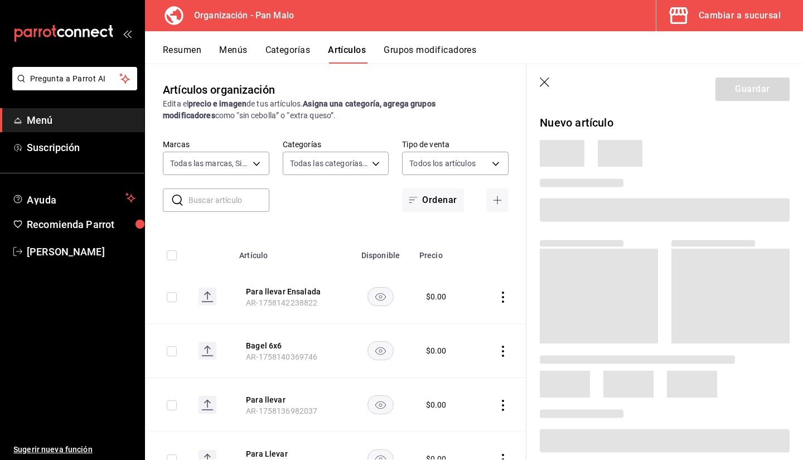
click at [543, 81] on icon "button" at bounding box center [544, 82] width 9 height 9
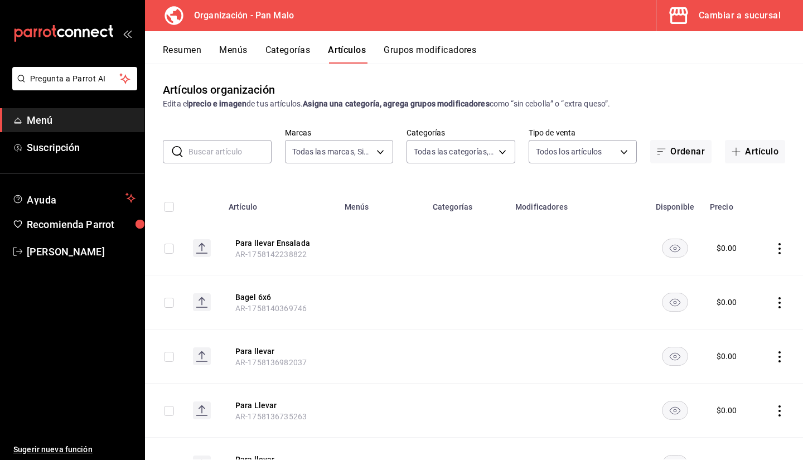
click at [745, 170] on div "Artículos organización Edita el precio e imagen de tus artículos. Asigna una ca…" at bounding box center [474, 262] width 658 height 396
click at [735, 152] on span "button" at bounding box center [738, 151] width 13 height 9
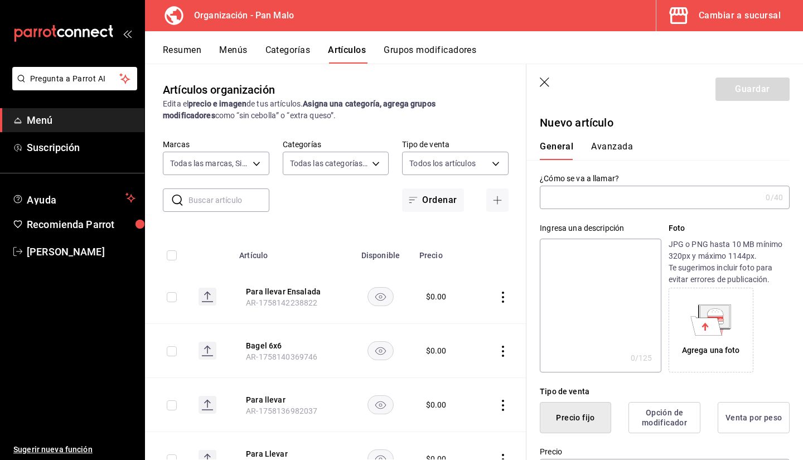
click at [644, 190] on input "text" at bounding box center [650, 197] width 221 height 22
type input "N"
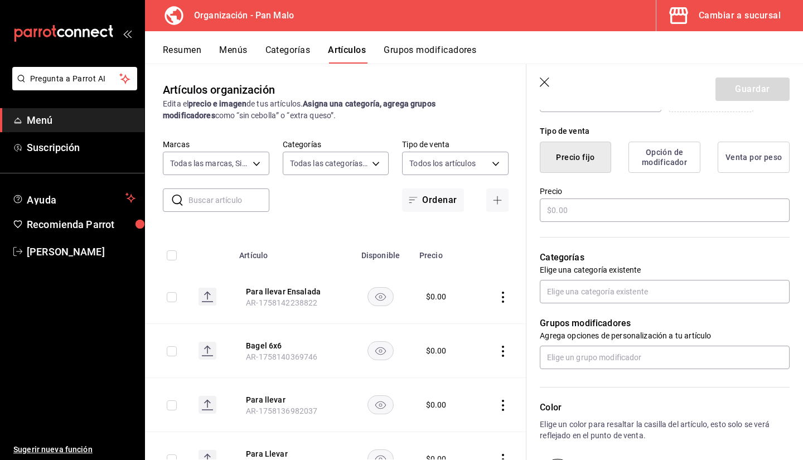
scroll to position [258, 0]
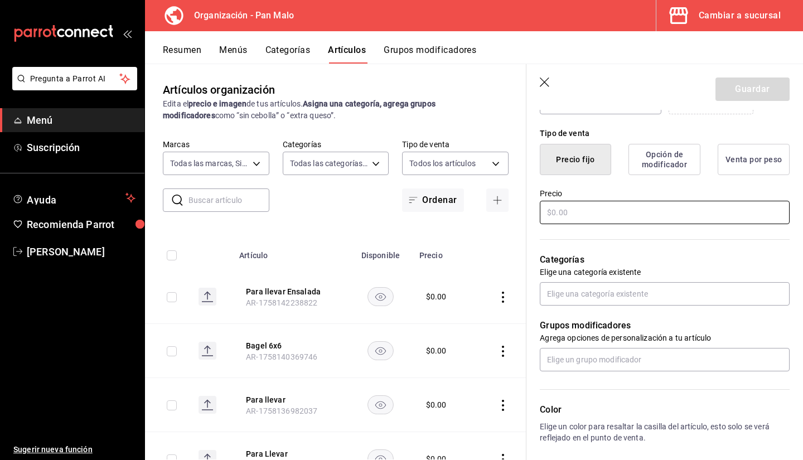
type input "Mini Pan de Muerto"
click at [658, 210] on input "text" at bounding box center [665, 212] width 250 height 23
type input "$25.00"
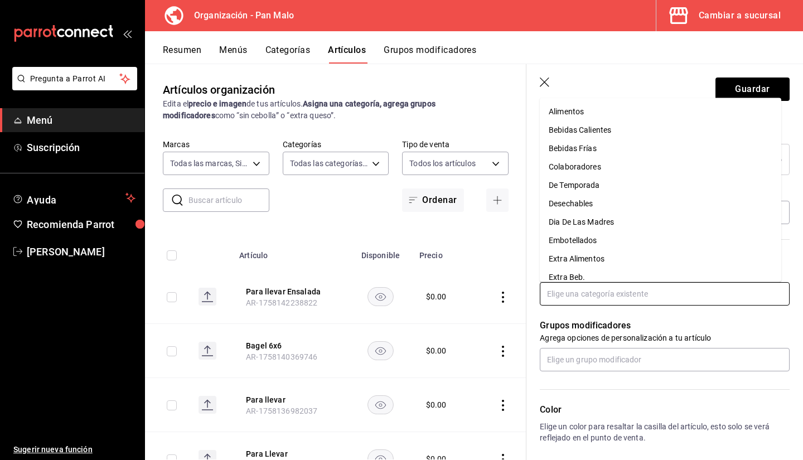
click at [597, 296] on input "text" at bounding box center [665, 293] width 250 height 23
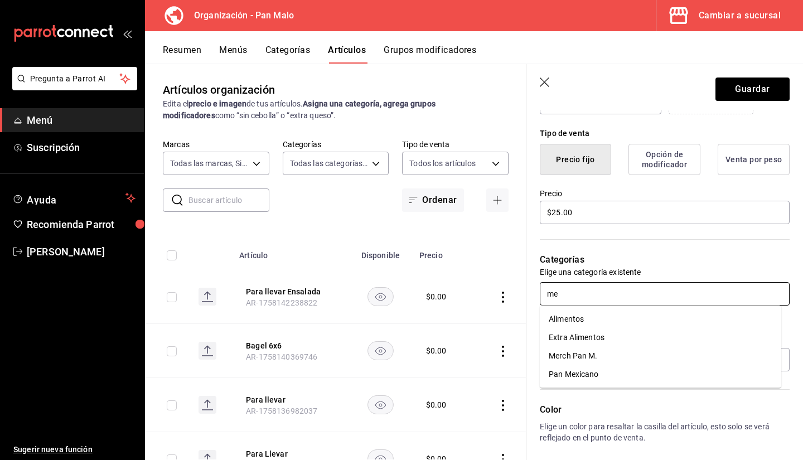
type input "mex"
click at [582, 330] on ul "Pan Mexicano" at bounding box center [660, 319] width 241 height 27
click at [577, 323] on li "Pan Mexicano" at bounding box center [660, 319] width 241 height 18
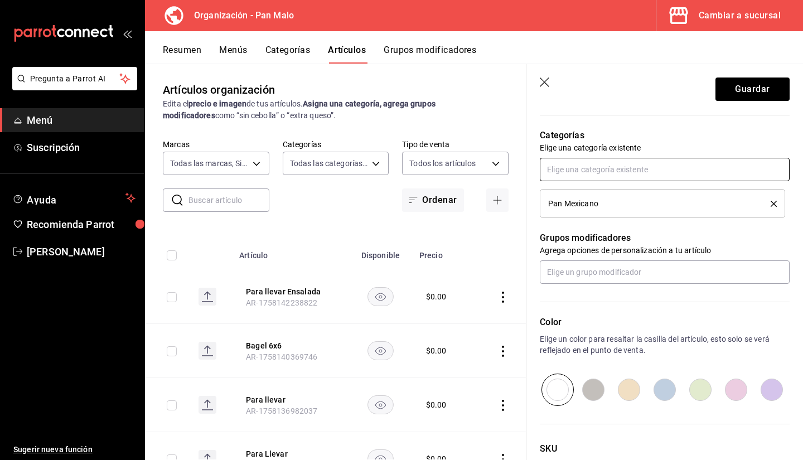
scroll to position [412, 0]
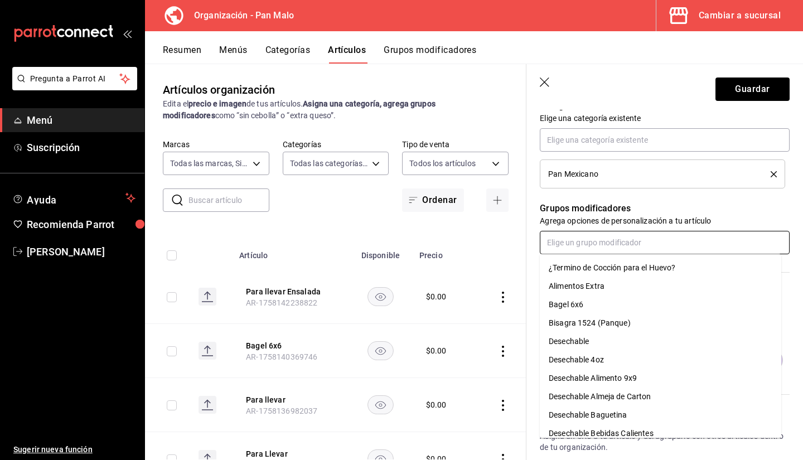
click at [605, 245] on input "text" at bounding box center [665, 242] width 250 height 23
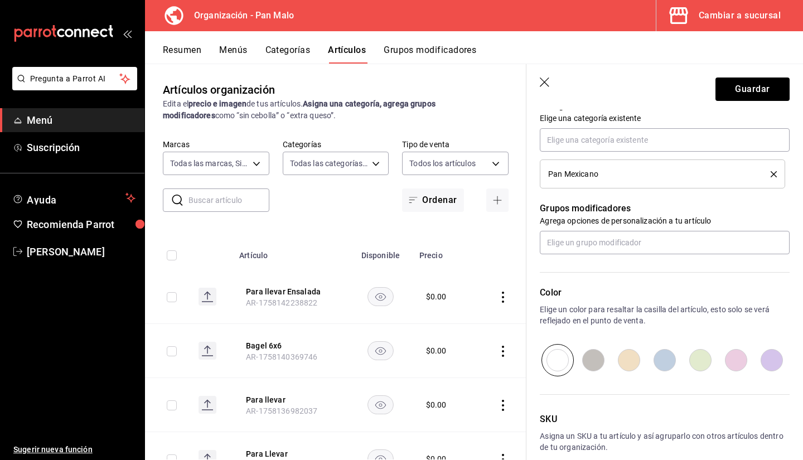
drag, startPoint x: 781, startPoint y: 283, endPoint x: 781, endPoint y: 291, distance: 8.4
click at [781, 291] on div "Nuevo artículo General Avanzada ¿Cómo se va a llamar? Mini Pan de Muerto 19 /40…" at bounding box center [664, 107] width 277 height 819
click at [735, 245] on input "text" at bounding box center [665, 242] width 250 height 23
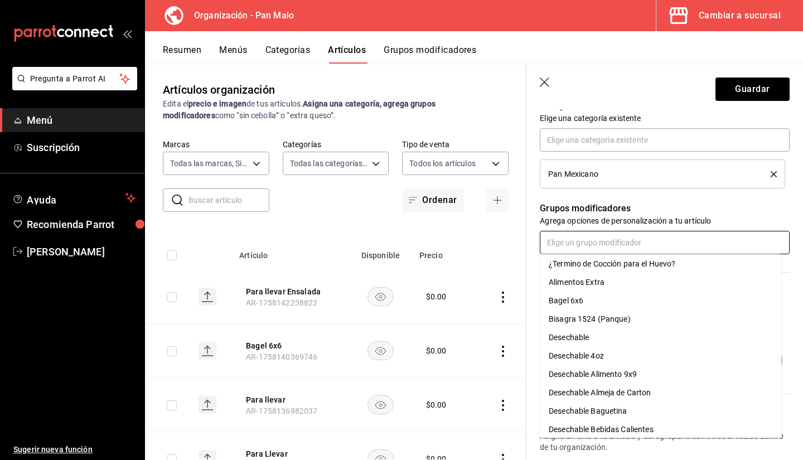
scroll to position [0, 0]
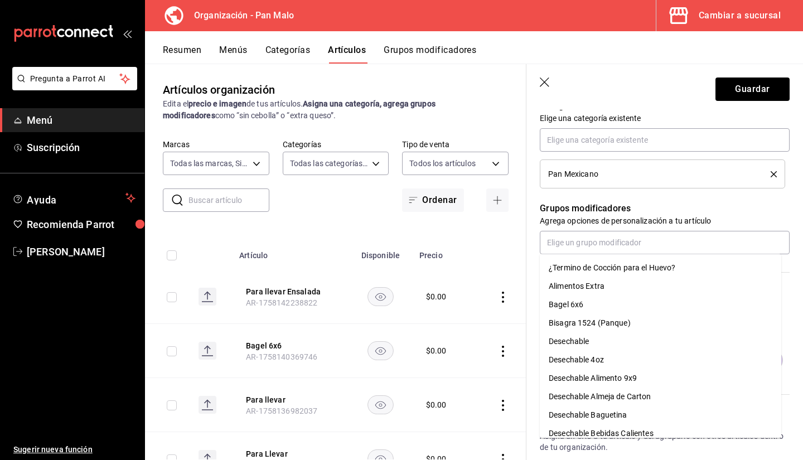
click at [714, 211] on p "Grupos modificadores" at bounding box center [665, 208] width 250 height 13
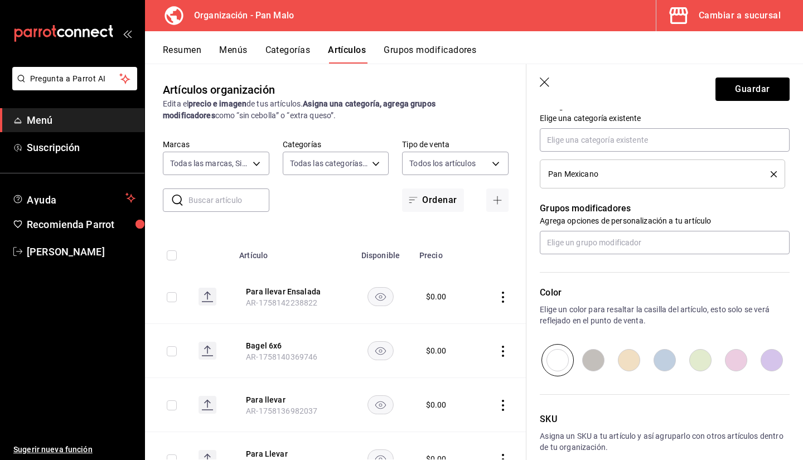
scroll to position [468, 0]
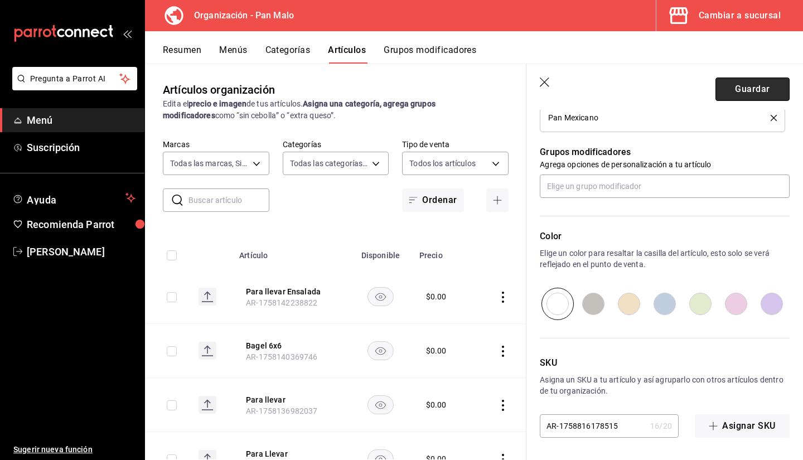
click at [731, 86] on button "Guardar" at bounding box center [753, 89] width 74 height 23
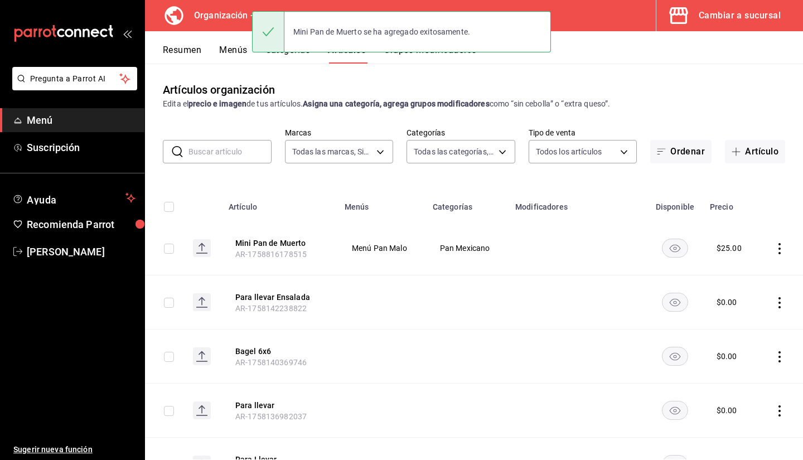
click at [208, 52] on div "Resumen Menús Categorías Artículos Grupos modificadores" at bounding box center [483, 54] width 640 height 19
click at [197, 51] on button "Resumen" at bounding box center [182, 54] width 38 height 19
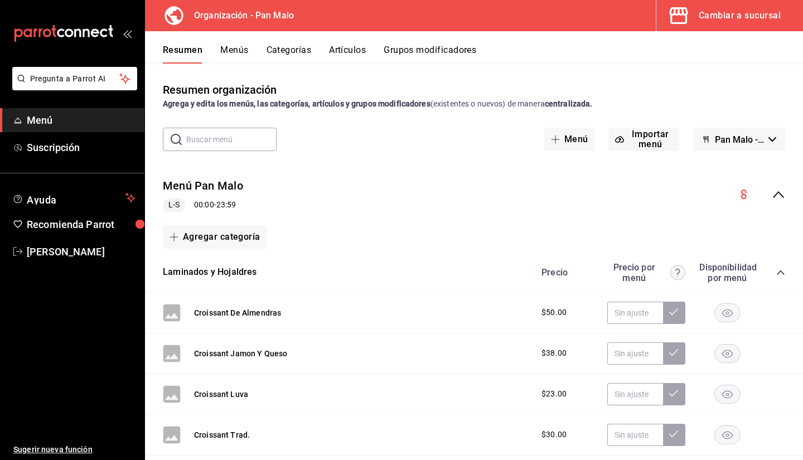
click at [228, 58] on button "Menús" at bounding box center [234, 54] width 28 height 19
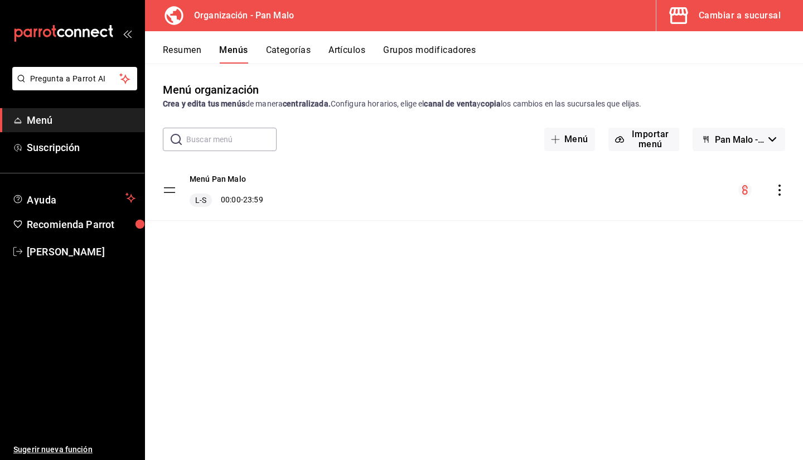
click at [781, 188] on icon "actions" at bounding box center [779, 190] width 11 height 11
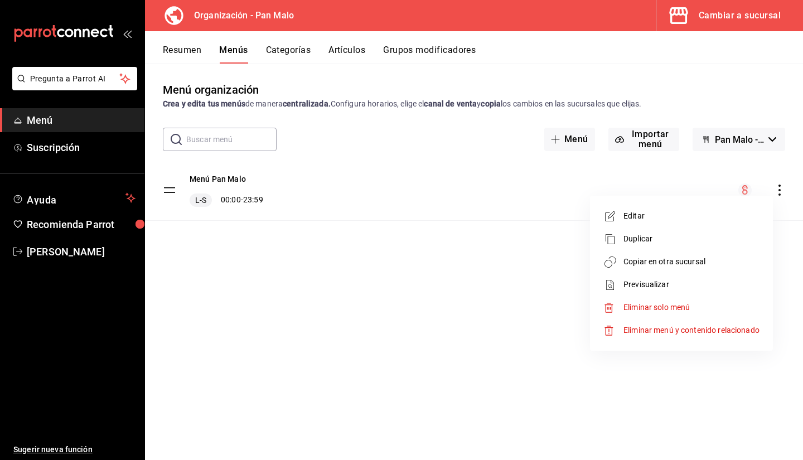
click at [709, 267] on span "Copiar en otra sucursal" at bounding box center [692, 262] width 136 height 12
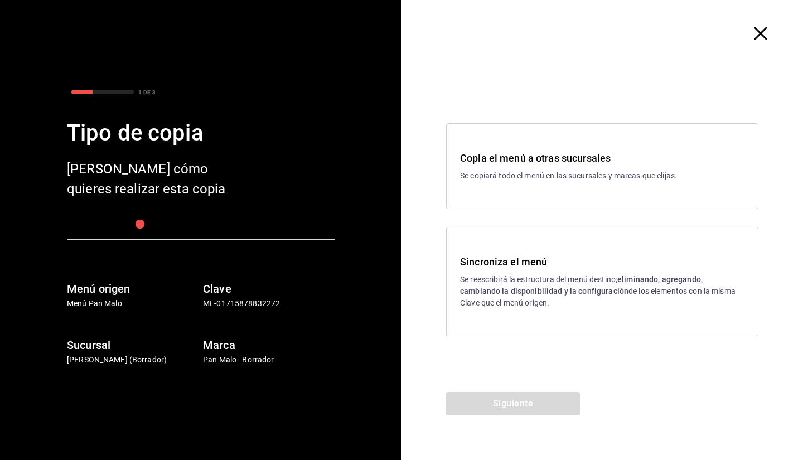
click at [592, 267] on h3 "Sincroniza el menú" at bounding box center [602, 261] width 284 height 15
click at [509, 407] on button "Siguiente" at bounding box center [513, 403] width 134 height 23
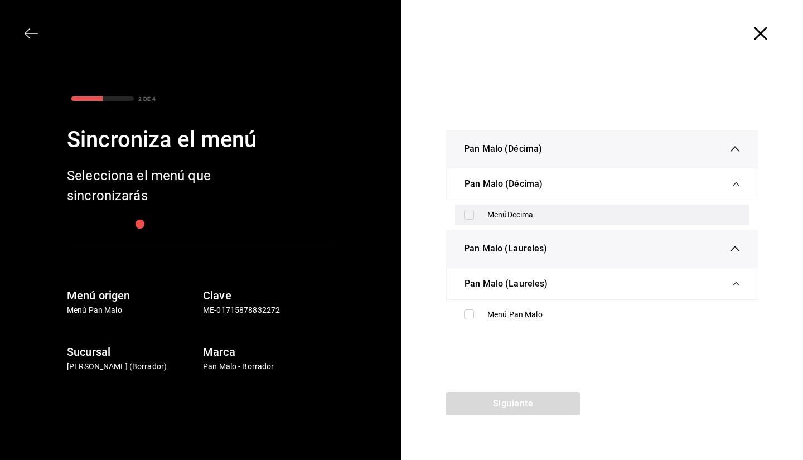
click at [498, 210] on div "MenúDecima" at bounding box center [613, 215] width 253 height 12
checkbox input "true"
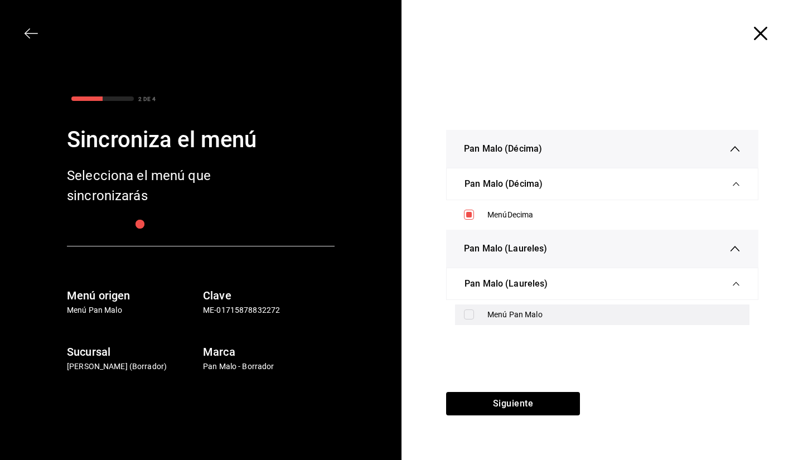
click at [494, 312] on div "Menú Pan Malo" at bounding box center [613, 315] width 253 height 12
checkbox input "true"
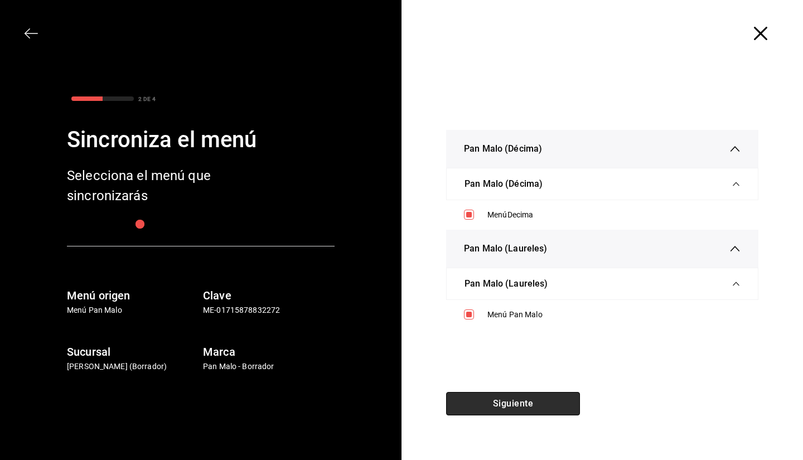
click at [490, 402] on button "Siguiente" at bounding box center [513, 403] width 134 height 23
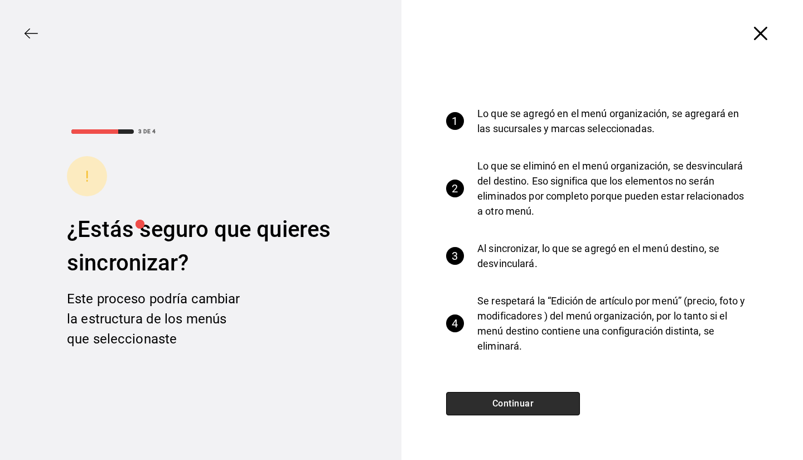
click at [492, 414] on button "Continuar" at bounding box center [513, 403] width 134 height 23
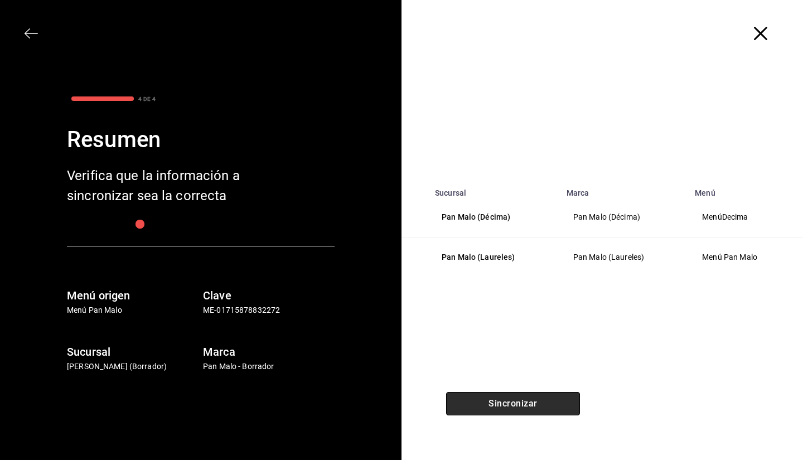
click at [492, 414] on button "Sincronizar" at bounding box center [513, 403] width 134 height 23
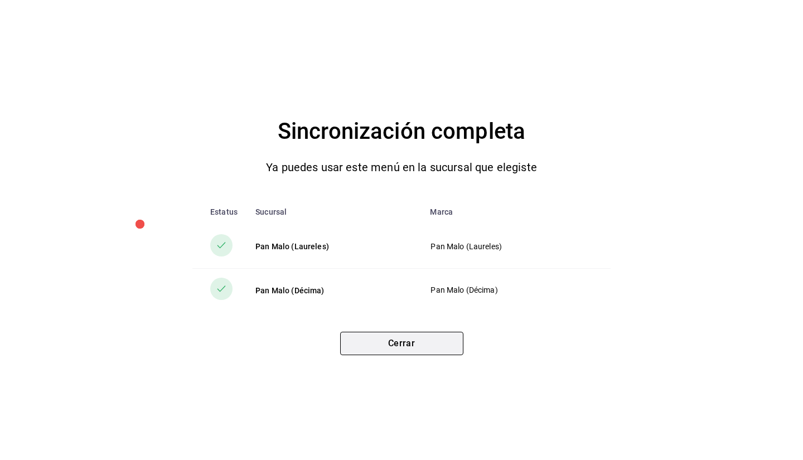
click at [419, 333] on button "Cerrar" at bounding box center [401, 343] width 123 height 23
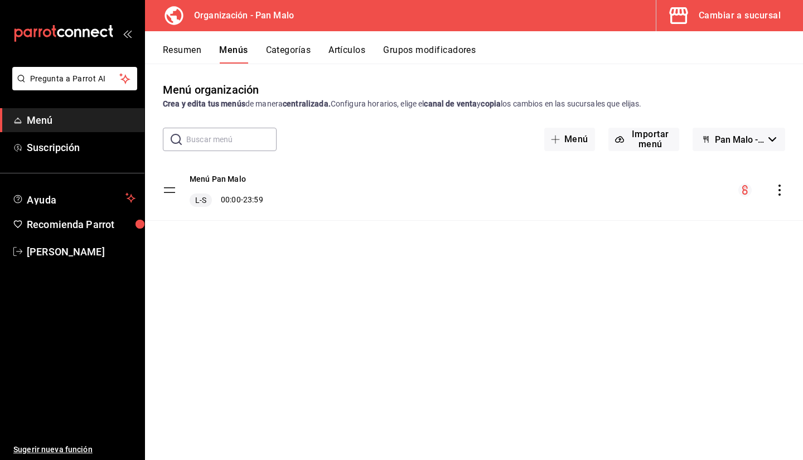
click at [751, 269] on div "Menú organización Crea y edita tus menús de manera centralizada. Configura hora…" at bounding box center [474, 270] width 658 height 378
click at [286, 47] on button "Categorías" at bounding box center [288, 54] width 45 height 19
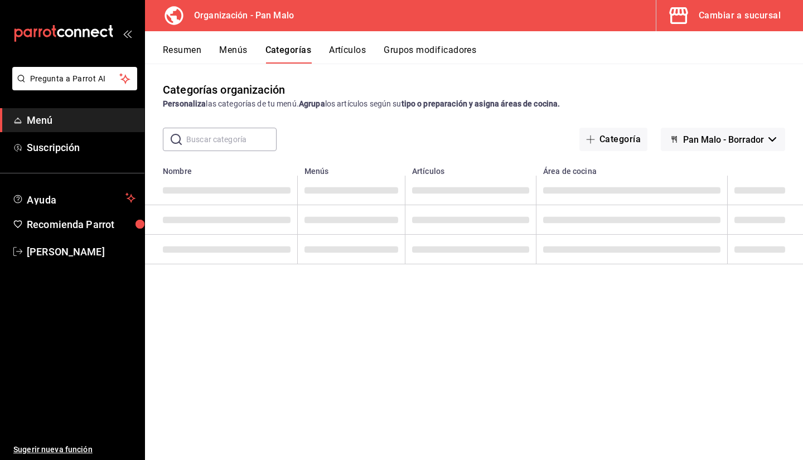
click at [243, 60] on button "Menús" at bounding box center [233, 54] width 28 height 19
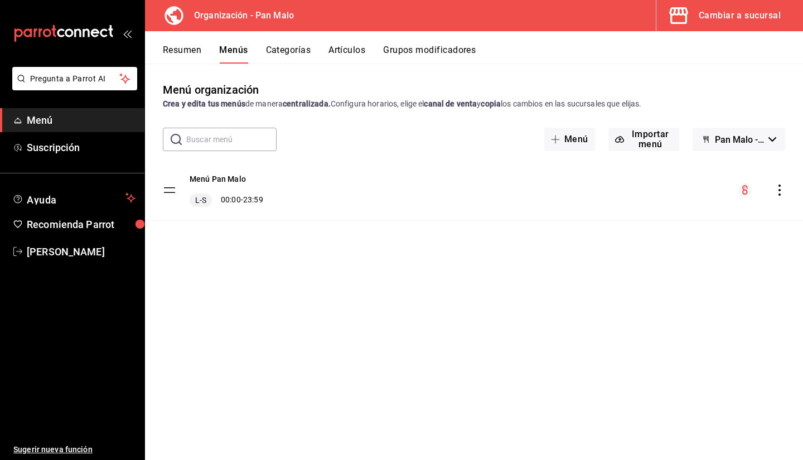
click at [738, 13] on div "Cambiar a sucursal" at bounding box center [740, 16] width 82 height 16
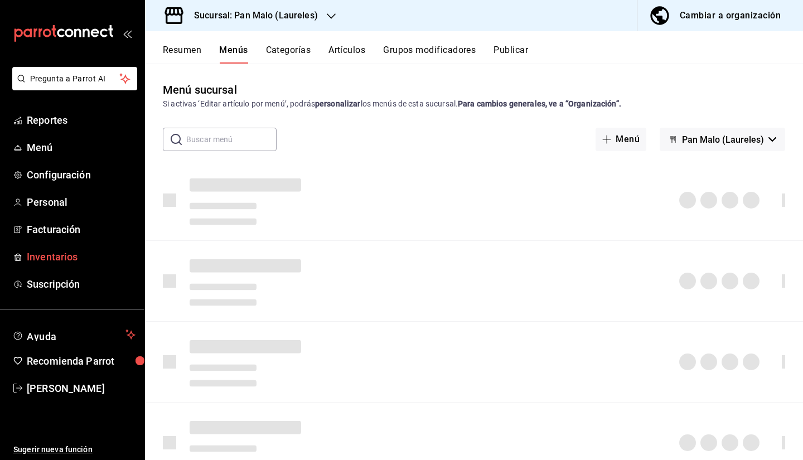
click at [63, 257] on span "Inventarios" at bounding box center [81, 256] width 109 height 15
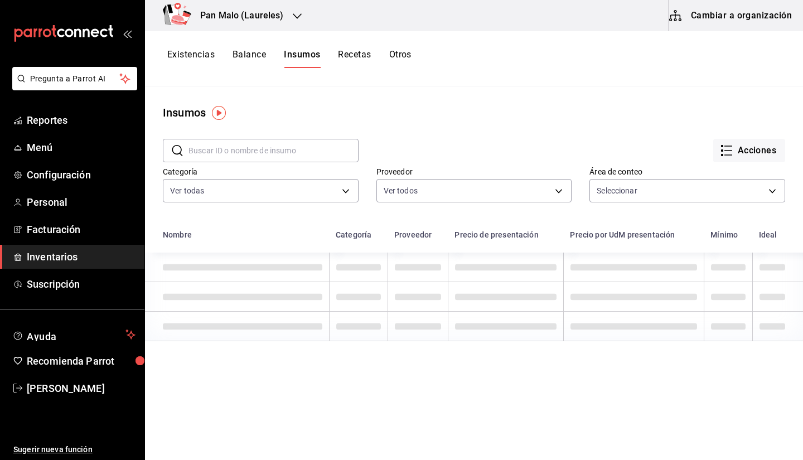
type input "c4d08561-fe3f-4d0b-9e8c-55dd6b6232db,3ece442d-8ef7-4dde-b159-57e55c6633a1"
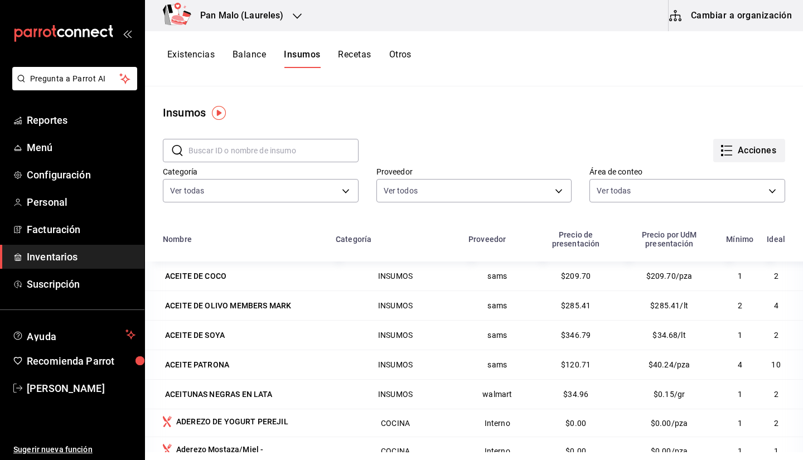
click at [732, 149] on button "Acciones" at bounding box center [749, 150] width 72 height 23
click at [664, 90] on div at bounding box center [401, 230] width 803 height 460
click at [191, 60] on button "Existencias" at bounding box center [190, 58] width 47 height 19
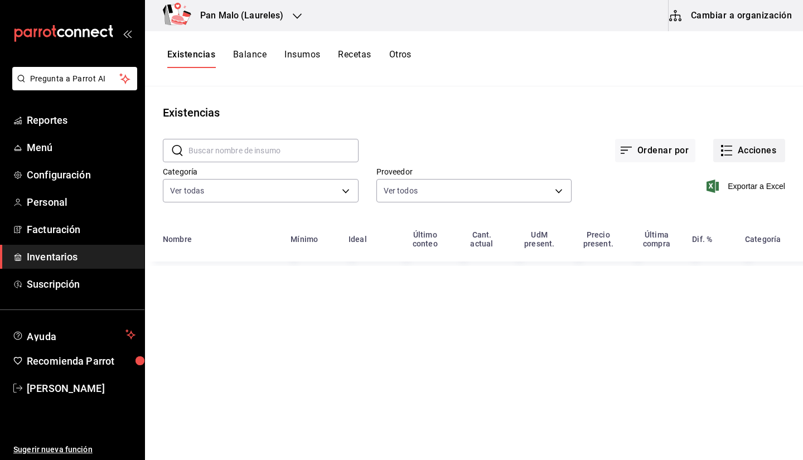
click at [730, 154] on icon "button" at bounding box center [726, 150] width 13 height 13
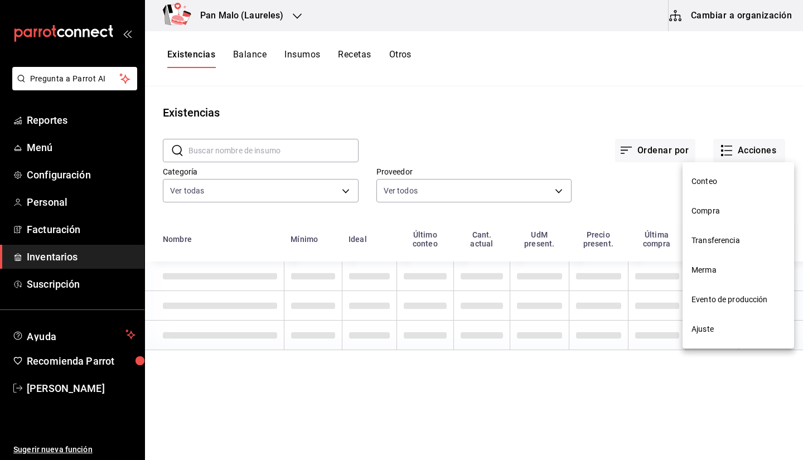
click at [703, 216] on span "Compra" at bounding box center [739, 211] width 94 height 12
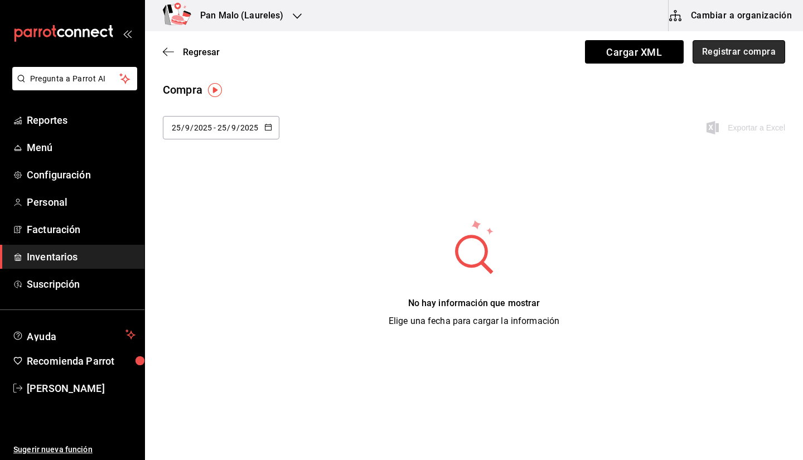
click at [706, 45] on button "Registrar compra" at bounding box center [739, 51] width 93 height 23
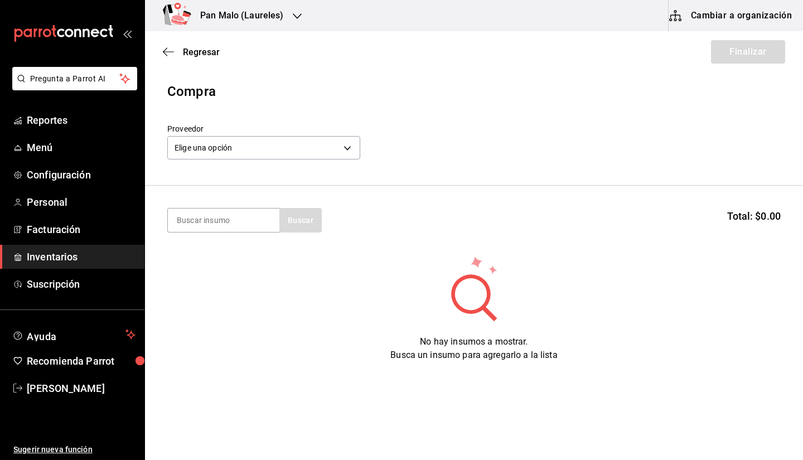
click at [239, 162] on div "Proveedor Elige una opción default" at bounding box center [263, 143] width 193 height 39
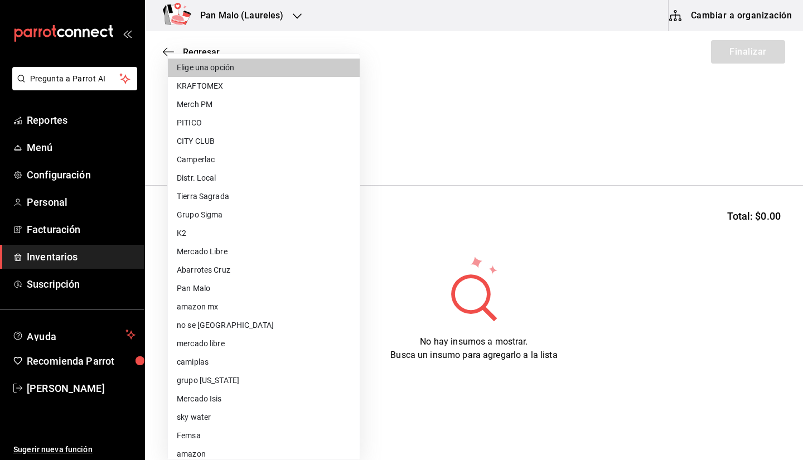
click at [239, 151] on body "Pregunta a Parrot AI Reportes Menú Configuración Personal Facturación Inventari…" at bounding box center [401, 198] width 803 height 397
click at [481, 136] on div at bounding box center [401, 230] width 803 height 460
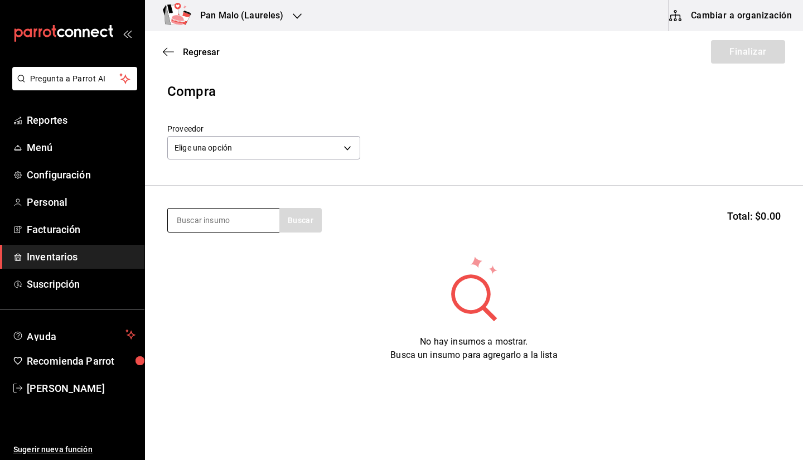
click at [267, 215] on input at bounding box center [224, 220] width 112 height 23
click at [202, 215] on input at bounding box center [224, 220] width 112 height 23
type input "q"
type input "e"
type input "l"
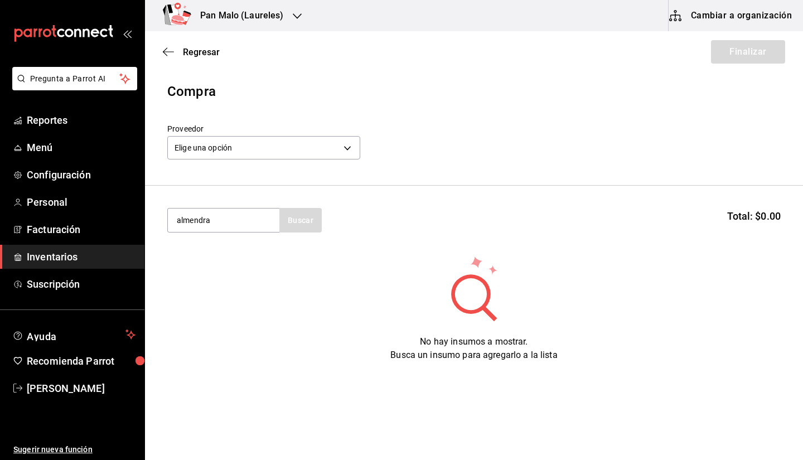
type input "almendra"
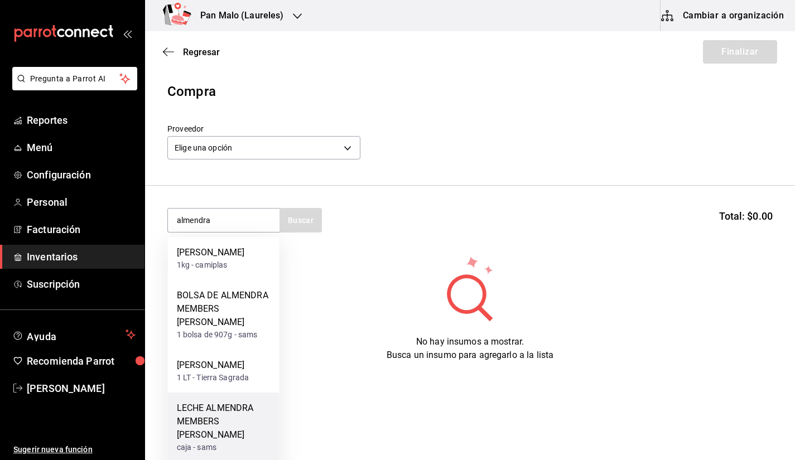
click at [259, 415] on div "LECHE ALMENDRA MEMBERS [PERSON_NAME]" at bounding box center [224, 422] width 94 height 40
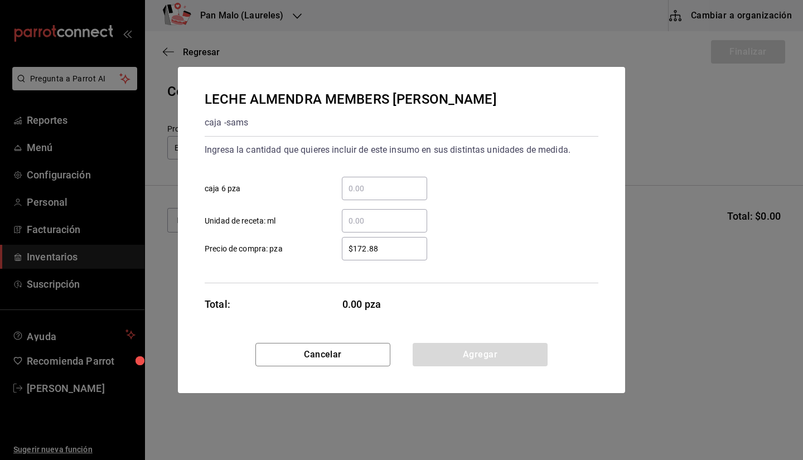
click at [361, 191] on input "​ caja 6 pza" at bounding box center [384, 188] width 85 height 13
type input "1"
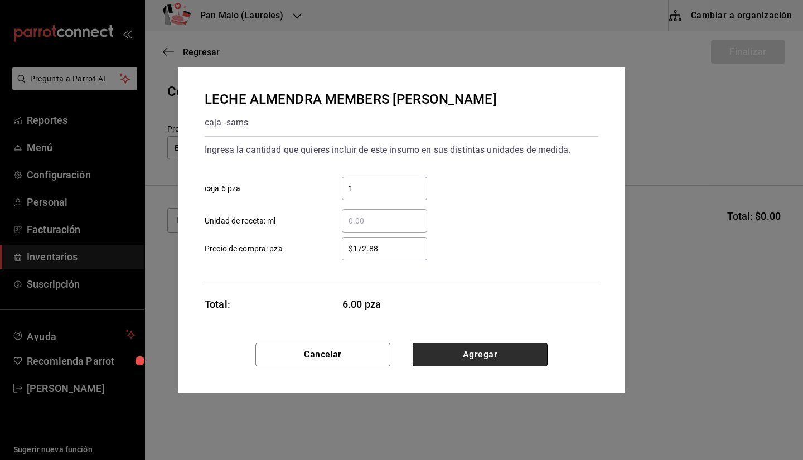
click at [486, 360] on button "Agregar" at bounding box center [480, 354] width 135 height 23
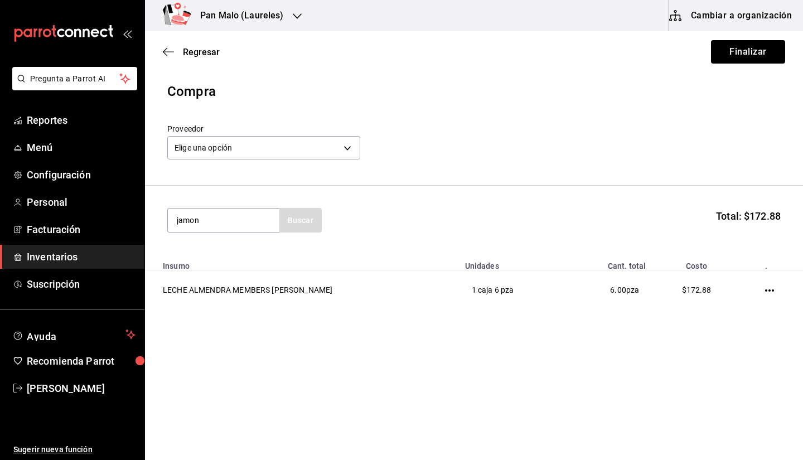
type input "jamon"
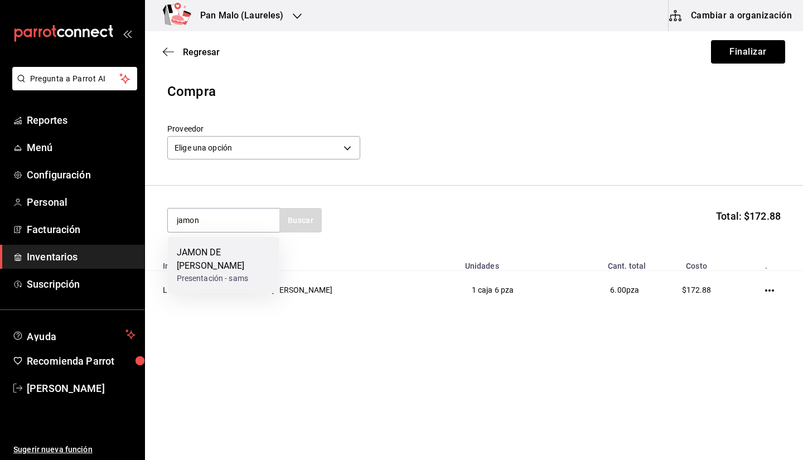
click at [214, 250] on div "JAMON DE PAVO PRODUCCION" at bounding box center [224, 259] width 94 height 27
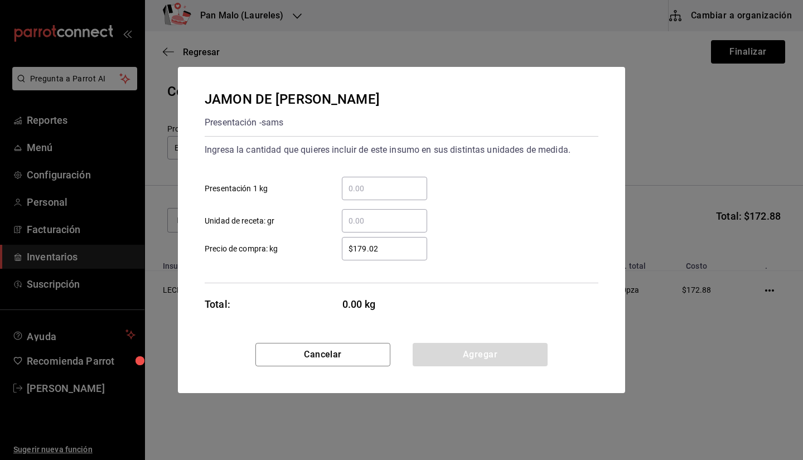
click at [376, 197] on div "​" at bounding box center [384, 188] width 85 height 23
click at [376, 195] on input "​ Presentación 1 kg" at bounding box center [384, 188] width 85 height 13
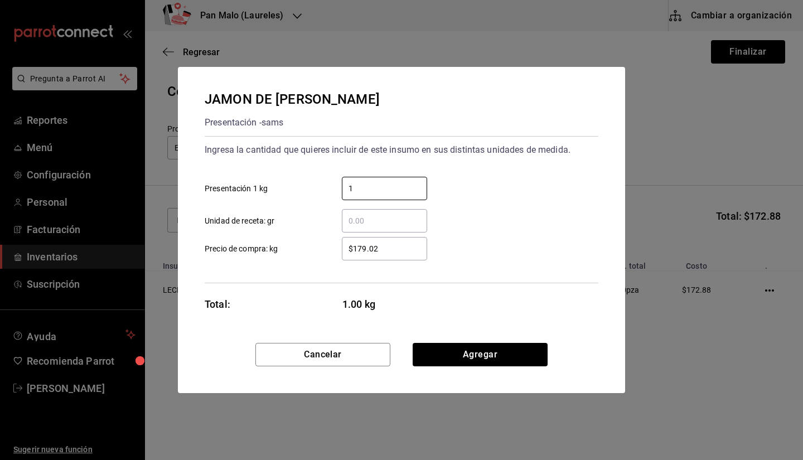
type input "1"
click at [495, 370] on div "Cancelar Agregar" at bounding box center [401, 368] width 447 height 50
click at [491, 366] on button "Agregar" at bounding box center [480, 354] width 135 height 23
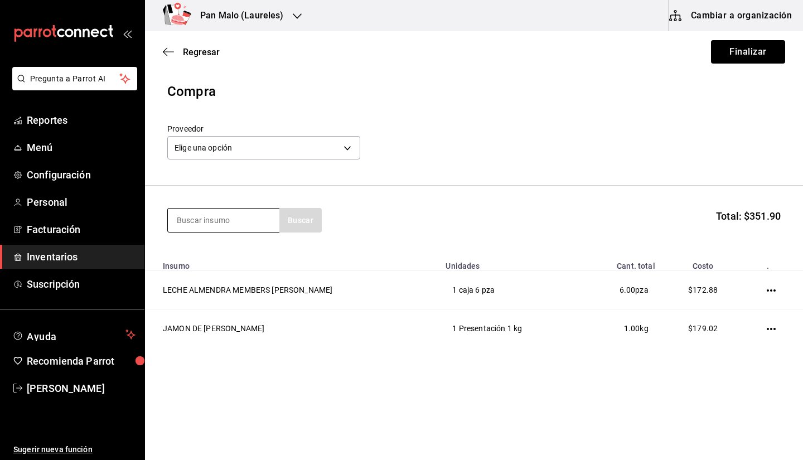
click at [241, 225] on input at bounding box center [224, 220] width 112 height 23
click at [803, 201] on section "Buscar Total: $351.90" at bounding box center [474, 220] width 658 height 69
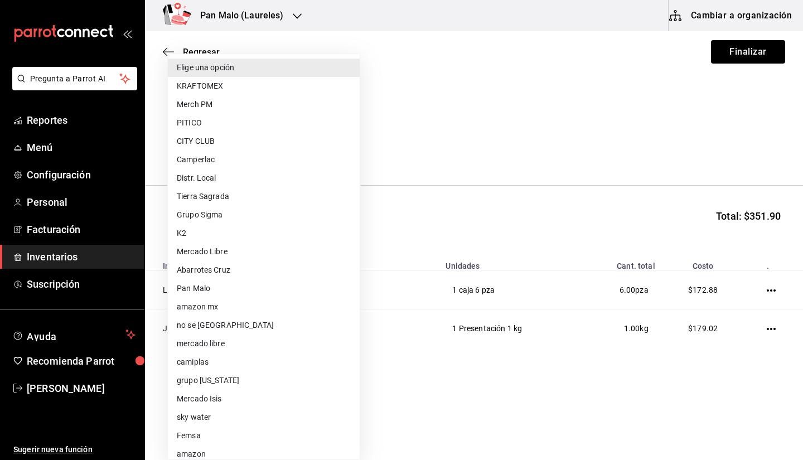
click at [307, 148] on body "Pregunta a Parrot AI Reportes Menú Configuración Personal Facturación Inventari…" at bounding box center [401, 198] width 803 height 397
click at [432, 206] on div at bounding box center [401, 230] width 803 height 460
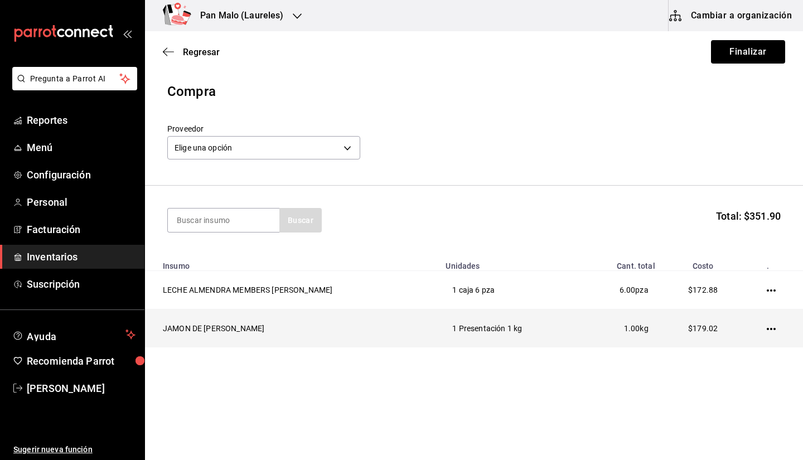
click at [776, 343] on td at bounding box center [774, 329] width 59 height 38
click at [772, 332] on icon "button" at bounding box center [771, 329] width 9 height 9
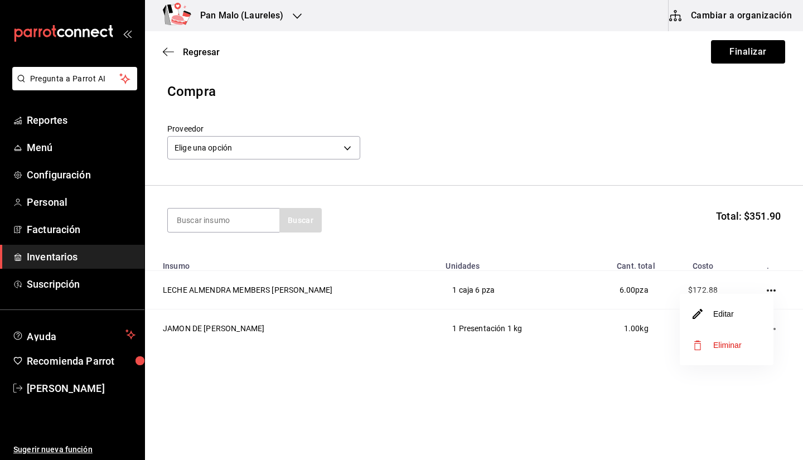
click at [704, 323] on li "Editar" at bounding box center [727, 313] width 94 height 31
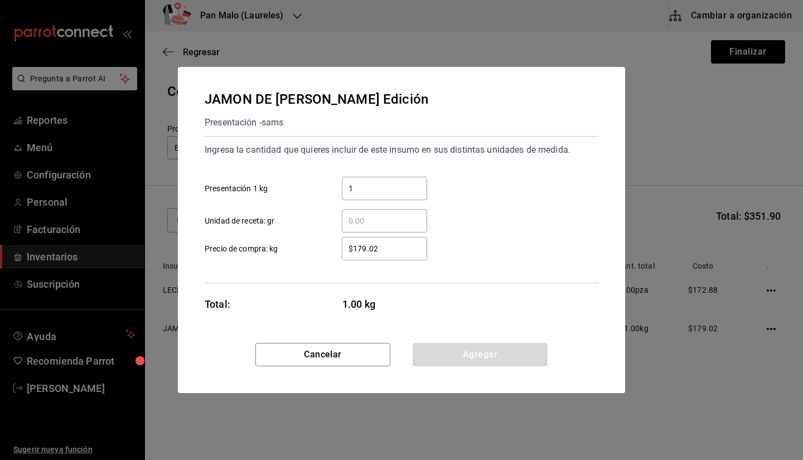
click at [377, 176] on div "1 ​ Presentación 1 kg" at bounding box center [397, 184] width 403 height 32
click at [364, 185] on input "1" at bounding box center [384, 188] width 85 height 13
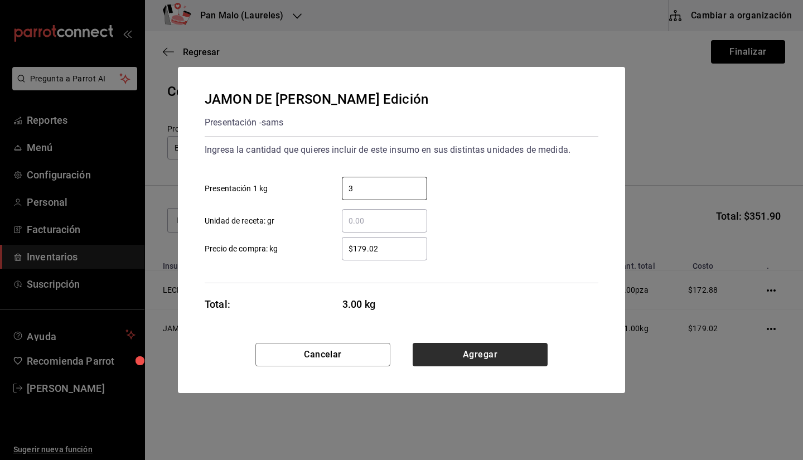
type input "3"
click at [484, 361] on button "Agregar" at bounding box center [480, 354] width 135 height 23
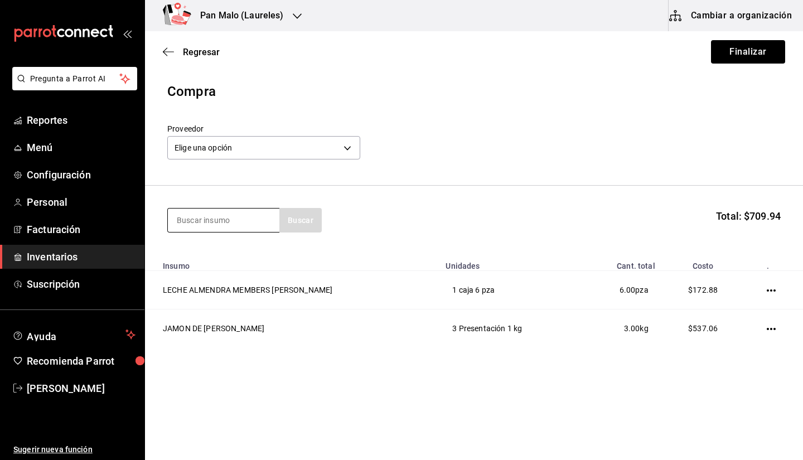
click at [207, 210] on input at bounding box center [224, 220] width 112 height 23
type input "q"
click at [229, 150] on body "Pregunta a Parrot AI Reportes Menú Configuración Personal Facturación Inventari…" at bounding box center [401, 198] width 803 height 397
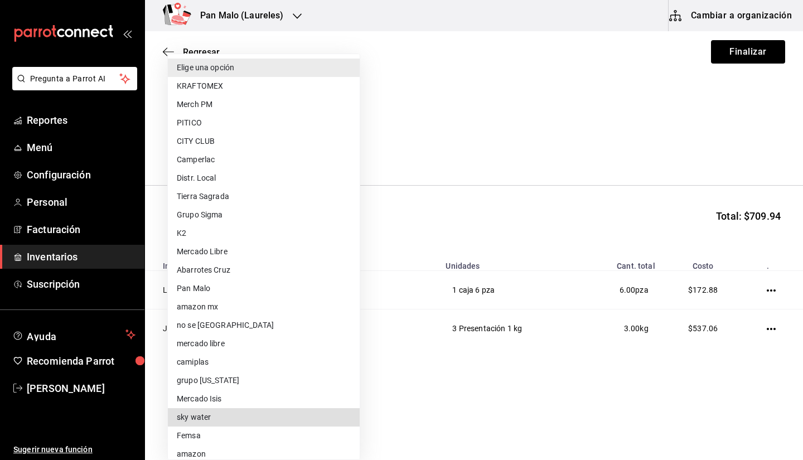
scroll to position [64, 0]
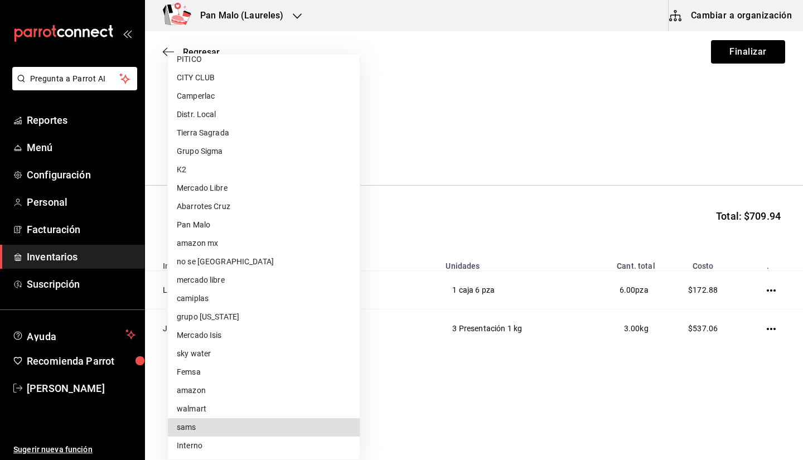
click at [236, 433] on li "sams" at bounding box center [264, 427] width 192 height 18
type input "a354c14f-b523-4790-b00e-6b1458811c44"
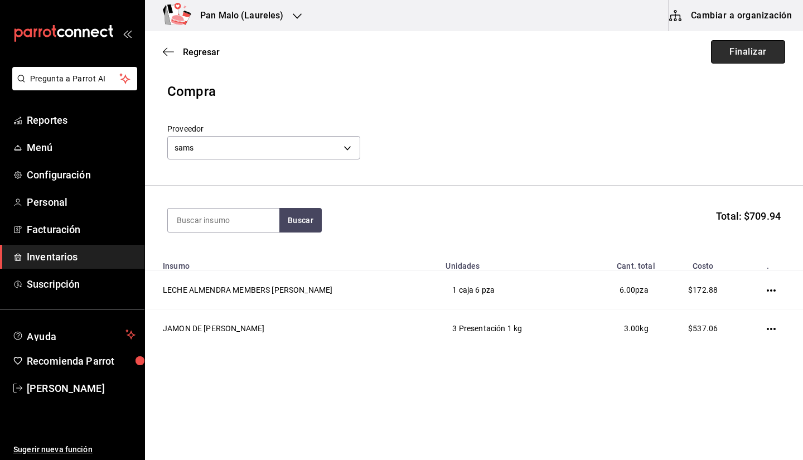
click at [749, 58] on button "Finalizar" at bounding box center [748, 51] width 74 height 23
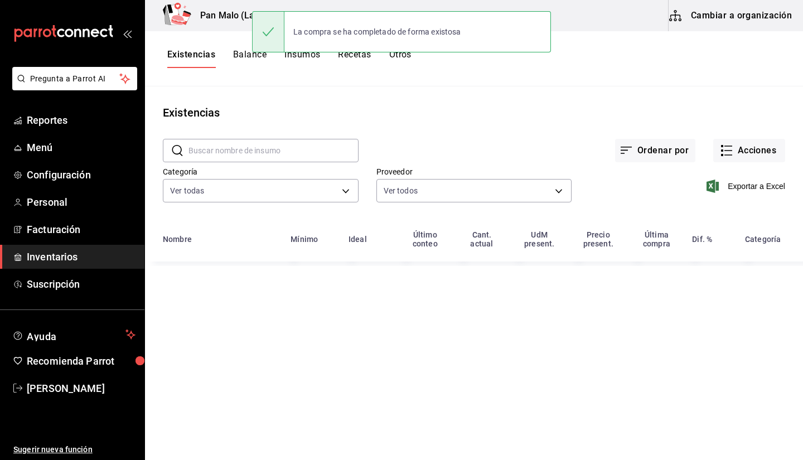
click at [205, 153] on input "text" at bounding box center [274, 150] width 170 height 22
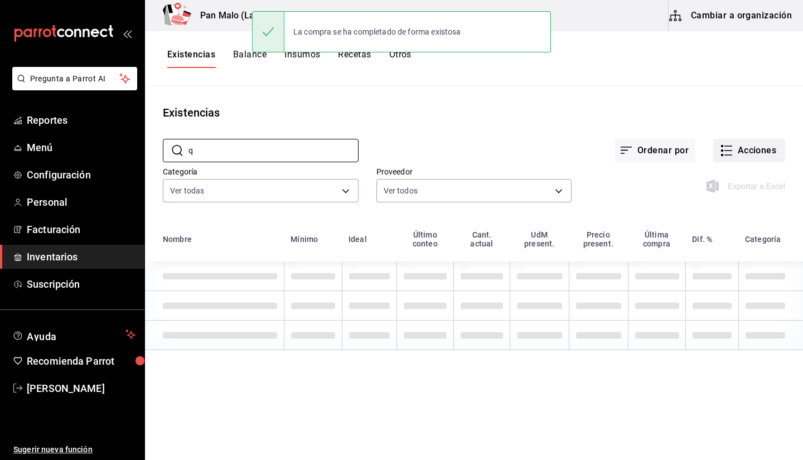
type input "q"
click at [747, 147] on button "Acciones" at bounding box center [749, 150] width 72 height 23
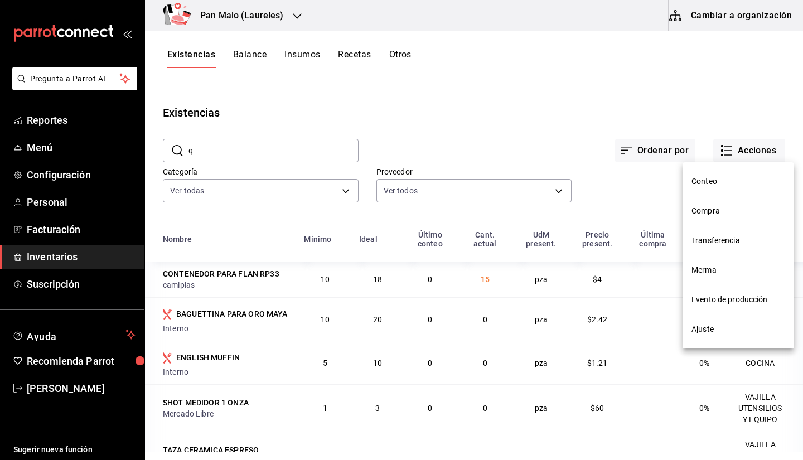
click at [730, 223] on li "Compra" at bounding box center [739, 211] width 112 height 30
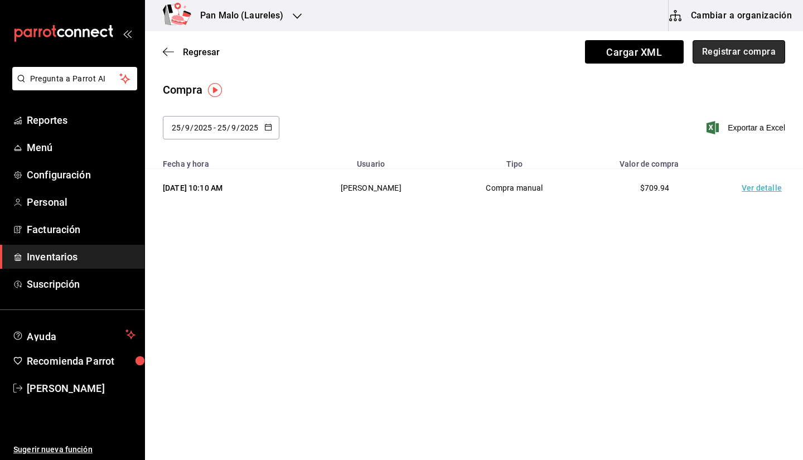
click at [721, 60] on button "Registrar compra" at bounding box center [739, 51] width 93 height 23
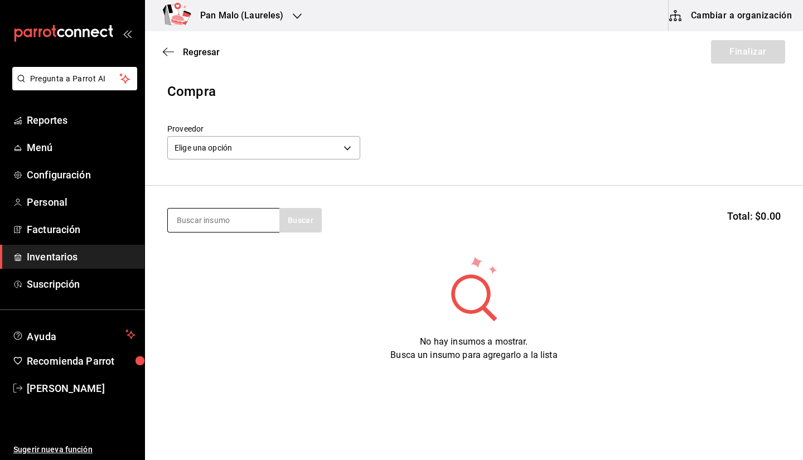
click at [247, 224] on input at bounding box center [224, 220] width 112 height 23
type input "queso manchego"
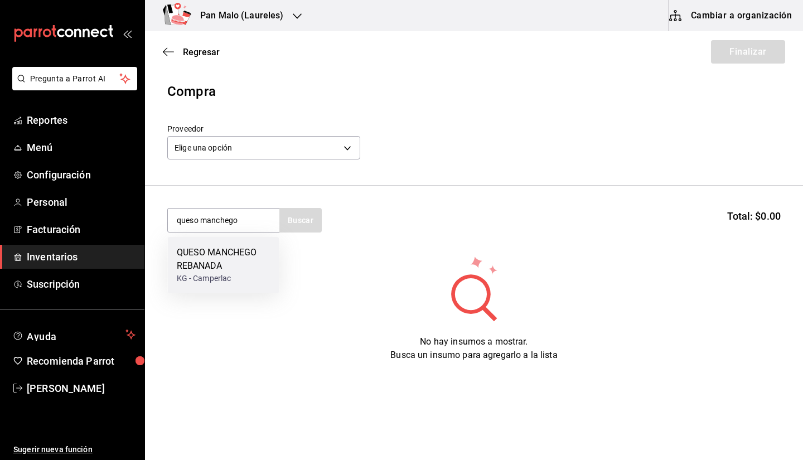
click at [241, 271] on div "QUESO MANCHEGO REBANADA" at bounding box center [224, 259] width 94 height 27
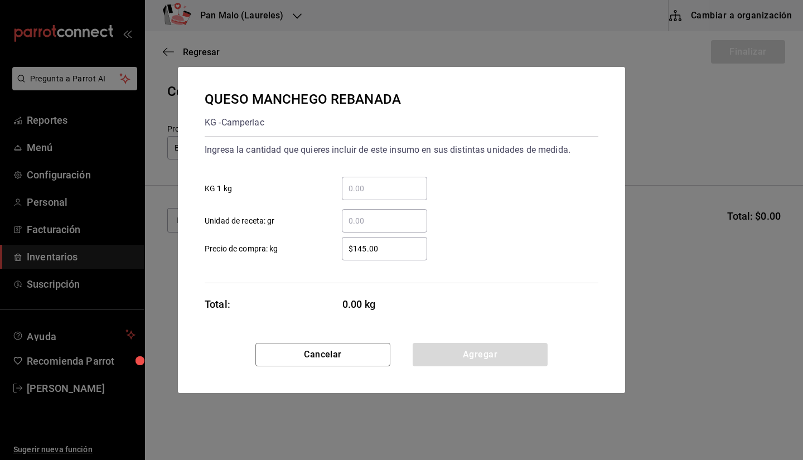
click at [377, 192] on input "​ KG 1 kg" at bounding box center [384, 188] width 85 height 13
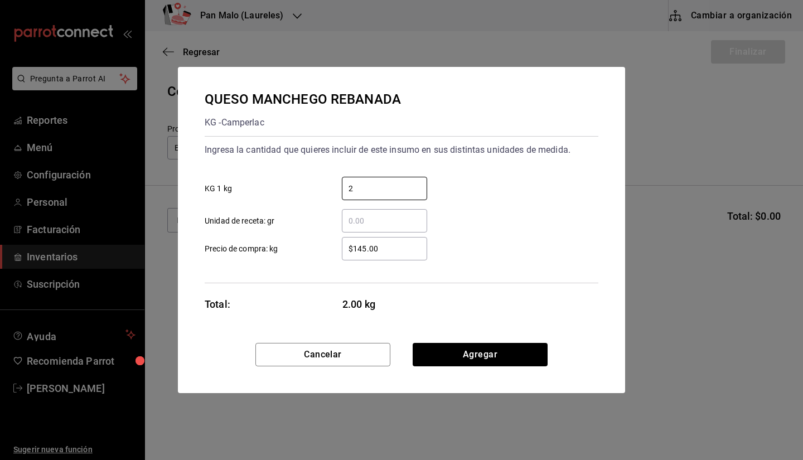
type input "2"
click at [487, 234] on div "$145.00 ​ Precio de compra: kg" at bounding box center [397, 244] width 403 height 32
click at [458, 352] on button "Agregar" at bounding box center [480, 354] width 135 height 23
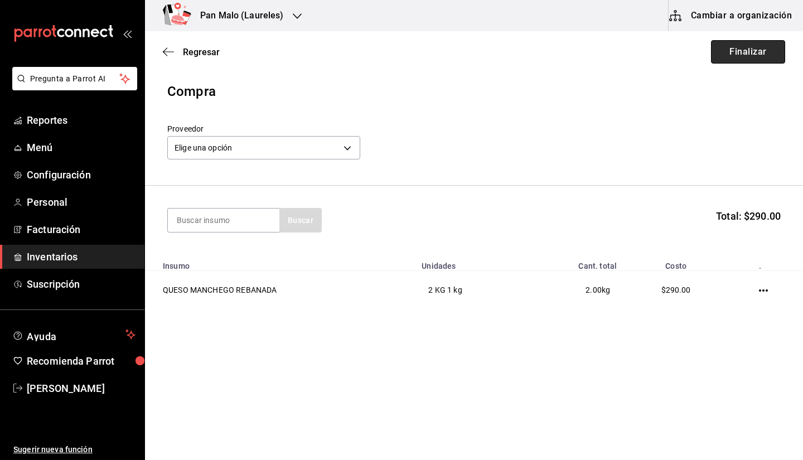
click at [738, 53] on button "Finalizar" at bounding box center [748, 51] width 74 height 23
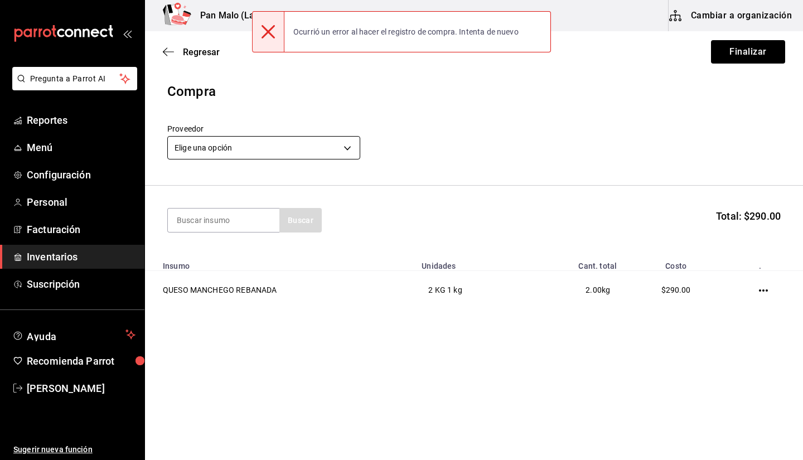
click at [337, 145] on body "Pregunta a Parrot AI Reportes Menú Configuración Personal Facturación Inventari…" at bounding box center [401, 198] width 803 height 397
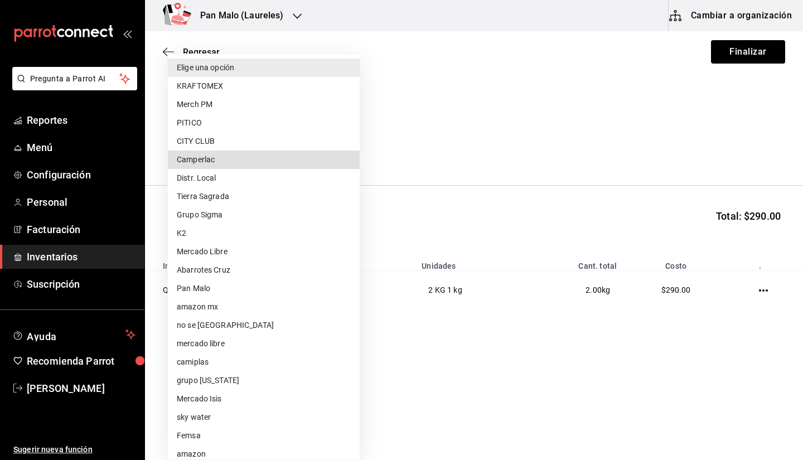
click at [325, 157] on li "Camperlac" at bounding box center [264, 160] width 192 height 18
type input "d85ba3cd-9ecd-400e-b61d-50564ee6ee8e"
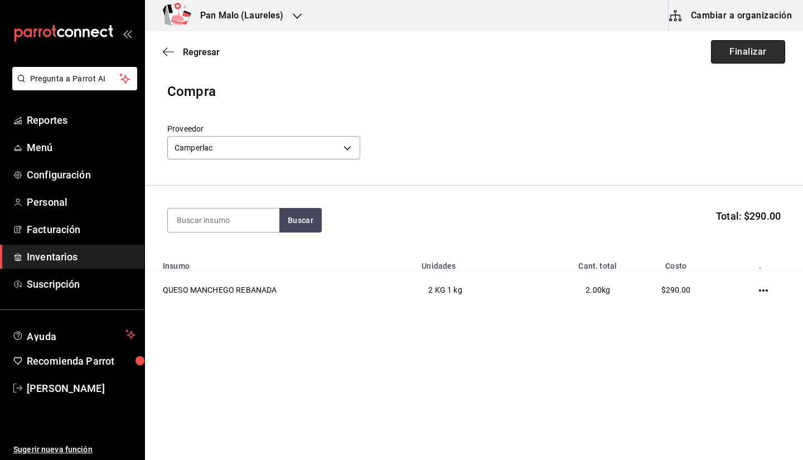
click at [740, 52] on button "Finalizar" at bounding box center [748, 51] width 74 height 23
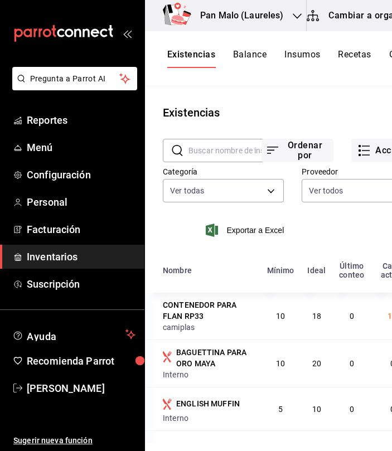
click at [373, 170] on label "Proveedor" at bounding box center [362, 172] width 121 height 8
click at [364, 158] on button "Acciones" at bounding box center [387, 150] width 72 height 23
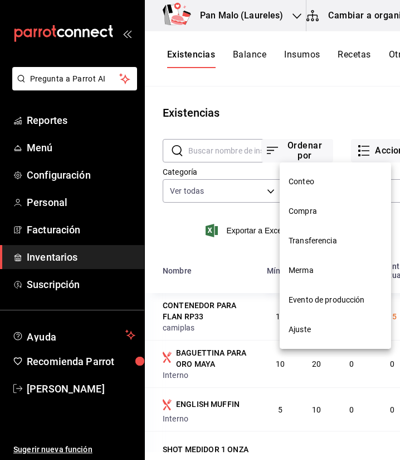
click at [307, 201] on li "Compra" at bounding box center [336, 211] width 112 height 30
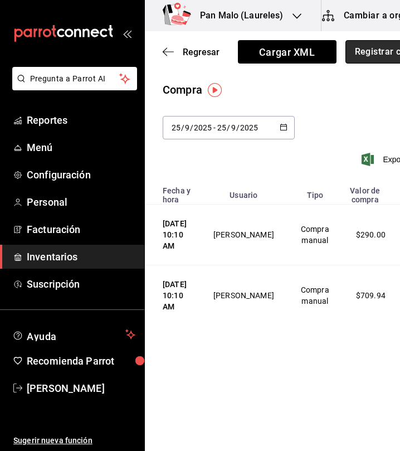
click at [357, 61] on button "Registrar compra" at bounding box center [392, 51] width 93 height 23
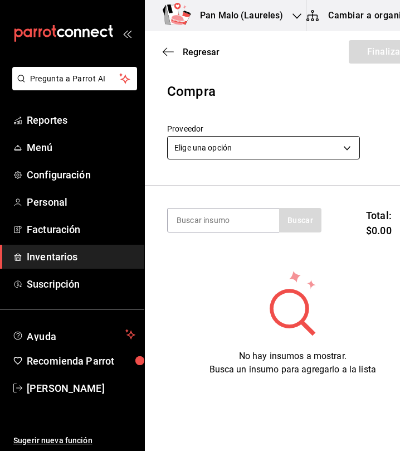
click at [247, 145] on body "Pregunta a Parrot AI Reportes Menú Configuración Personal Facturación Inventari…" at bounding box center [200, 194] width 400 height 388
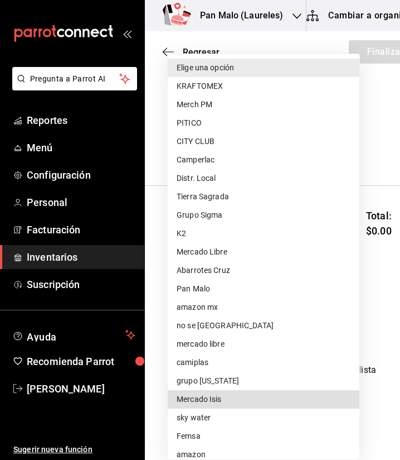
type input "9682bada-e18d-4fbf-9ecb-c91b81603bff"
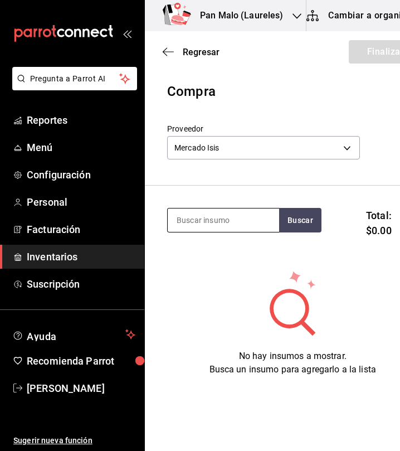
click at [252, 228] on input at bounding box center [224, 220] width 112 height 23
type input "aguacate"
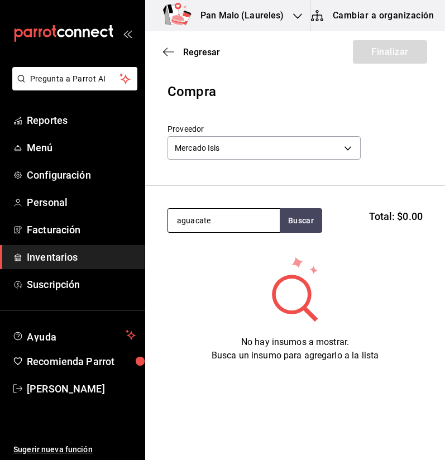
click at [236, 224] on input "aguacate" at bounding box center [224, 220] width 112 height 23
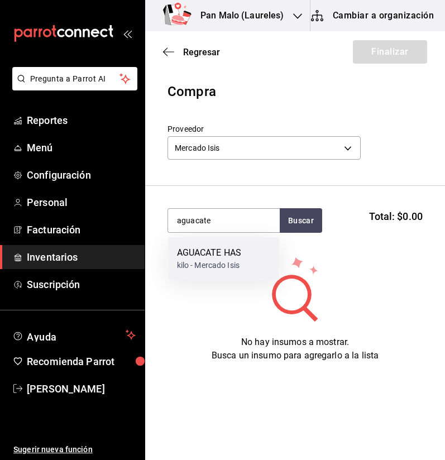
click at [211, 259] on div "kilo - Mercado Isis" at bounding box center [209, 265] width 65 height 12
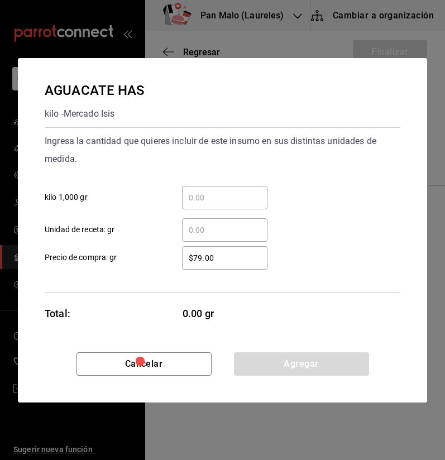
click at [260, 187] on div "​" at bounding box center [224, 197] width 85 height 23
click at [260, 191] on input "​ kilo 1,000 gr" at bounding box center [224, 197] width 85 height 13
type input "4"
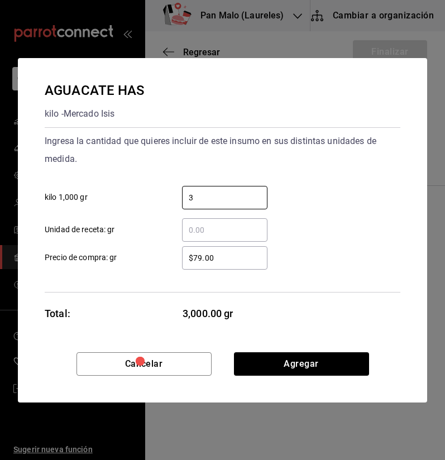
type input "3"
click at [199, 225] on input "​ Unidad de receta: gr" at bounding box center [224, 229] width 85 height 13
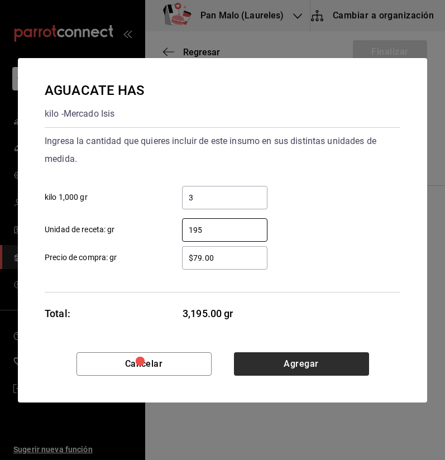
type input "195"
click at [294, 366] on button "Agregar" at bounding box center [301, 363] width 135 height 23
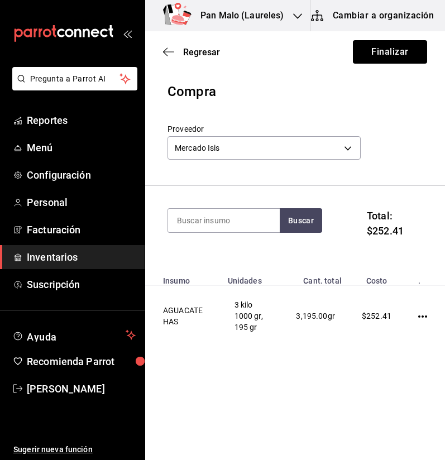
click at [252, 233] on div "Buscar" at bounding box center [244, 227] width 154 height 39
click at [237, 220] on input at bounding box center [224, 220] width 112 height 23
type input "m"
type input "albaha"
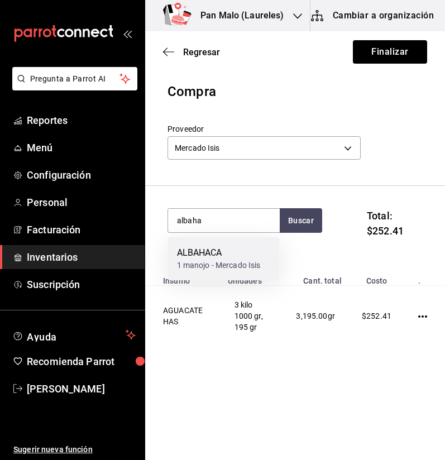
click at [229, 250] on div "ALBAHACA" at bounding box center [219, 252] width 84 height 13
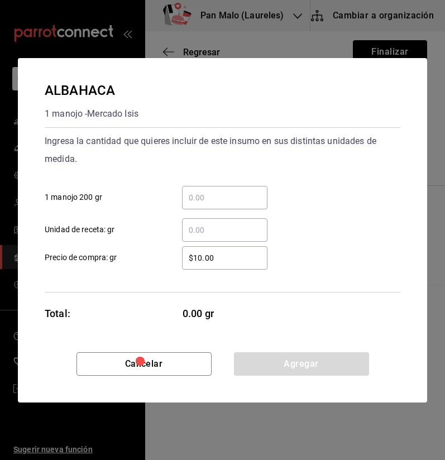
click at [221, 205] on div "​" at bounding box center [224, 197] width 85 height 23
click at [221, 204] on input "​ 1 manojo 200 gr" at bounding box center [224, 197] width 85 height 13
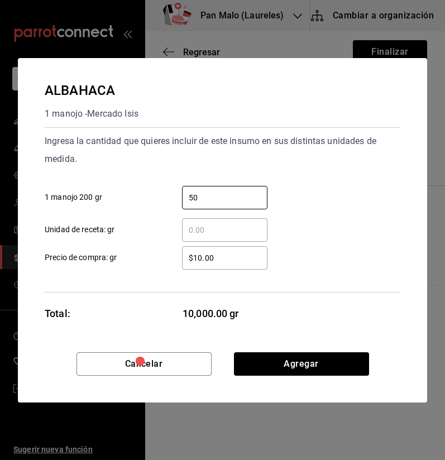
type input "50"
click at [193, 216] on div "​ Unidad de receta: gr" at bounding box center [218, 225] width 364 height 32
click at [196, 228] on input "​ Unidad de receta: gr" at bounding box center [224, 229] width 85 height 13
type input "500"
click at [209, 209] on div "500 ​ Unidad de receta: gr" at bounding box center [218, 225] width 364 height 32
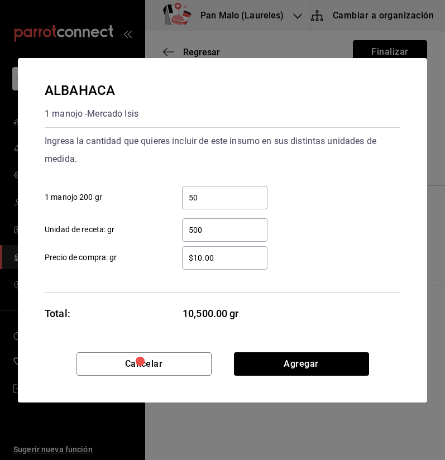
click at [209, 209] on div "50 ​" at bounding box center [224, 197] width 85 height 23
click at [209, 204] on input "50" at bounding box center [224, 197] width 85 height 13
click at [212, 201] on input "50" at bounding box center [224, 197] width 85 height 13
type input "5"
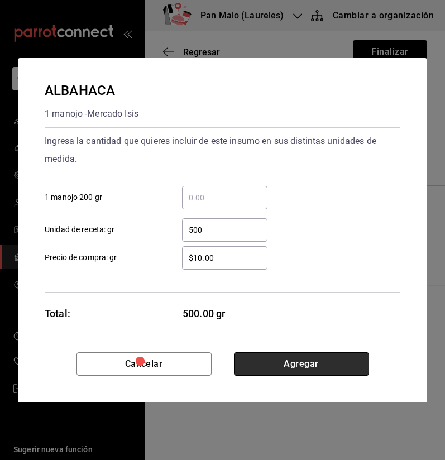
click at [327, 355] on button "Agregar" at bounding box center [301, 363] width 135 height 23
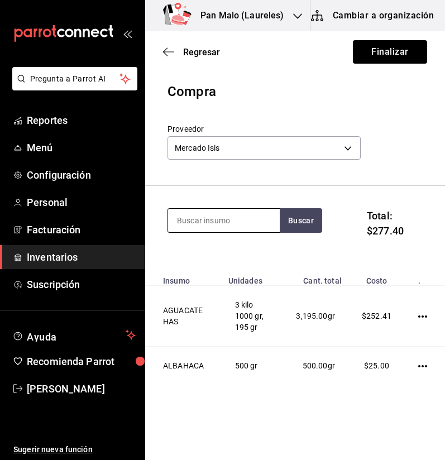
click at [236, 223] on input at bounding box center [224, 220] width 112 height 23
type input "cebolla"
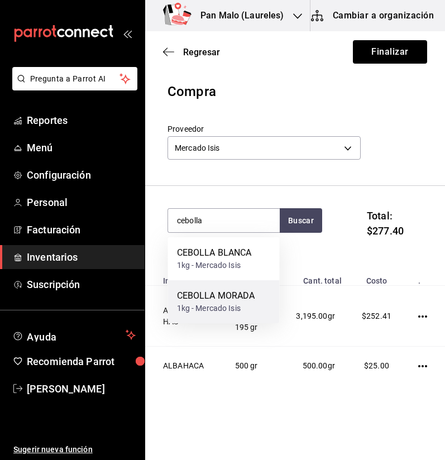
click at [229, 297] on div "CEBOLLA MORADA" at bounding box center [216, 295] width 78 height 13
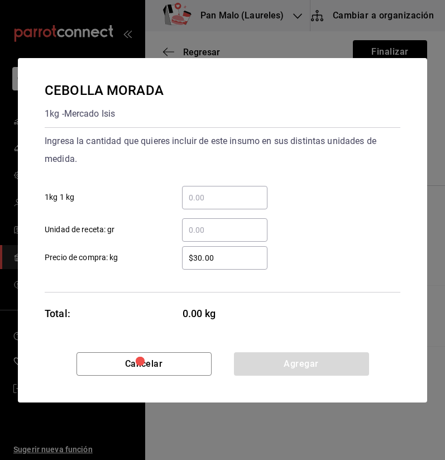
click at [253, 196] on input "​ 1kg 1 kg" at bounding box center [224, 197] width 85 height 13
type input "6"
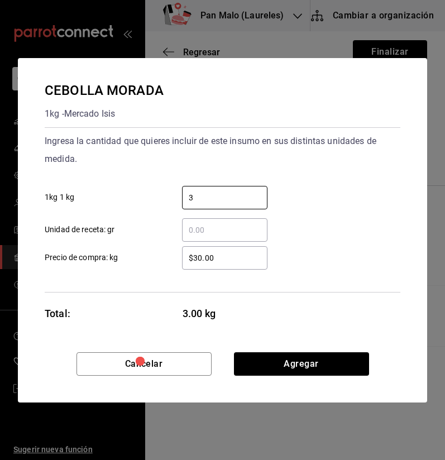
type input "3"
click at [194, 227] on input "​ Unidad de receta: gr" at bounding box center [224, 229] width 85 height 13
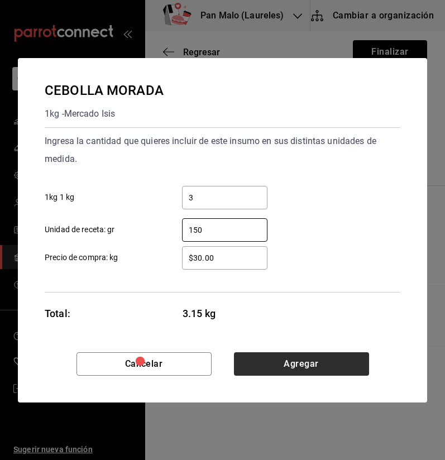
type input "150"
click at [277, 368] on button "Agregar" at bounding box center [301, 363] width 135 height 23
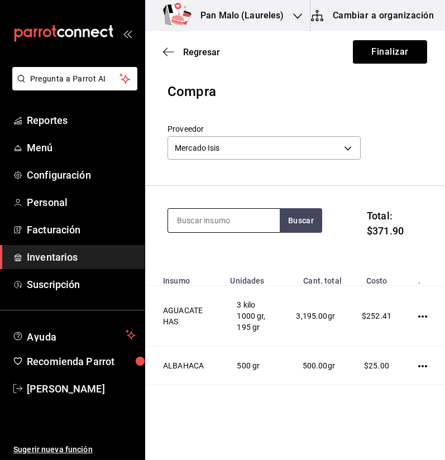
click at [211, 228] on input at bounding box center [224, 220] width 112 height 23
type input "cilantro"
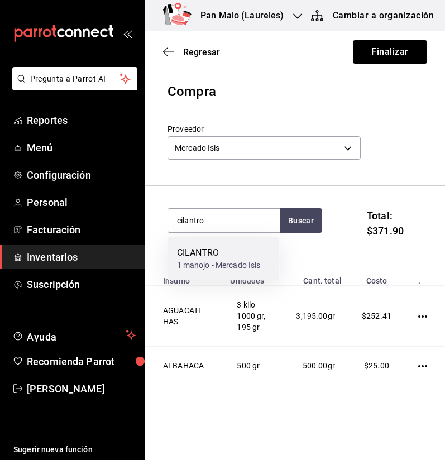
click at [215, 249] on div "CILANTRO" at bounding box center [219, 252] width 84 height 13
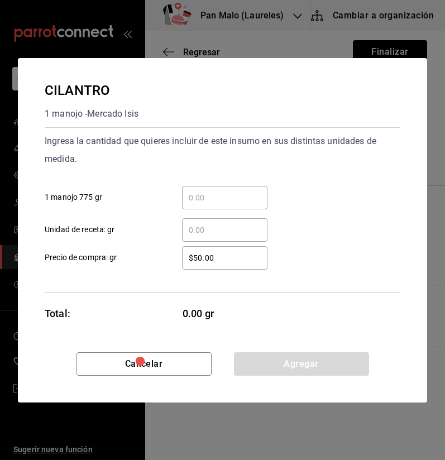
click at [202, 241] on div "$50.00 ​ Precio de compra: gr" at bounding box center [218, 253] width 364 height 32
click at [224, 225] on input "​ Unidad de receta: gr" at bounding box center [224, 229] width 85 height 13
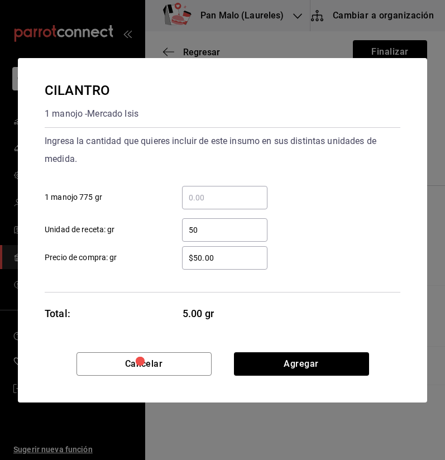
type input "500"
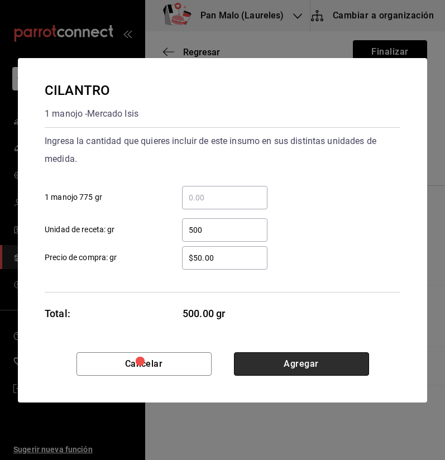
click at [325, 365] on button "Agregar" at bounding box center [301, 363] width 135 height 23
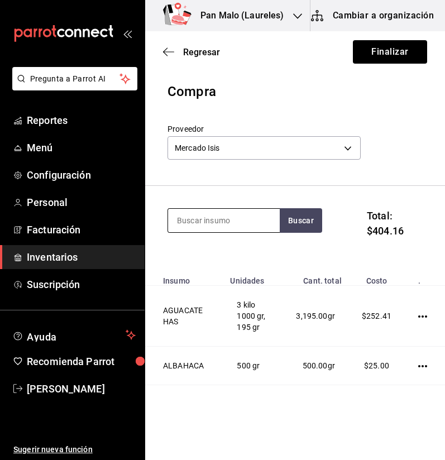
click at [240, 227] on input at bounding box center [224, 220] width 112 height 23
type input "elote"
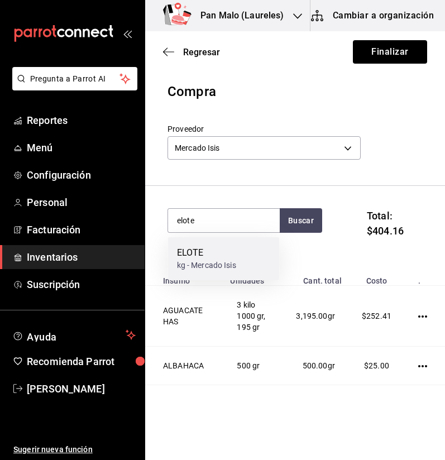
click at [228, 259] on div "ELOTE" at bounding box center [206, 252] width 59 height 13
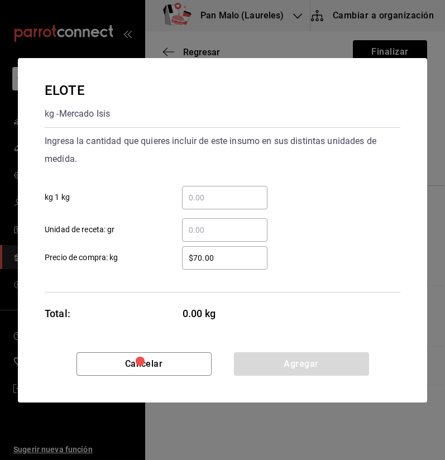
click at [234, 194] on input "​ kg 1 kg" at bounding box center [224, 197] width 85 height 13
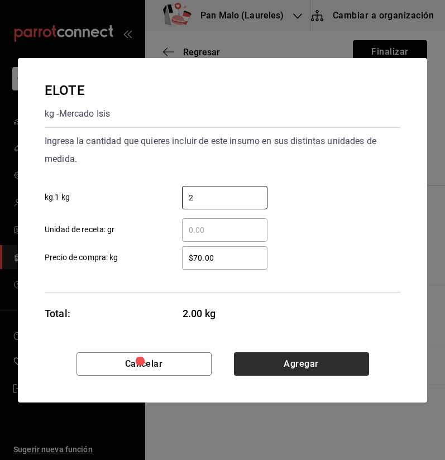
type input "2"
click at [328, 363] on button "Agregar" at bounding box center [301, 363] width 135 height 23
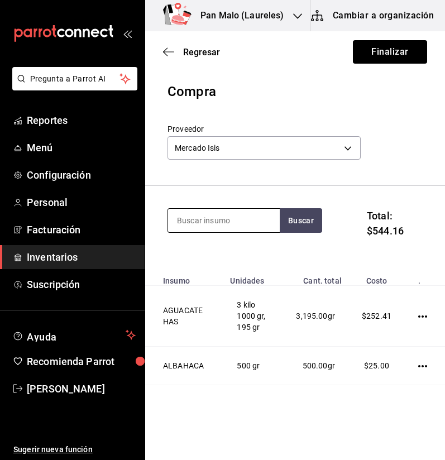
click at [221, 211] on input at bounding box center [224, 220] width 112 height 23
click at [230, 219] on input at bounding box center [224, 220] width 112 height 23
type input "k"
click at [305, 225] on button "Buscar" at bounding box center [300, 220] width 42 height 25
click at [258, 221] on input "linones" at bounding box center [224, 220] width 112 height 23
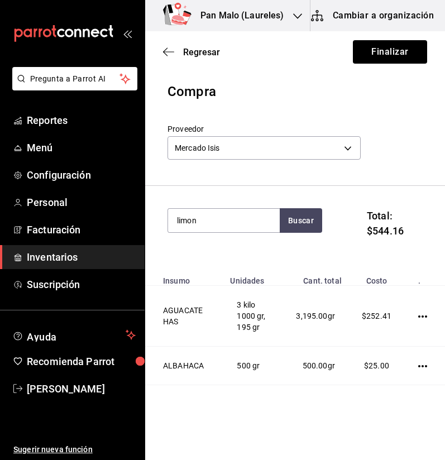
type input "limon"
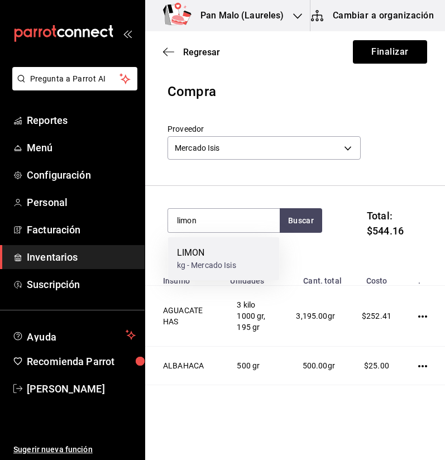
click at [249, 244] on div "LIMON kg - Mercado Isis" at bounding box center [224, 258] width 112 height 43
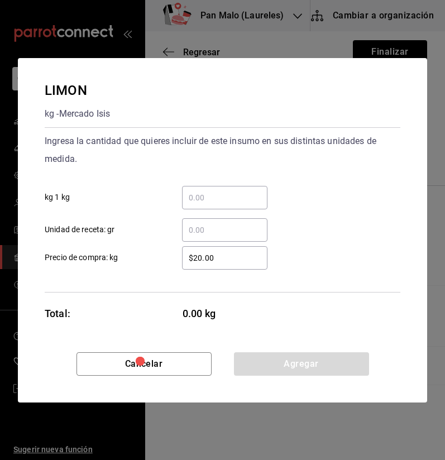
click at [214, 202] on input "​ kg 1 kg" at bounding box center [224, 197] width 85 height 13
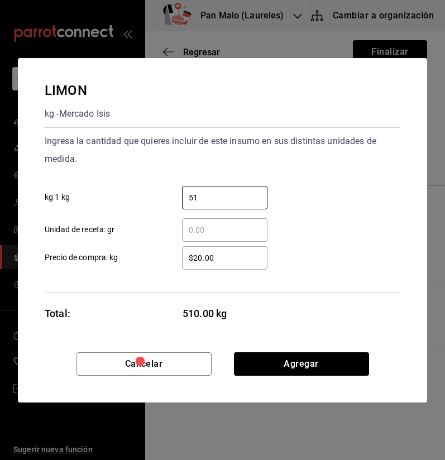
type input "5"
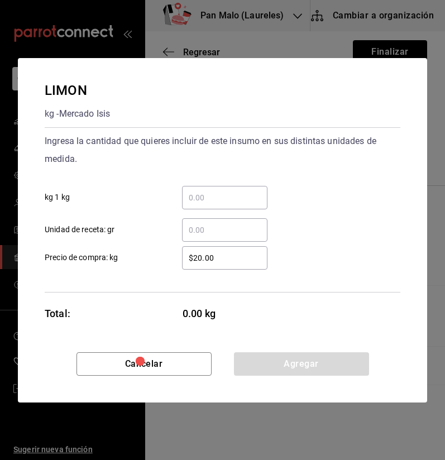
click at [223, 228] on input "​ Unidad de receta: gr" at bounding box center [224, 229] width 85 height 13
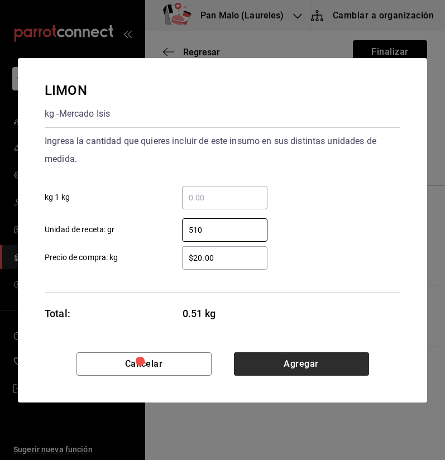
type input "510"
click at [332, 371] on button "Agregar" at bounding box center [301, 363] width 135 height 23
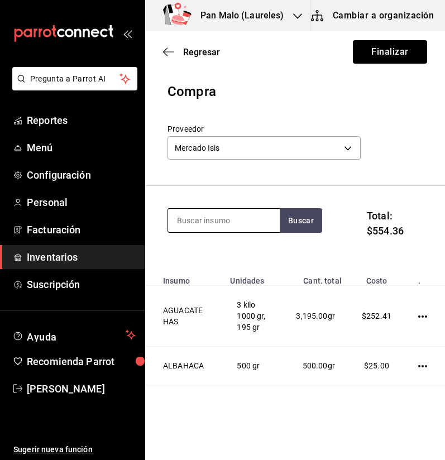
click at [253, 218] on input at bounding box center [224, 220] width 112 height 23
type input "naranja"
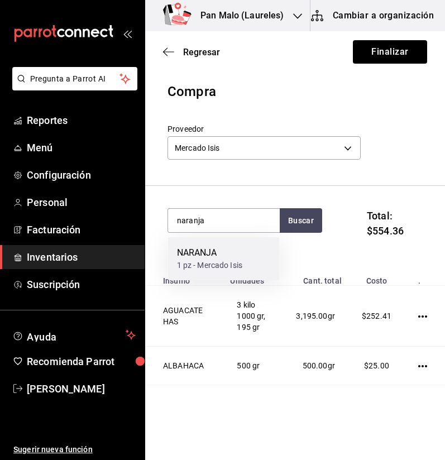
click at [241, 255] on div "NARANJA" at bounding box center [210, 252] width 66 height 13
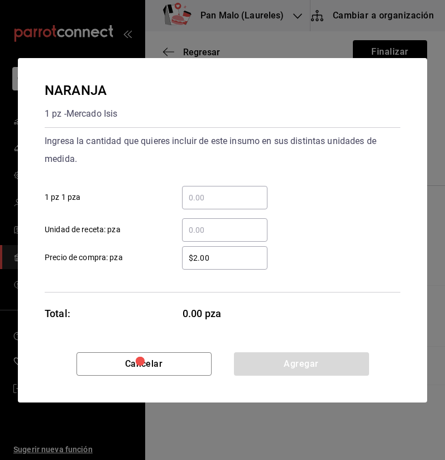
click at [231, 203] on input "​ 1 pz 1 pza" at bounding box center [224, 197] width 85 height 13
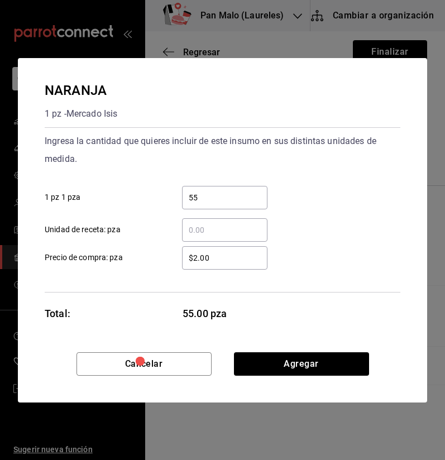
type input "55"
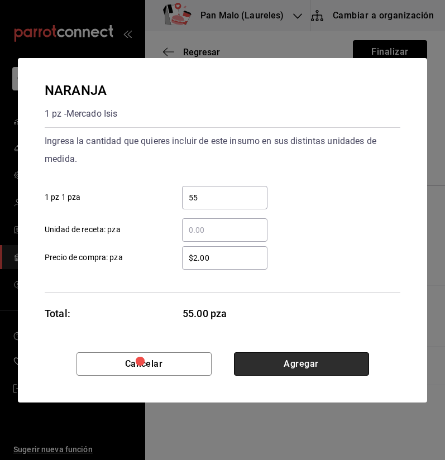
click at [320, 367] on button "Agregar" at bounding box center [301, 363] width 135 height 23
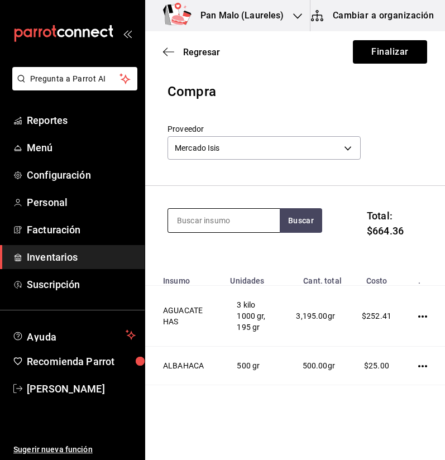
drag, startPoint x: 256, startPoint y: 205, endPoint x: 253, endPoint y: 211, distance: 7.0
click at [253, 211] on section "Buscar Total: $664.36" at bounding box center [294, 228] width 299 height 84
click at [253, 222] on input at bounding box center [224, 220] width 112 height 23
click at [252, 207] on section "Buscar Total: $664.36" at bounding box center [294, 228] width 299 height 84
click at [235, 226] on input at bounding box center [224, 220] width 112 height 23
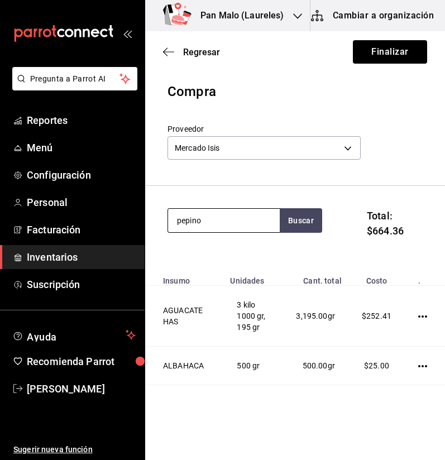
type input "pepino"
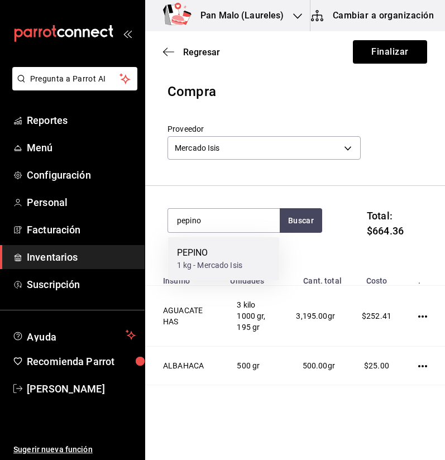
click at [215, 254] on div "PEPINO" at bounding box center [210, 252] width 66 height 13
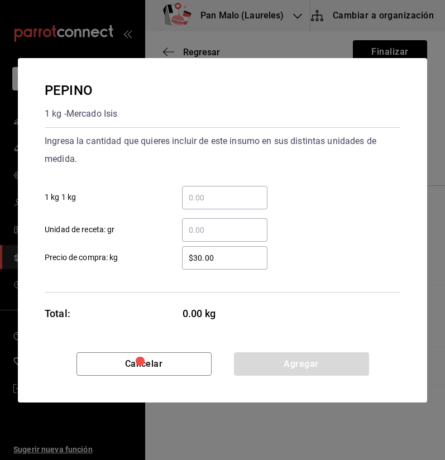
click at [234, 201] on input "​ 1 kg 1 kg" at bounding box center [224, 197] width 85 height 13
type input "3"
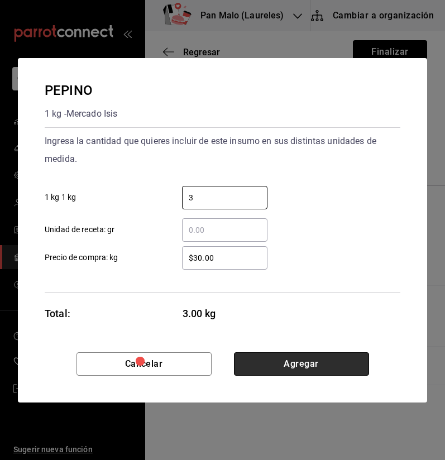
click at [341, 359] on button "Agregar" at bounding box center [301, 363] width 135 height 23
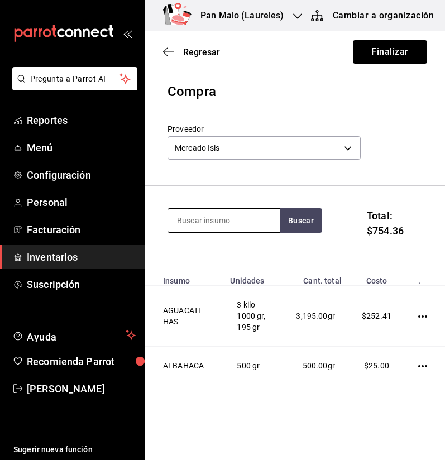
click at [248, 212] on input at bounding box center [224, 220] width 112 height 23
click at [245, 211] on input at bounding box center [224, 220] width 112 height 23
type input "pimiento"
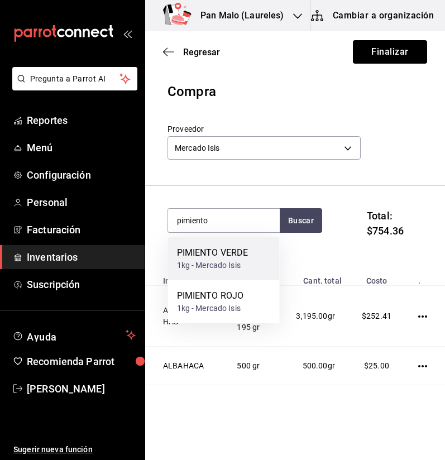
click at [235, 253] on div "PIMIENTO VERDE" at bounding box center [212, 252] width 71 height 13
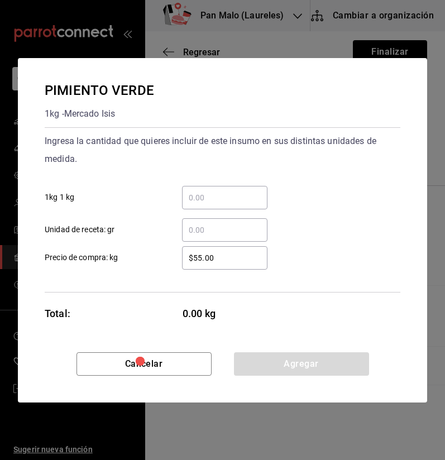
click at [223, 200] on input "​ 1kg 1 kg" at bounding box center [224, 197] width 85 height 13
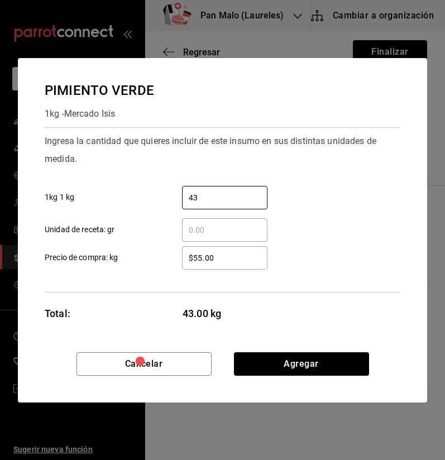
type input "4"
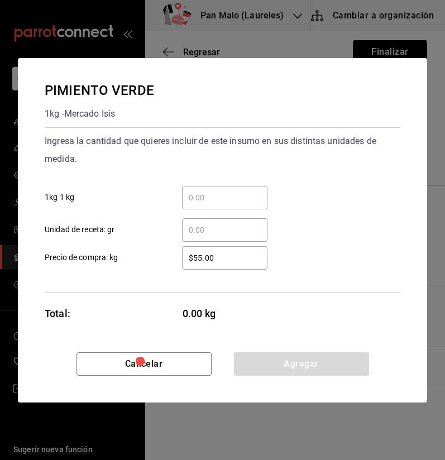
click at [228, 232] on input "​ Unidad de receta: gr" at bounding box center [224, 229] width 85 height 13
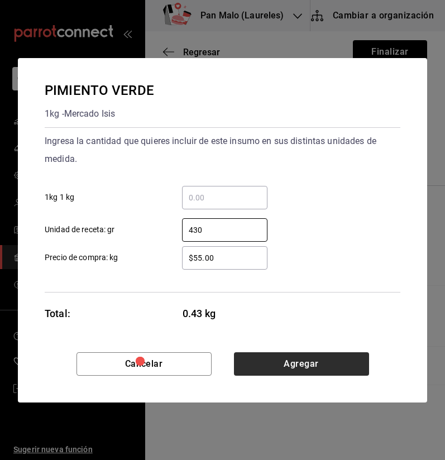
type input "430"
click at [318, 365] on button "Agregar" at bounding box center [301, 363] width 135 height 23
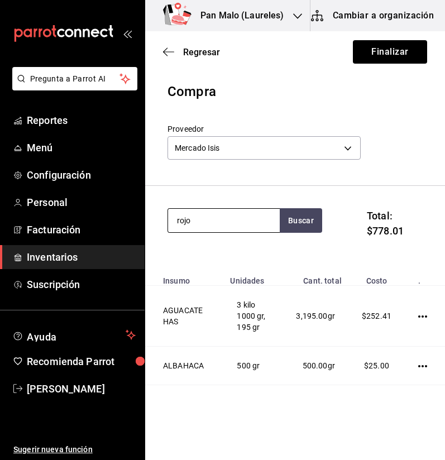
type input "rojo"
click at [228, 199] on section "rojo Buscar Total: $778.01" at bounding box center [294, 228] width 299 height 84
click at [221, 207] on section "rojo Buscar Total: $778.01" at bounding box center [294, 228] width 299 height 84
click at [221, 210] on input "rojo" at bounding box center [224, 220] width 112 height 23
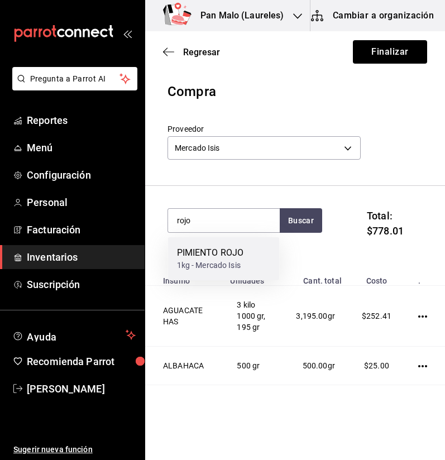
click at [217, 257] on div "PIMIENTO ROJO" at bounding box center [210, 252] width 67 height 13
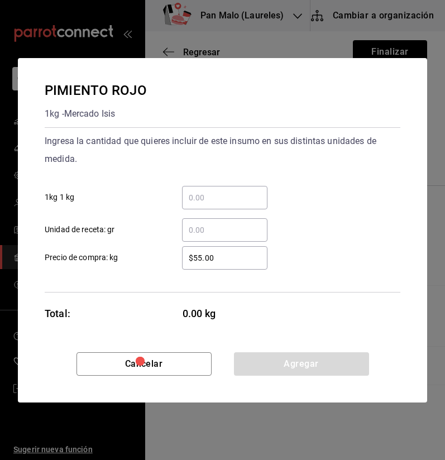
click at [200, 228] on input "​ Unidad de receta: gr" at bounding box center [224, 229] width 85 height 13
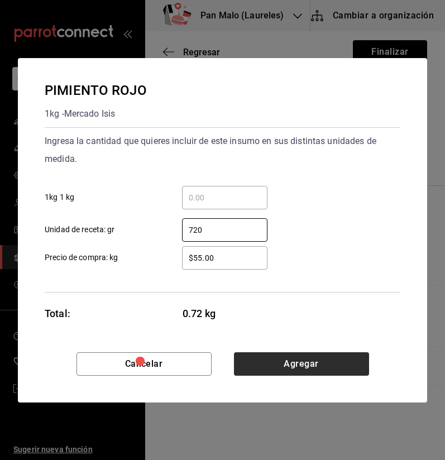
type input "720"
click at [262, 357] on button "Agregar" at bounding box center [301, 363] width 135 height 23
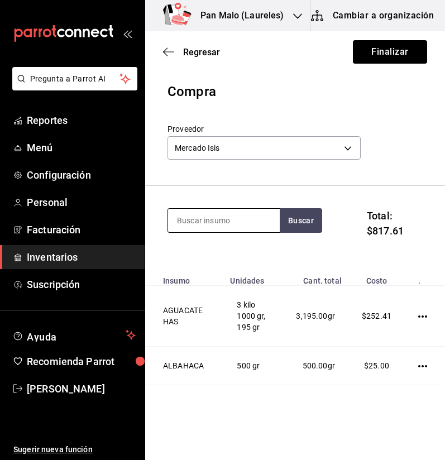
click at [234, 220] on input at bounding box center [224, 220] width 112 height 23
type input "platan"
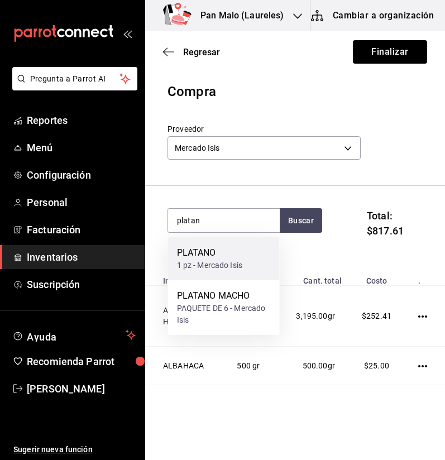
click at [187, 254] on div "PLATANO" at bounding box center [210, 252] width 66 height 13
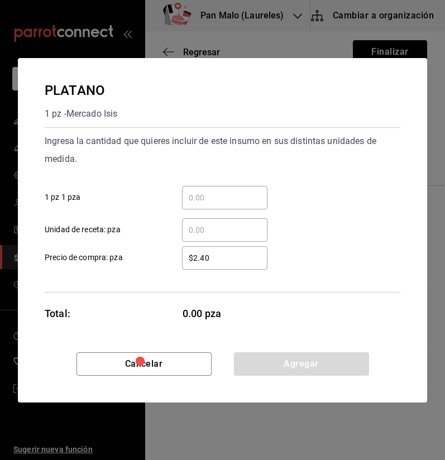
click at [224, 200] on input "​ 1 pz 1 pza" at bounding box center [224, 197] width 85 height 13
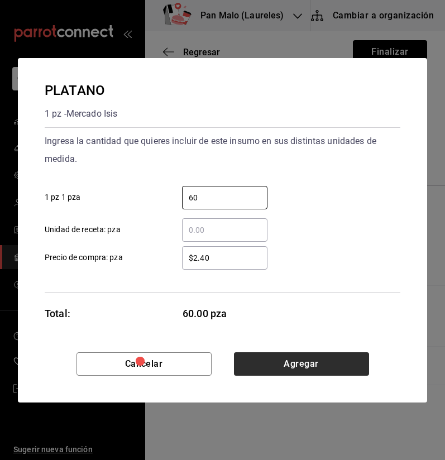
type input "60"
click at [266, 361] on button "Agregar" at bounding box center [301, 363] width 135 height 23
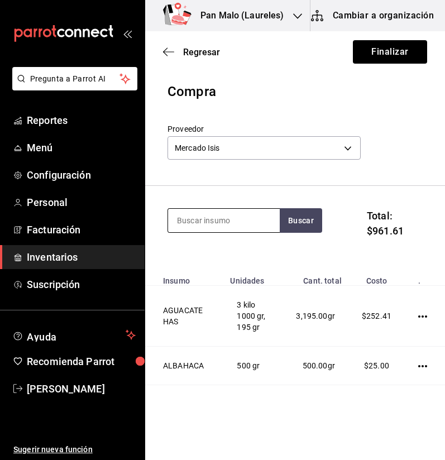
click at [243, 225] on input at bounding box center [224, 220] width 112 height 23
type input "sal"
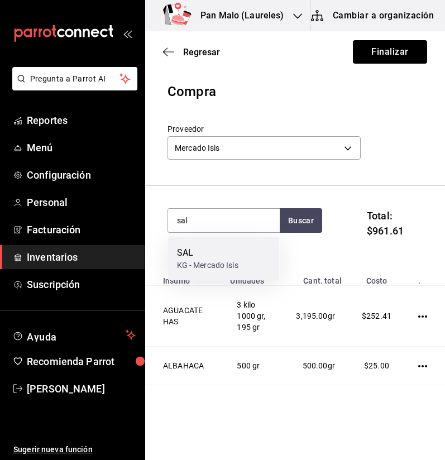
click at [233, 261] on div "KG - Mercado Isis" at bounding box center [207, 265] width 61 height 12
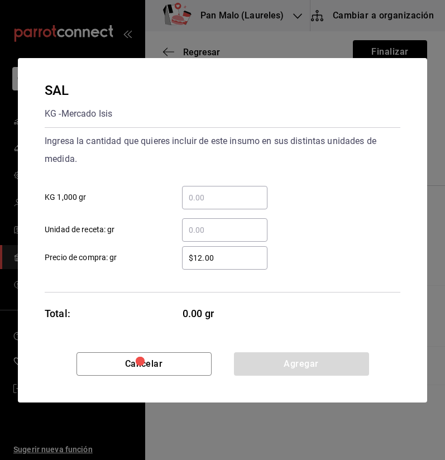
click at [244, 205] on div "​" at bounding box center [224, 197] width 85 height 23
click at [244, 204] on input "​ KG 1,000 gr" at bounding box center [224, 197] width 85 height 13
type input "1"
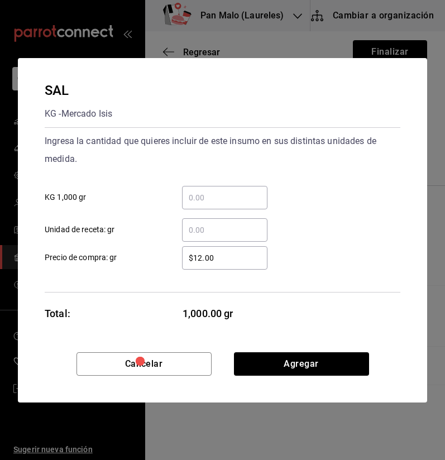
type input "2"
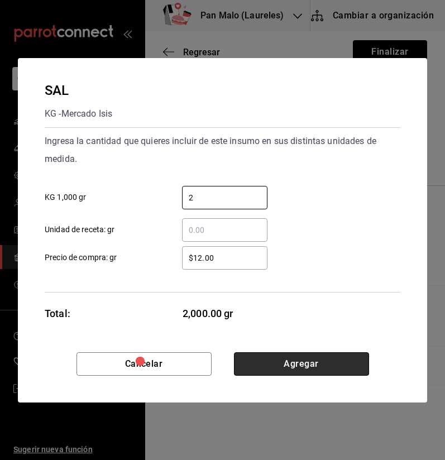
click at [316, 365] on button "Agregar" at bounding box center [301, 363] width 135 height 23
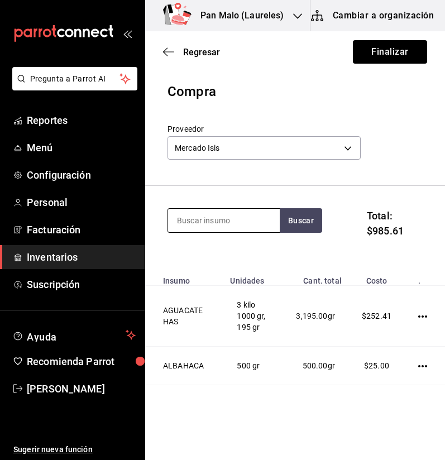
click at [256, 215] on input at bounding box center [224, 220] width 112 height 23
type input "tomate"
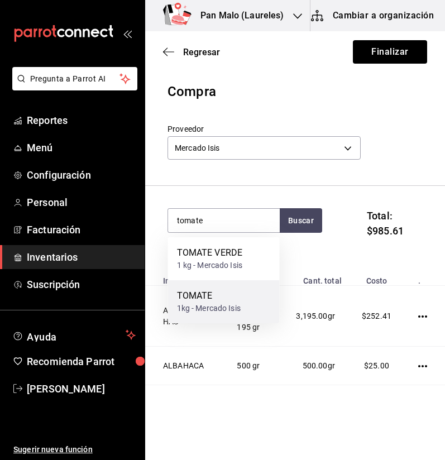
click at [223, 288] on div "TOMATE 1kg - Mercado Isis" at bounding box center [224, 301] width 112 height 43
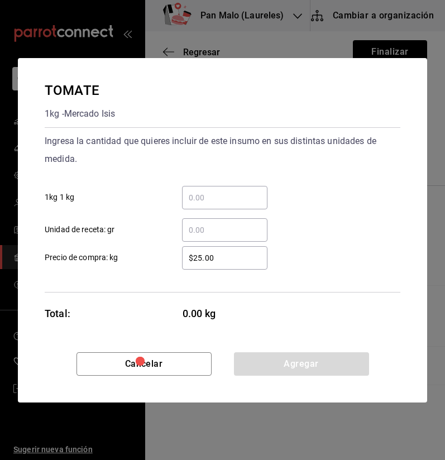
click at [230, 205] on div "​" at bounding box center [224, 197] width 85 height 23
click at [230, 204] on input "​ 1kg 1 kg" at bounding box center [224, 197] width 85 height 13
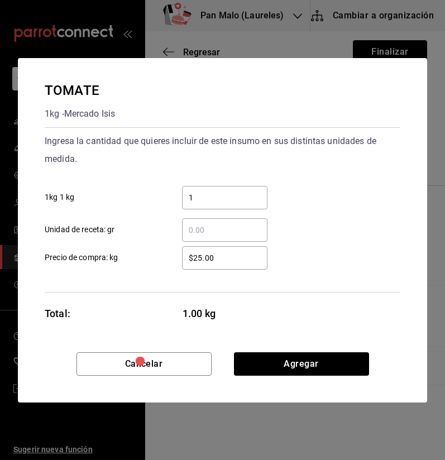
type input "15"
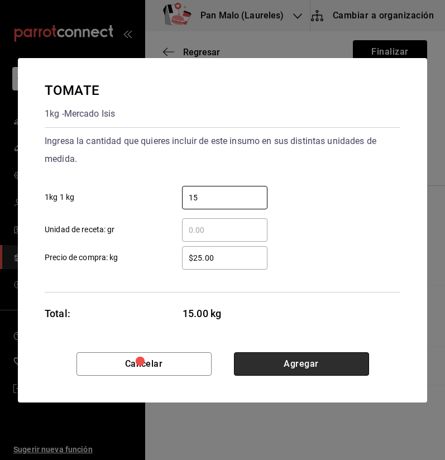
click at [283, 365] on button "Agregar" at bounding box center [301, 363] width 135 height 23
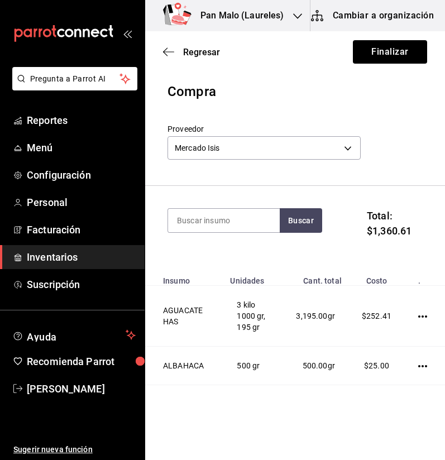
click at [235, 234] on div "Buscar" at bounding box center [244, 227] width 154 height 39
click at [236, 226] on input at bounding box center [224, 220] width 112 height 23
type input "queso"
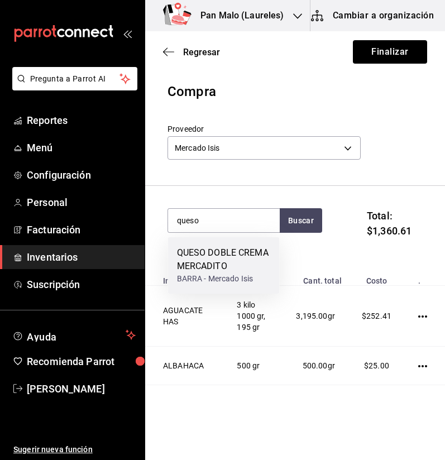
click at [218, 262] on div "QUESO DOBLE CREMA MERCADITO" at bounding box center [224, 259] width 94 height 27
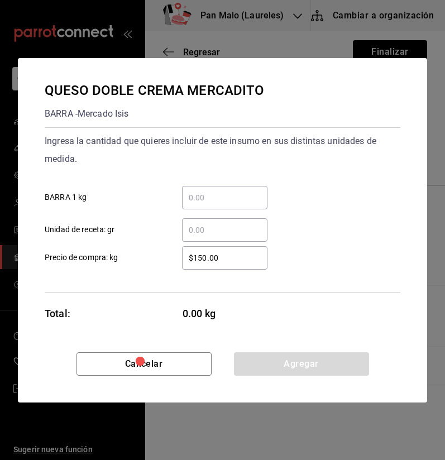
click at [217, 187] on div "​" at bounding box center [224, 197] width 85 height 23
click at [217, 191] on input "​ BARRA 1 kg" at bounding box center [224, 197] width 85 height 13
click at [214, 196] on input "​ BARRA 1 kg" at bounding box center [224, 197] width 85 height 13
click at [194, 224] on input "​ Unidad de receta: gr" at bounding box center [224, 229] width 85 height 13
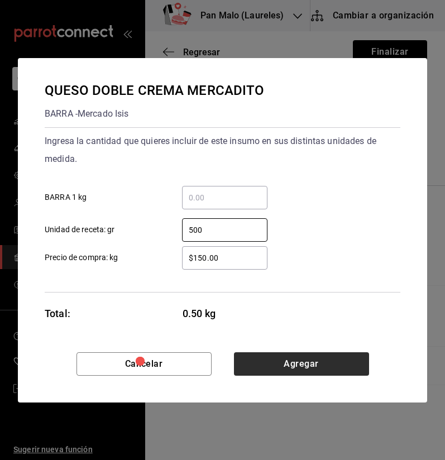
type input "500"
click at [287, 362] on button "Agregar" at bounding box center [301, 363] width 135 height 23
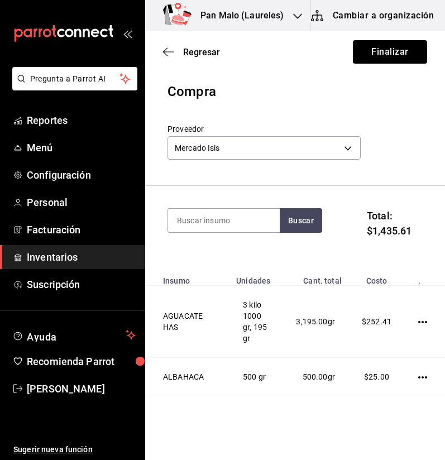
click at [250, 206] on section "Buscar Total: $1,435.61" at bounding box center [294, 228] width 299 height 84
click at [240, 221] on input at bounding box center [224, 220] width 112 height 23
type input "zanaho"
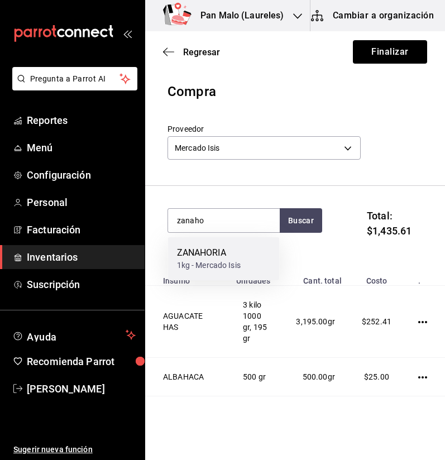
click at [230, 257] on div "ZANAHORIA" at bounding box center [209, 252] width 64 height 13
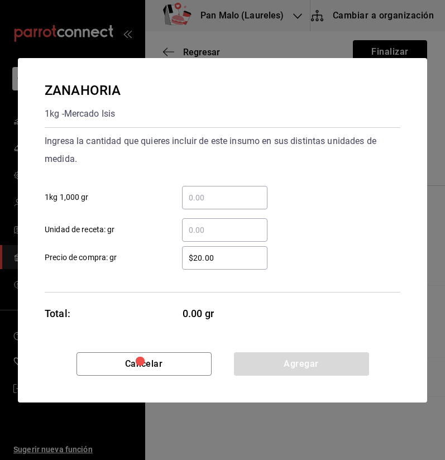
click at [239, 198] on input "​ 1kg 1,000 gr" at bounding box center [224, 197] width 85 height 13
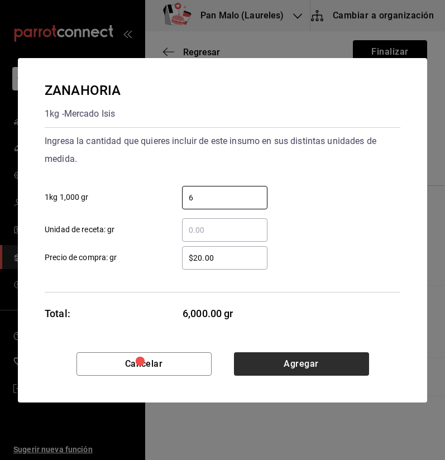
type input "6"
click at [293, 371] on button "Agregar" at bounding box center [301, 363] width 135 height 23
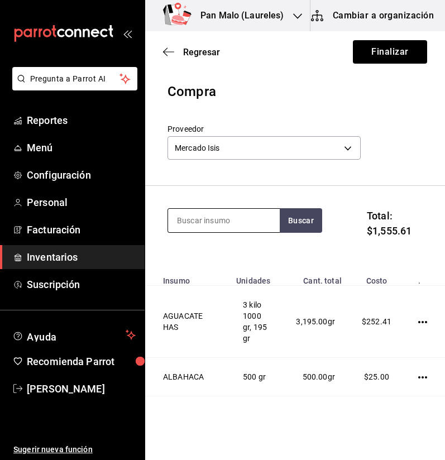
click at [198, 213] on input at bounding box center [224, 220] width 112 height 23
type input "cebolla"
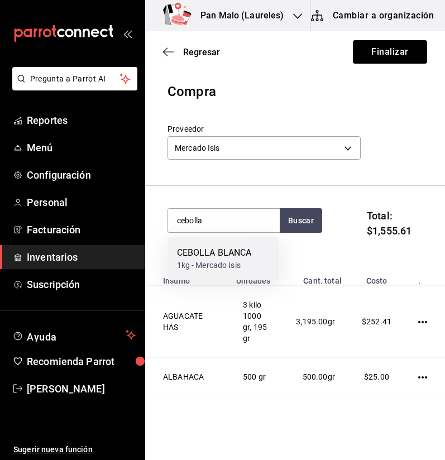
click at [200, 253] on div "CEBOLLA BLANCA" at bounding box center [214, 252] width 75 height 13
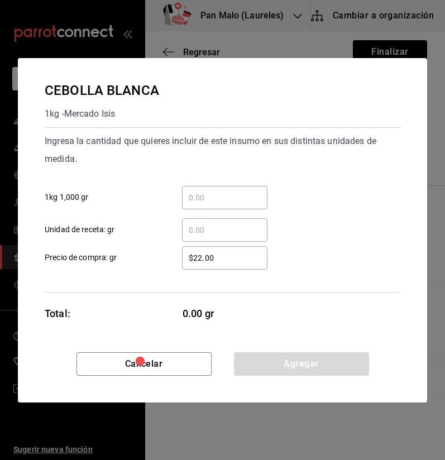
click at [230, 197] on input "​ 1kg 1,000 gr" at bounding box center [224, 197] width 85 height 13
type input "2"
click at [245, 194] on input "​ 1kg 1,000 gr" at bounding box center [224, 197] width 85 height 13
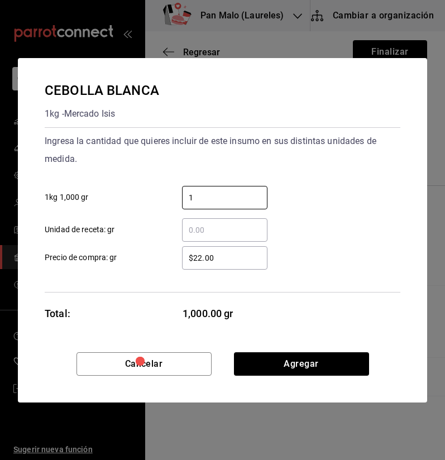
type input "1"
click at [193, 227] on input "​ Unidad de receta: gr" at bounding box center [224, 229] width 85 height 13
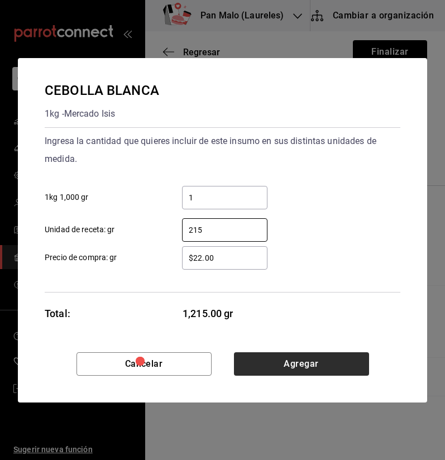
type input "215"
click at [305, 361] on button "Agregar" at bounding box center [301, 363] width 135 height 23
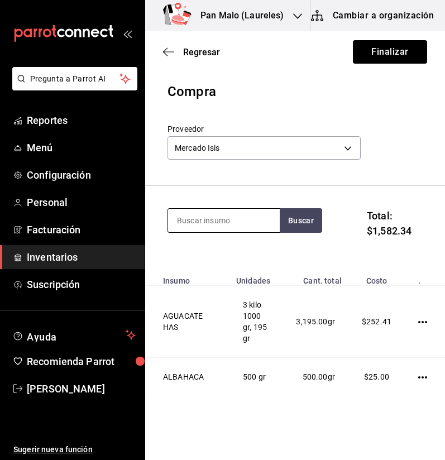
click at [264, 216] on input at bounding box center [224, 220] width 112 height 23
type input "jala"
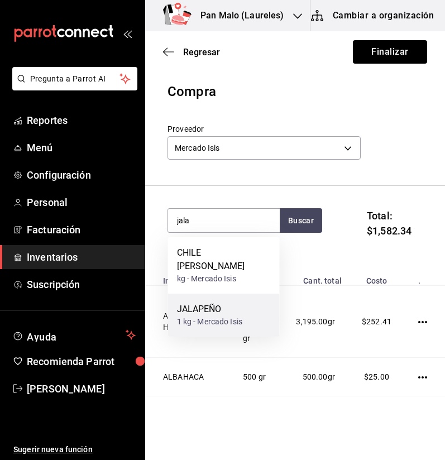
click at [226, 302] on div "JALAPEÑO" at bounding box center [210, 308] width 66 height 13
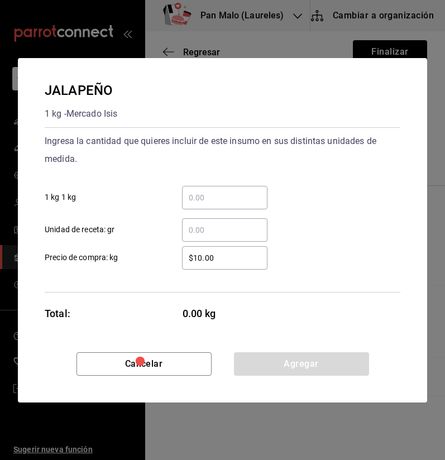
click at [225, 202] on input "​ 1 kg 1 kg" at bounding box center [224, 197] width 85 height 13
click at [192, 228] on input "​ Unidad de receta: gr" at bounding box center [224, 229] width 85 height 13
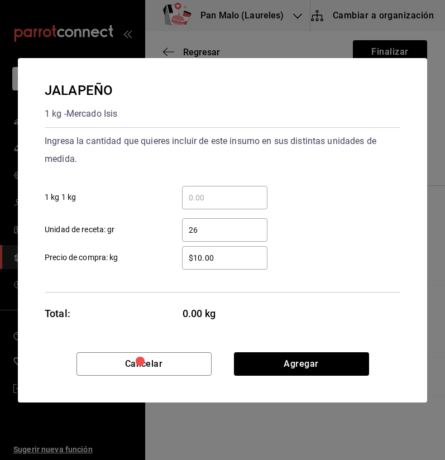
type input "260"
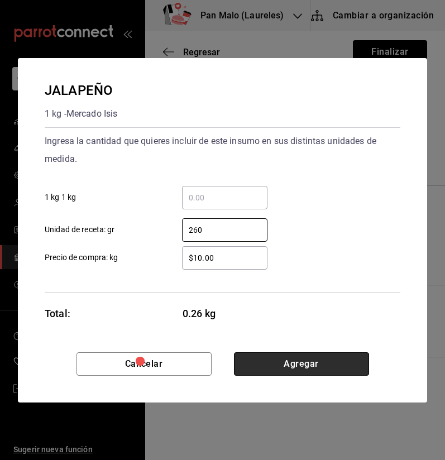
click at [258, 366] on button "Agregar" at bounding box center [301, 363] width 135 height 23
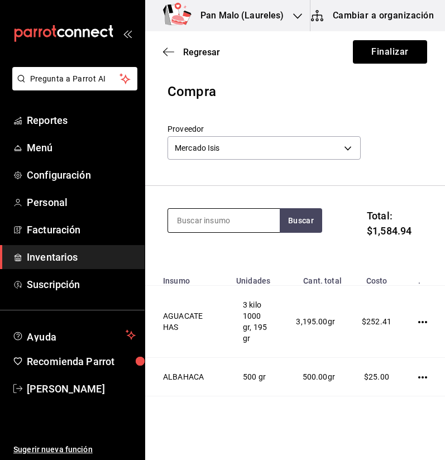
click at [217, 219] on input at bounding box center [224, 220] width 112 height 23
drag, startPoint x: 346, startPoint y: 103, endPoint x: 255, endPoint y: 219, distance: 146.9
click at [255, 219] on input at bounding box center [224, 220] width 112 height 23
type input "g"
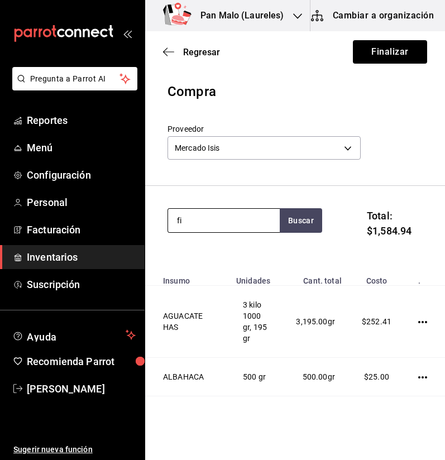
type input "f"
type input "o"
type input "platano"
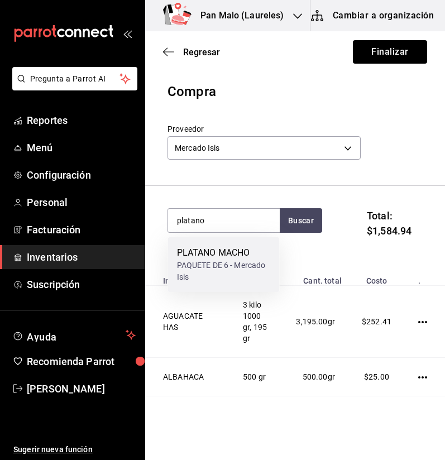
click at [239, 257] on div "PLATANO MACHO" at bounding box center [224, 252] width 94 height 13
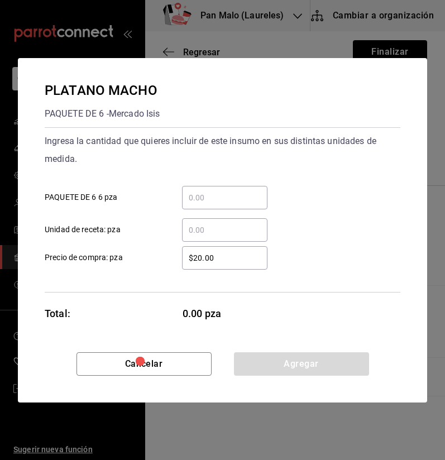
click at [210, 201] on input "​ PAQUETE DE 6 6 pza" at bounding box center [224, 197] width 85 height 13
type input "1"
click at [218, 227] on input "​ Unidad de receta: pza" at bounding box center [224, 229] width 85 height 13
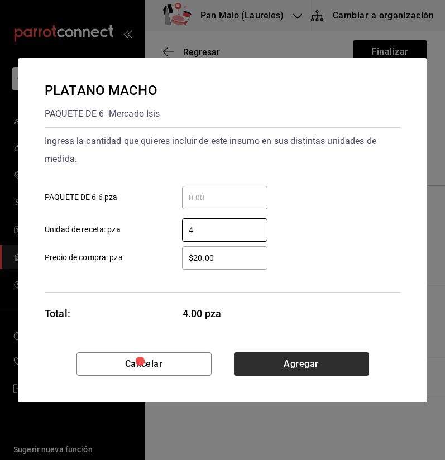
type input "4"
click at [326, 359] on button "Agregar" at bounding box center [301, 363] width 135 height 23
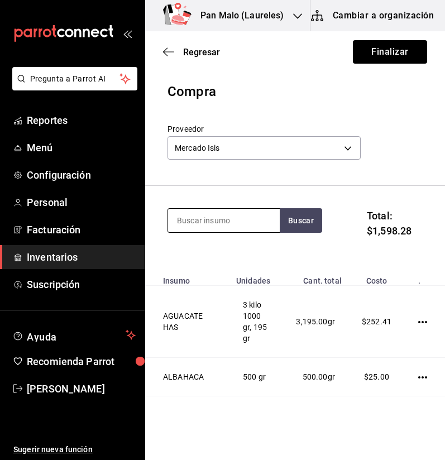
click at [226, 216] on input at bounding box center [224, 220] width 112 height 23
type input "lechuga"
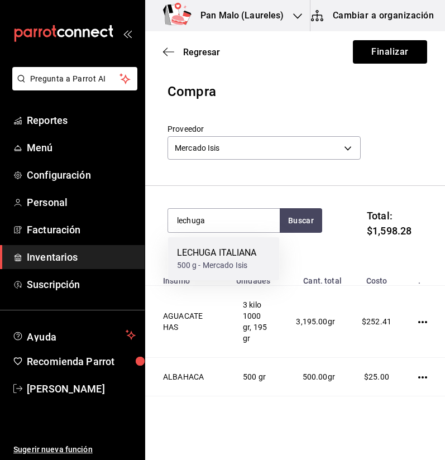
click at [246, 247] on div "LECHUGA ITALIANA" at bounding box center [217, 252] width 80 height 13
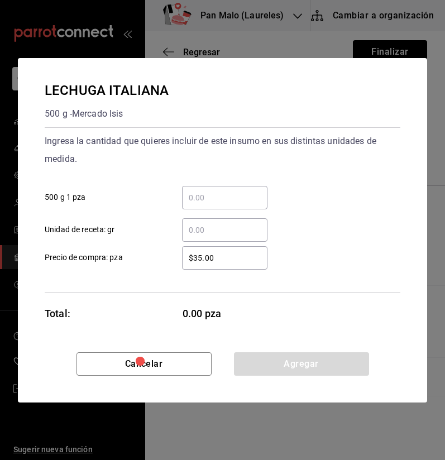
click at [214, 195] on input "​ 500 g 1 pza" at bounding box center [224, 197] width 85 height 13
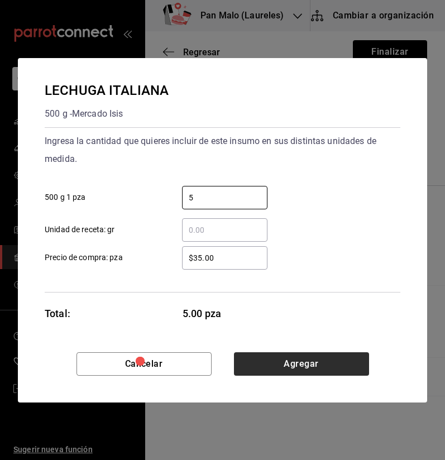
type input "5"
click at [308, 374] on button "Agregar" at bounding box center [301, 363] width 135 height 23
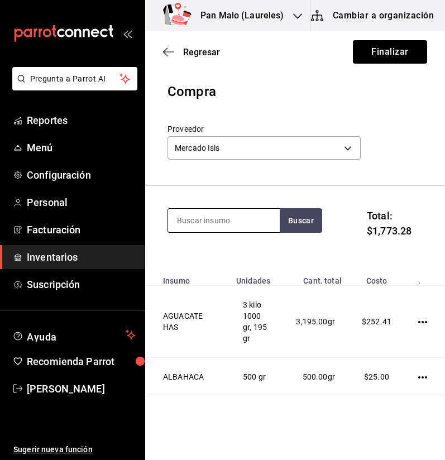
click at [267, 212] on input at bounding box center [224, 220] width 112 height 23
type input "fresa"
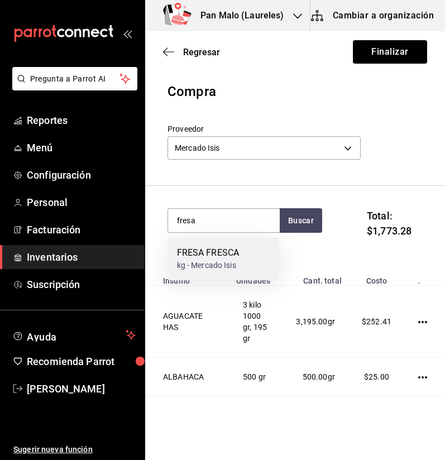
click at [249, 255] on div "FRESA FRESCA kg - Mercado Isis" at bounding box center [224, 258] width 112 height 43
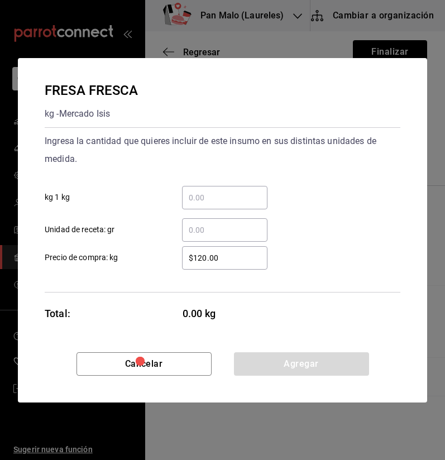
click at [236, 203] on input "​ kg 1 kg" at bounding box center [224, 197] width 85 height 13
type input "1"
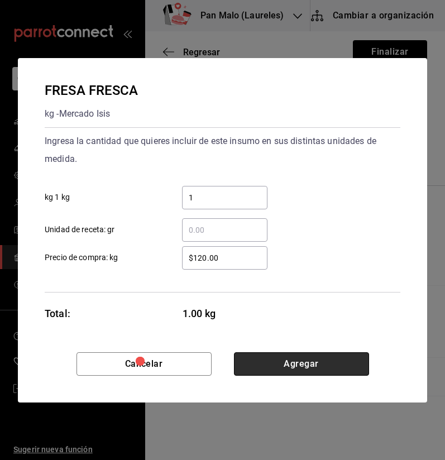
click at [296, 371] on button "Agregar" at bounding box center [301, 363] width 135 height 23
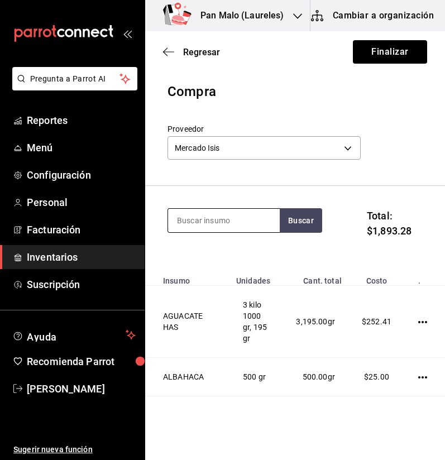
click at [219, 211] on input at bounding box center [224, 220] width 112 height 23
type input "crema"
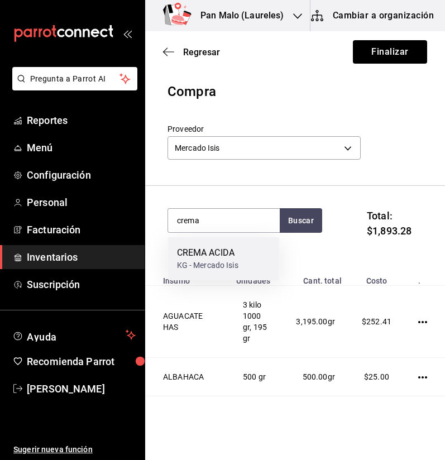
click at [214, 258] on div "CREMA ACIDA" at bounding box center [207, 252] width 61 height 13
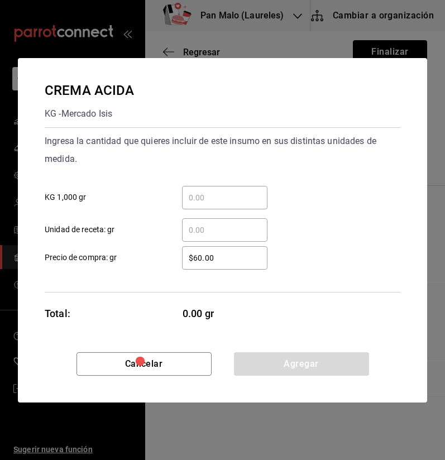
click at [237, 207] on div "​" at bounding box center [224, 197] width 85 height 23
click at [237, 204] on input "​ KG 1,000 gr" at bounding box center [224, 197] width 85 height 13
type input "1"
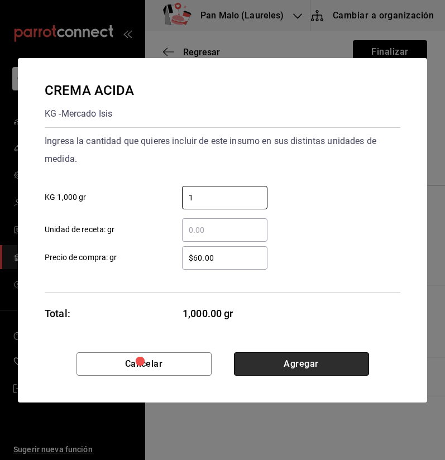
click at [330, 357] on button "Agregar" at bounding box center [301, 363] width 135 height 23
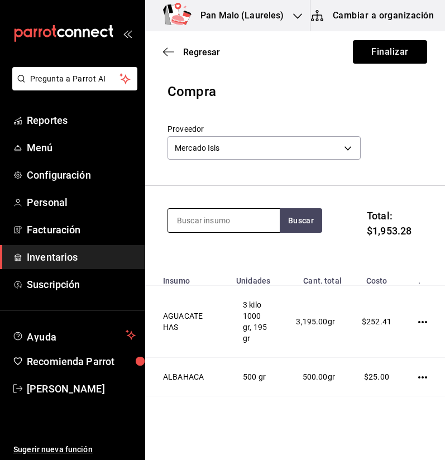
click at [260, 215] on input at bounding box center [224, 220] width 112 height 23
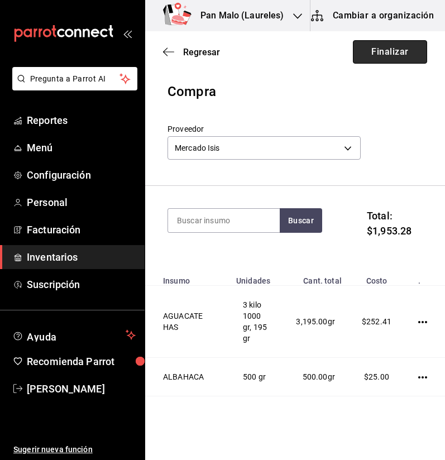
click at [355, 54] on button "Finalizar" at bounding box center [389, 51] width 74 height 23
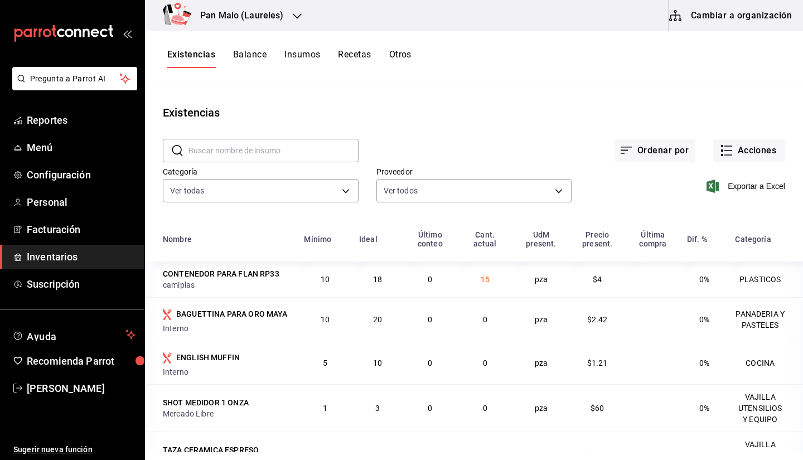
click at [721, 133] on div "Ordenar por Acciones" at bounding box center [572, 141] width 427 height 41
click at [713, 157] on button "Acciones" at bounding box center [749, 150] width 72 height 23
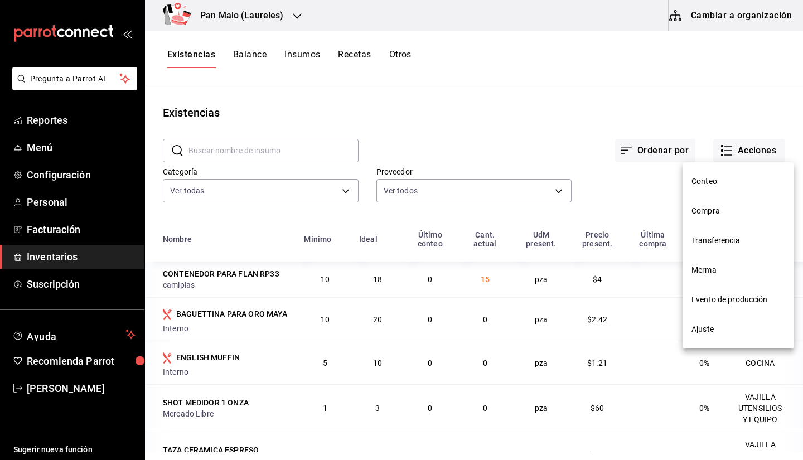
click at [706, 213] on span "Compra" at bounding box center [739, 211] width 94 height 12
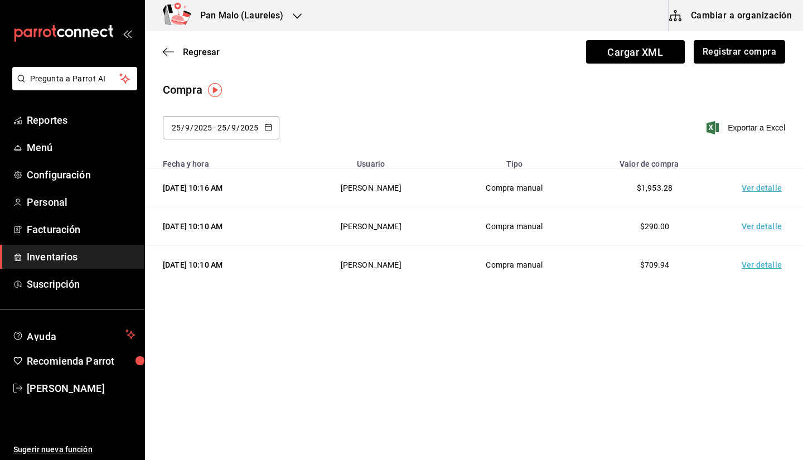
click at [209, 122] on div "2025-09-25 25 / 9 / 2025 - 2025-09-25 25 / 9 / 2025" at bounding box center [221, 127] width 117 height 23
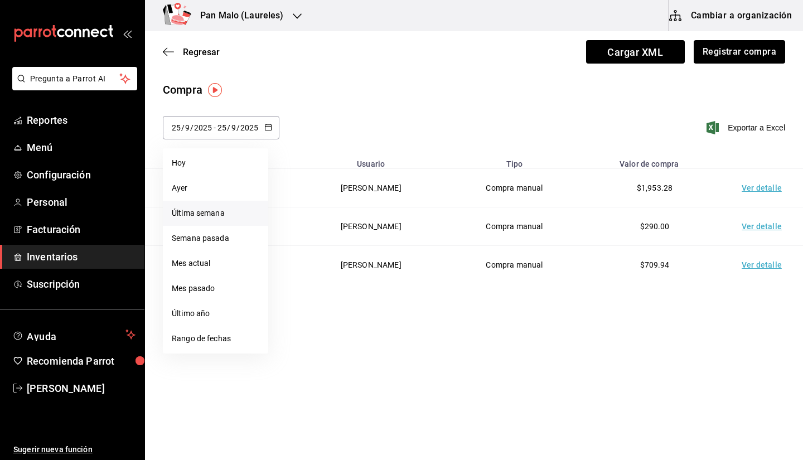
click at [223, 215] on li "Última semana" at bounding box center [215, 213] width 105 height 25
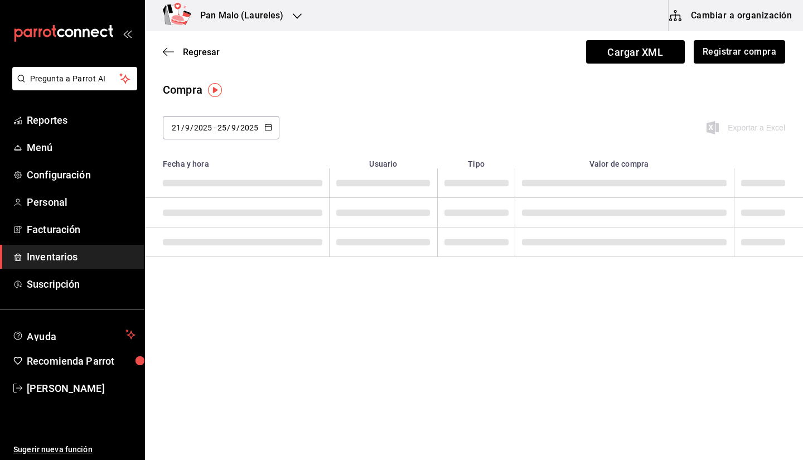
type input "2025-09-21"
type input "21"
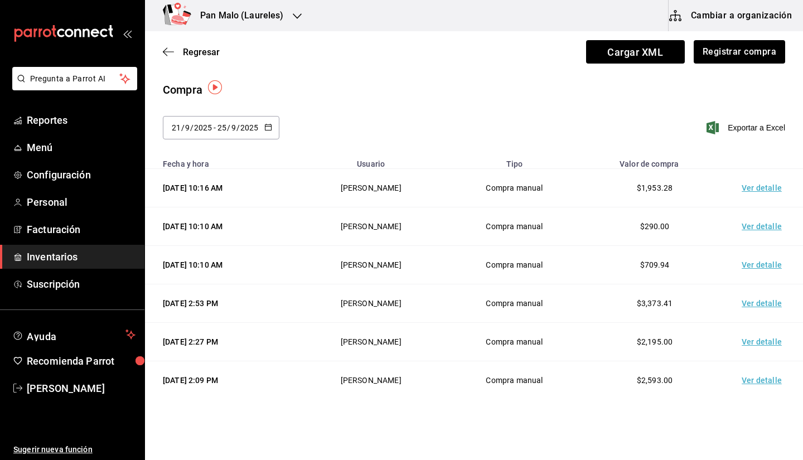
scroll to position [59, 0]
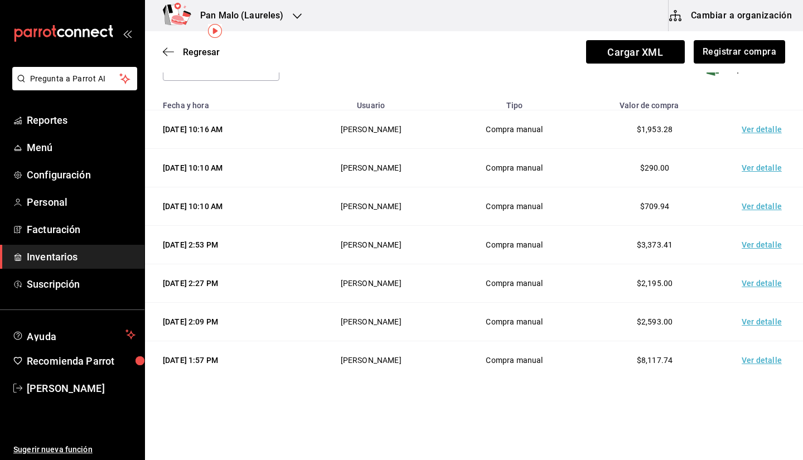
click at [753, 331] on td "Ver detalle" at bounding box center [764, 322] width 78 height 38
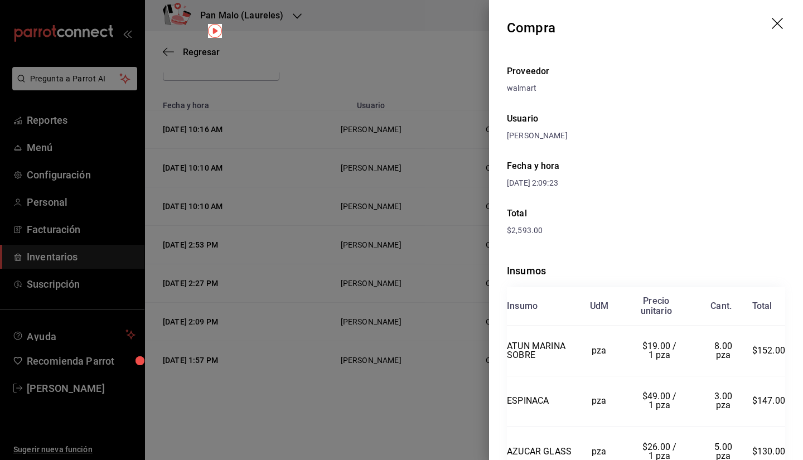
click at [776, 23] on icon "drag" at bounding box center [778, 24] width 13 height 13
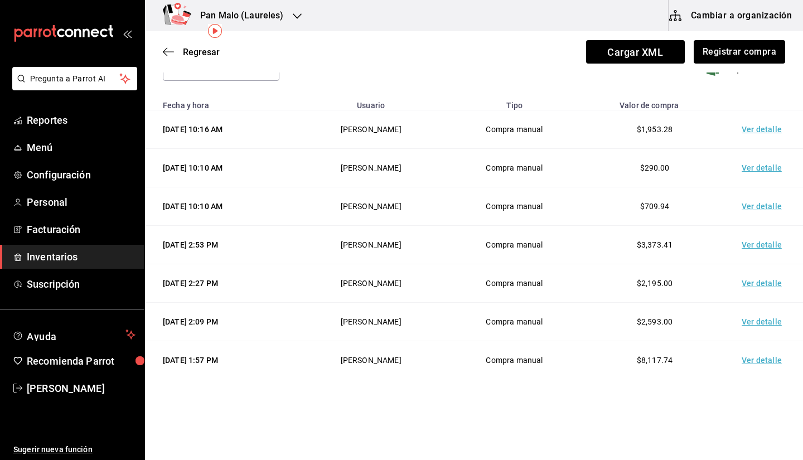
click at [750, 276] on td "Ver detalle" at bounding box center [764, 283] width 78 height 38
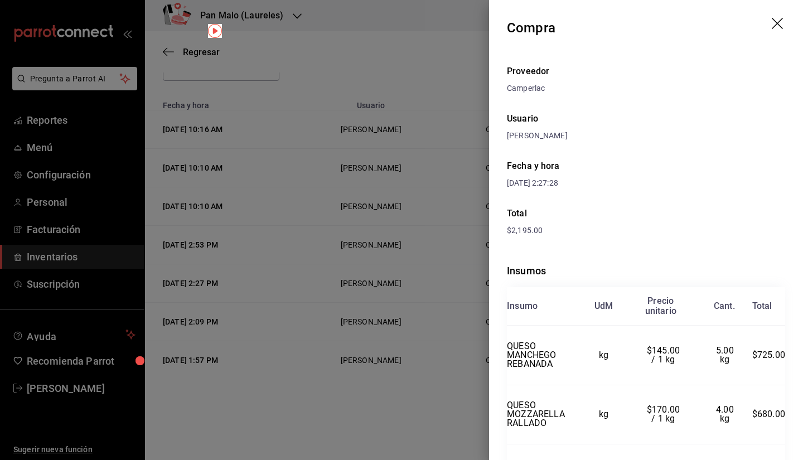
click at [779, 20] on header "Compra" at bounding box center [646, 28] width 314 height 56
click at [772, 23] on icon "drag" at bounding box center [777, 23] width 11 height 11
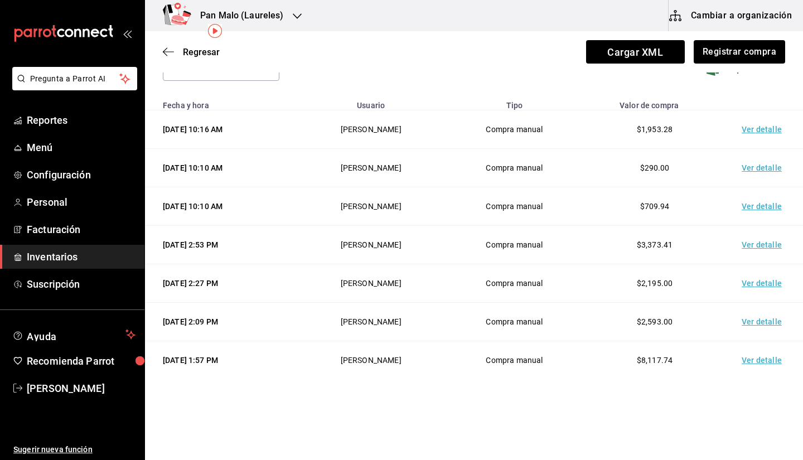
click at [740, 239] on td "Ver detalle" at bounding box center [764, 245] width 78 height 38
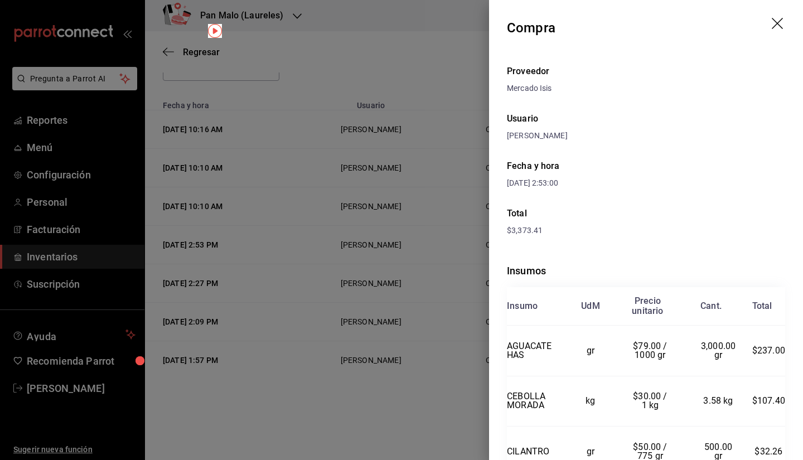
click at [775, 26] on icon "drag" at bounding box center [778, 24] width 13 height 13
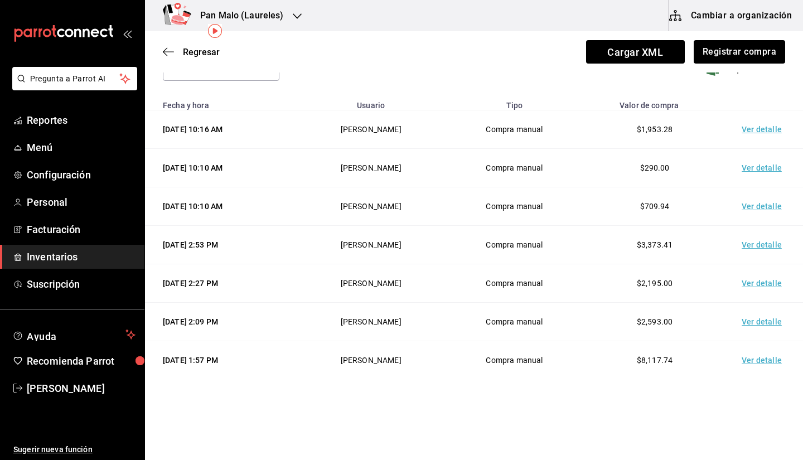
click at [740, 171] on td "Ver detalle" at bounding box center [764, 168] width 78 height 38
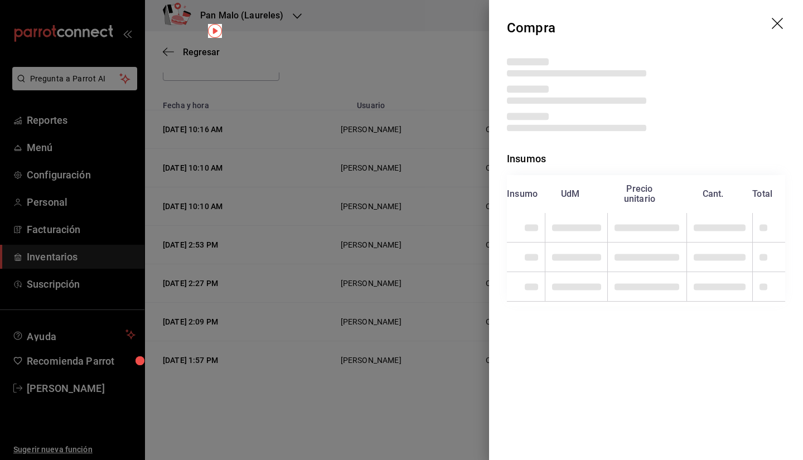
click at [777, 25] on icon "drag" at bounding box center [778, 24] width 13 height 13
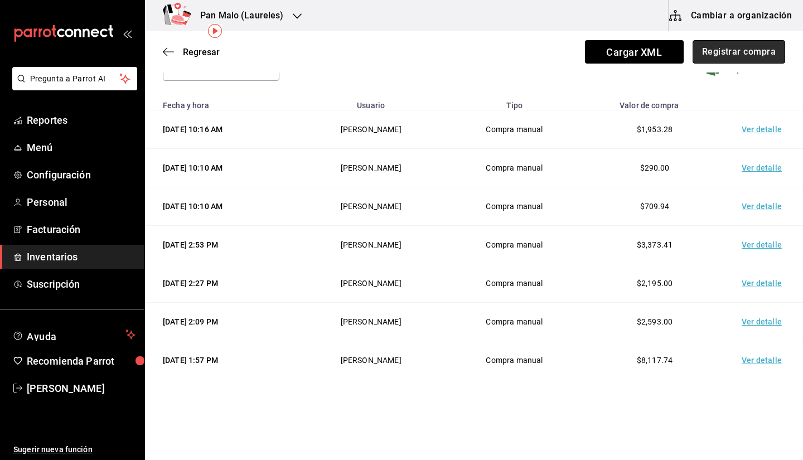
click at [704, 59] on button "Registrar compra" at bounding box center [739, 51] width 93 height 23
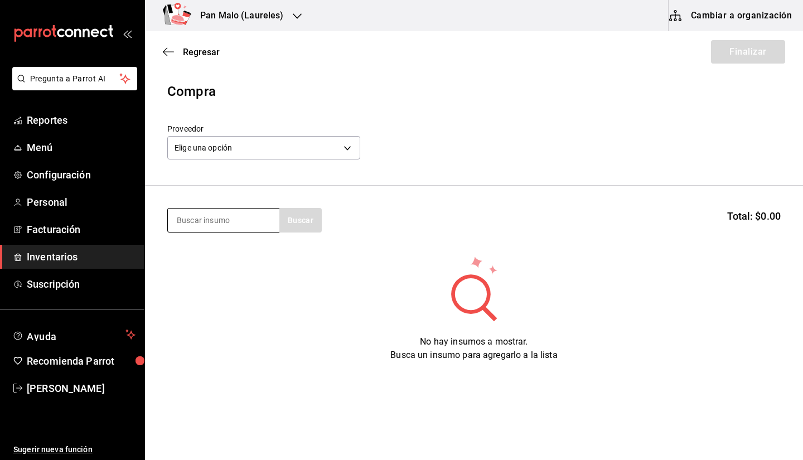
click at [220, 224] on input at bounding box center [224, 220] width 112 height 23
type input "caf"
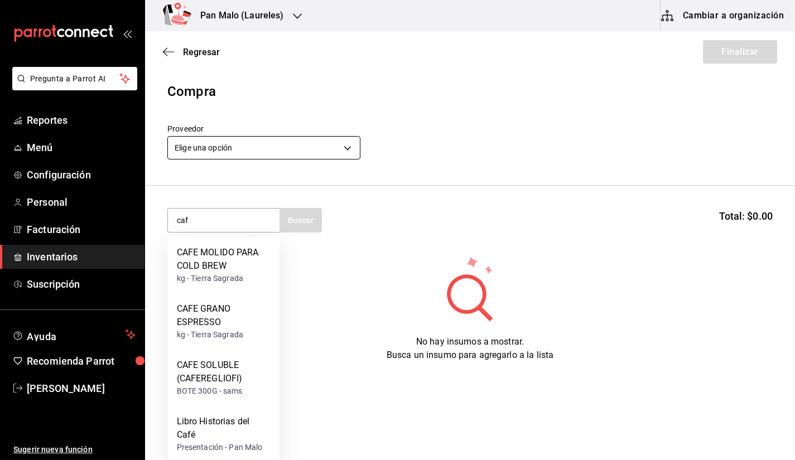
click at [253, 148] on body "Pregunta a Parrot AI Reportes Menú Configuración Personal Facturación Inventari…" at bounding box center [397, 198] width 795 height 397
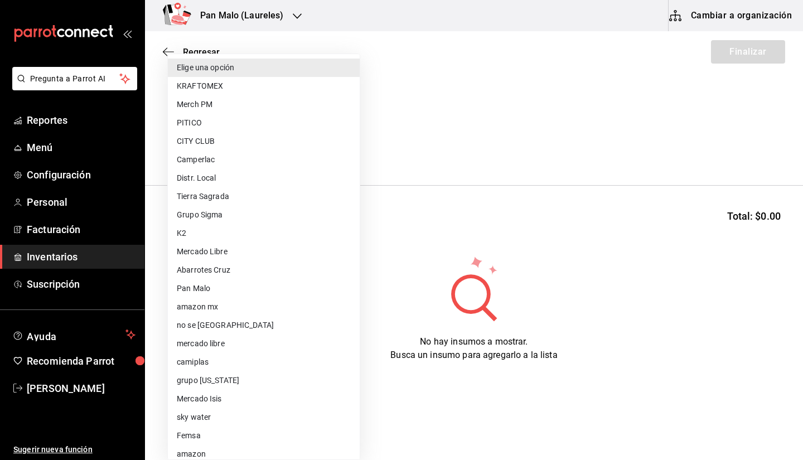
click at [447, 216] on div at bounding box center [401, 230] width 803 height 460
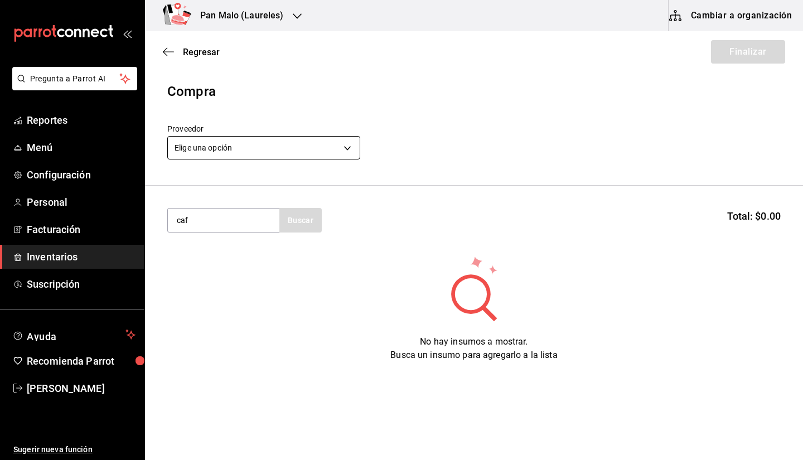
click at [321, 141] on body "Pregunta a Parrot AI Reportes Menú Configuración Personal Facturación Inventari…" at bounding box center [401, 198] width 803 height 397
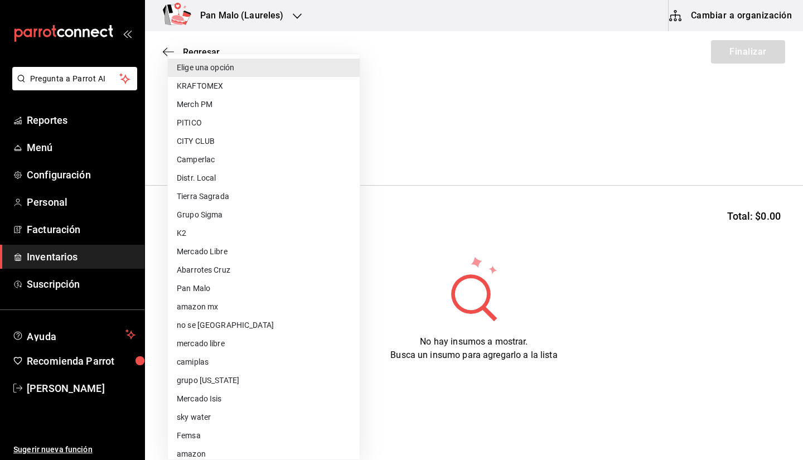
click at [262, 196] on li "Tierra Sagrada" at bounding box center [264, 196] width 192 height 18
type input "b1625572-25b1-41f5-a67d-48b06f9789f7"
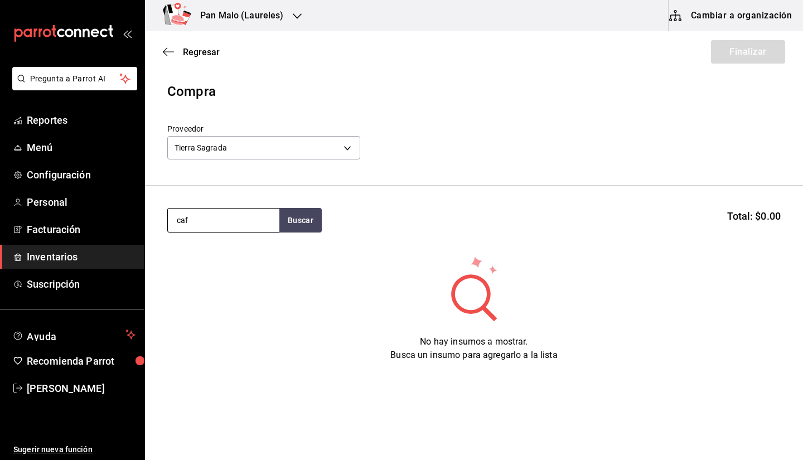
click at [242, 219] on input "caf" at bounding box center [224, 220] width 112 height 23
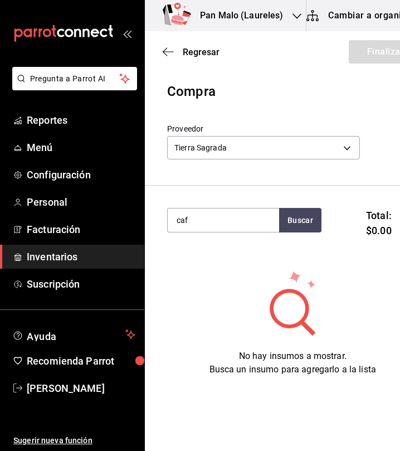
click at [215, 233] on div "caf Buscar" at bounding box center [244, 227] width 154 height 39
click at [206, 218] on input "caf" at bounding box center [224, 220] width 112 height 23
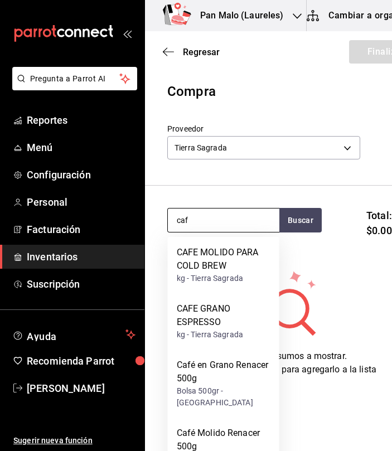
click at [249, 223] on input "caf" at bounding box center [224, 220] width 112 height 23
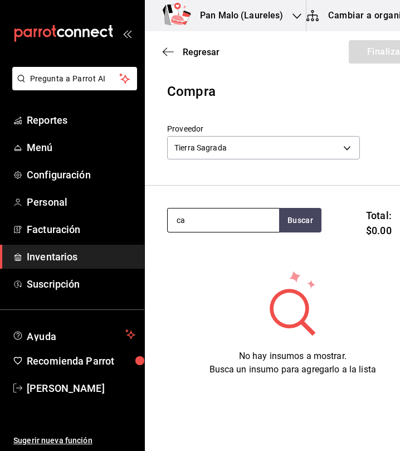
type input "c"
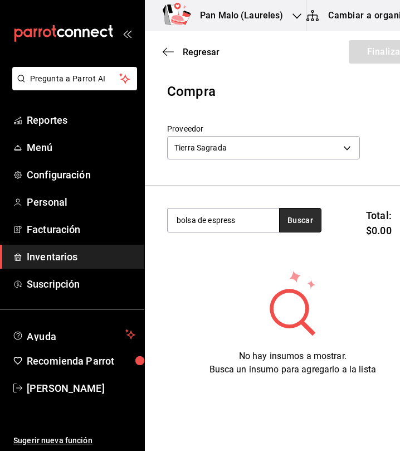
click at [296, 223] on button "Buscar" at bounding box center [300, 220] width 42 height 25
click at [261, 207] on section "bolsa de espress Buscar Total: $0.00" at bounding box center [293, 228] width 296 height 84
click at [261, 218] on input "bolsa de espress" at bounding box center [224, 220] width 112 height 23
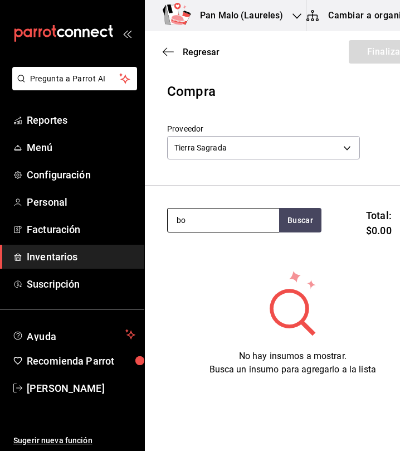
type input "b"
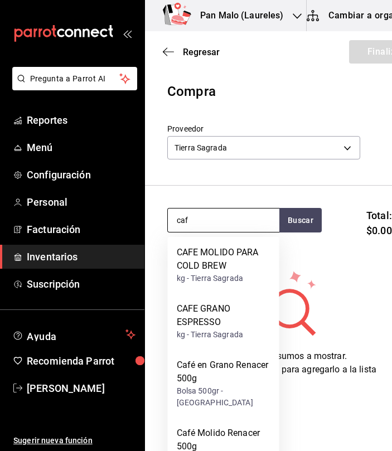
type input "caf"
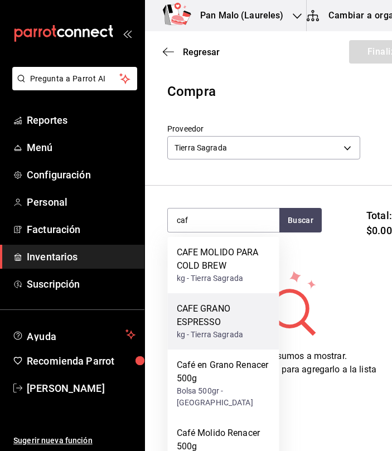
click at [257, 322] on div "CAFE GRANO ESPRESSO" at bounding box center [224, 315] width 94 height 27
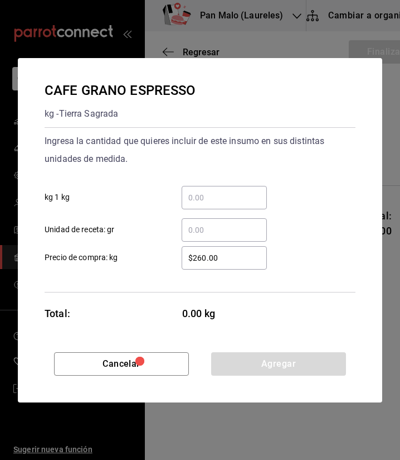
click at [243, 189] on div "​" at bounding box center [224, 197] width 85 height 23
click at [243, 191] on input "​ kg 1 kg" at bounding box center [224, 197] width 85 height 13
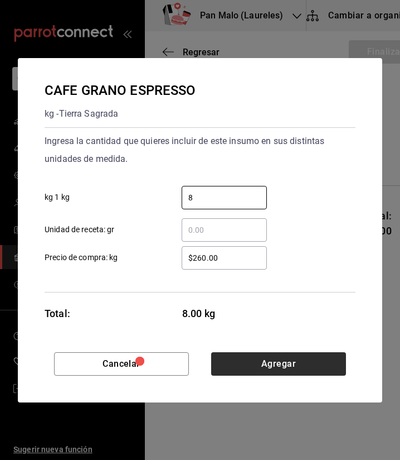
type input "8"
click at [260, 367] on button "Agregar" at bounding box center [278, 363] width 135 height 23
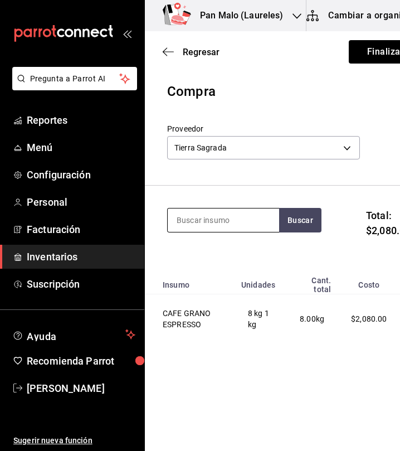
click at [207, 210] on input at bounding box center [224, 220] width 112 height 23
click at [206, 220] on input at bounding box center [224, 220] width 112 height 23
click at [205, 216] on input at bounding box center [224, 220] width 112 height 23
type input "cold"
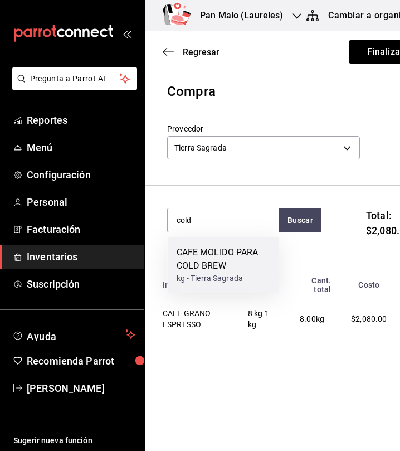
click at [199, 258] on div "CAFE MOLIDO PARA COLD BREW" at bounding box center [224, 259] width 94 height 27
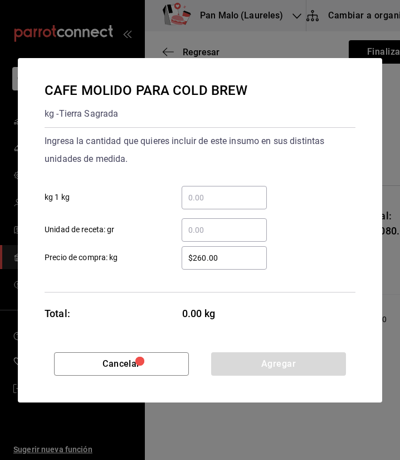
click at [205, 201] on input "​ kg 1 kg" at bounding box center [224, 197] width 85 height 13
type input "1"
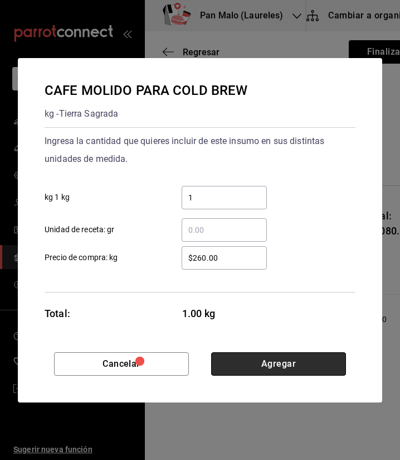
click at [247, 365] on button "Agregar" at bounding box center [278, 363] width 135 height 23
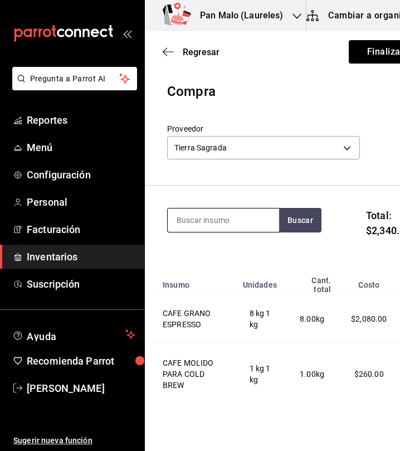
click at [204, 218] on input at bounding box center [224, 220] width 112 height 23
type input "m"
type input "molido"
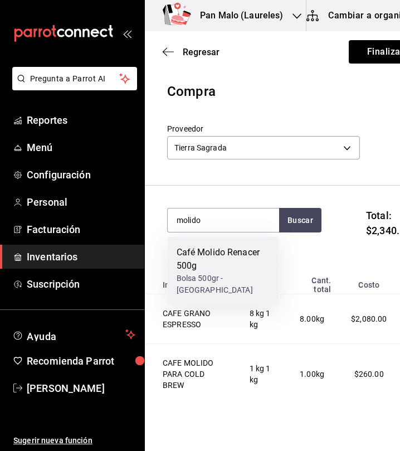
click at [230, 259] on div "Café Molido Renacer 500g" at bounding box center [224, 259] width 94 height 27
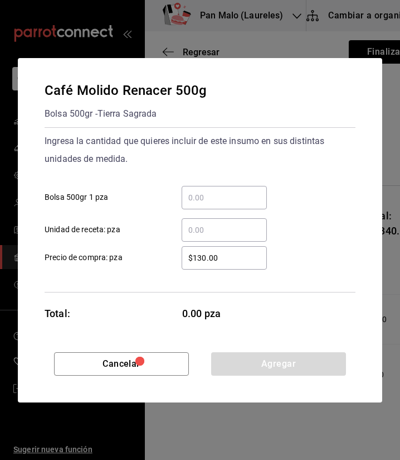
click at [245, 197] on input "​ Bolsa 500gr 1 pza" at bounding box center [224, 197] width 85 height 13
type input "8"
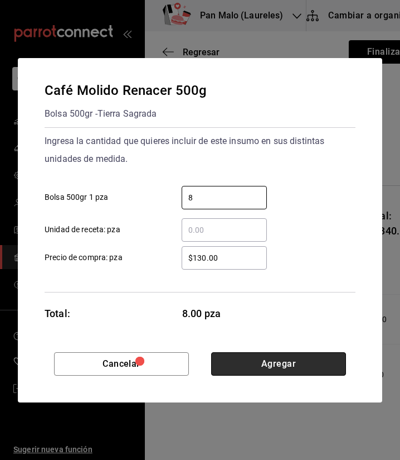
click at [267, 364] on button "Agregar" at bounding box center [278, 363] width 135 height 23
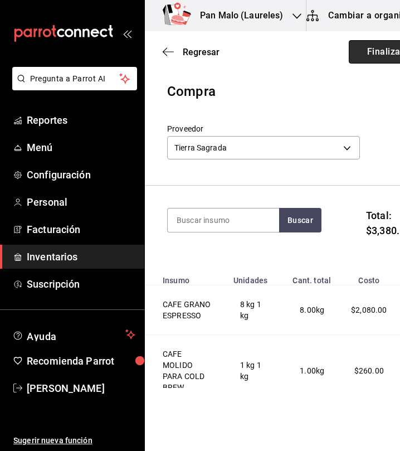
click at [370, 52] on button "Finalizar" at bounding box center [386, 51] width 74 height 23
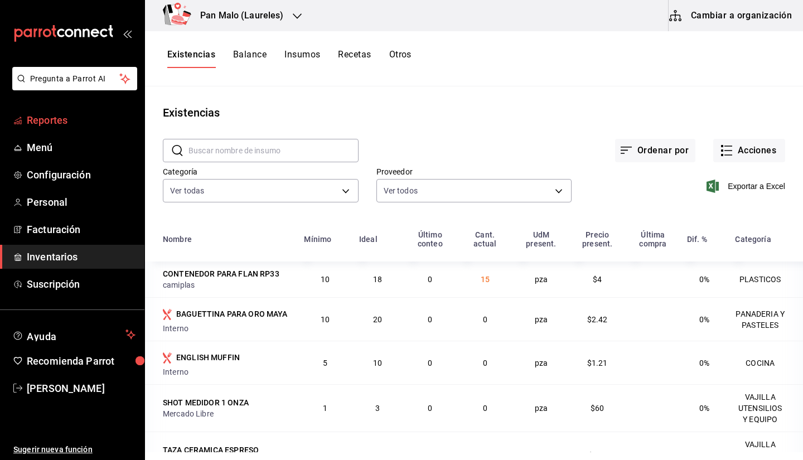
click at [82, 131] on link "Reportes" at bounding box center [72, 120] width 144 height 24
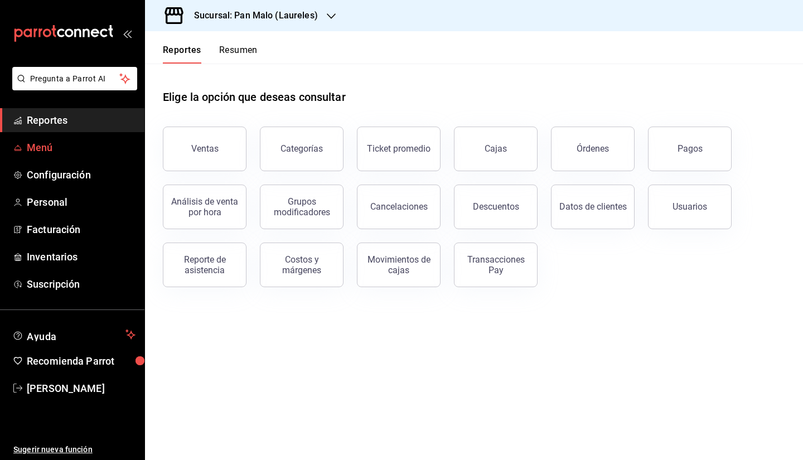
click at [102, 143] on span "Menú" at bounding box center [81, 147] width 109 height 15
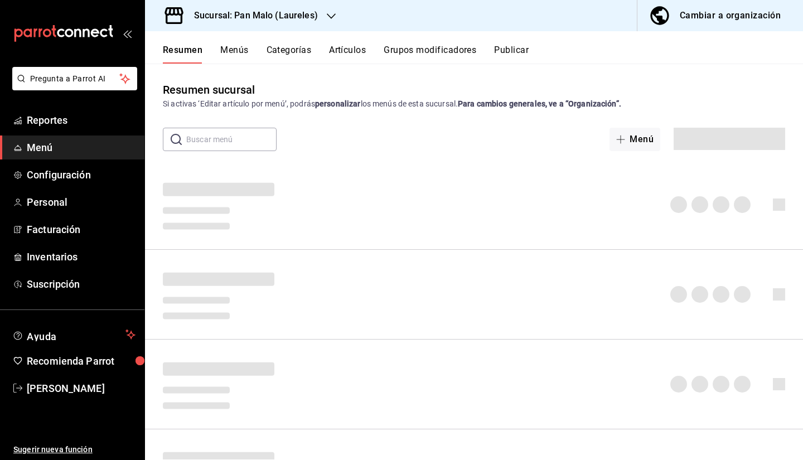
click at [680, 28] on button "Cambiar a organización" at bounding box center [715, 15] width 157 height 31
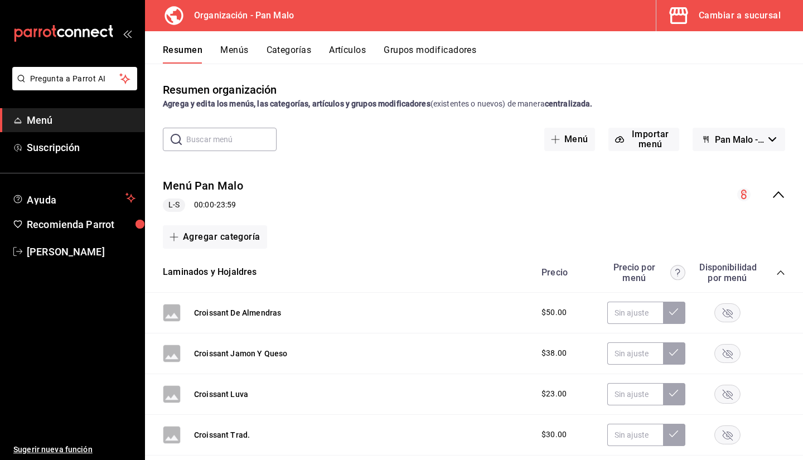
click at [338, 54] on button "Artículos" at bounding box center [347, 54] width 37 height 19
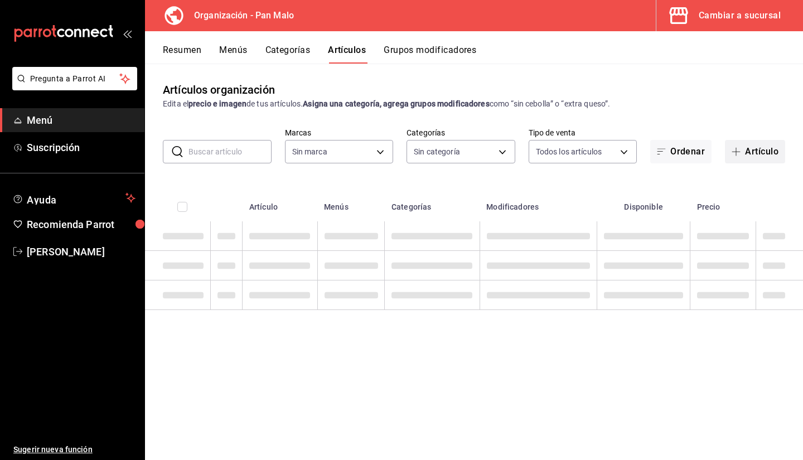
click at [750, 155] on button "Artículo" at bounding box center [755, 151] width 60 height 23
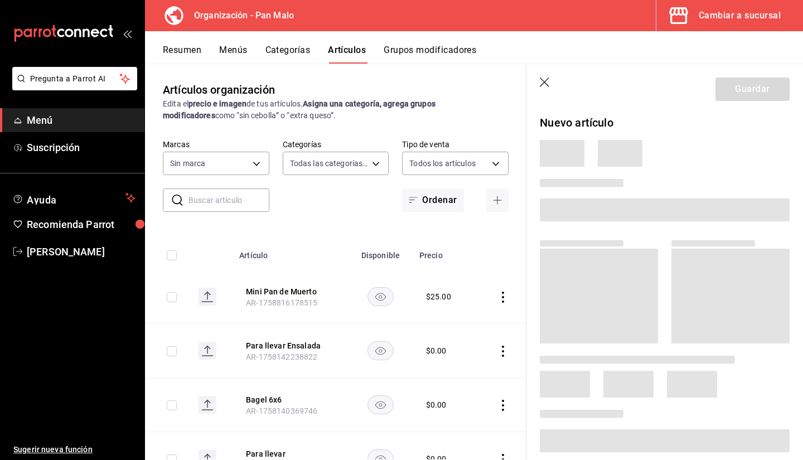
type input "29d1294a-295d-4472-8ea2-7d6c841903ae,51794acf-e1dd-4f38-9b3b-bc570c38acdf,faac9…"
type input "fc172b80-d414-46c2-bed9-f4eeed86d775"
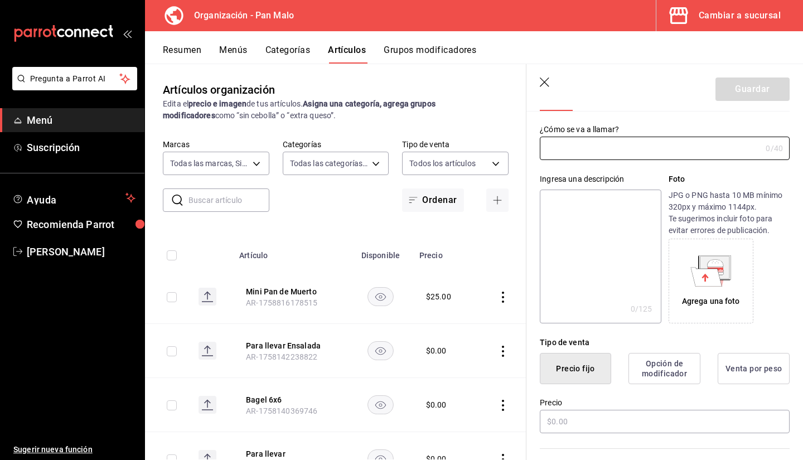
type input "AR-1758817855213"
radio input "true"
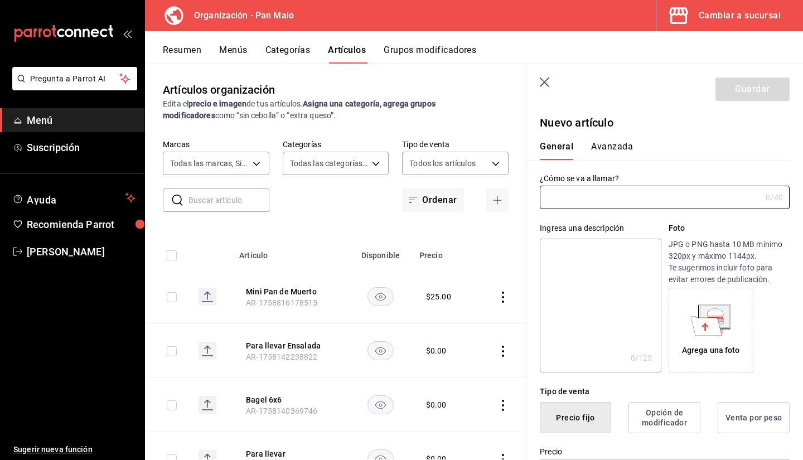
click at [614, 152] on button "Avanzada" at bounding box center [612, 150] width 42 height 19
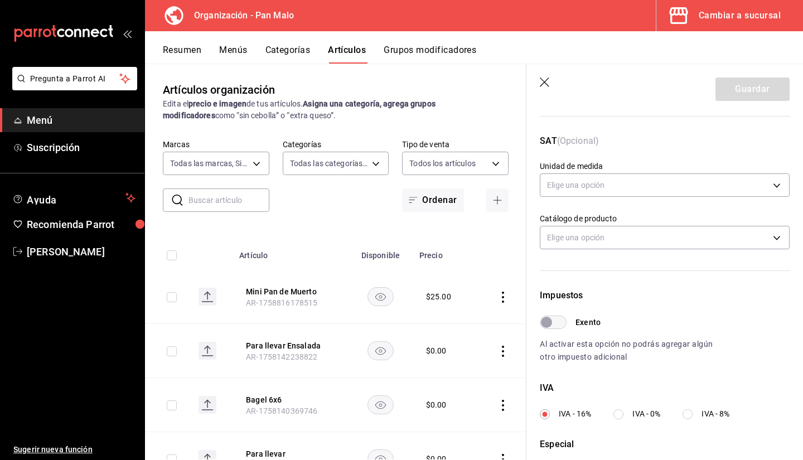
scroll to position [143, 0]
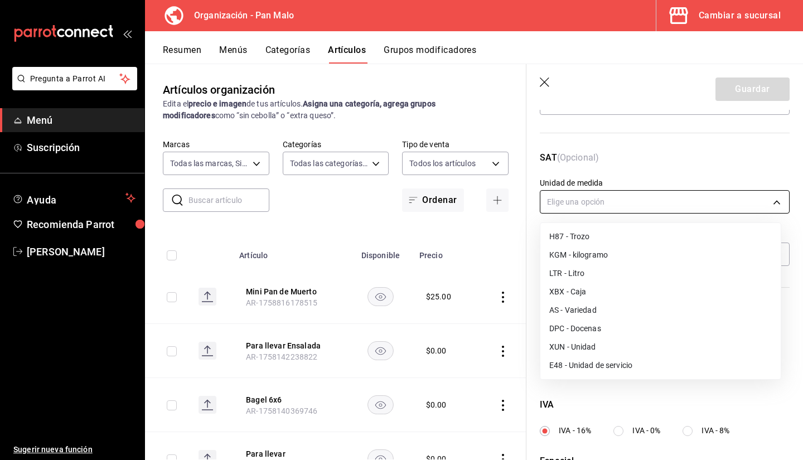
click at [705, 200] on body "Pregunta a Parrot AI Menú Suscripción Ayuda Recomienda Parrot Sebastian Viadero…" at bounding box center [401, 230] width 803 height 460
click at [713, 197] on div at bounding box center [401, 230] width 803 height 460
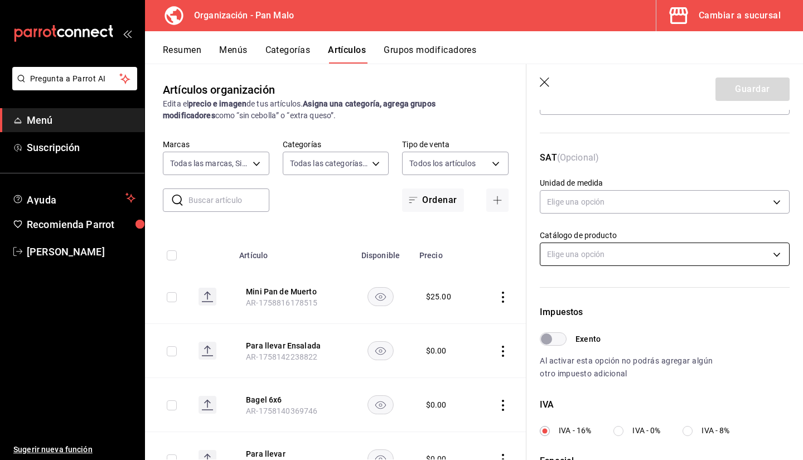
click at [724, 244] on body "Pregunta a Parrot AI Menú Suscripción Ayuda Recomienda Parrot Sebastian Viadero…" at bounding box center [401, 230] width 803 height 460
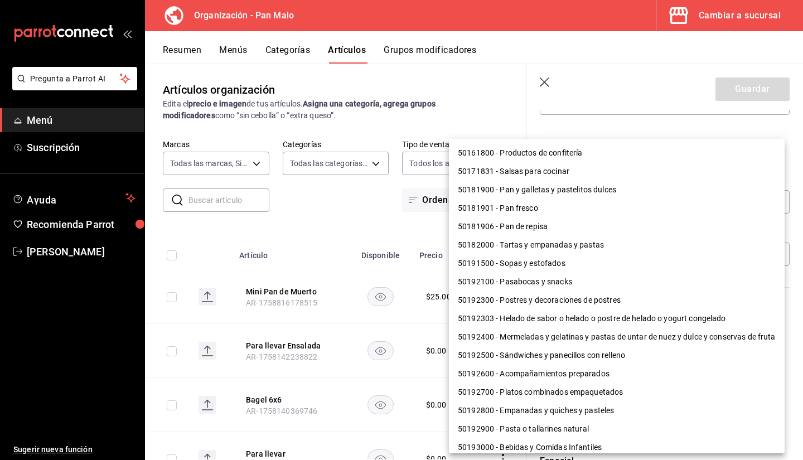
scroll to position [0, 0]
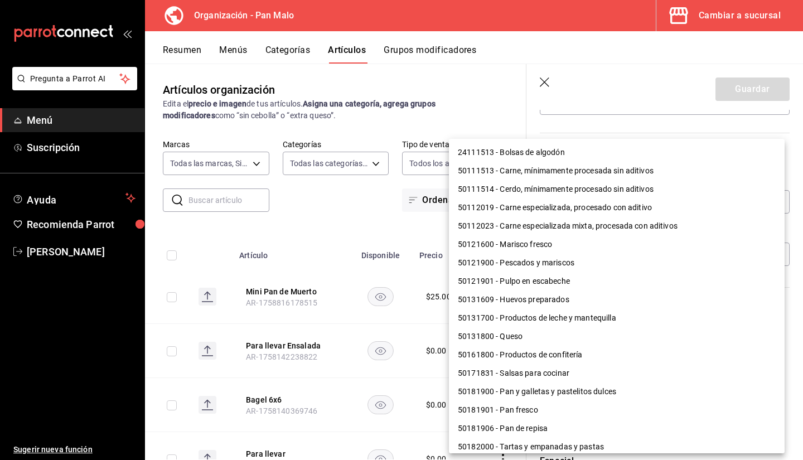
click at [355, 221] on div at bounding box center [401, 230] width 803 height 460
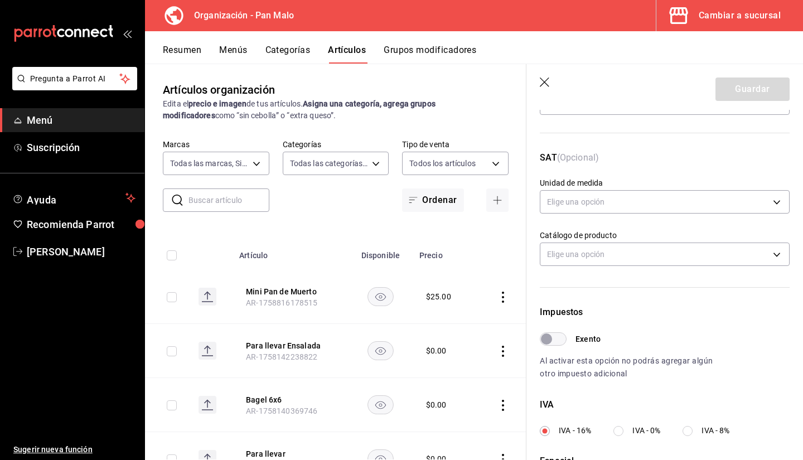
click at [728, 21] on div "Cambiar a sucursal" at bounding box center [740, 16] width 82 height 16
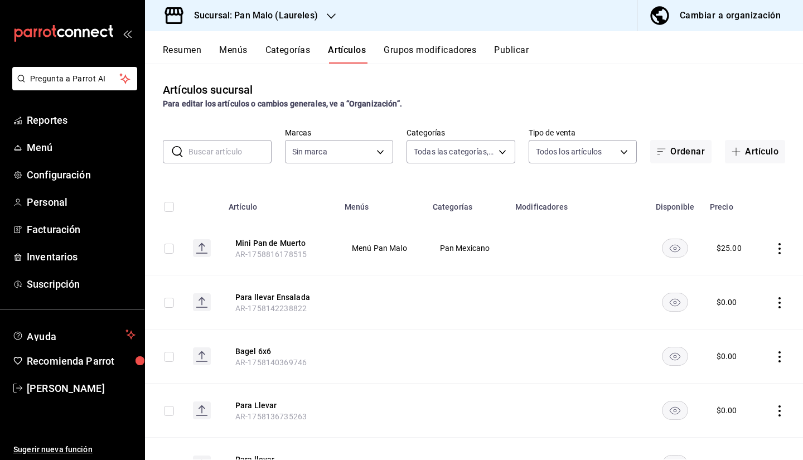
type input "e2093b90-b344-48fd-a6db-3b4a6ce9dd75,9ca8d65e-d0dc-49bd-8827-5e6e4e277be3,7646f…"
type input "f06aabe6-618c-447d-9268-685567b964da"
click at [289, 17] on h3 "Sucursal: Pan Malo (Laureles)" at bounding box center [251, 15] width 133 height 13
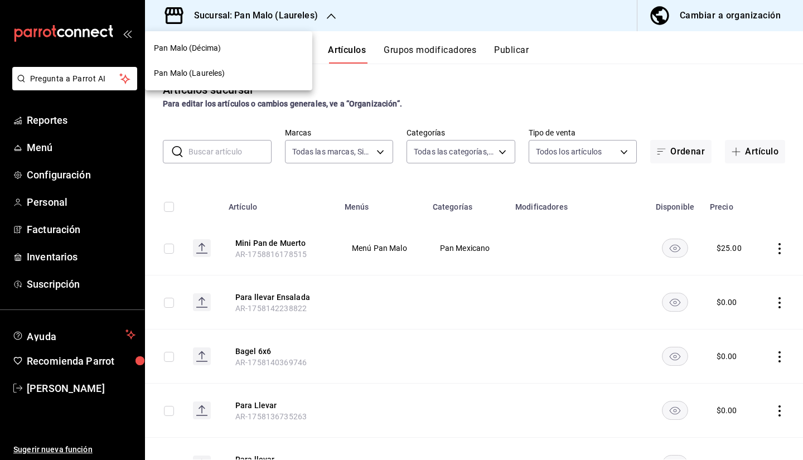
click at [243, 44] on div "Pan Malo (Décima)" at bounding box center [228, 48] width 149 height 12
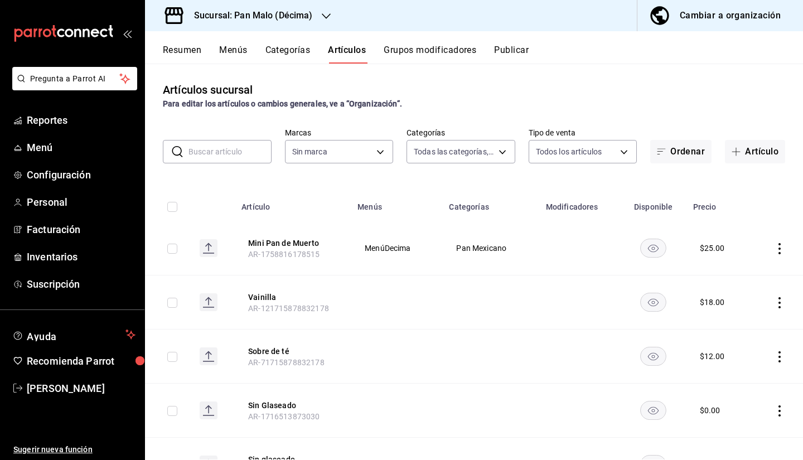
type input "bf44f180-d96c-444e-bed3-9f3cd05cffd0,279cc072-9810-43a6-bad4-6d6e71717a0f,dfcce…"
click at [76, 255] on span "Inventarios" at bounding box center [81, 256] width 109 height 15
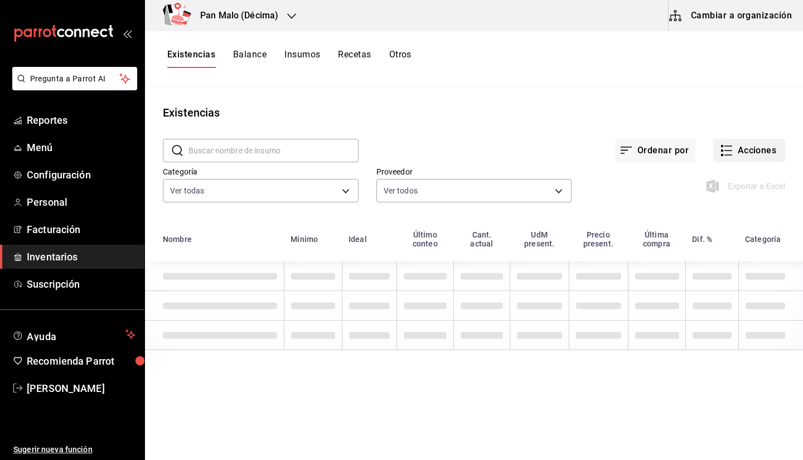
click at [727, 152] on button "Acciones" at bounding box center [749, 150] width 72 height 23
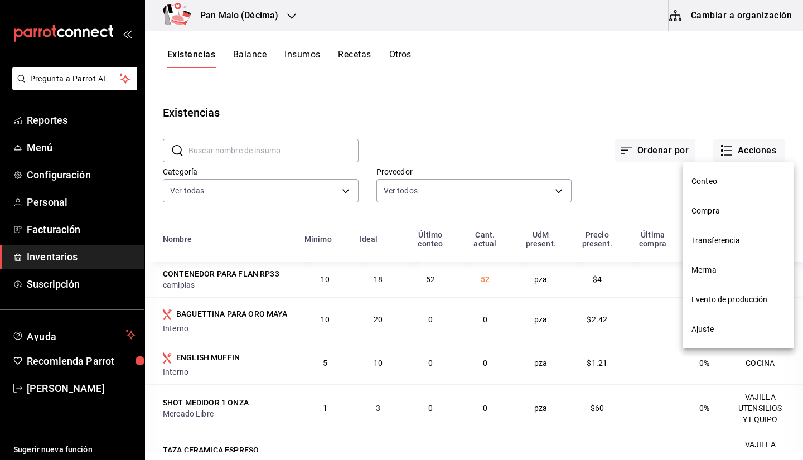
click at [703, 212] on span "Compra" at bounding box center [739, 211] width 94 height 12
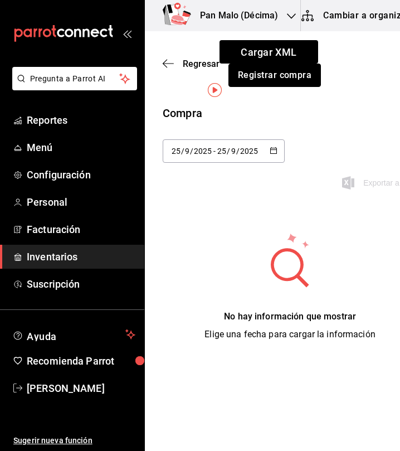
click at [383, 62] on div "Cargar XML Registrar compra" at bounding box center [319, 63] width 198 height 47
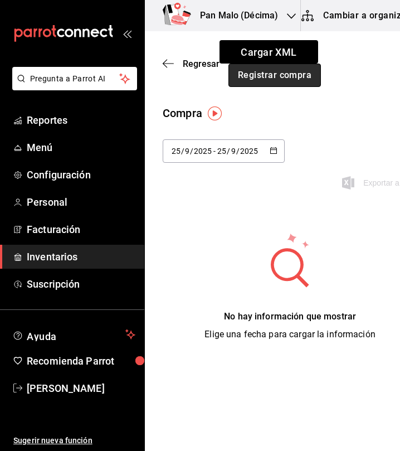
click at [272, 86] on button "Registrar compra" at bounding box center [275, 75] width 93 height 23
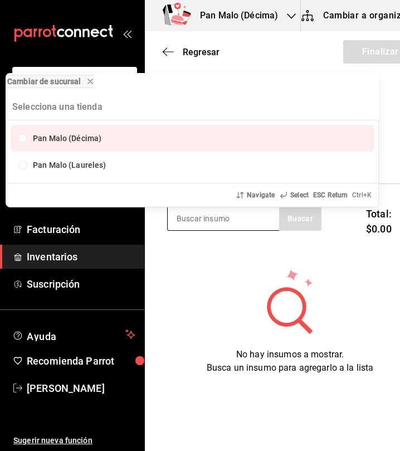
scroll to position [3, 0]
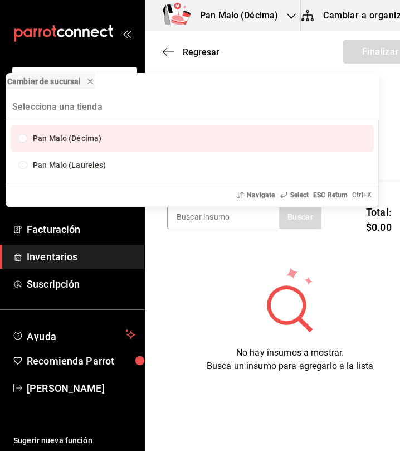
click at [212, 211] on div "Cambiar de sucursal Pan Malo (Décima) Pan Malo ([GEOGRAPHIC_DATA]) Navigate Sel…" at bounding box center [200, 225] width 400 height 451
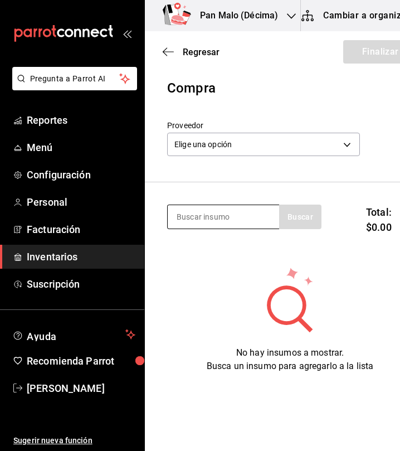
drag, startPoint x: 195, startPoint y: 226, endPoint x: 182, endPoint y: 220, distance: 14.0
click at [182, 220] on input at bounding box center [224, 216] width 112 height 23
type input "coca"
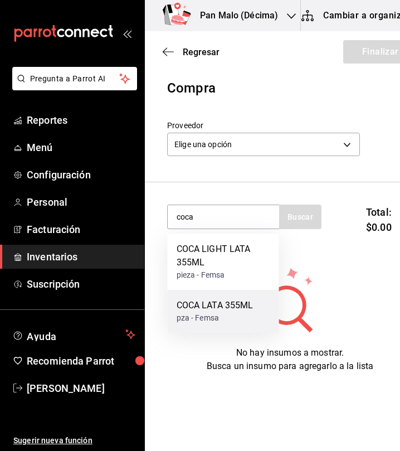
click at [221, 297] on div "COCA LATA 355ML pza - Femsa" at bounding box center [224, 311] width 112 height 43
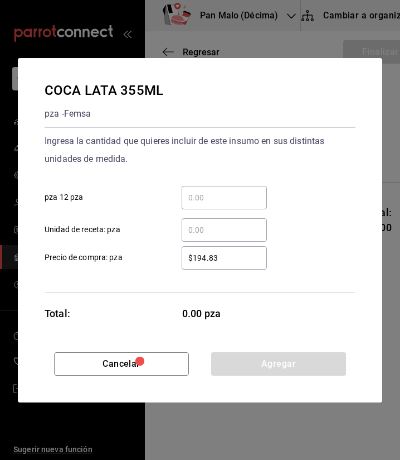
click at [214, 204] on div "​" at bounding box center [224, 197] width 85 height 23
click at [214, 204] on input "​ pza 12 pza" at bounding box center [224, 197] width 85 height 13
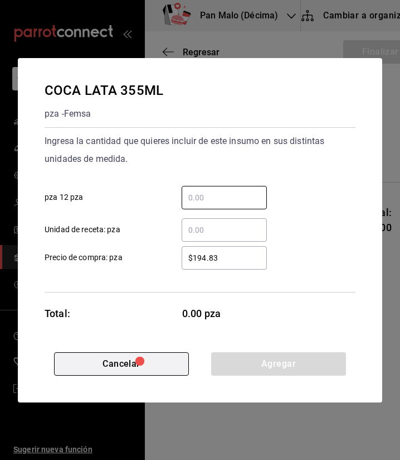
click at [172, 355] on button "Cancelar" at bounding box center [121, 363] width 135 height 23
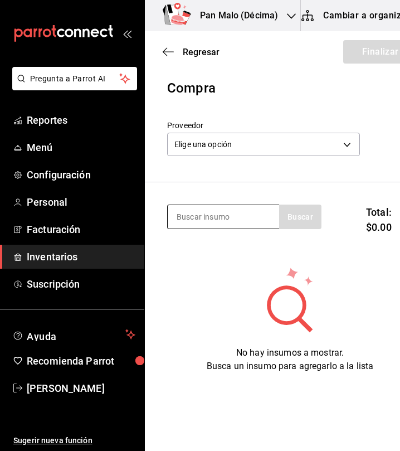
click at [233, 215] on input at bounding box center [224, 216] width 112 height 23
type input "ñ"
type input "leche santa clara"
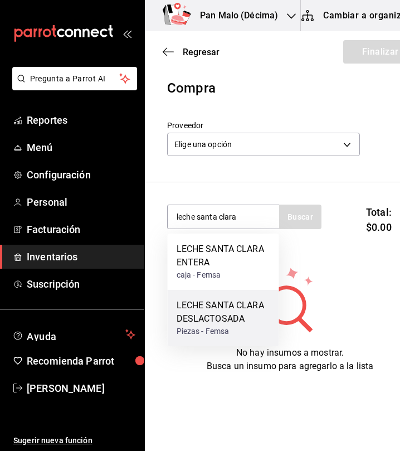
click at [214, 311] on div "LECHE SANTA CLARA DESLACTOSADA" at bounding box center [224, 312] width 94 height 27
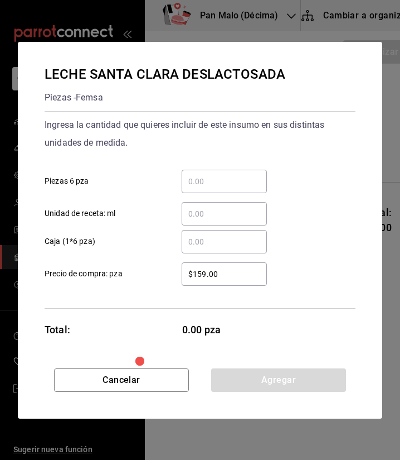
click at [222, 173] on div "​" at bounding box center [224, 181] width 85 height 23
click at [222, 175] on input "​ Piezas 6 pza" at bounding box center [224, 181] width 85 height 13
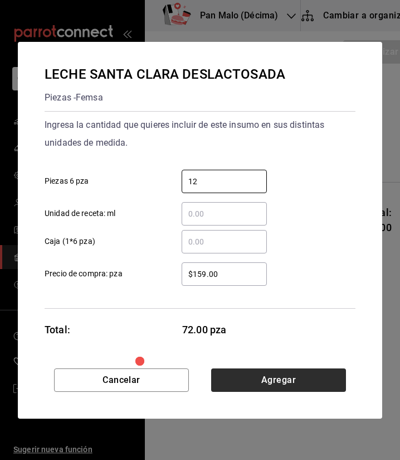
type input "12"
click at [250, 379] on button "Agregar" at bounding box center [278, 379] width 135 height 23
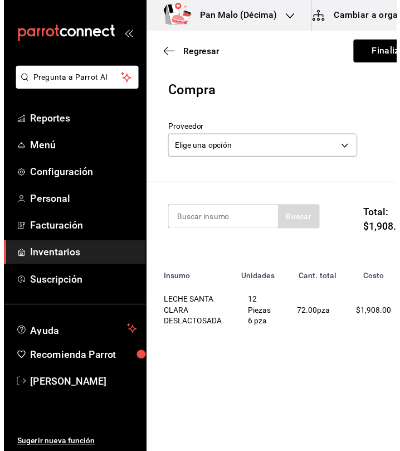
scroll to position [0, 0]
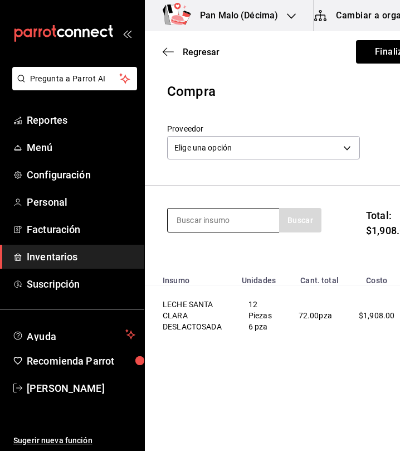
click at [217, 224] on input at bounding box center [224, 220] width 112 height 23
type input "ciel"
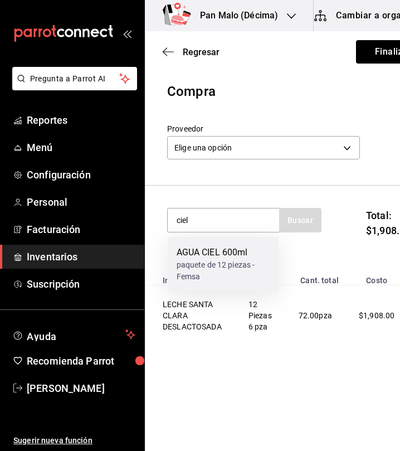
click at [201, 264] on div "paquete de 12 piezas - Femsa" at bounding box center [224, 270] width 94 height 23
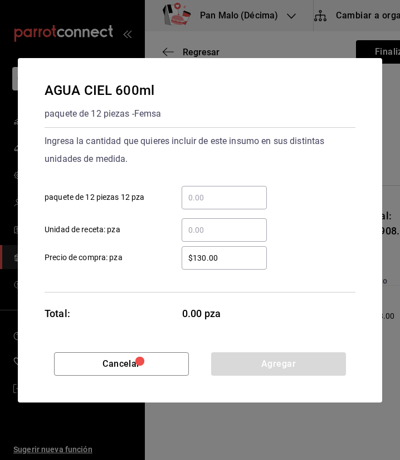
click at [219, 186] on div "​" at bounding box center [224, 197] width 85 height 23
click at [219, 191] on input "​ paquete de 12 piezas 12 pza" at bounding box center [224, 197] width 85 height 13
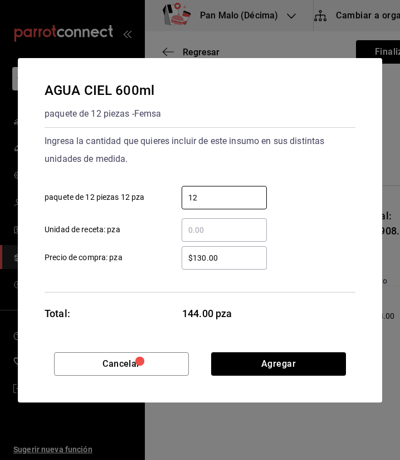
type input "1"
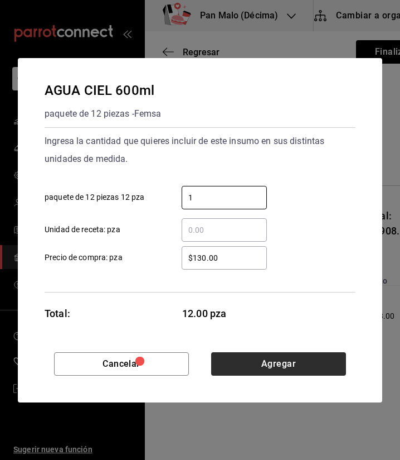
type input "1"
click at [312, 363] on button "Agregar" at bounding box center [278, 363] width 135 height 23
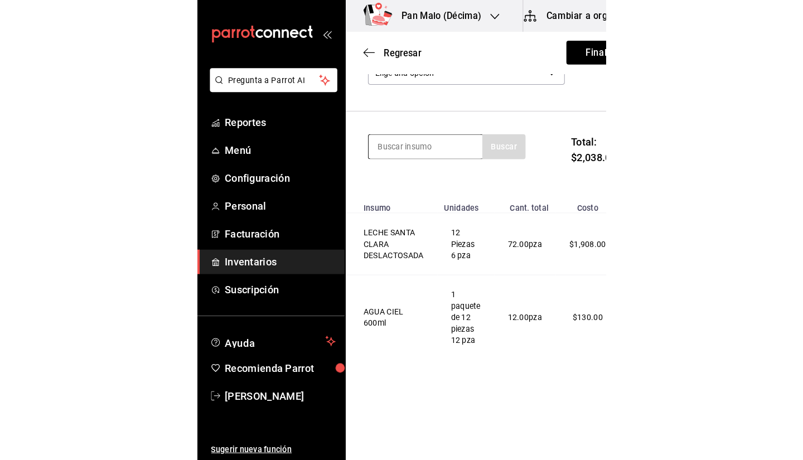
scroll to position [78, 0]
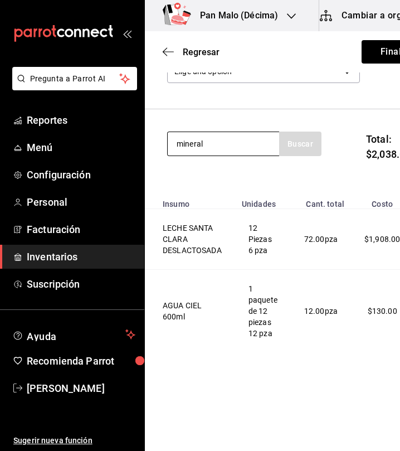
type input "mineral"
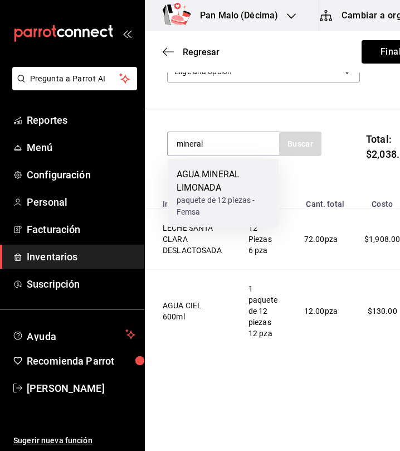
click at [230, 183] on div "AGUA MINERAL LIMONADA" at bounding box center [224, 181] width 94 height 27
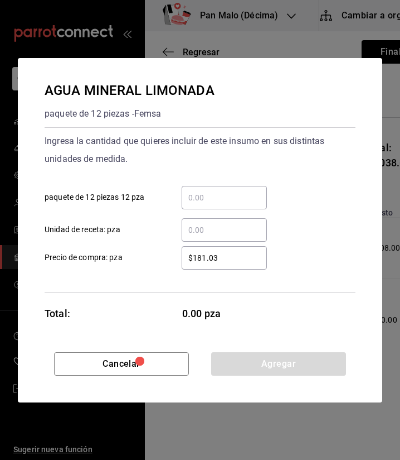
click at [228, 199] on input "​ paquete de 12 piezas 12 pza" at bounding box center [224, 197] width 85 height 13
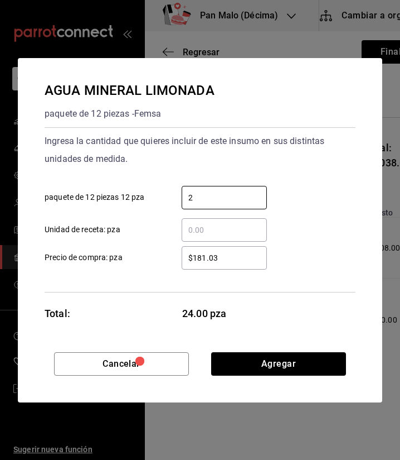
type input "2"
click at [318, 380] on div "Cancelar Agregar" at bounding box center [200, 377] width 365 height 50
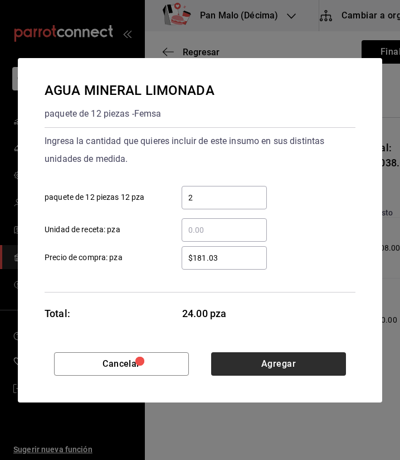
drag, startPoint x: 307, startPoint y: 351, endPoint x: 306, endPoint y: 360, distance: 9.5
click at [306, 360] on div "AGUA MINERAL LIMONADA paquete de 12 piezas - Femsa Ingresa la cantidad que quie…" at bounding box center [200, 230] width 365 height 344
click at [306, 360] on button "Agregar" at bounding box center [278, 363] width 135 height 23
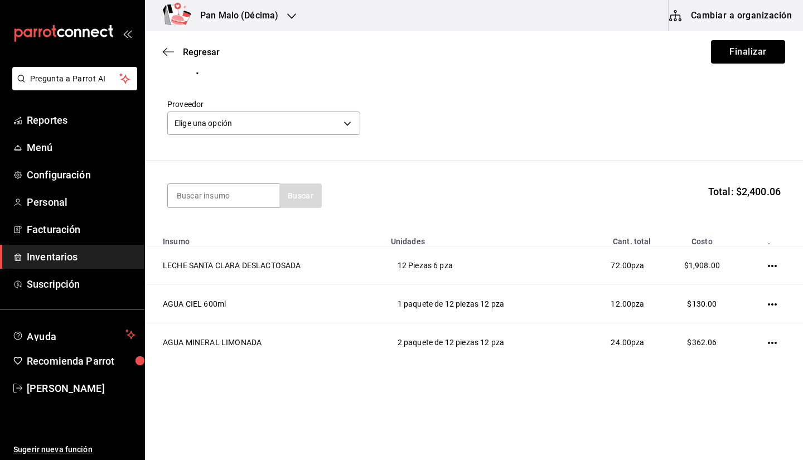
scroll to position [25, 0]
click at [297, 115] on body "Pregunta a Parrot AI Reportes Menú Configuración Personal Facturación Inventari…" at bounding box center [401, 198] width 803 height 397
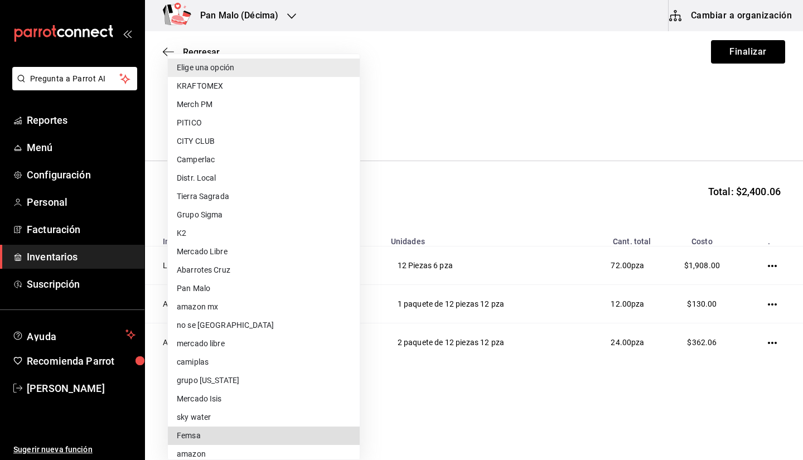
click at [283, 441] on li "Femsa" at bounding box center [264, 436] width 192 height 18
type input "dfa34982-91ca-44c3-8f2c-caf8ee46daaa"
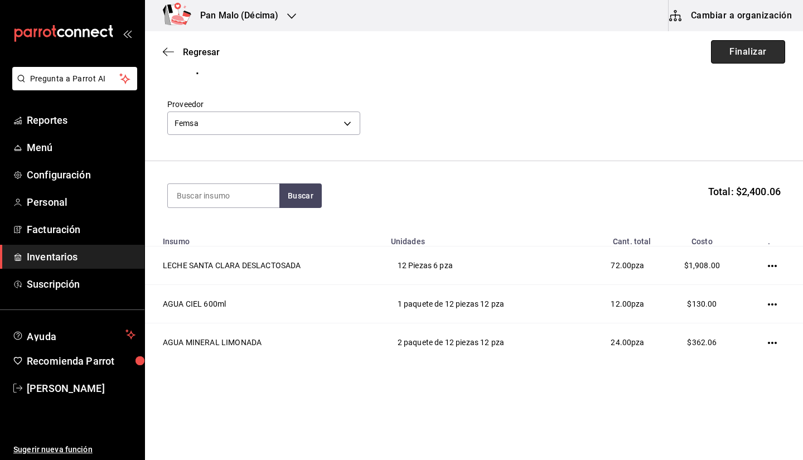
click at [727, 51] on button "Finalizar" at bounding box center [748, 51] width 74 height 23
